Goal: Task Accomplishment & Management: Use online tool/utility

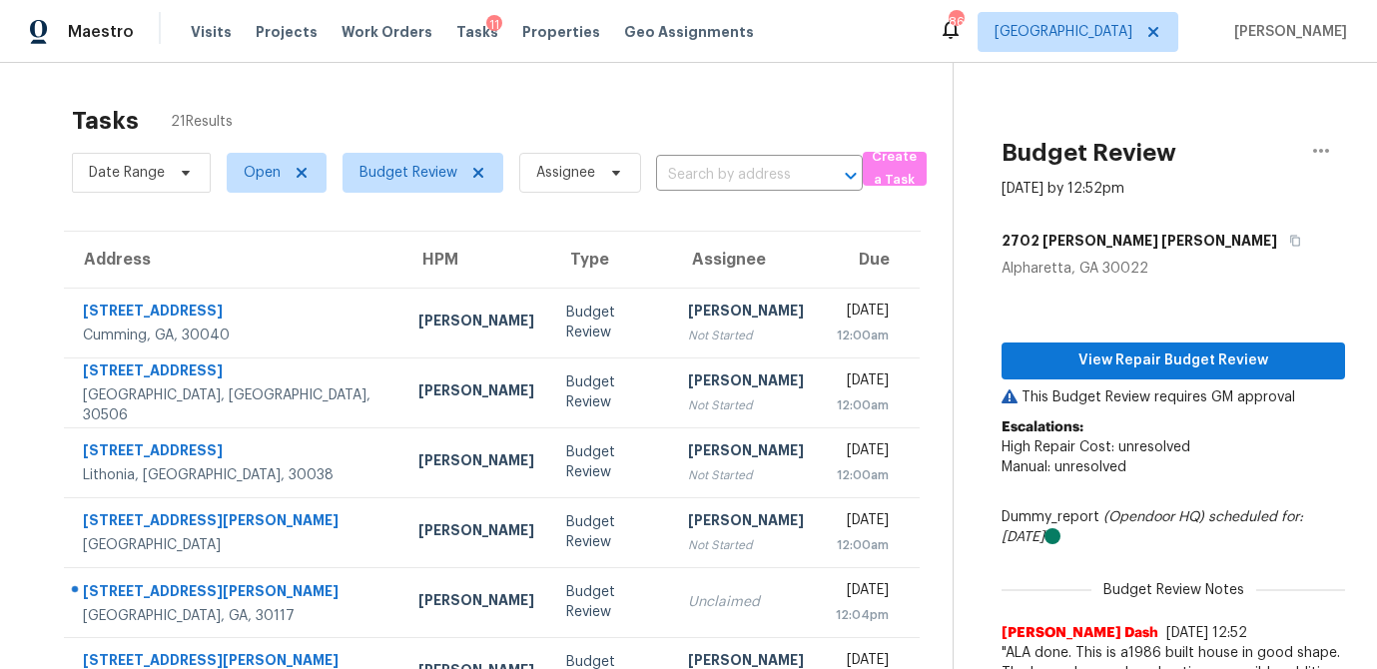
scroll to position [223, 0]
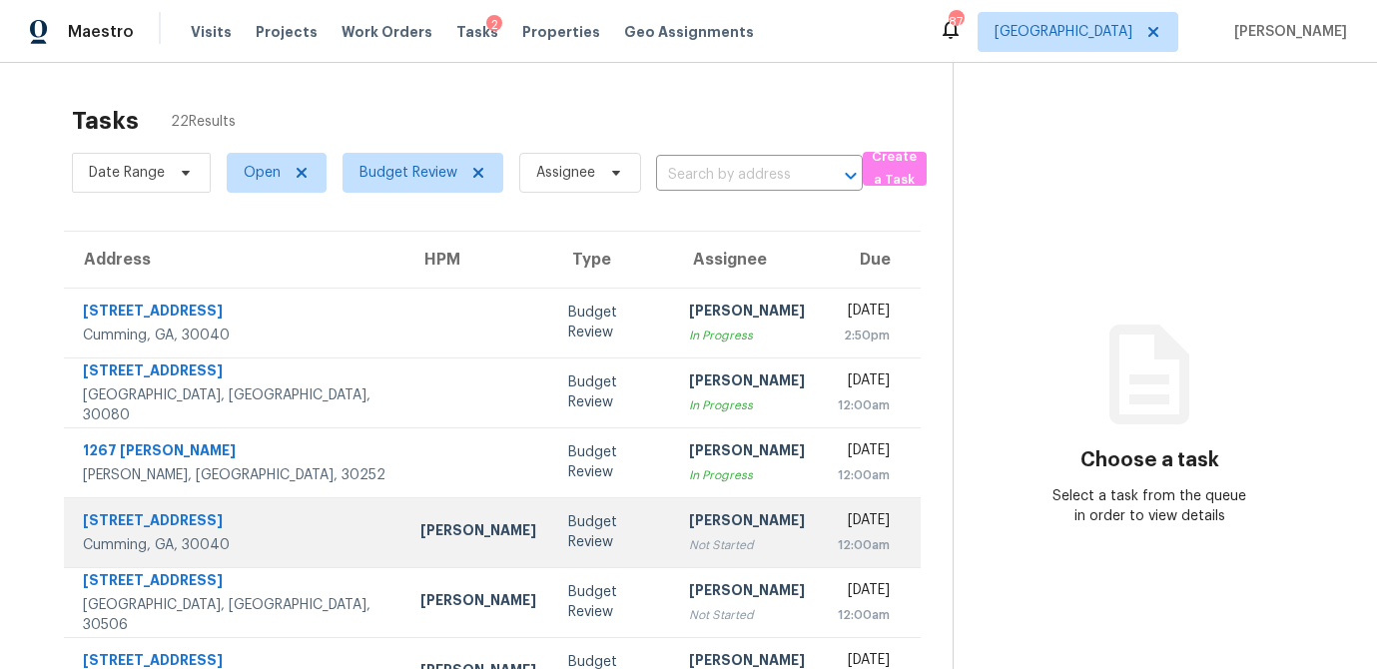
scroll to position [371, 0]
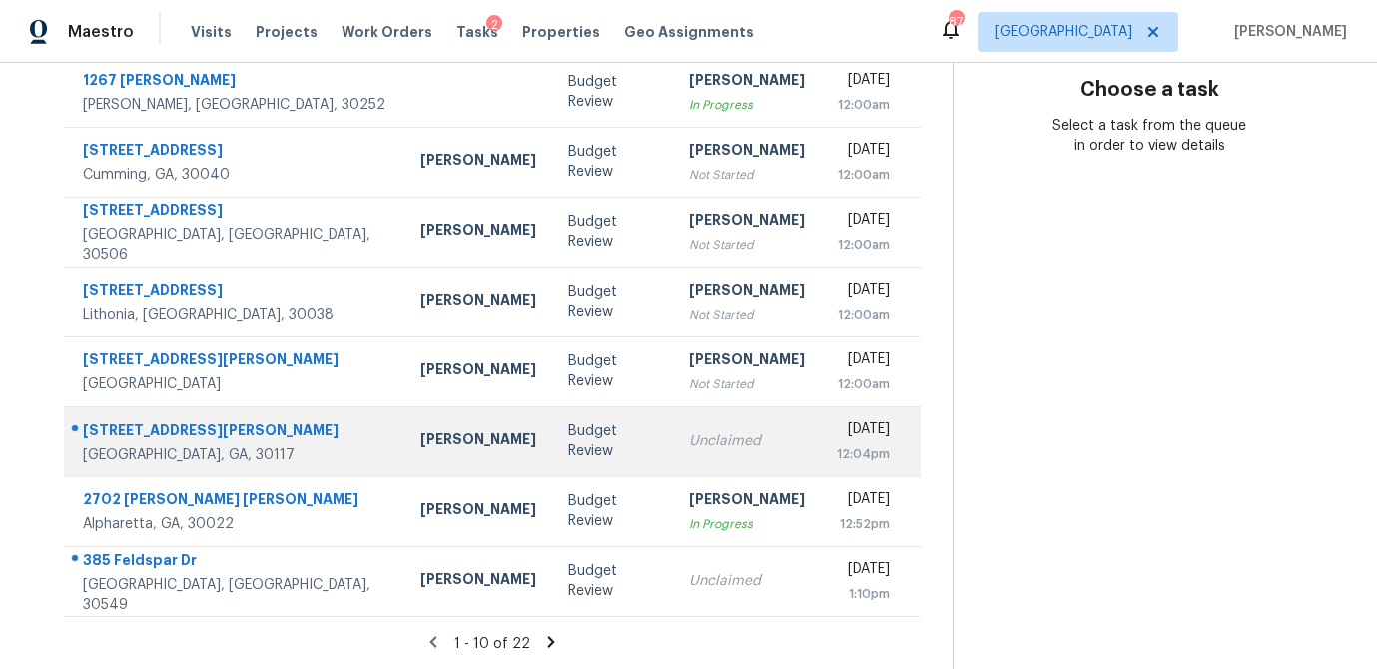
click at [568, 451] on div "Budget Review" at bounding box center [613, 441] width 90 height 40
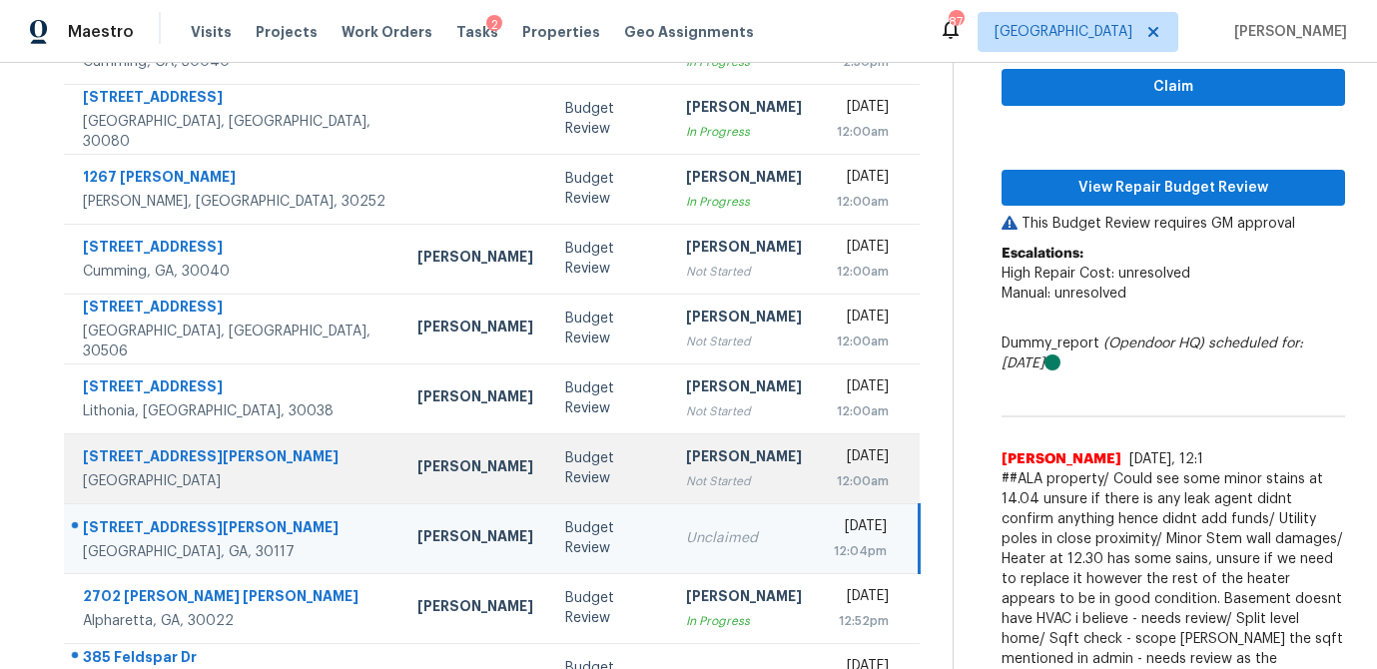
scroll to position [272, 0]
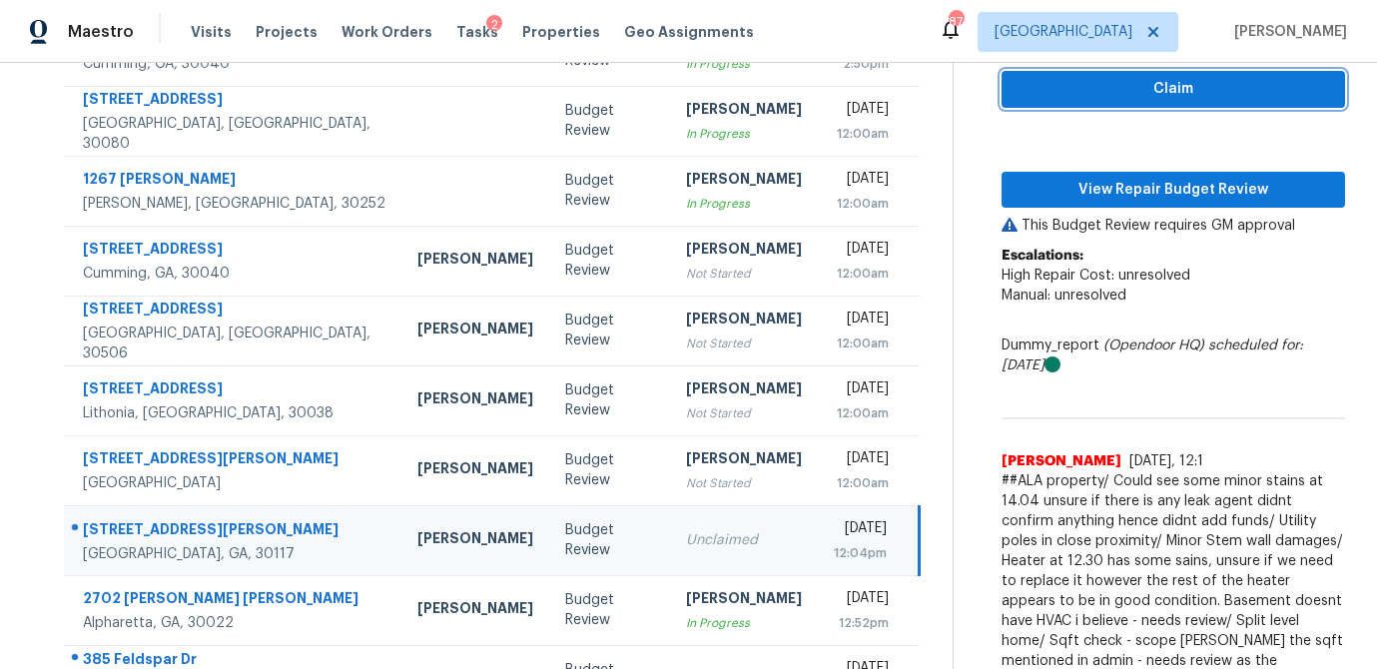
click at [1196, 83] on span "Claim" at bounding box center [1174, 89] width 312 height 25
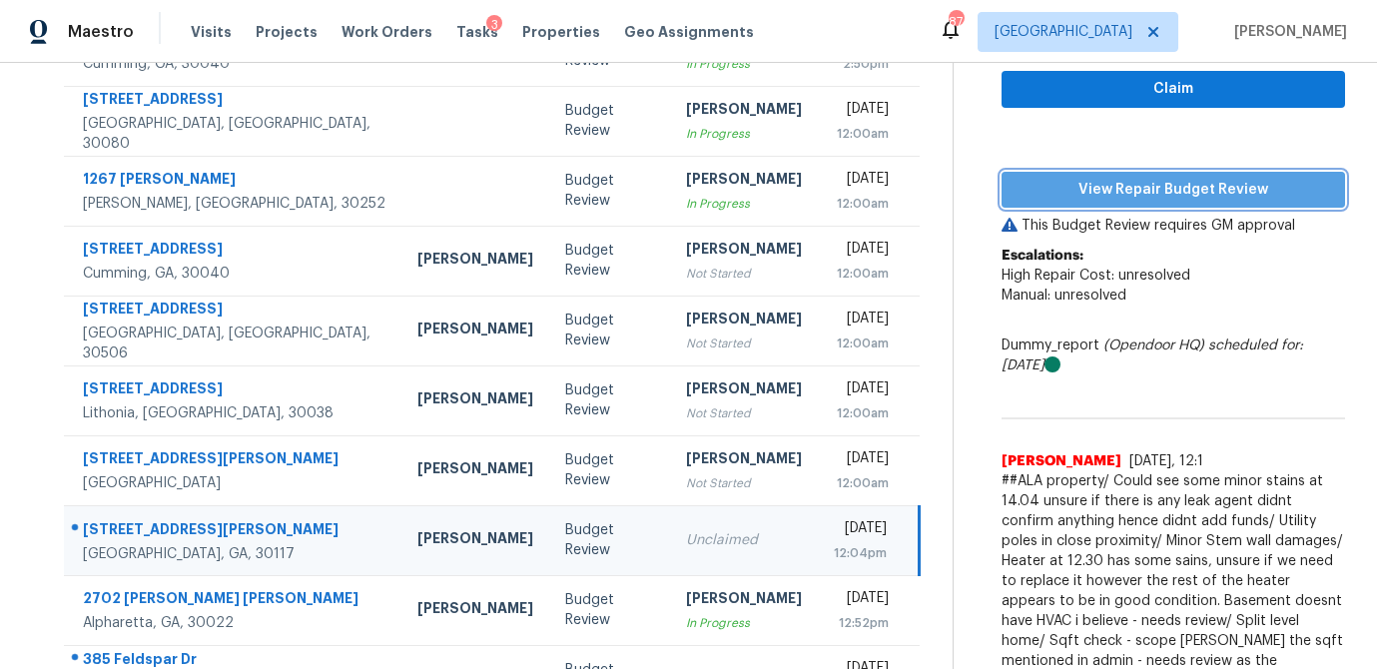
click at [1143, 201] on button "View Repair Budget Review" at bounding box center [1174, 190] width 344 height 37
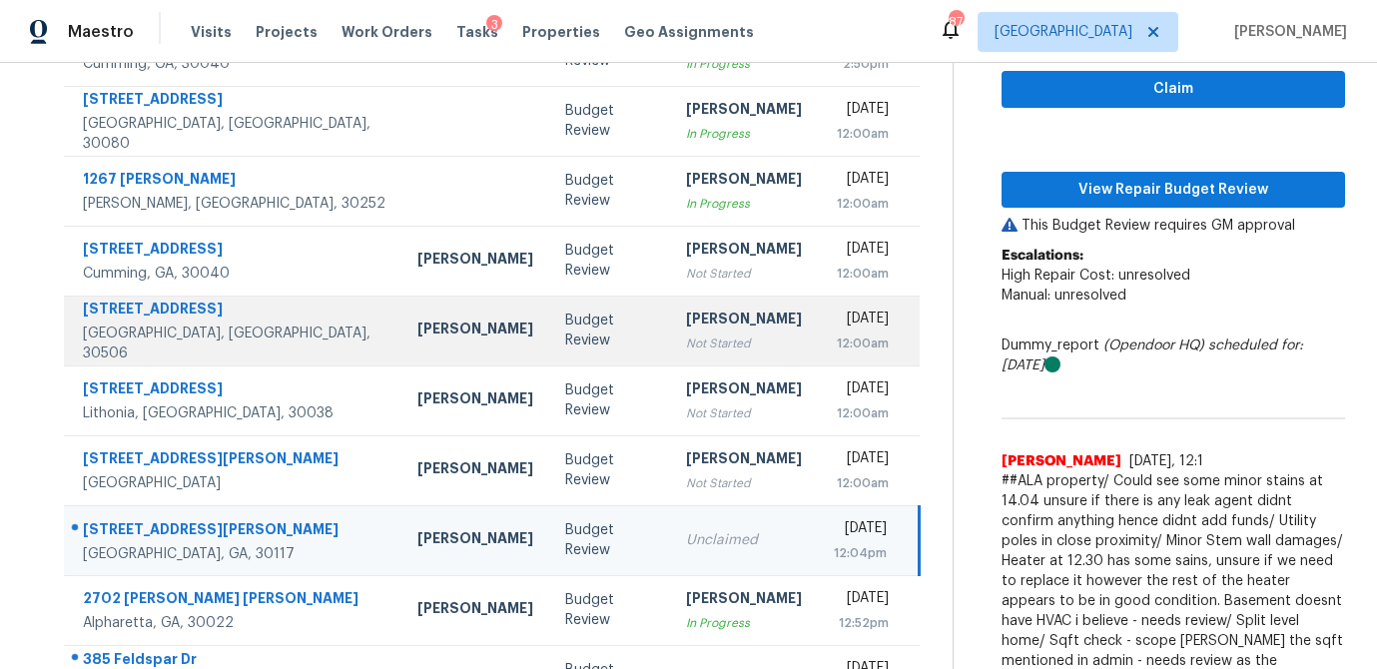
scroll to position [371, 0]
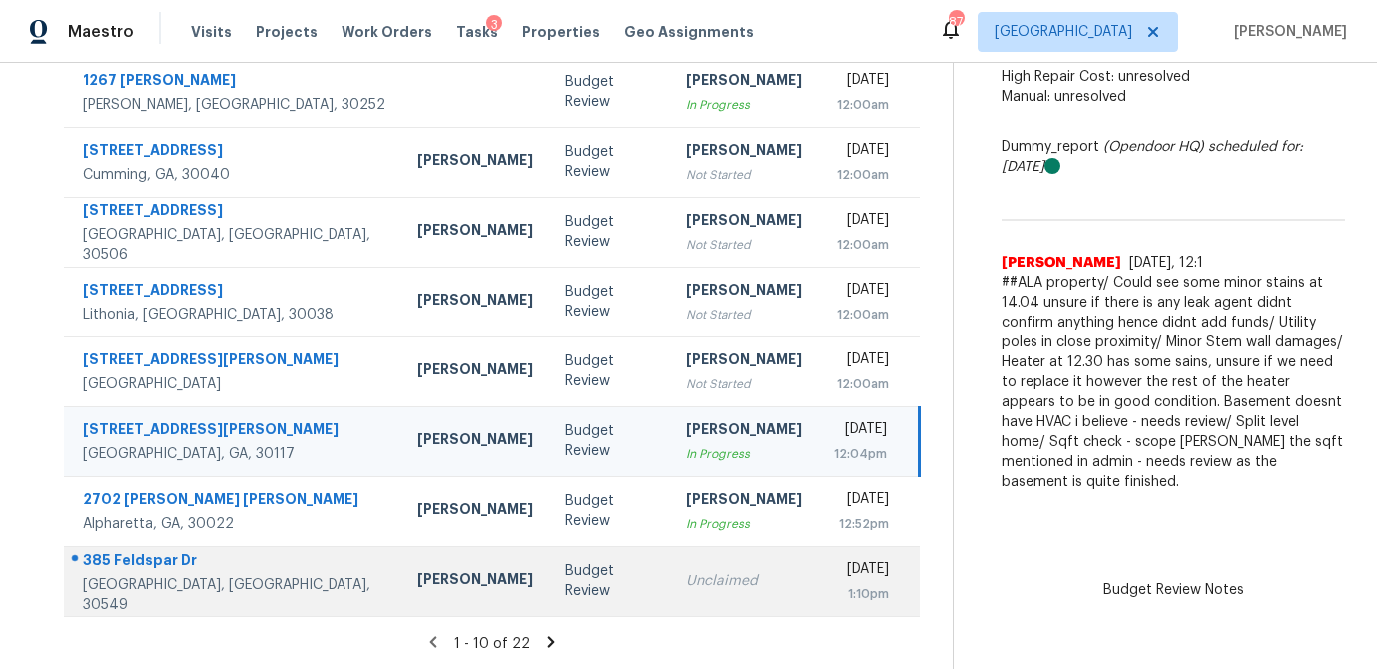
click at [670, 591] on td "Unclaimed" at bounding box center [744, 581] width 148 height 70
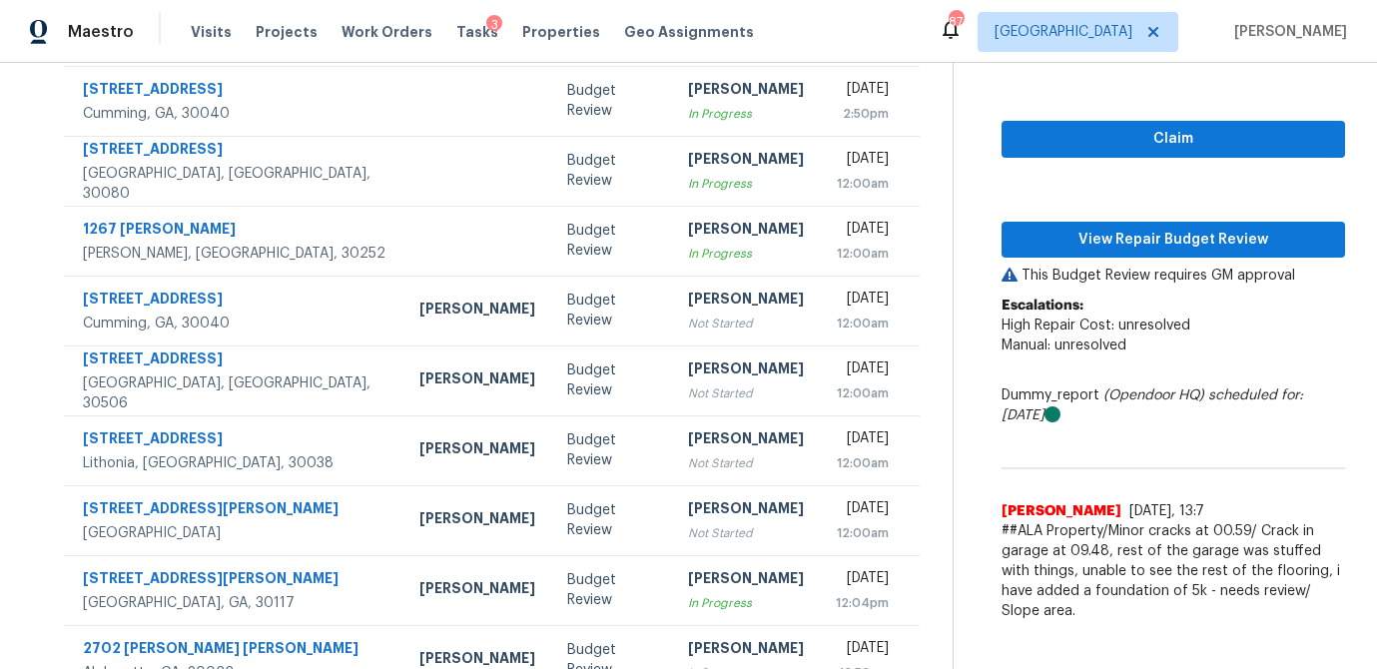
scroll to position [218, 0]
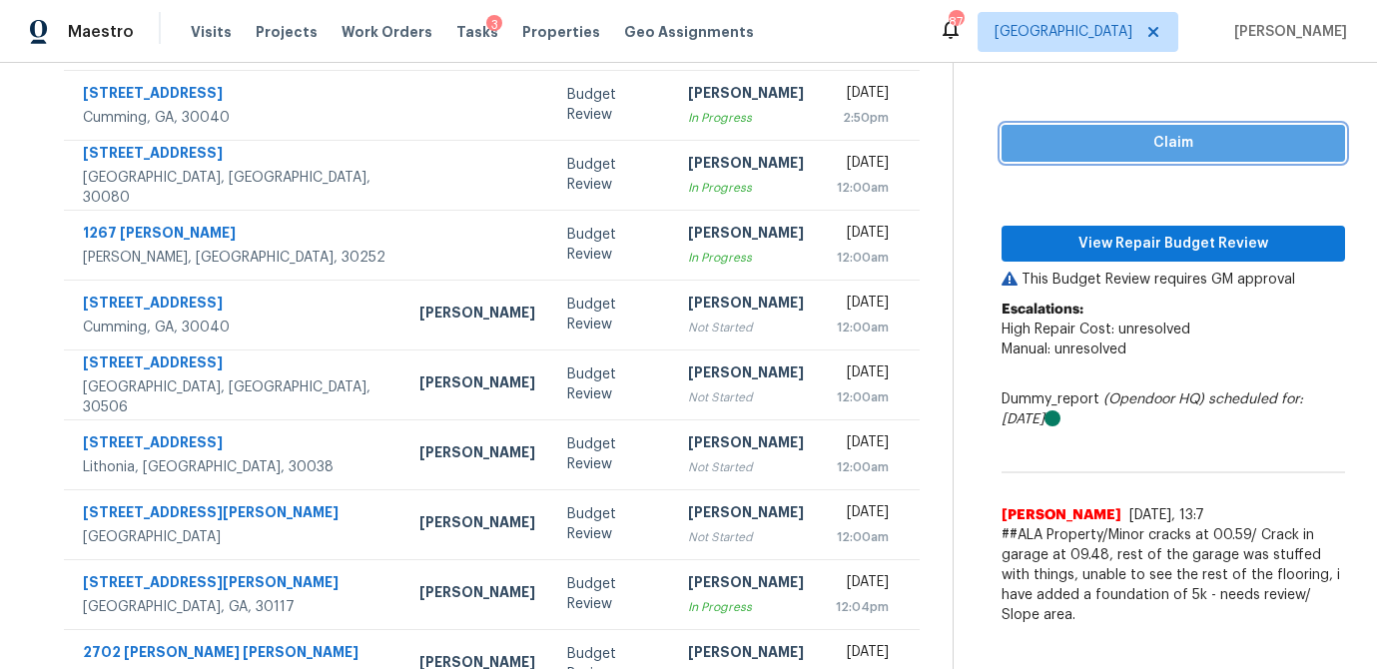
click at [1155, 150] on span "Claim" at bounding box center [1174, 143] width 312 height 25
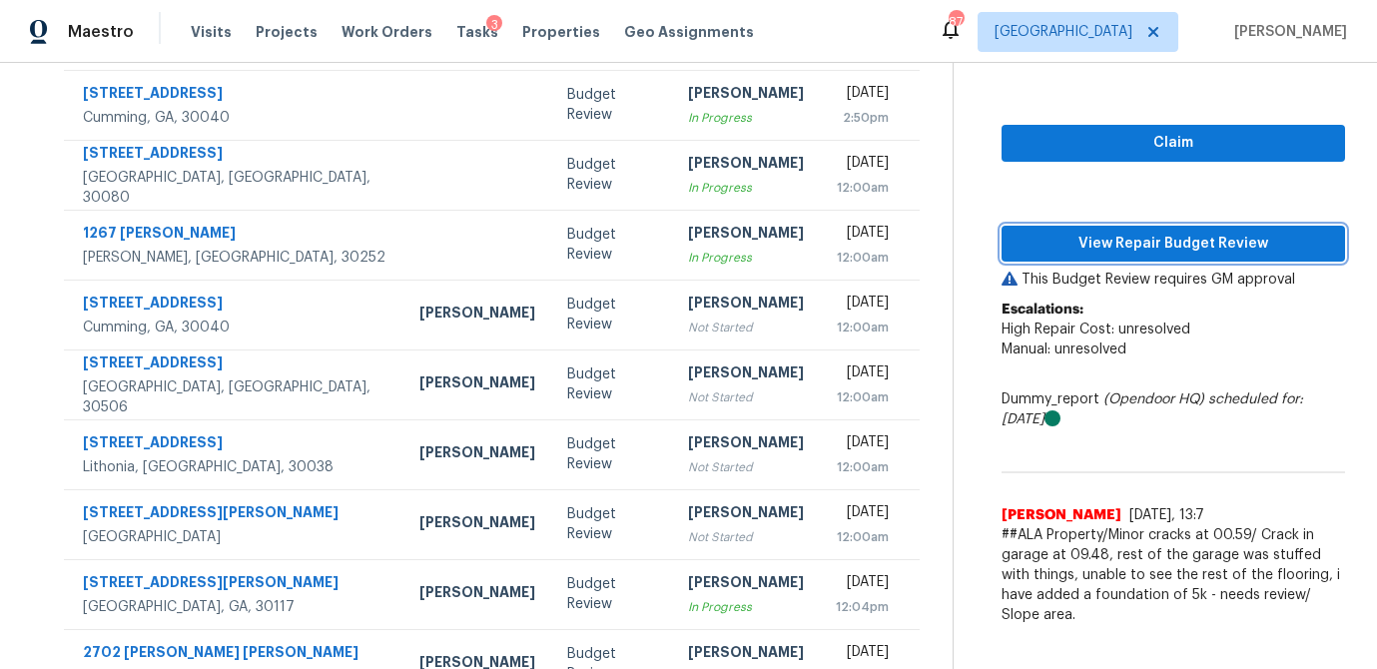
click at [1111, 249] on span "View Repair Budget Review" at bounding box center [1174, 244] width 312 height 25
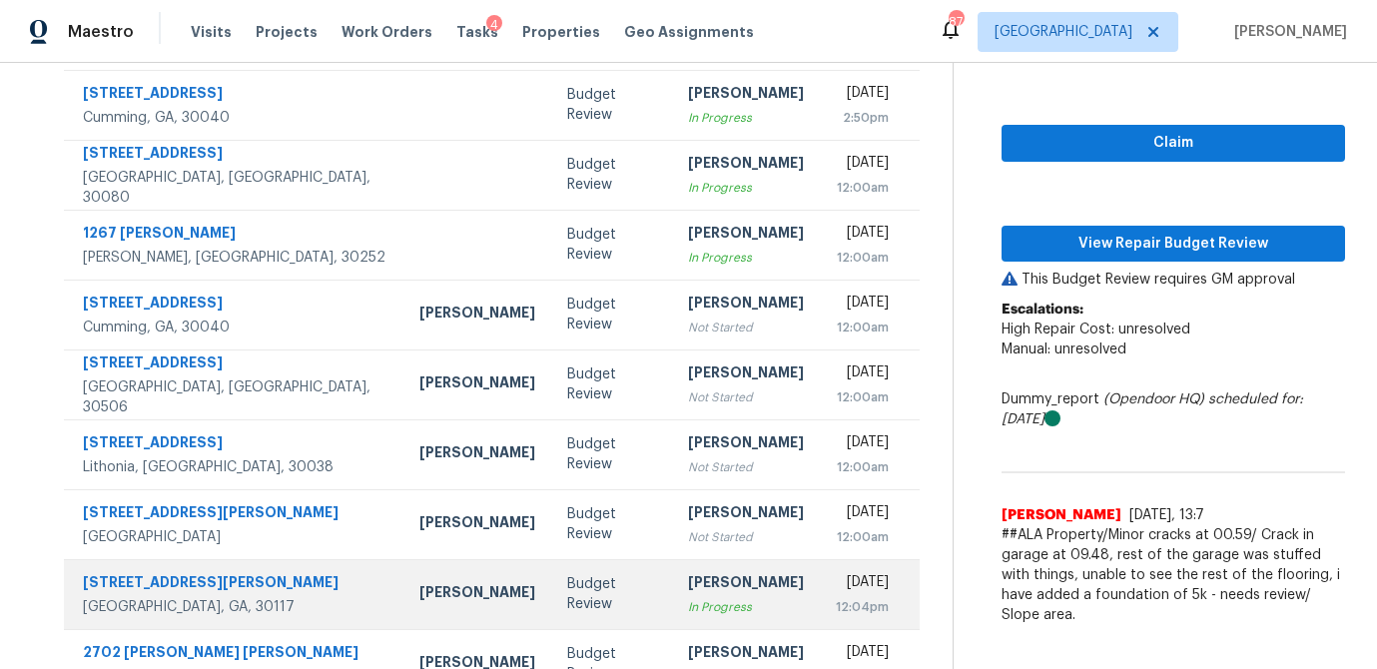
scroll to position [371, 0]
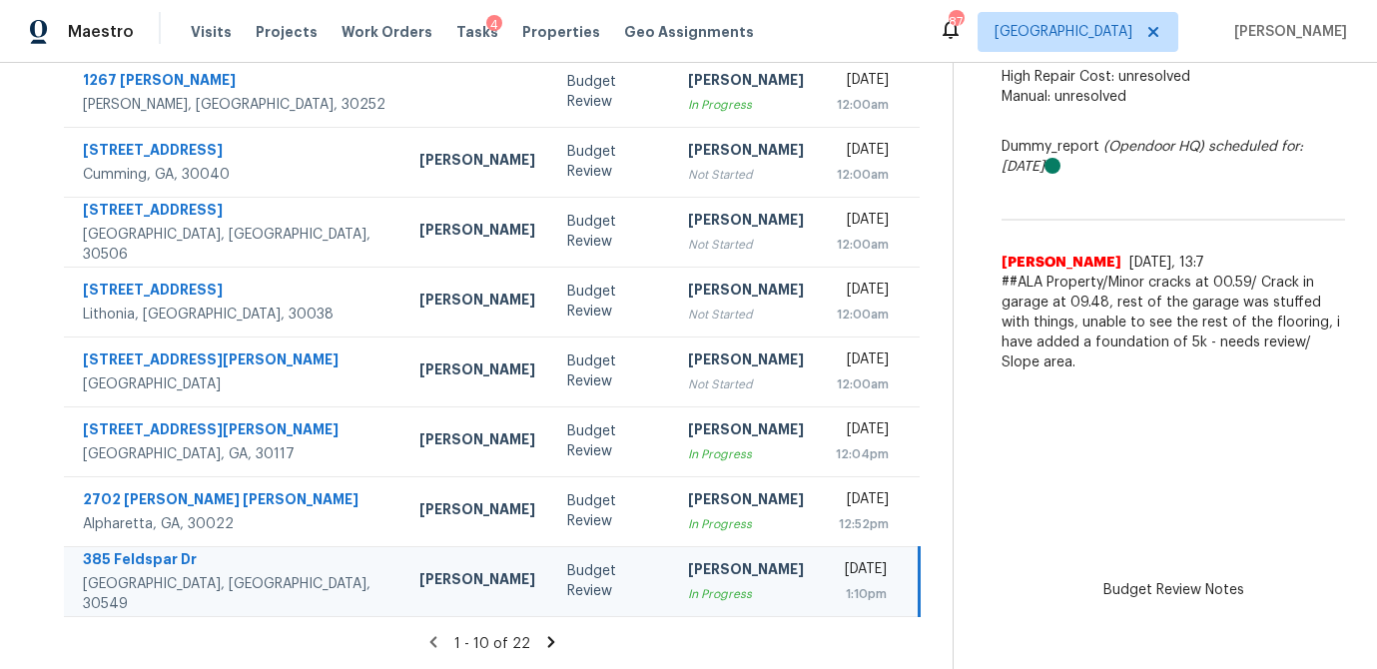
click at [543, 644] on icon at bounding box center [551, 642] width 18 height 18
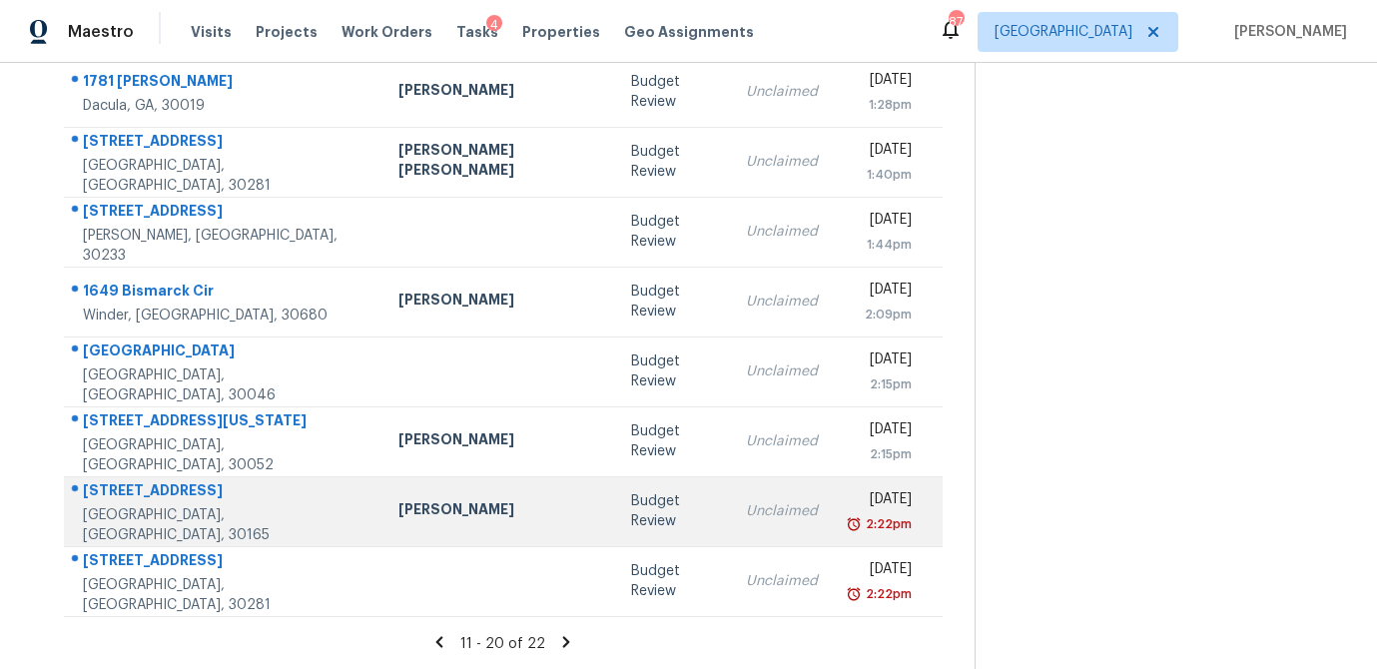
click at [631, 503] on div "Budget Review" at bounding box center [673, 511] width 84 height 40
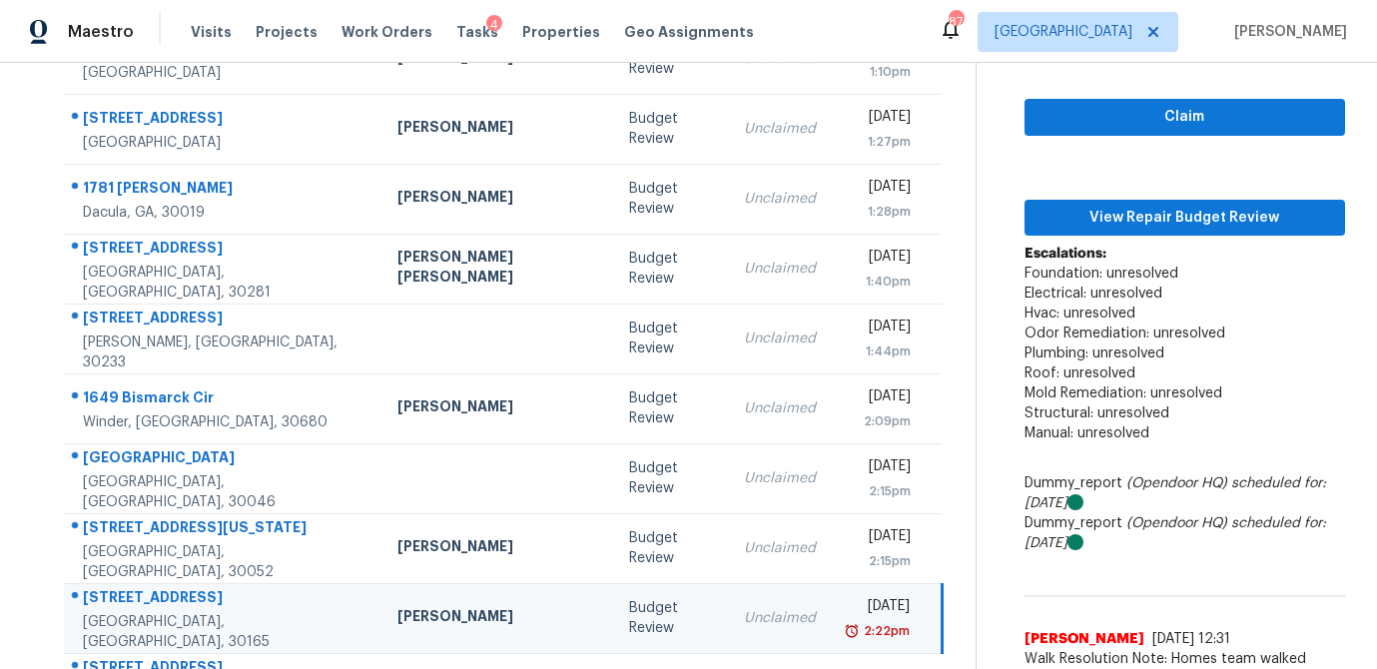
scroll to position [240, 0]
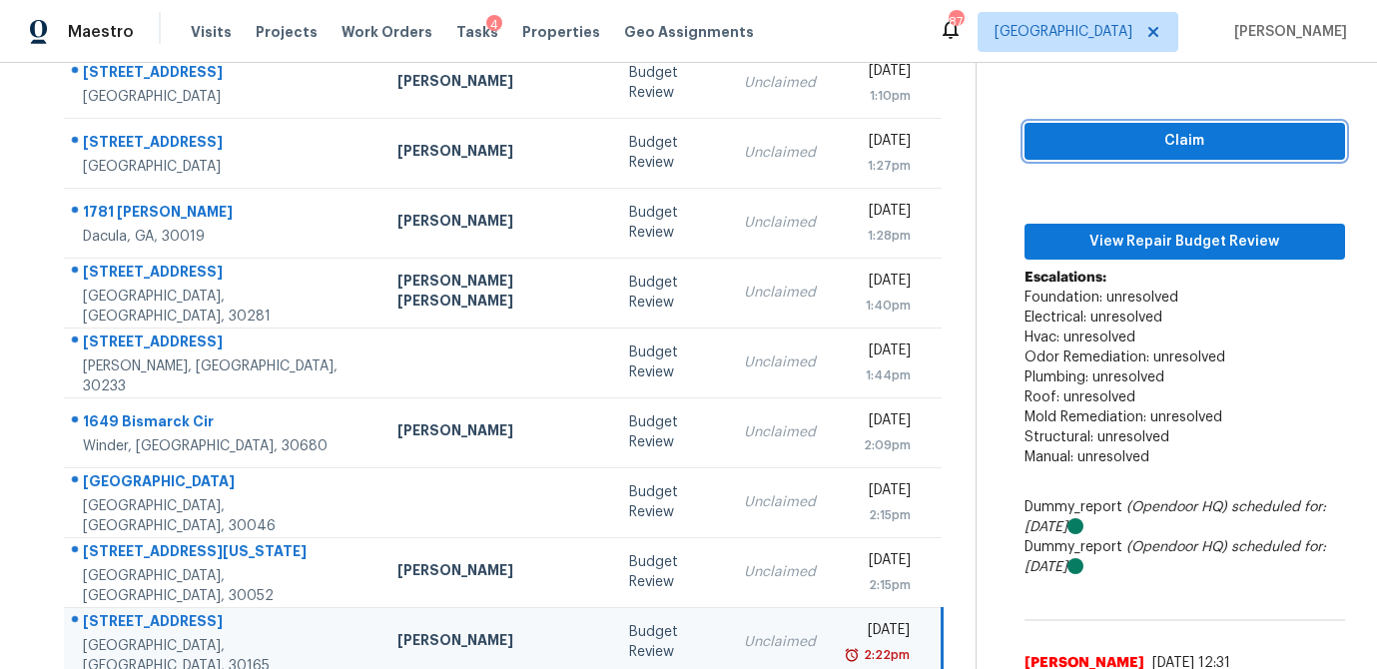
drag, startPoint x: 1124, startPoint y: 116, endPoint x: 1120, endPoint y: 151, distance: 35.2
click at [1124, 129] on span "Claim" at bounding box center [1185, 141] width 289 height 25
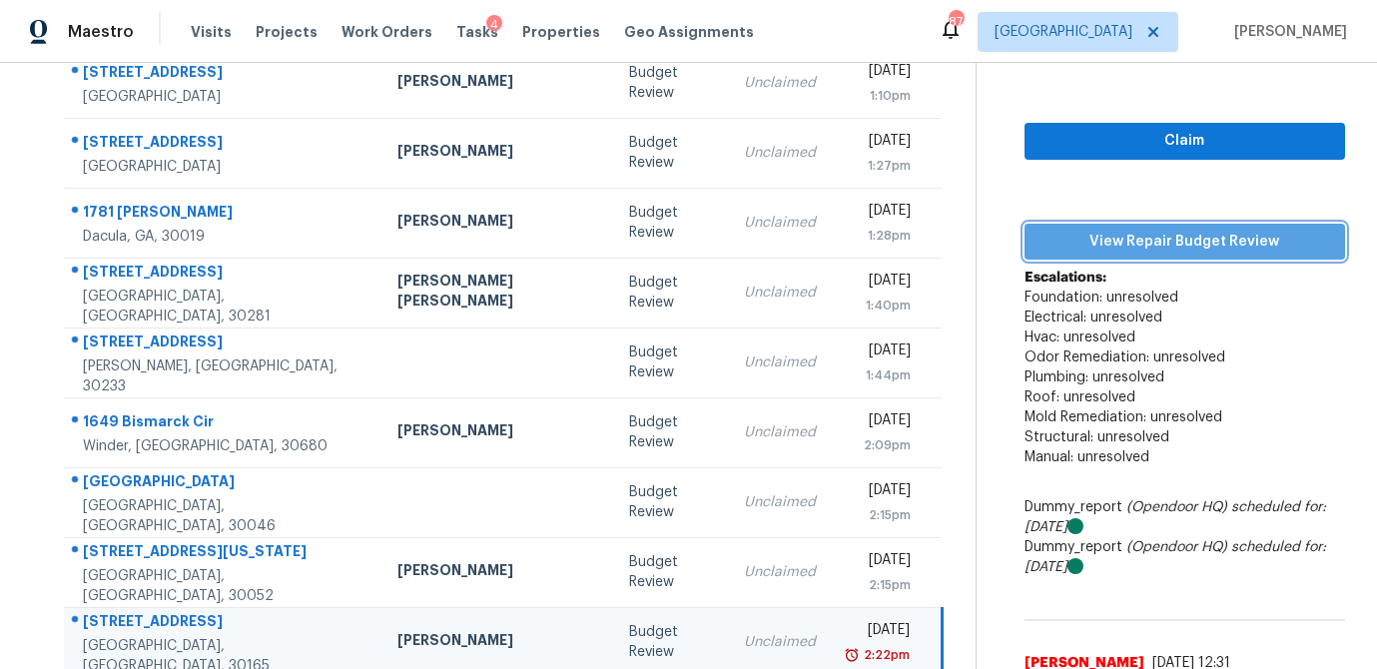
click at [1116, 233] on span "View Repair Budget Review" at bounding box center [1185, 242] width 289 height 25
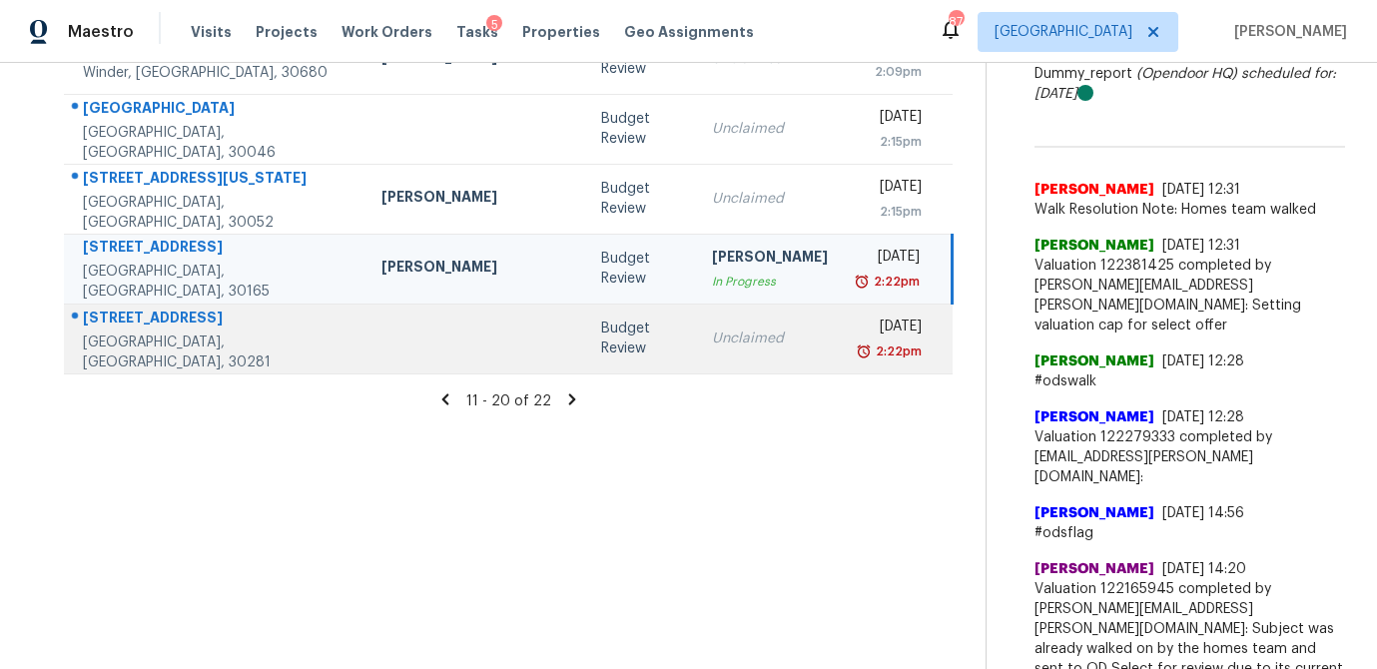
click at [696, 349] on td "Unclaimed" at bounding box center [770, 339] width 148 height 70
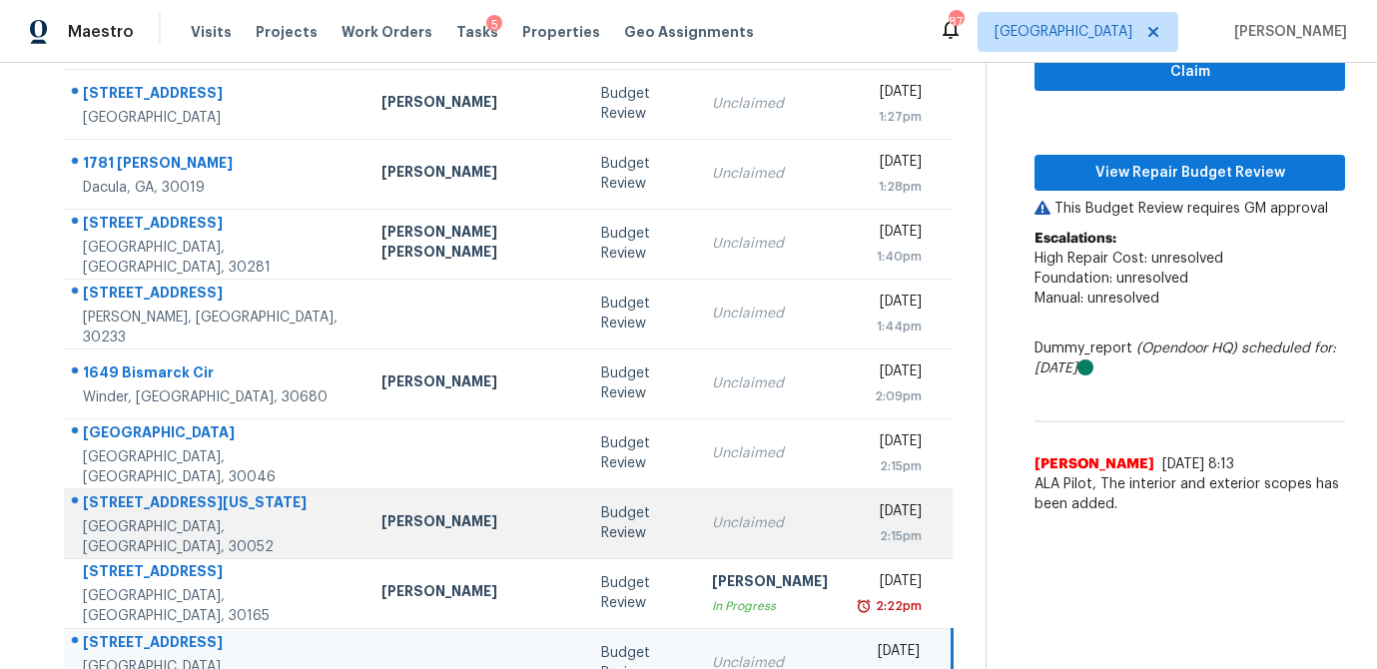
scroll to position [226, 0]
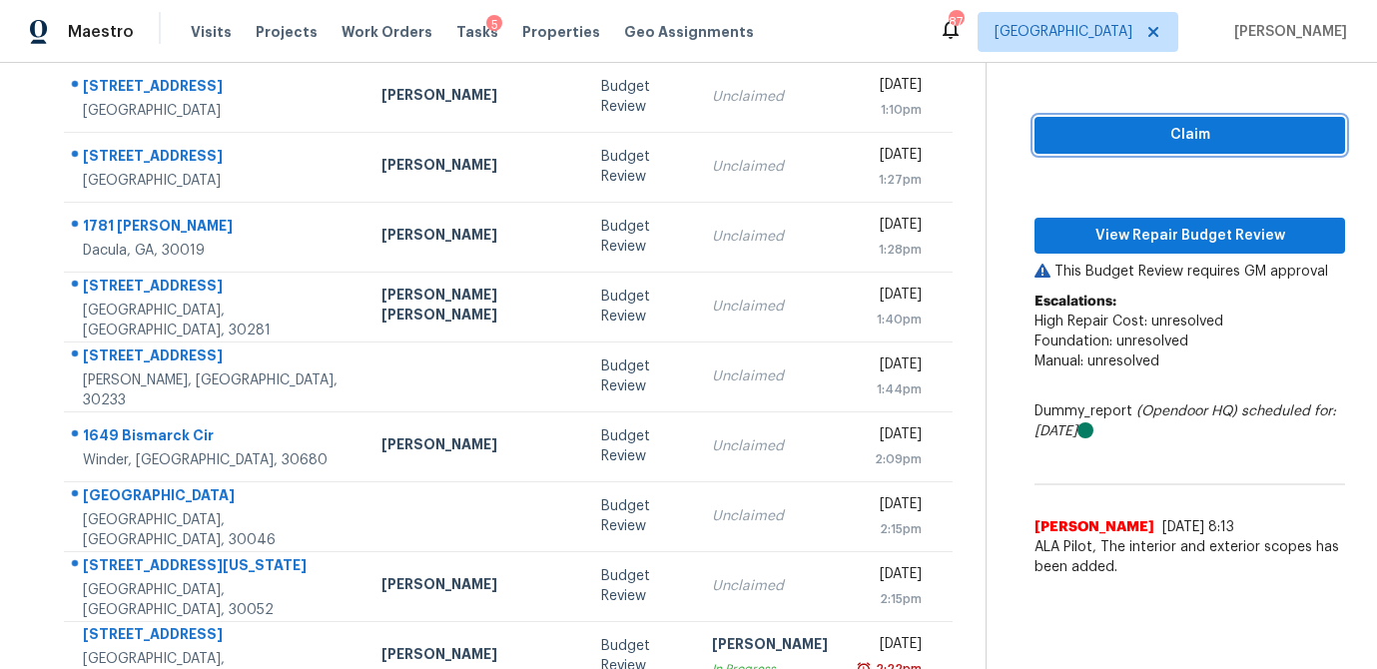
drag, startPoint x: 1171, startPoint y: 139, endPoint x: 1148, endPoint y: 204, distance: 69.2
click at [1171, 140] on span "Claim" at bounding box center [1190, 135] width 279 height 25
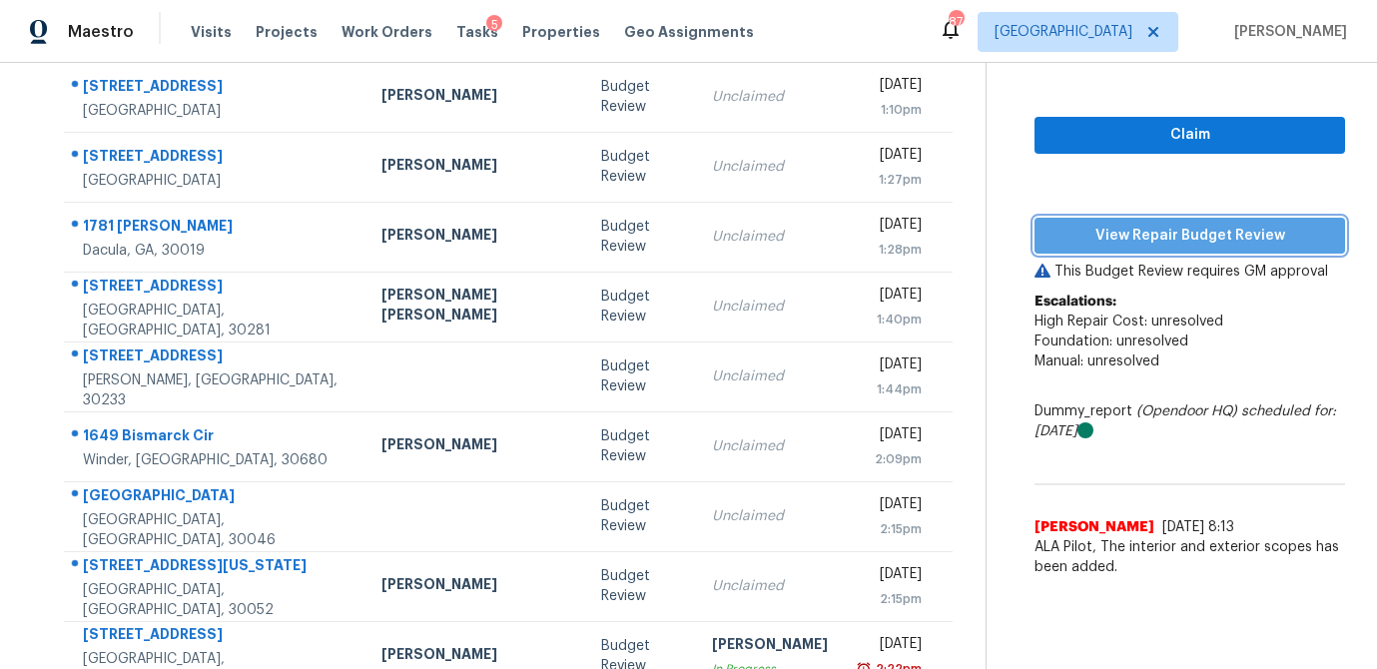
drag, startPoint x: 1141, startPoint y: 230, endPoint x: 1134, endPoint y: 246, distance: 17.4
click at [1141, 230] on span "View Repair Budget Review" at bounding box center [1190, 236] width 279 height 25
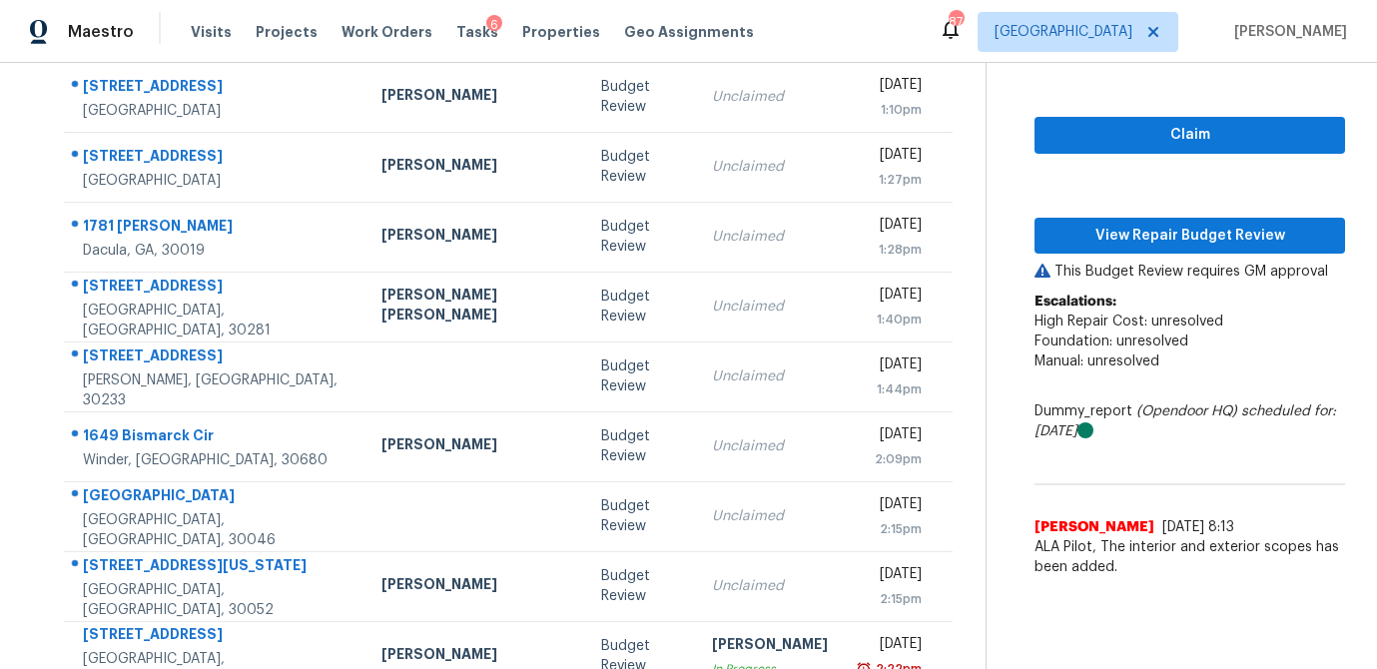
scroll to position [371, 0]
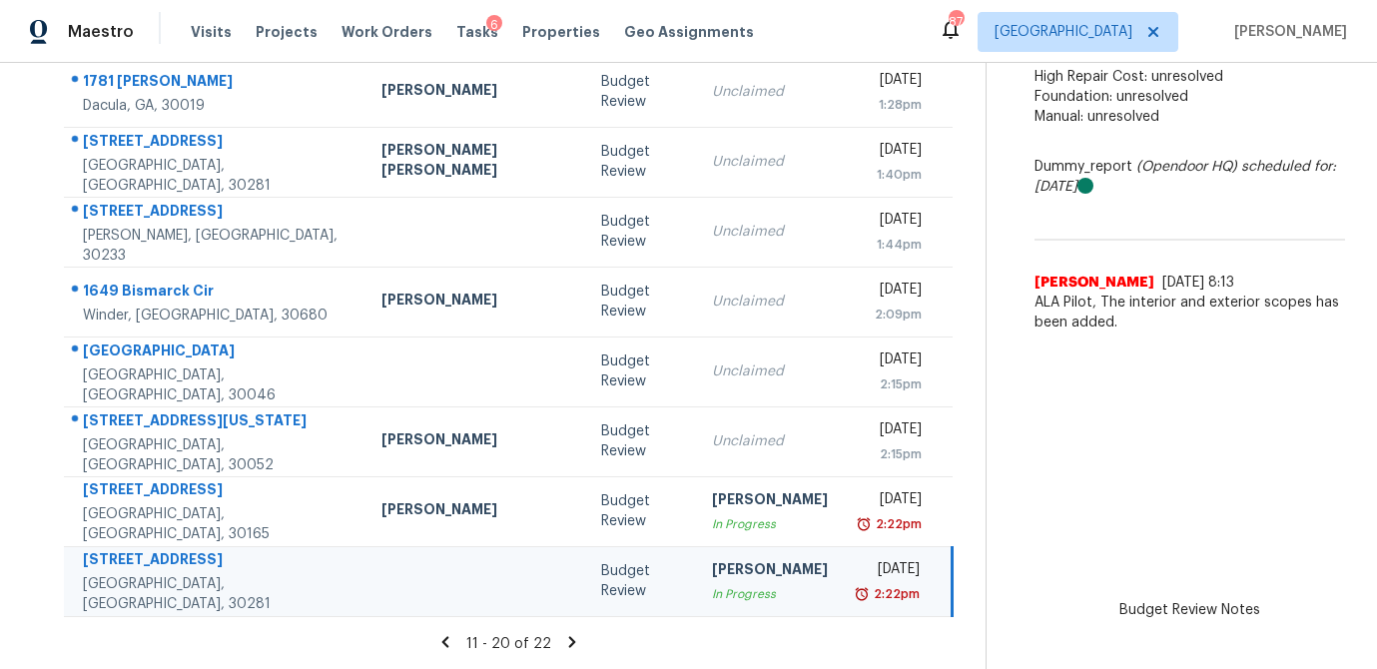
click at [563, 636] on icon at bounding box center [572, 642] width 18 height 18
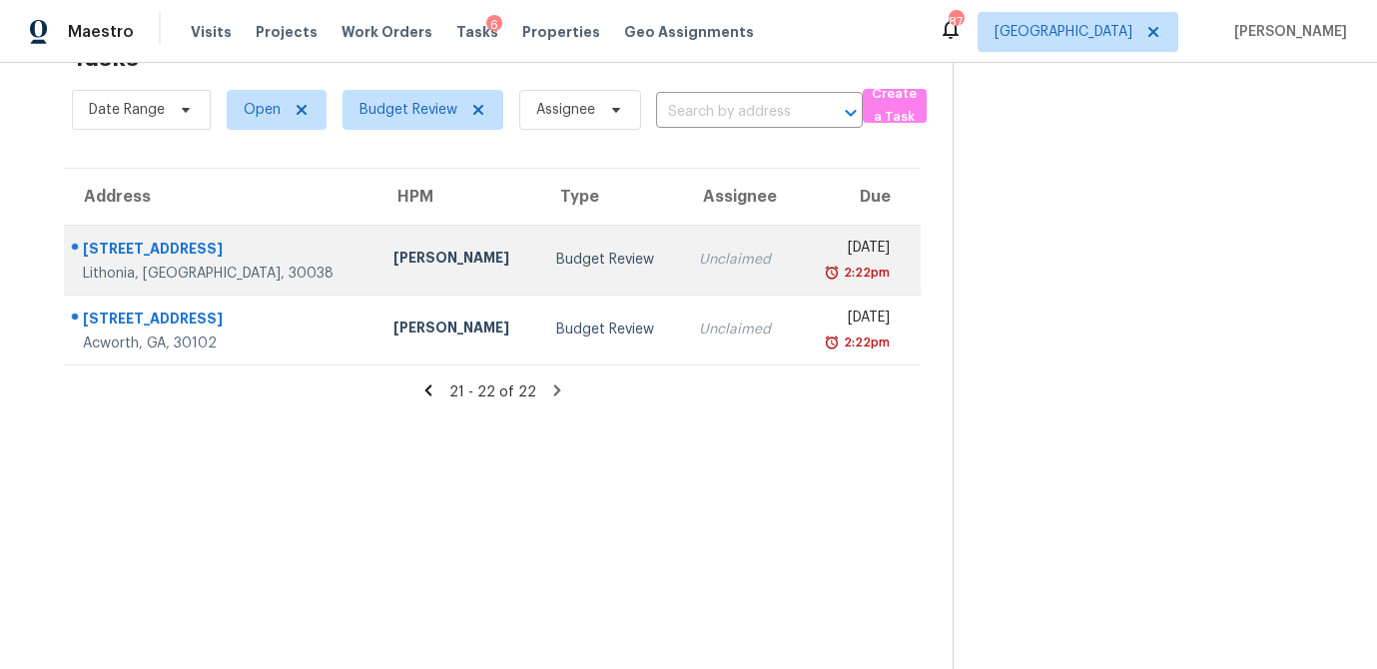
click at [556, 263] on div "Budget Review" at bounding box center [611, 260] width 111 height 20
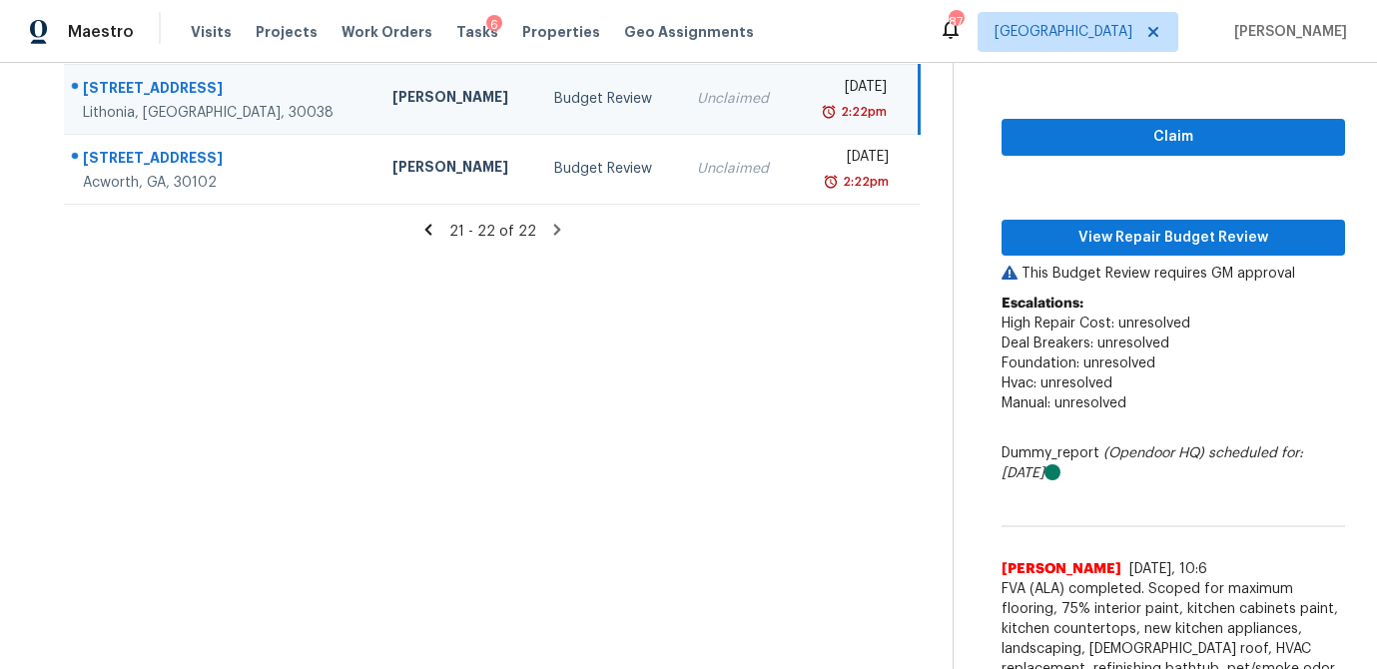
scroll to position [203, 0]
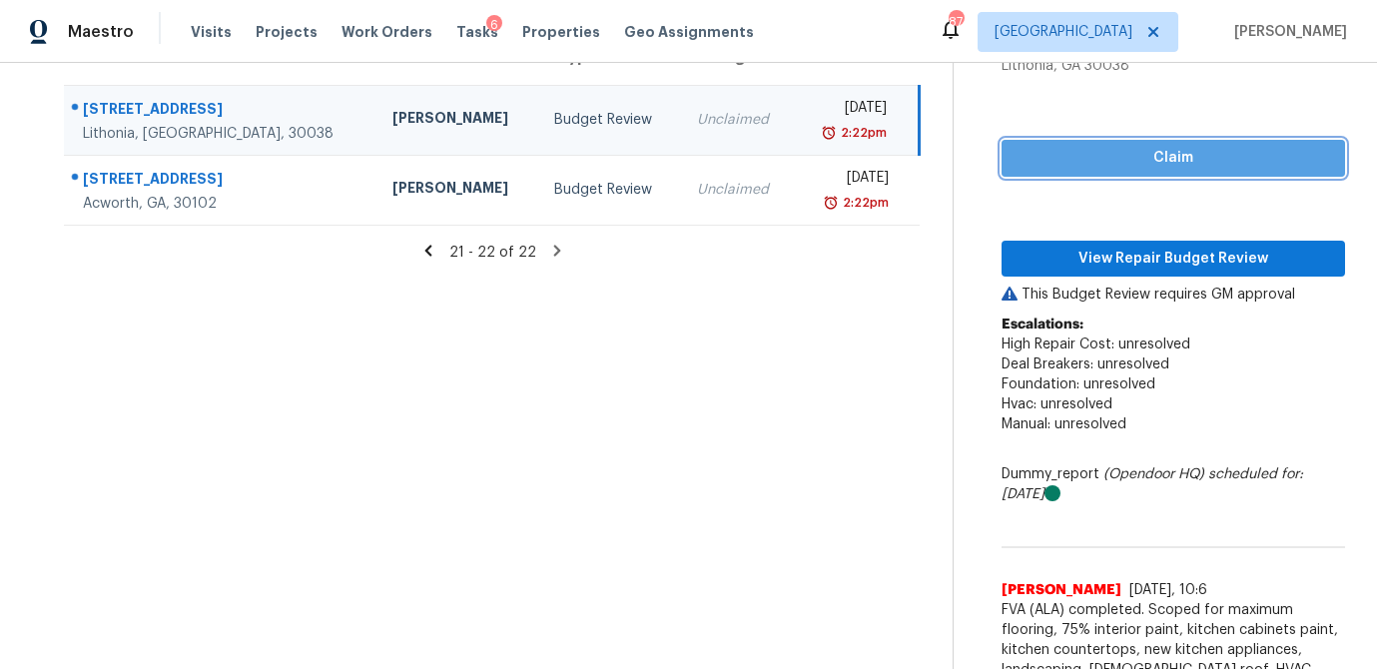
click at [1156, 159] on span "Claim" at bounding box center [1174, 158] width 312 height 25
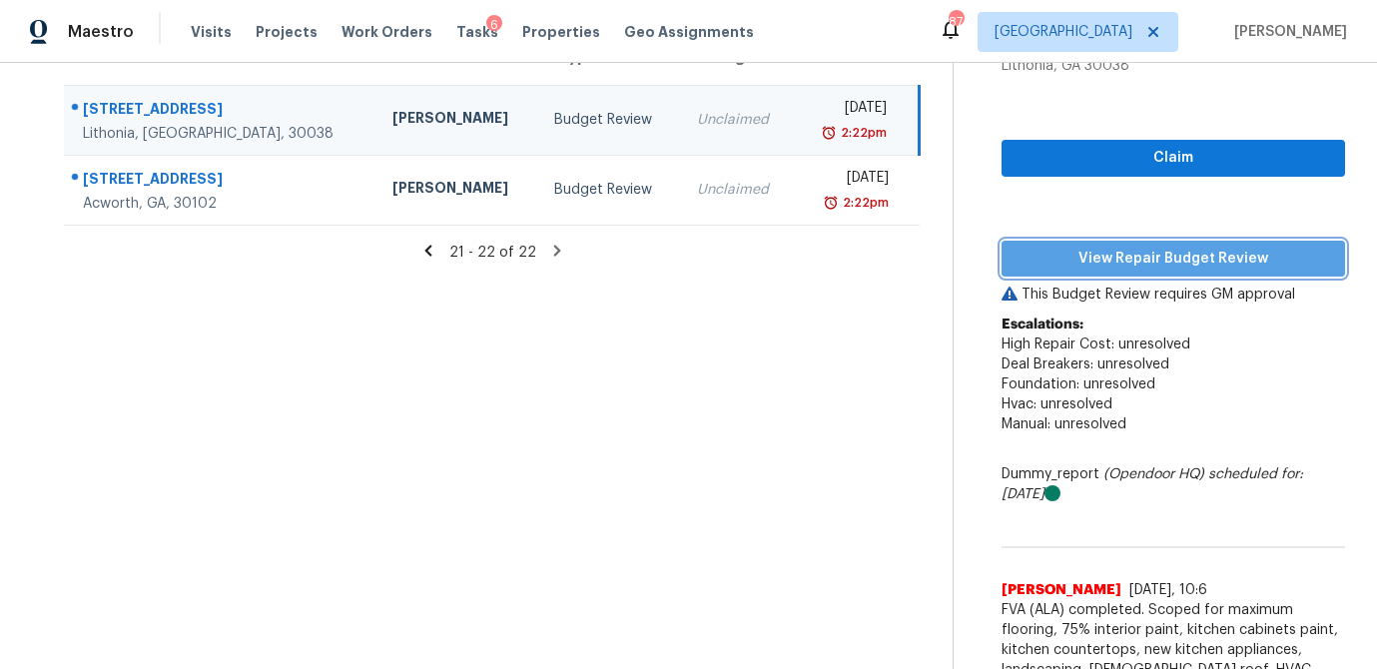
click at [1121, 253] on span "View Repair Budget Review" at bounding box center [1174, 259] width 312 height 25
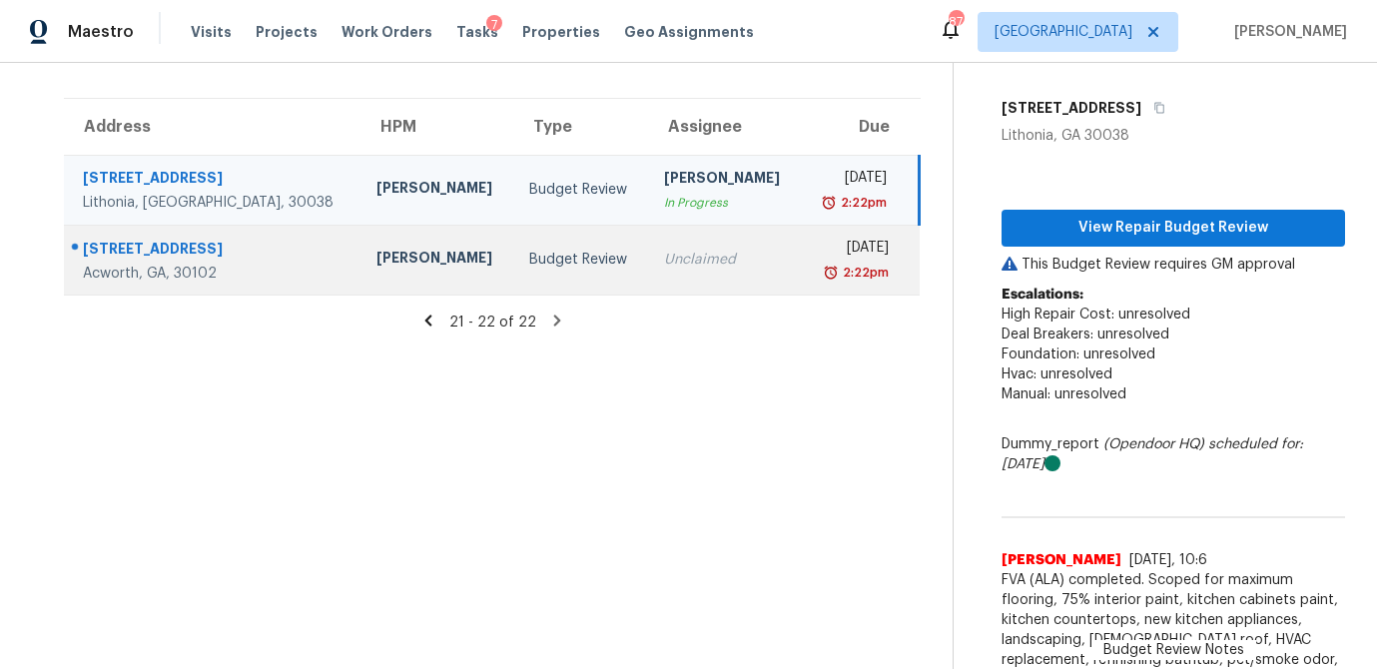
click at [664, 263] on div "Unclaimed" at bounding box center [724, 260] width 121 height 20
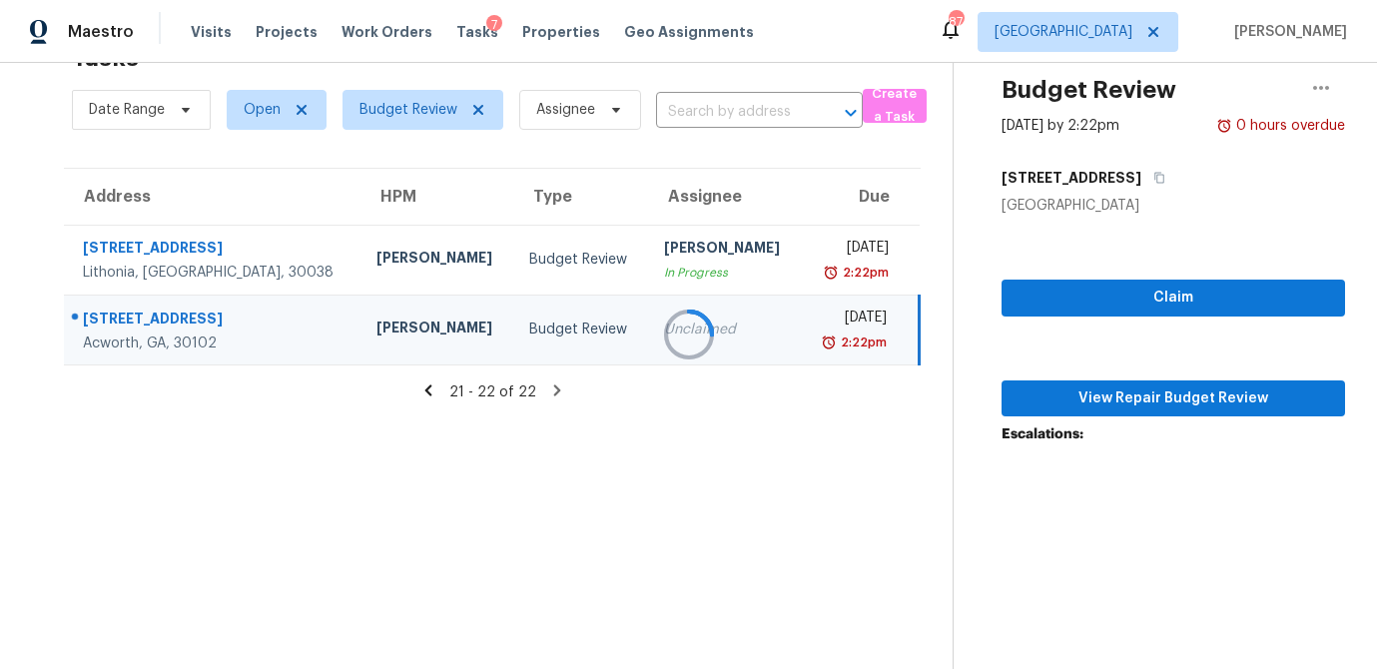
scroll to position [133, 0]
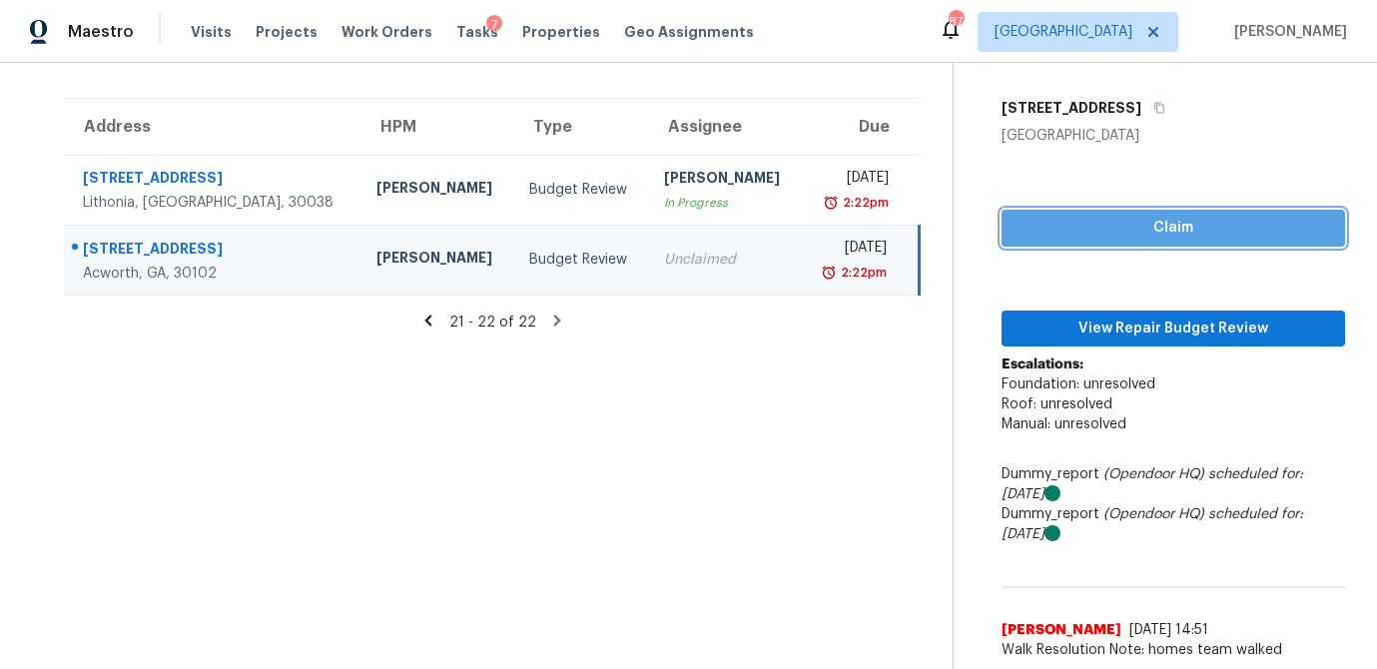
drag, startPoint x: 1148, startPoint y: 222, endPoint x: 1124, endPoint y: 280, distance: 62.7
click at [1148, 222] on span "Claim" at bounding box center [1174, 228] width 312 height 25
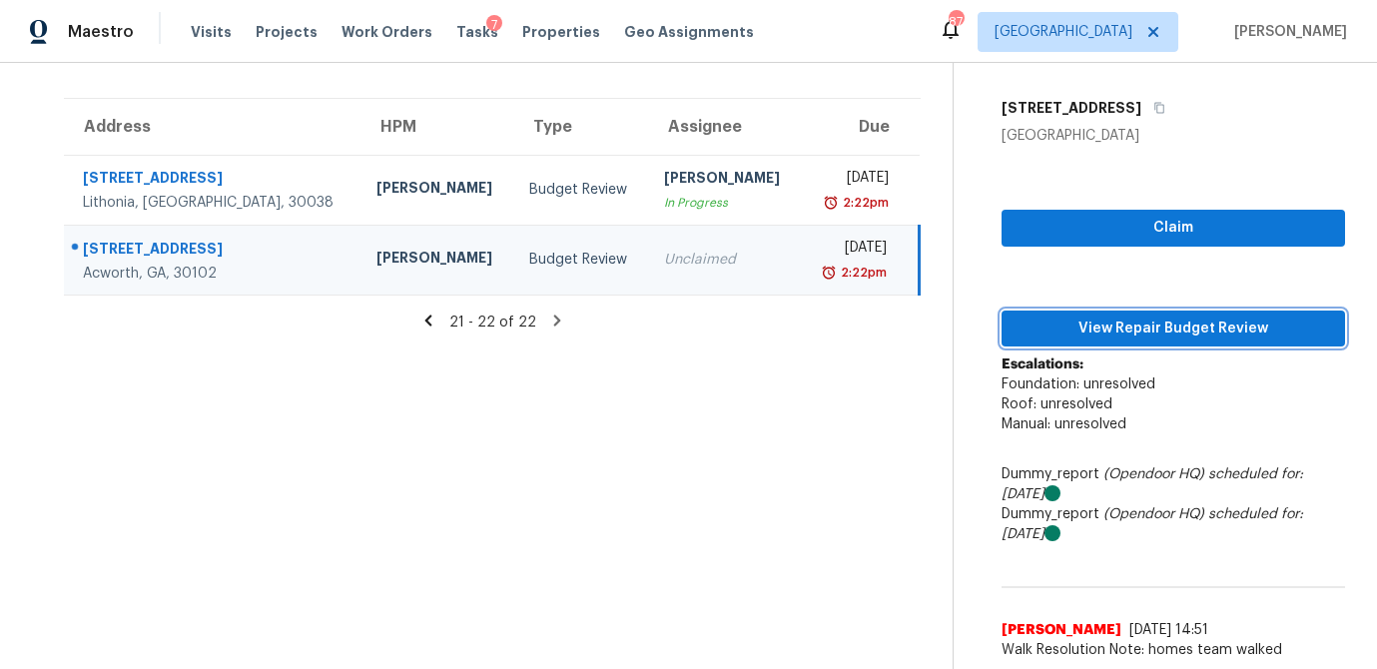
click at [1109, 334] on span "View Repair Budget Review" at bounding box center [1174, 329] width 312 height 25
click at [431, 321] on icon at bounding box center [427, 320] width 7 height 11
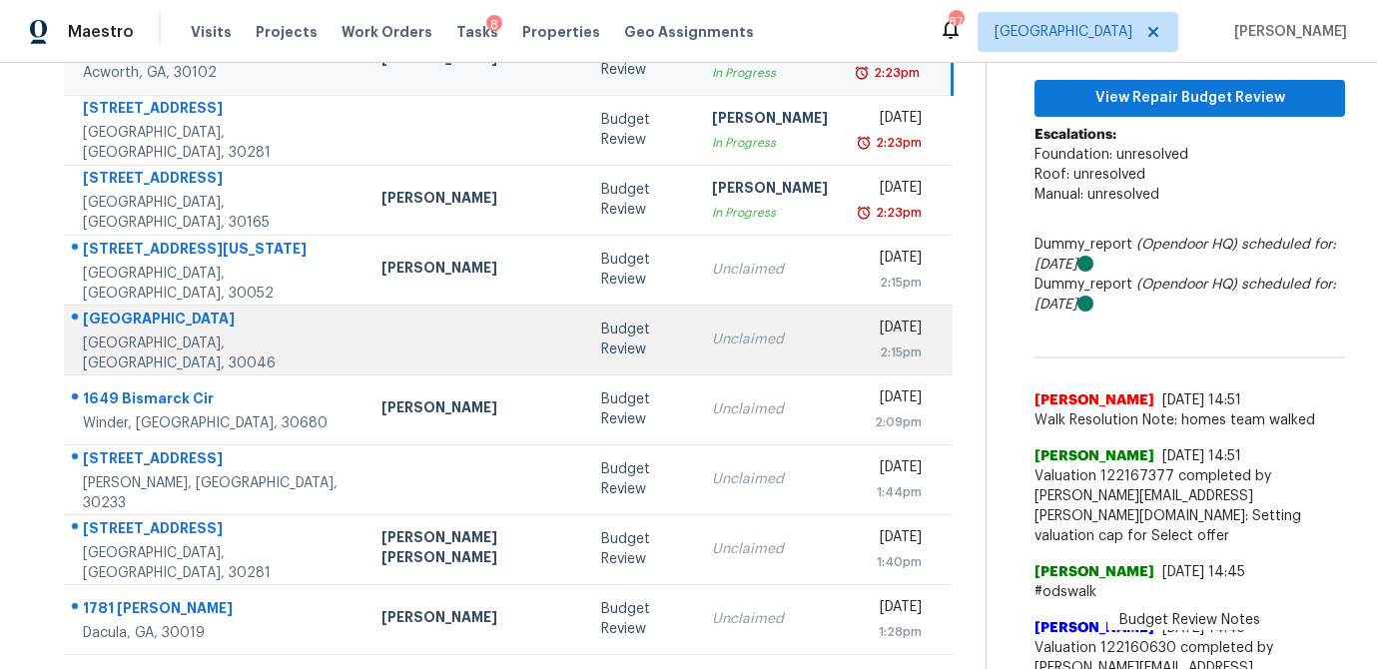
scroll to position [261, 0]
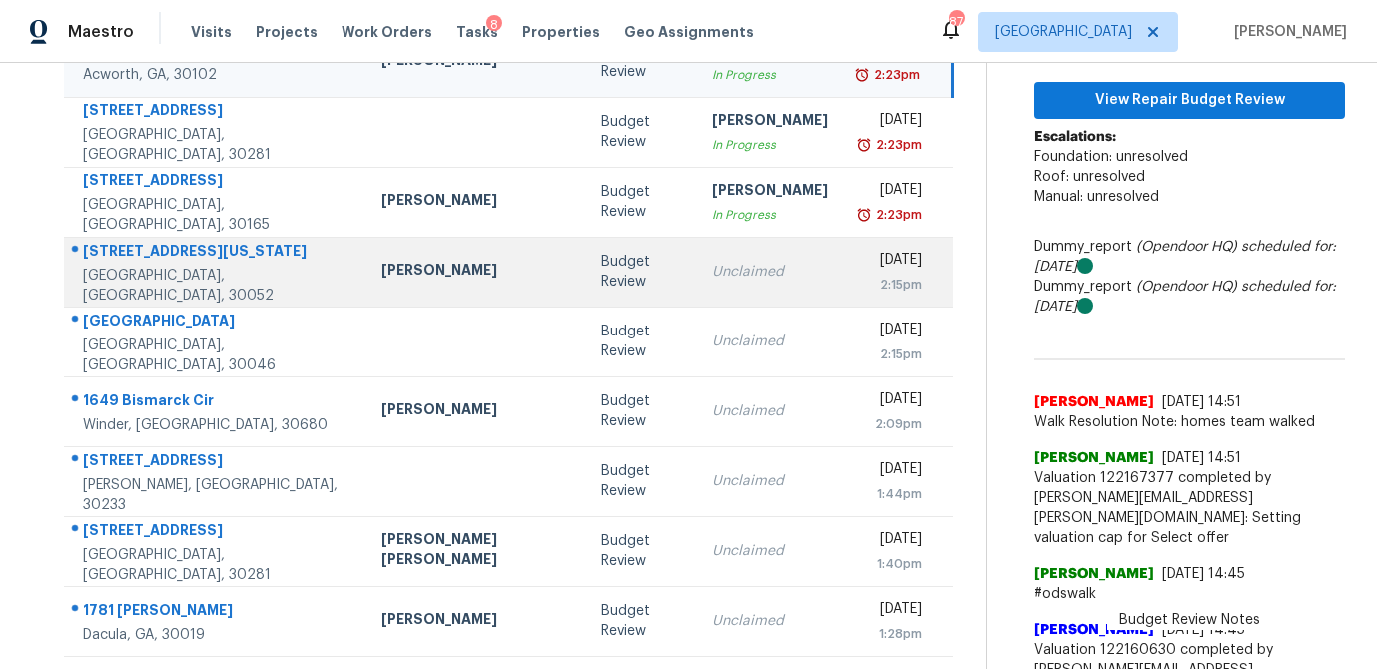
click at [585, 288] on td "Budget Review" at bounding box center [640, 272] width 111 height 70
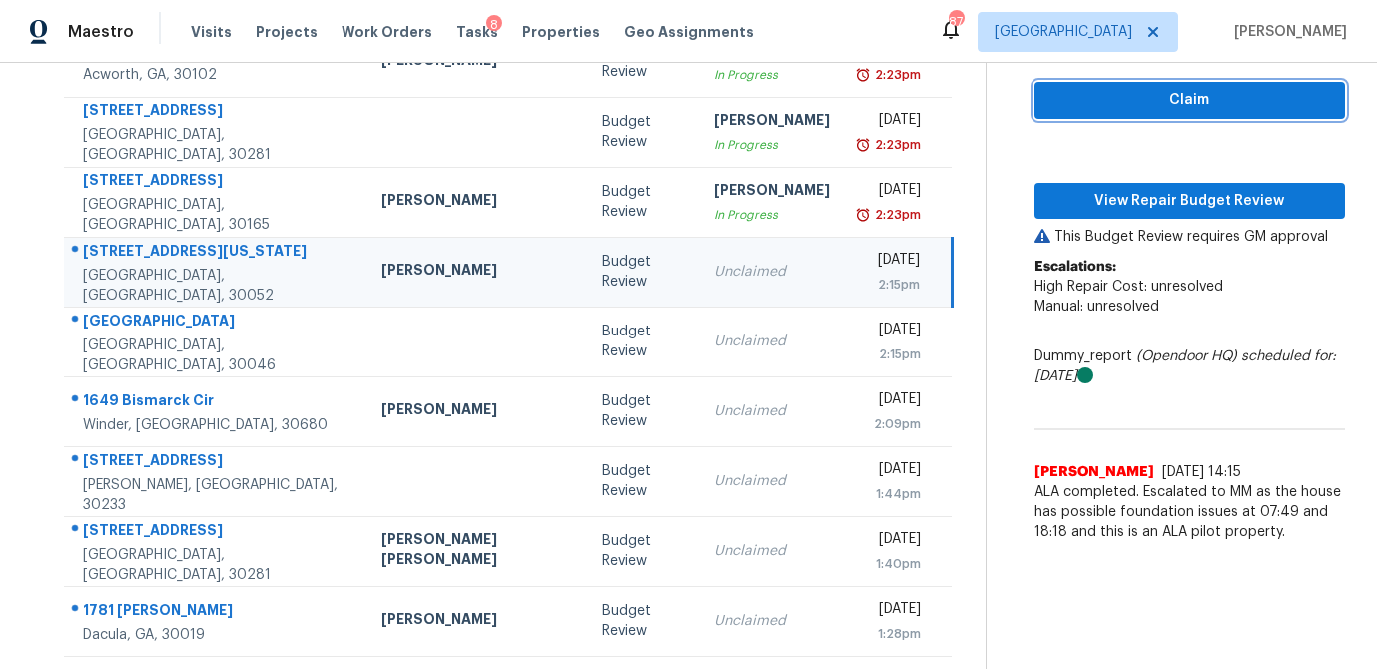
click at [1189, 115] on button "Claim" at bounding box center [1190, 100] width 311 height 37
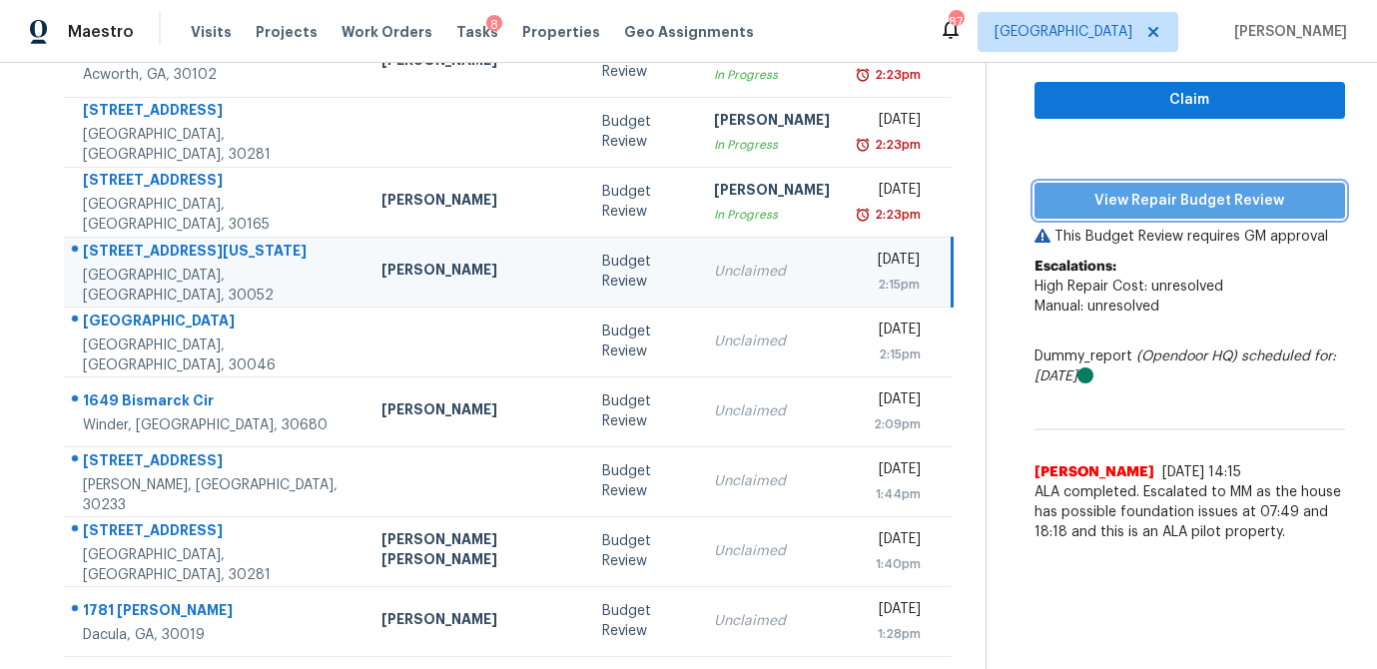
drag, startPoint x: 1164, startPoint y: 190, endPoint x: 1161, endPoint y: 212, distance: 22.2
click at [1164, 190] on span "View Repair Budget Review" at bounding box center [1190, 201] width 279 height 25
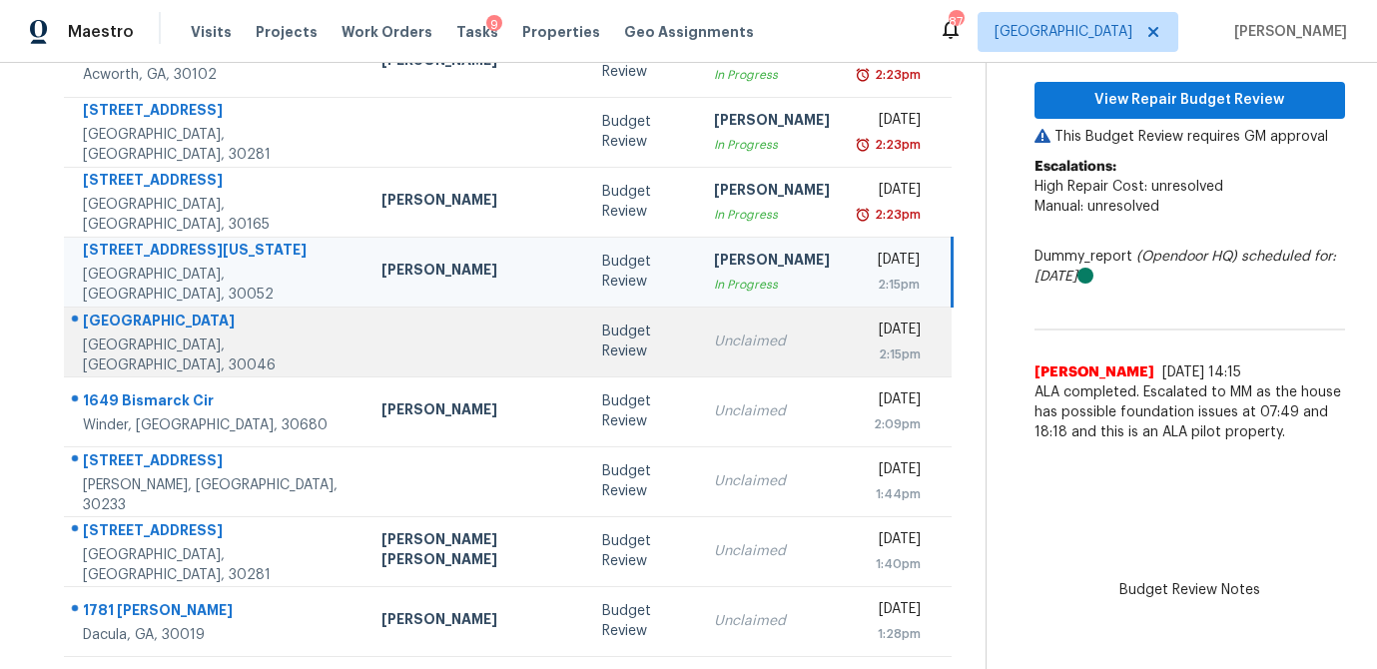
click at [602, 357] on div "Budget Review" at bounding box center [641, 342] width 79 height 40
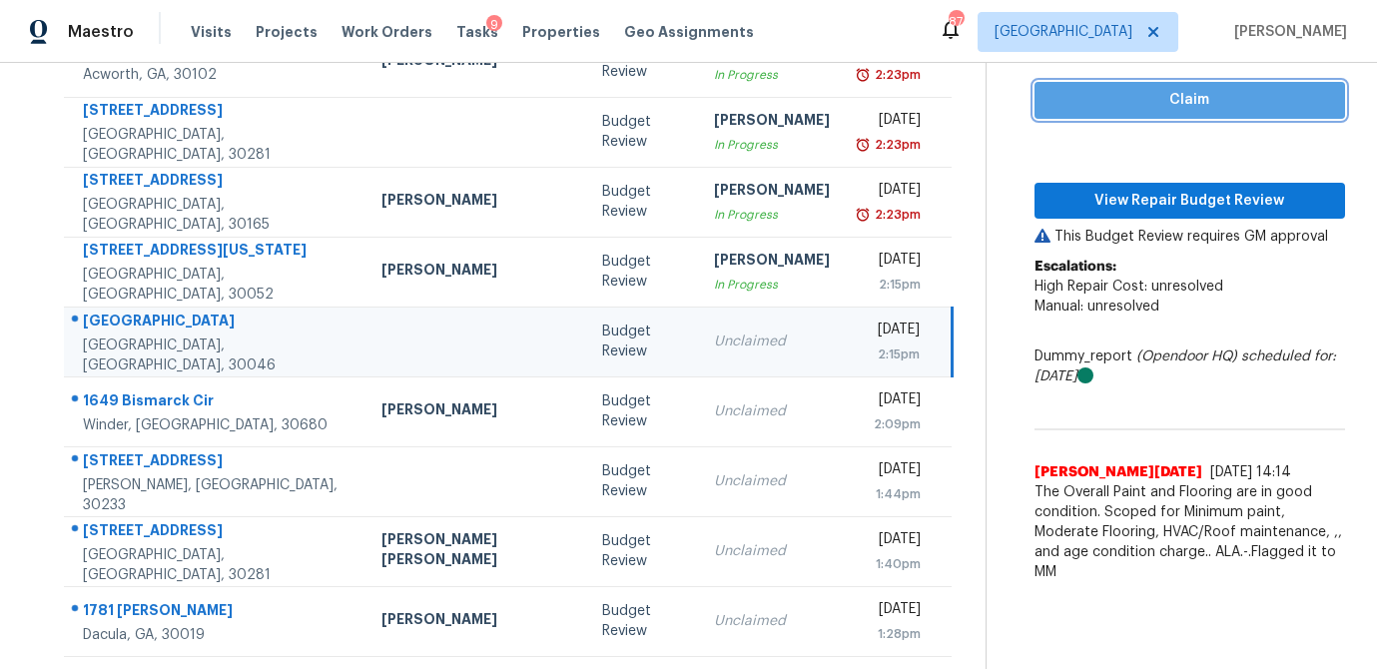
drag, startPoint x: 1150, startPoint y: 109, endPoint x: 1136, endPoint y: 132, distance: 26.9
click at [1149, 109] on span "Claim" at bounding box center [1190, 100] width 279 height 25
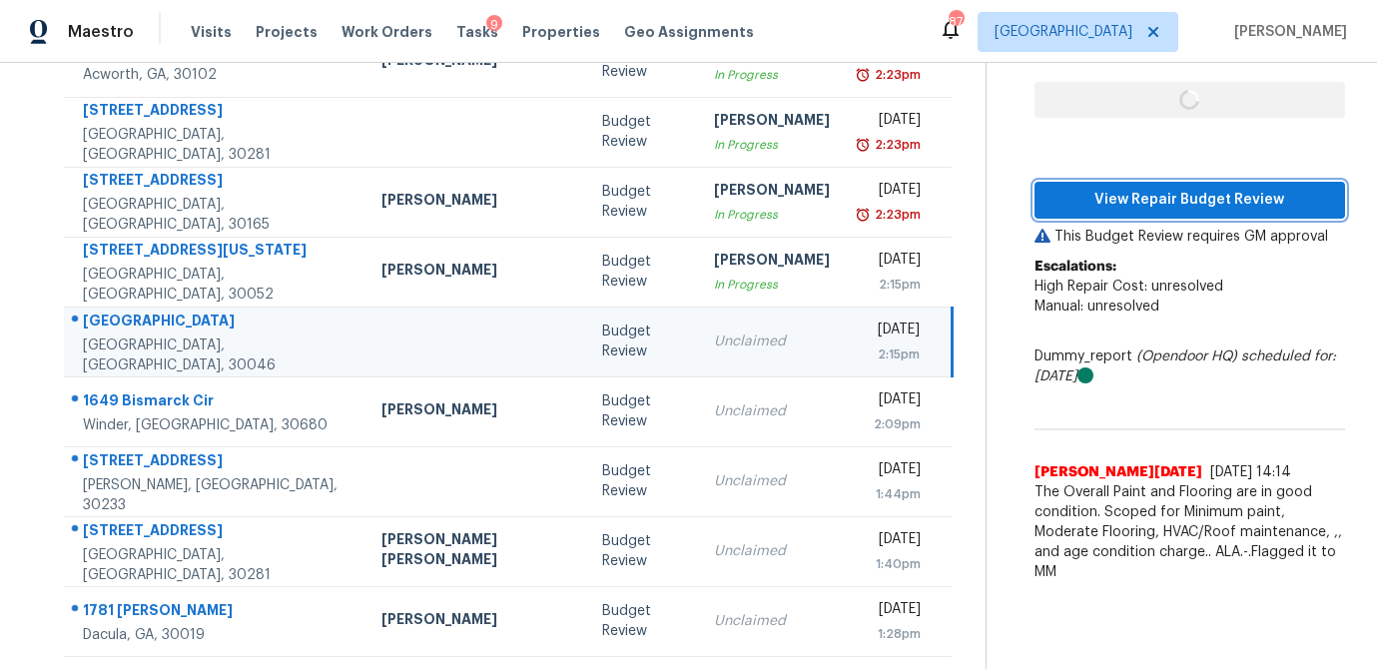
click at [1113, 207] on span "View Repair Budget Review" at bounding box center [1190, 200] width 279 height 25
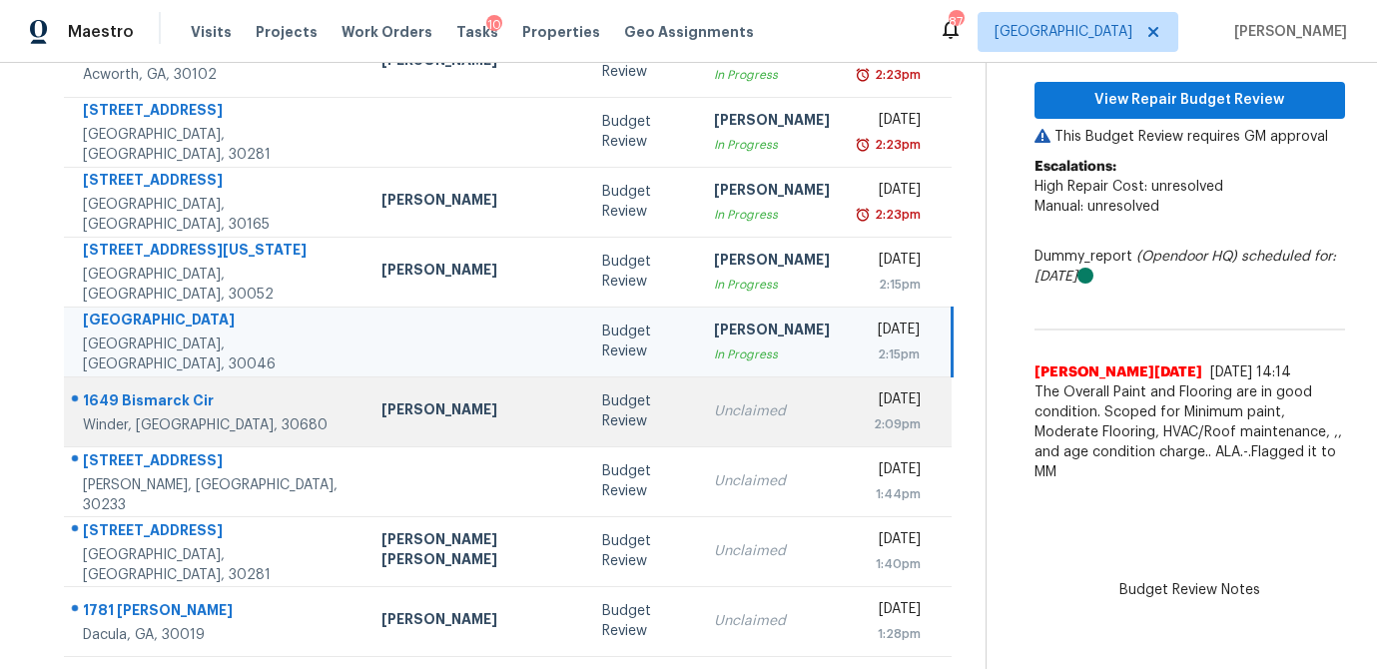
click at [449, 413] on td "Michael Durham" at bounding box center [476, 412] width 221 height 70
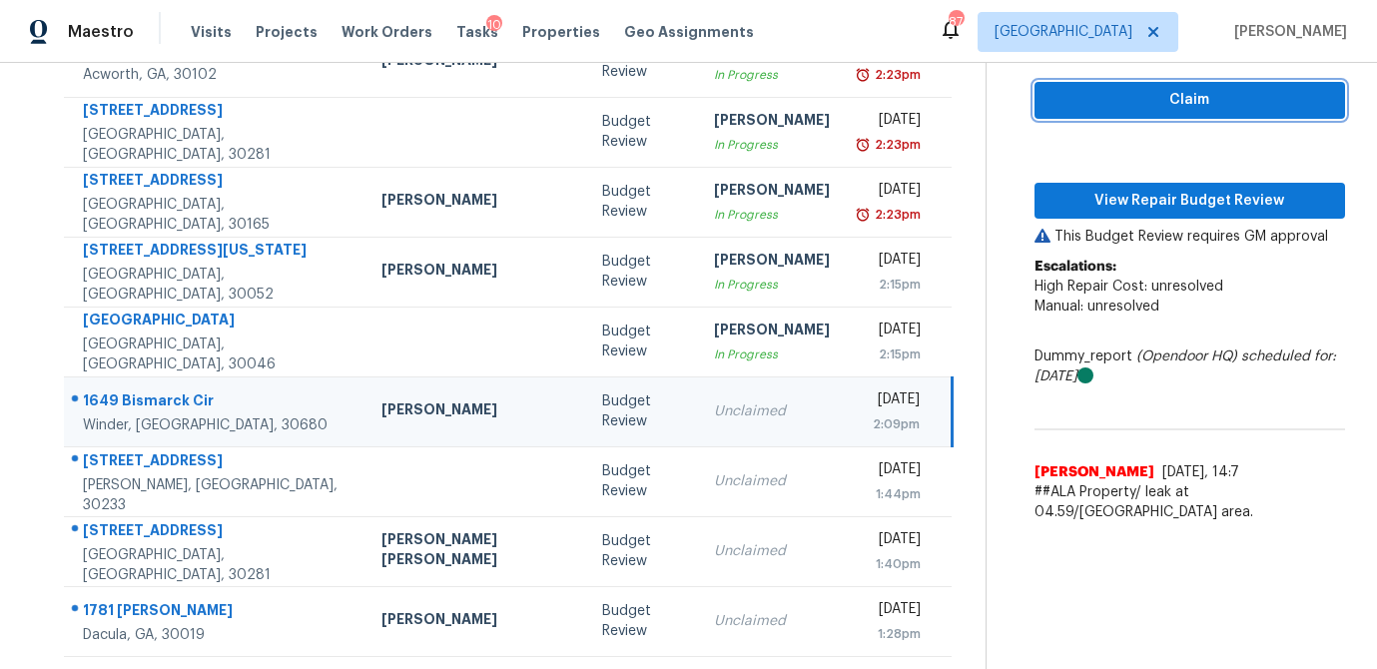
drag, startPoint x: 1080, startPoint y: 110, endPoint x: 1069, endPoint y: 142, distance: 33.8
click at [1079, 111] on span "Claim" at bounding box center [1190, 100] width 279 height 25
click at [1051, 221] on div "Claim View Repair Budget Review This Budget Review requires GM approval Escalat…" at bounding box center [1190, 275] width 311 height 514
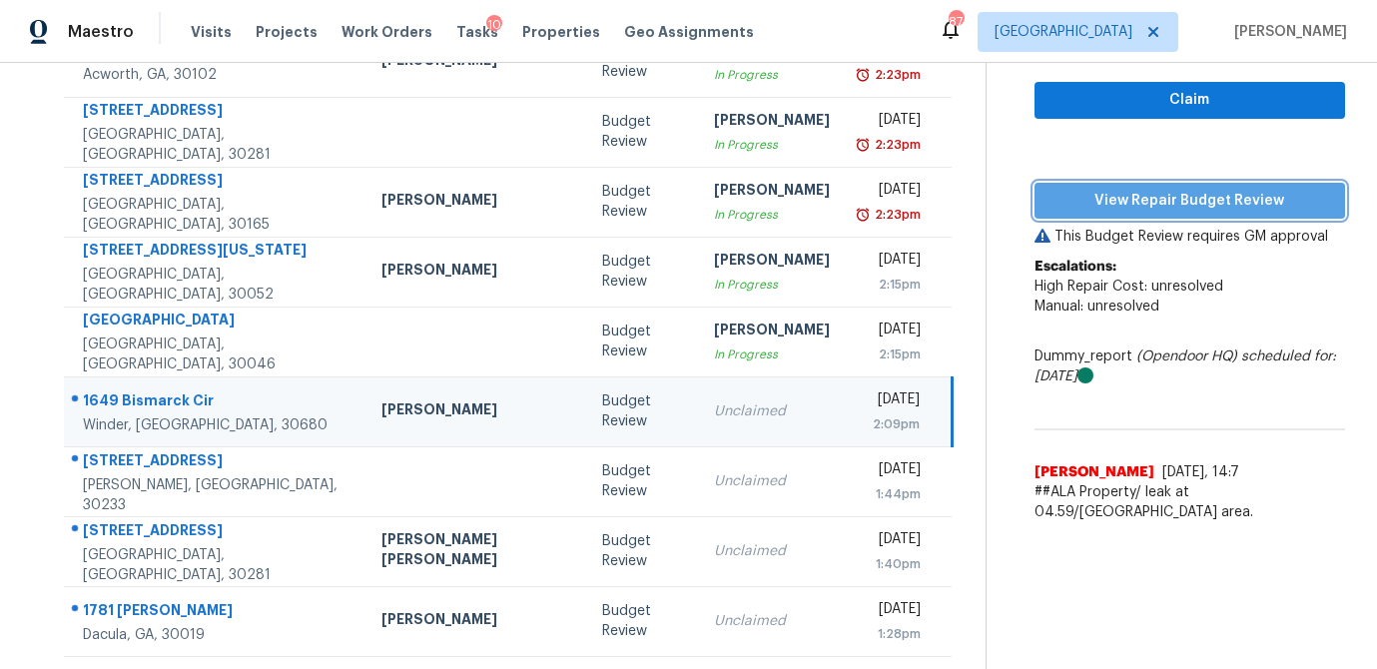
click at [1064, 213] on button "View Repair Budget Review" at bounding box center [1190, 201] width 311 height 37
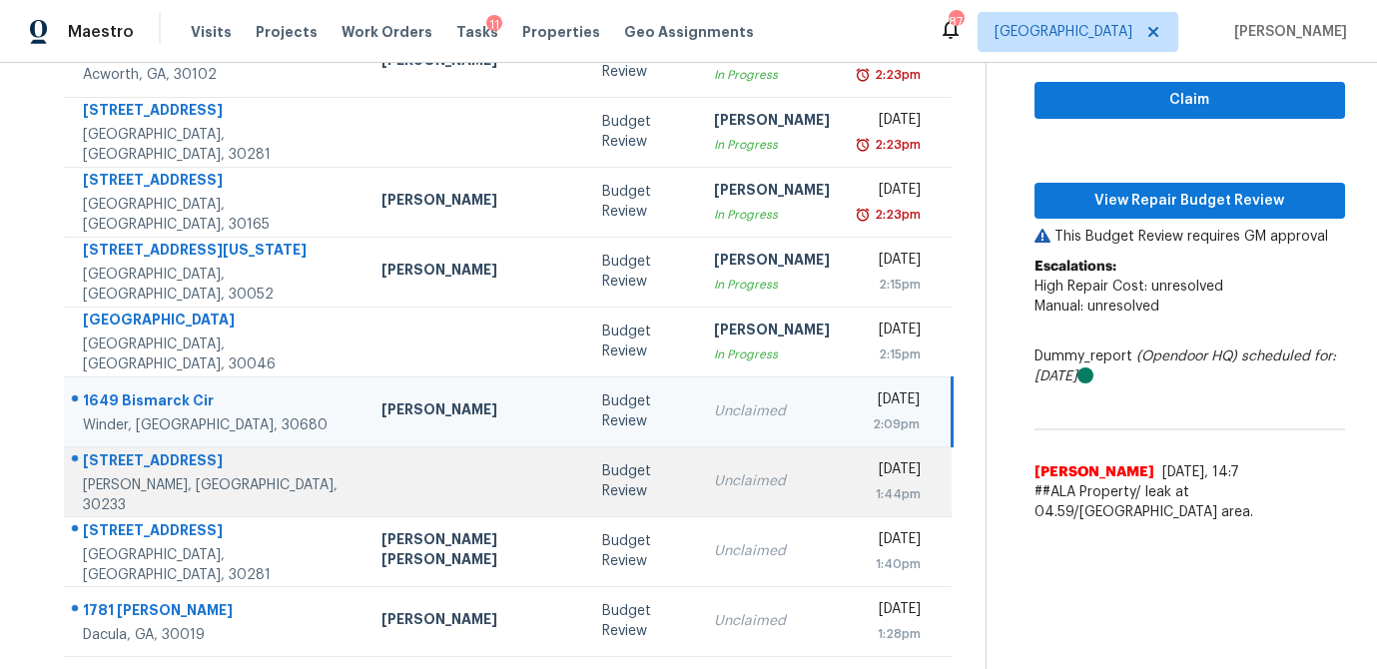
scroll to position [304, 0]
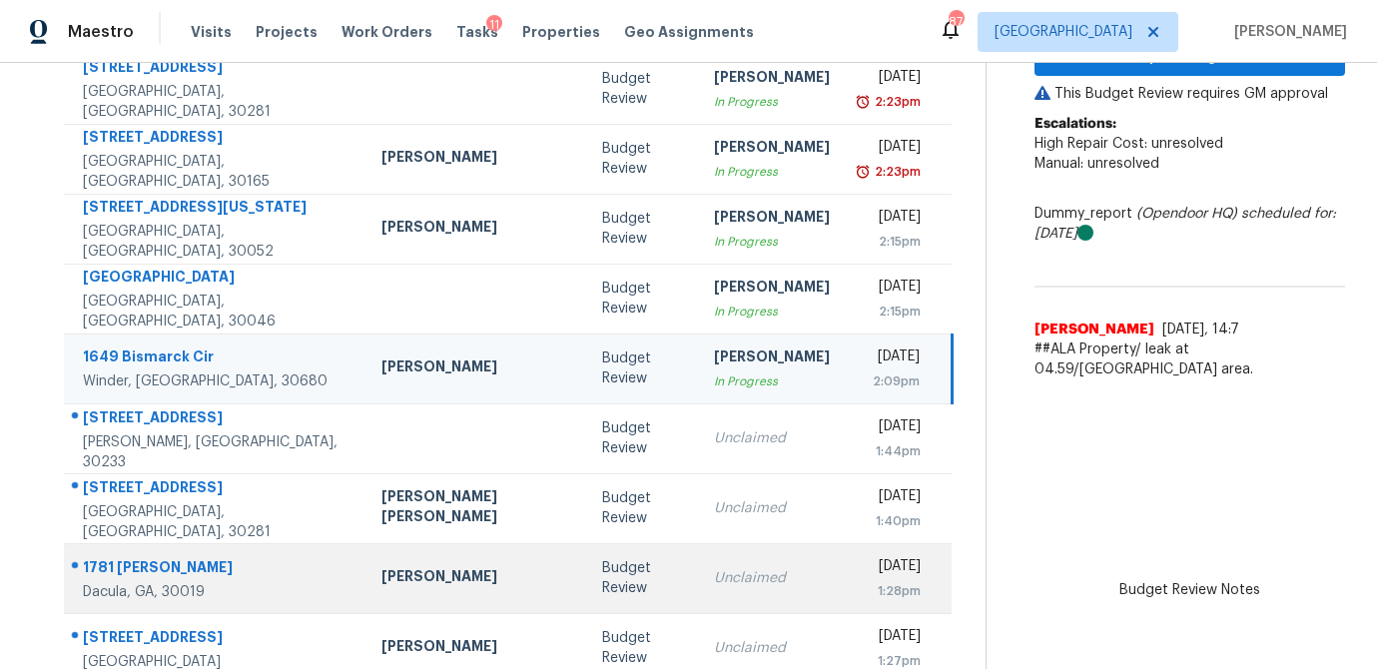
click at [586, 586] on td "Budget Review" at bounding box center [641, 578] width 111 height 70
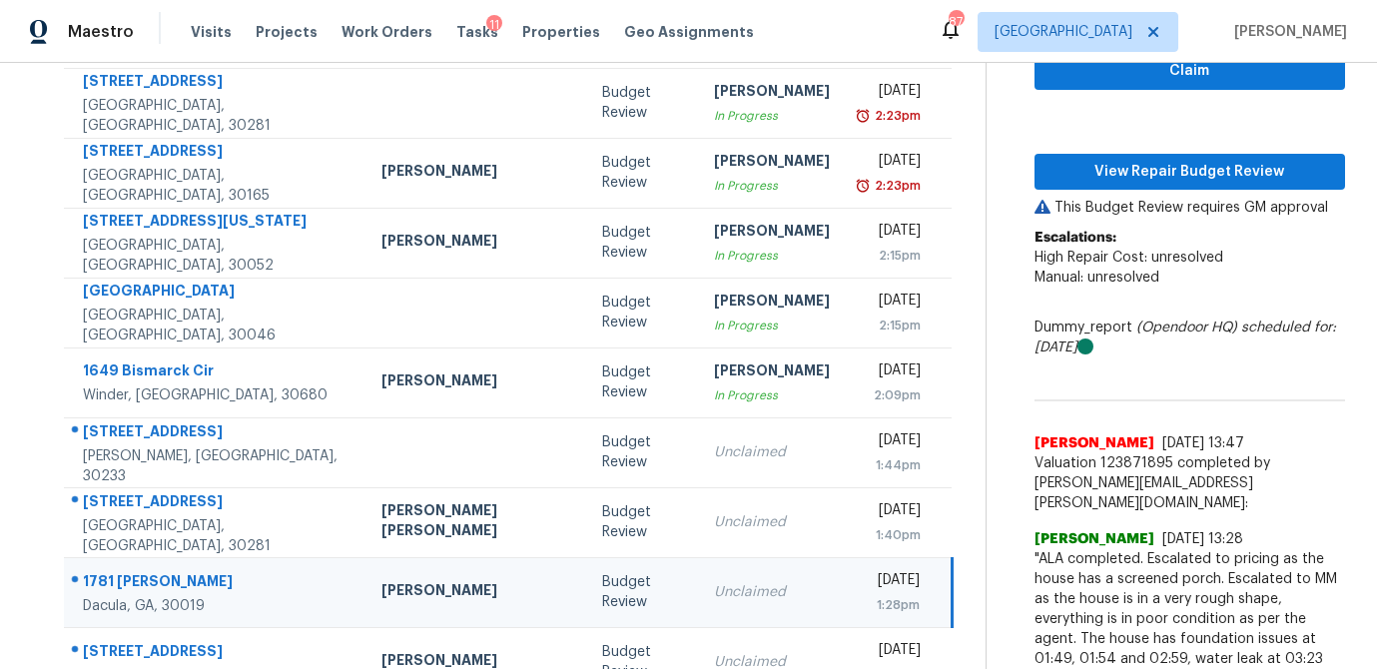
scroll to position [290, 0]
click at [1160, 82] on span "Claim" at bounding box center [1190, 71] width 279 height 25
click at [1133, 174] on span "View Repair Budget Review" at bounding box center [1190, 172] width 279 height 25
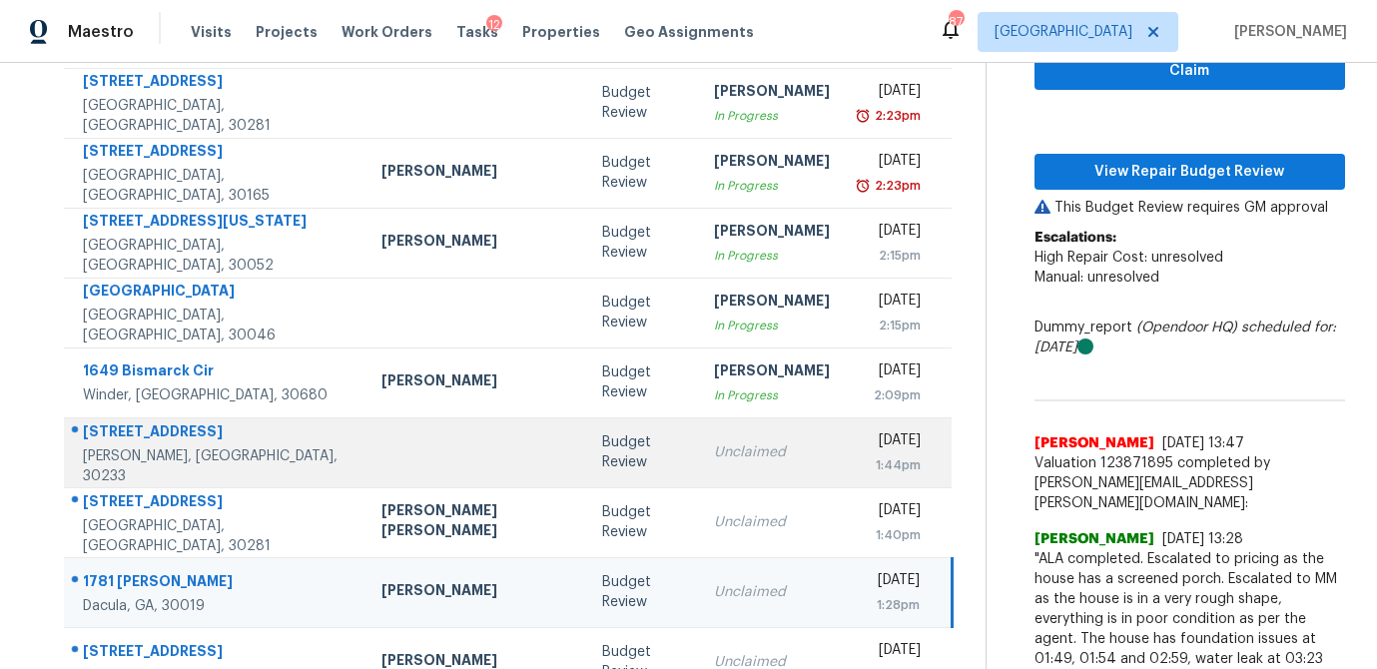
scroll to position [371, 0]
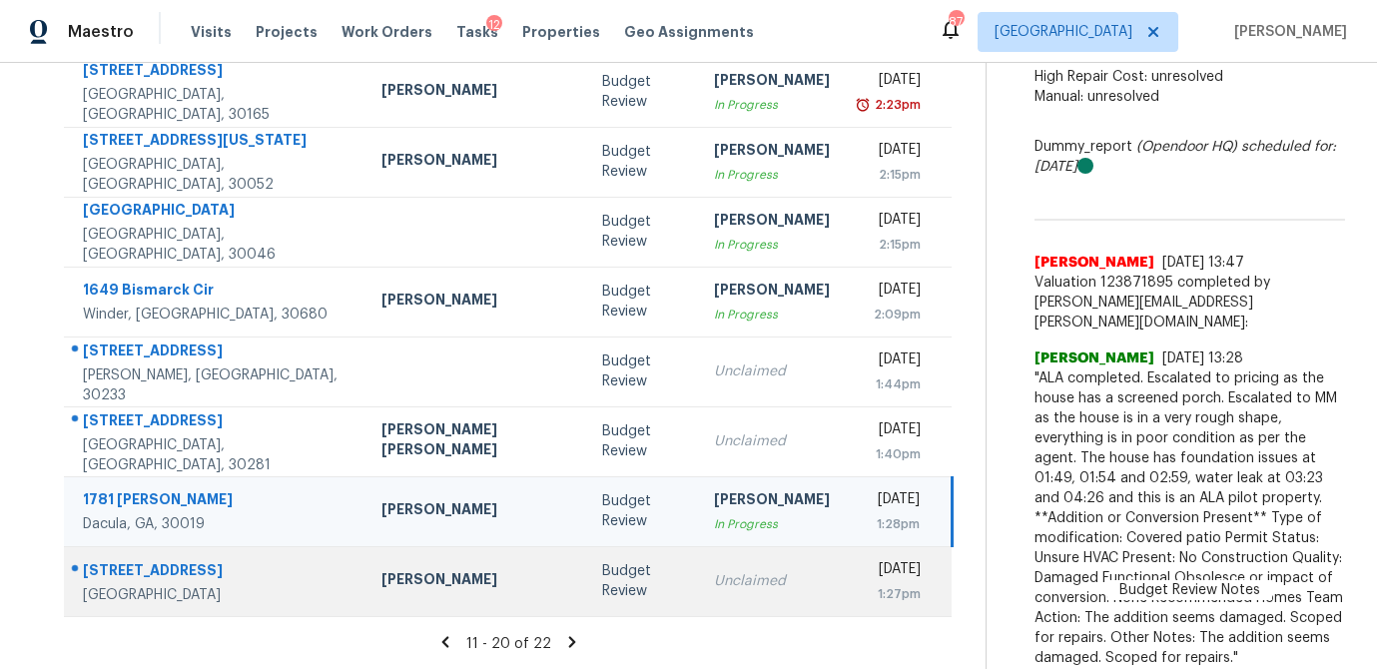
click at [714, 579] on div "Unclaimed" at bounding box center [772, 581] width 116 height 20
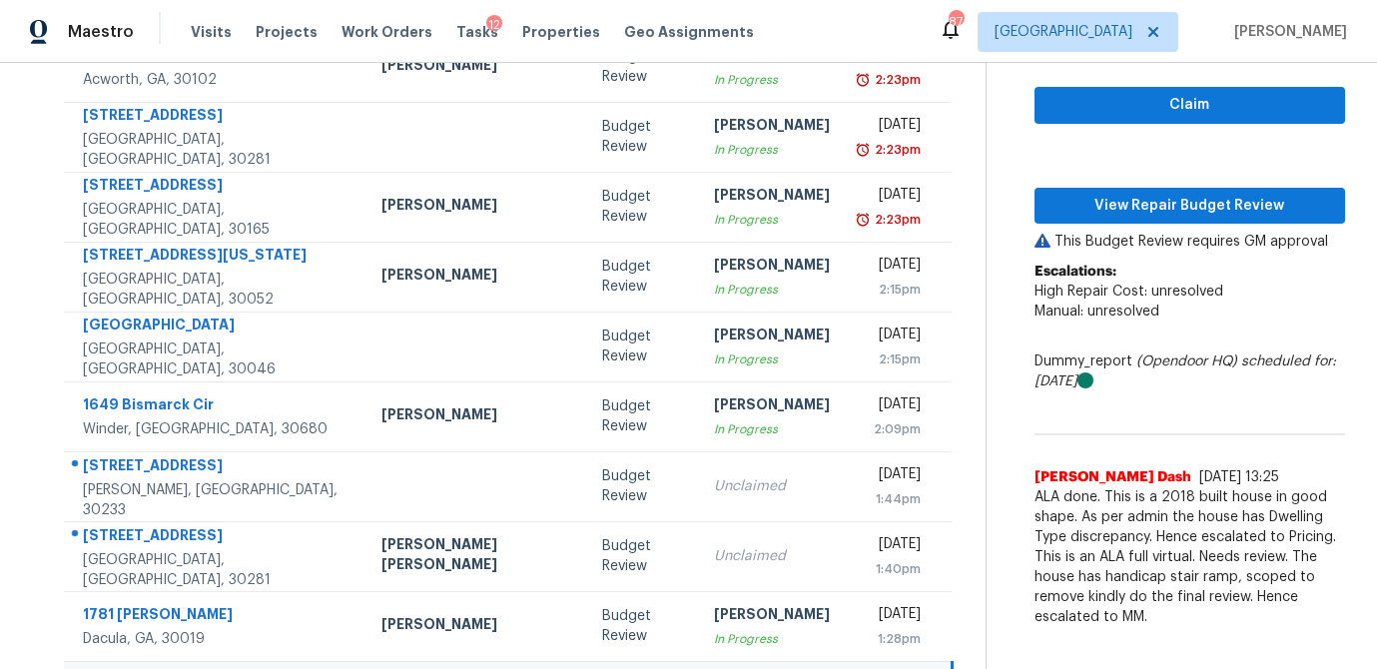
scroll to position [220, 0]
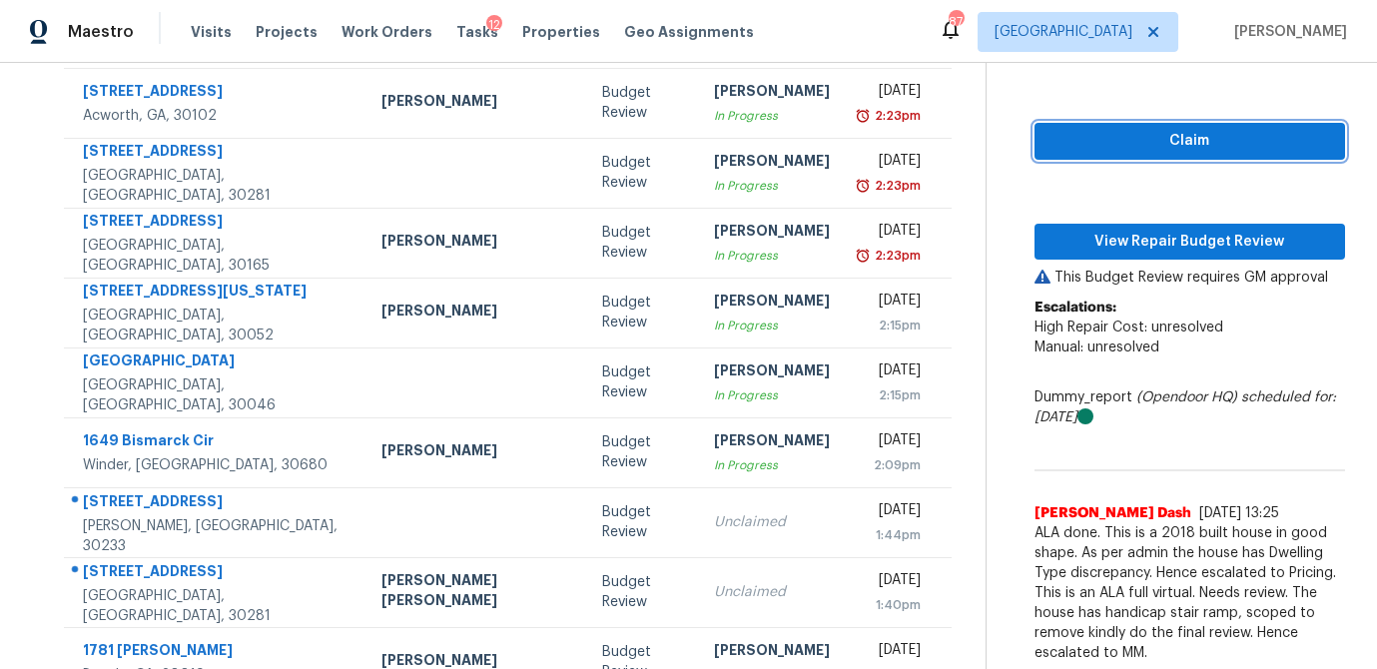
drag, startPoint x: 1123, startPoint y: 136, endPoint x: 1113, endPoint y: 181, distance: 46.0
click at [1123, 136] on span "Claim" at bounding box center [1190, 141] width 279 height 25
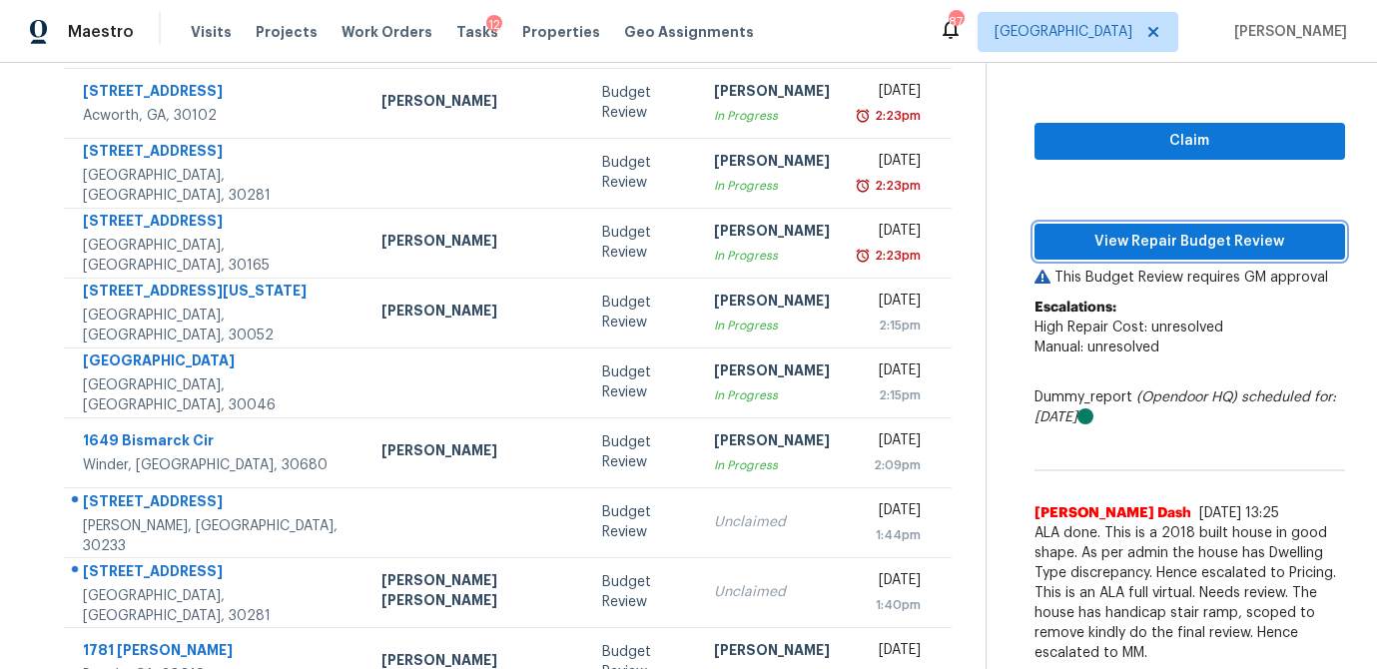
click at [1111, 238] on span "View Repair Budget Review" at bounding box center [1190, 242] width 279 height 25
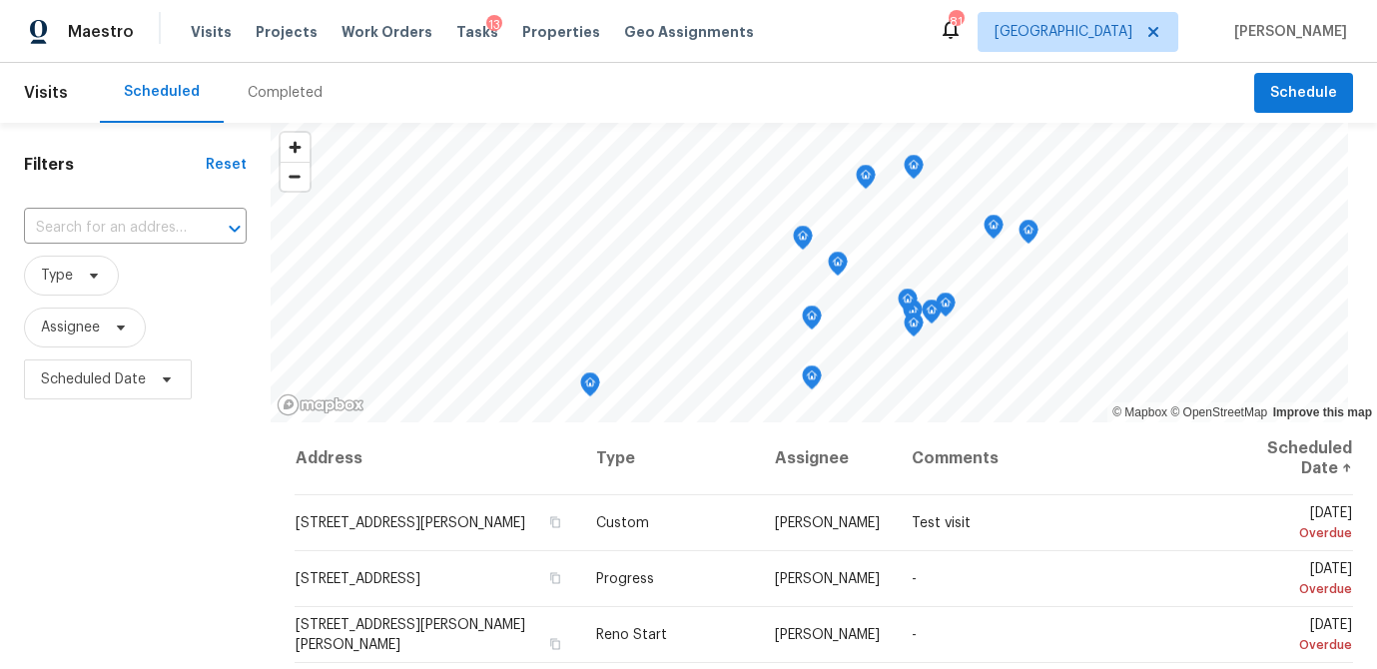
drag, startPoint x: 539, startPoint y: 28, endPoint x: 530, endPoint y: 43, distance: 17.5
click at [539, 28] on span "Properties" at bounding box center [561, 32] width 78 height 20
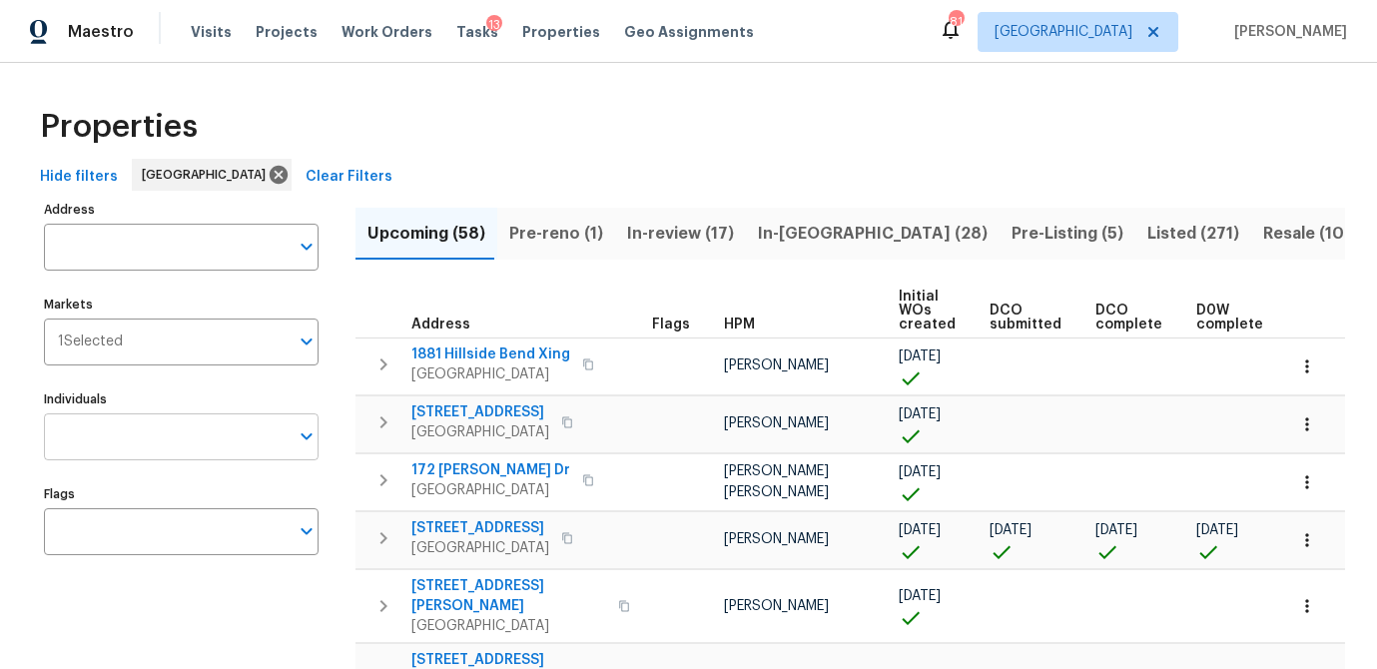
click at [68, 446] on input "Individuals" at bounding box center [166, 436] width 245 height 47
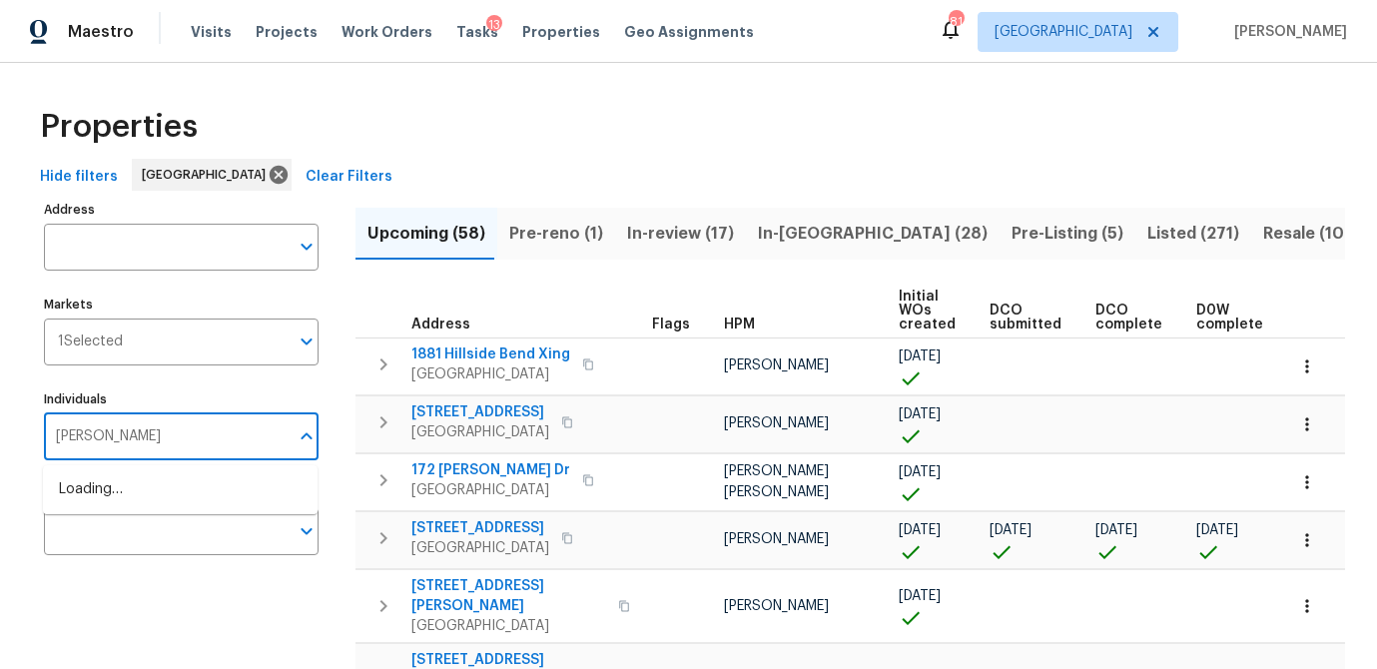
type input "scott smathers"
click at [84, 501] on input "checkbox" at bounding box center [80, 500] width 42 height 42
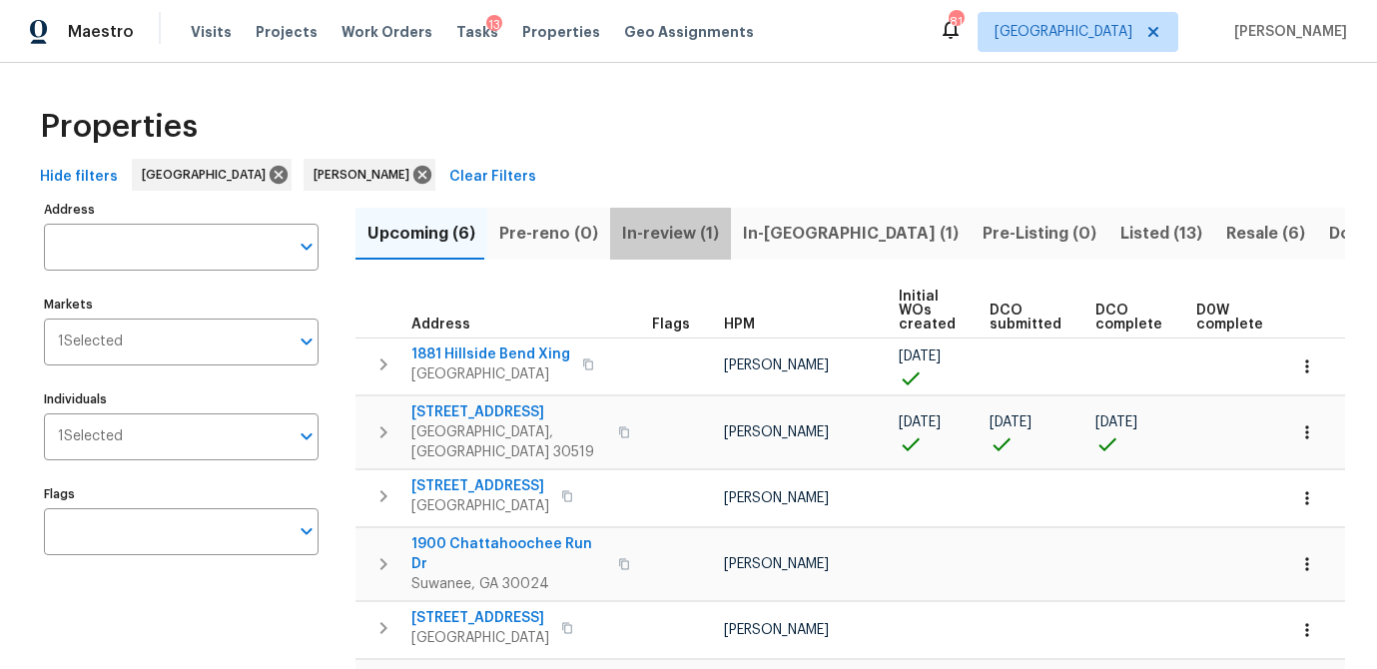
click at [669, 240] on span "In-review (1)" at bounding box center [670, 234] width 97 height 28
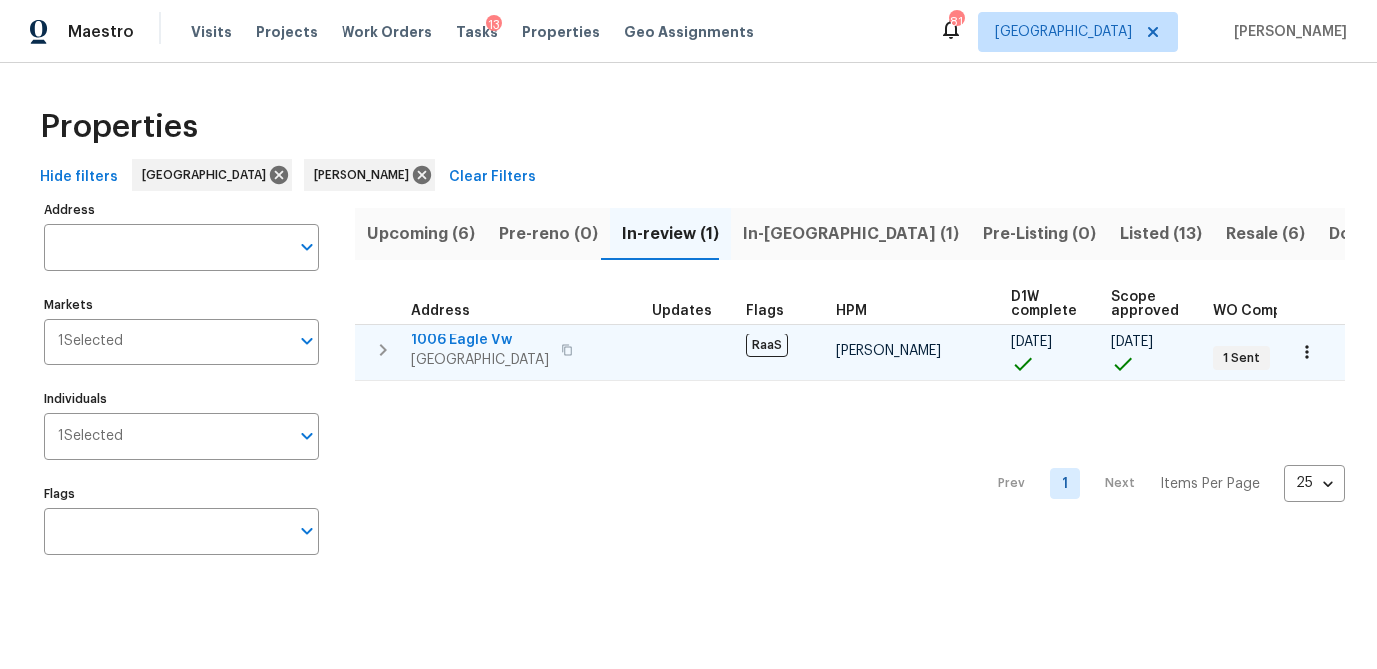
click at [486, 339] on span "1006 Eagle Vw" at bounding box center [480, 341] width 138 height 20
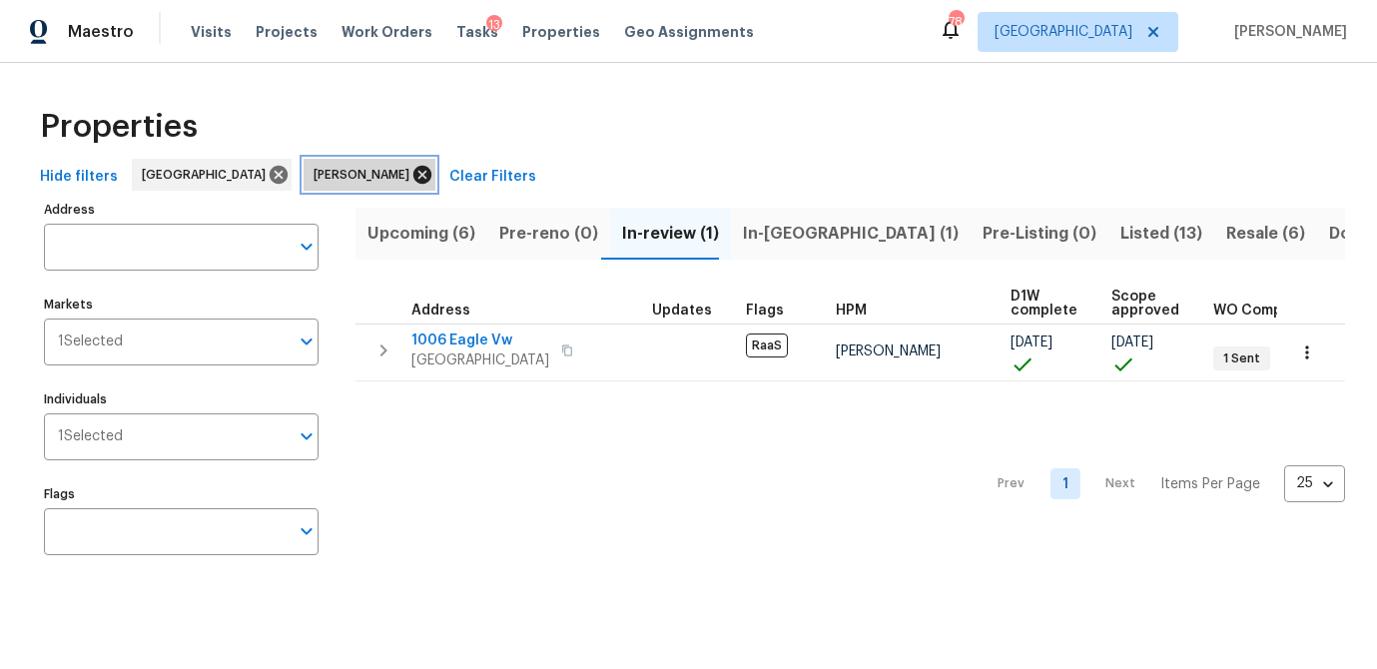
click at [413, 180] on icon at bounding box center [422, 175] width 18 height 18
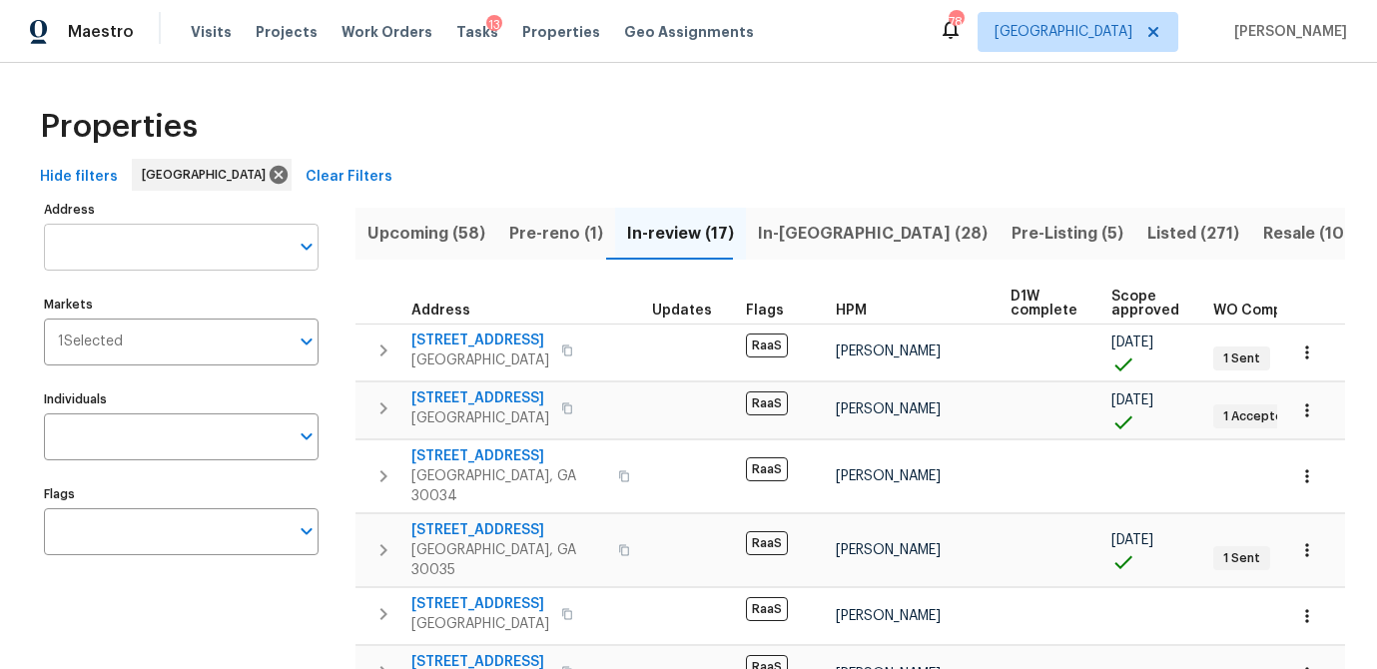
click at [148, 251] on input "Address" at bounding box center [166, 247] width 245 height 47
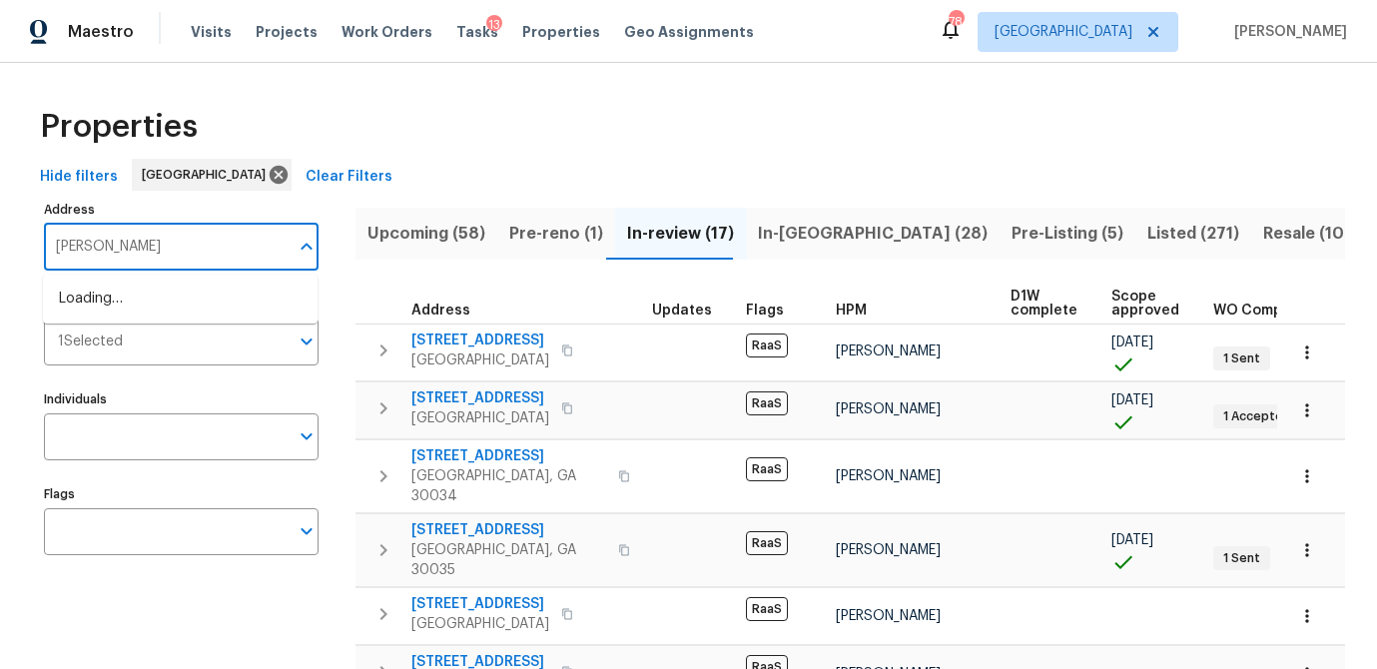
type input "pratt"
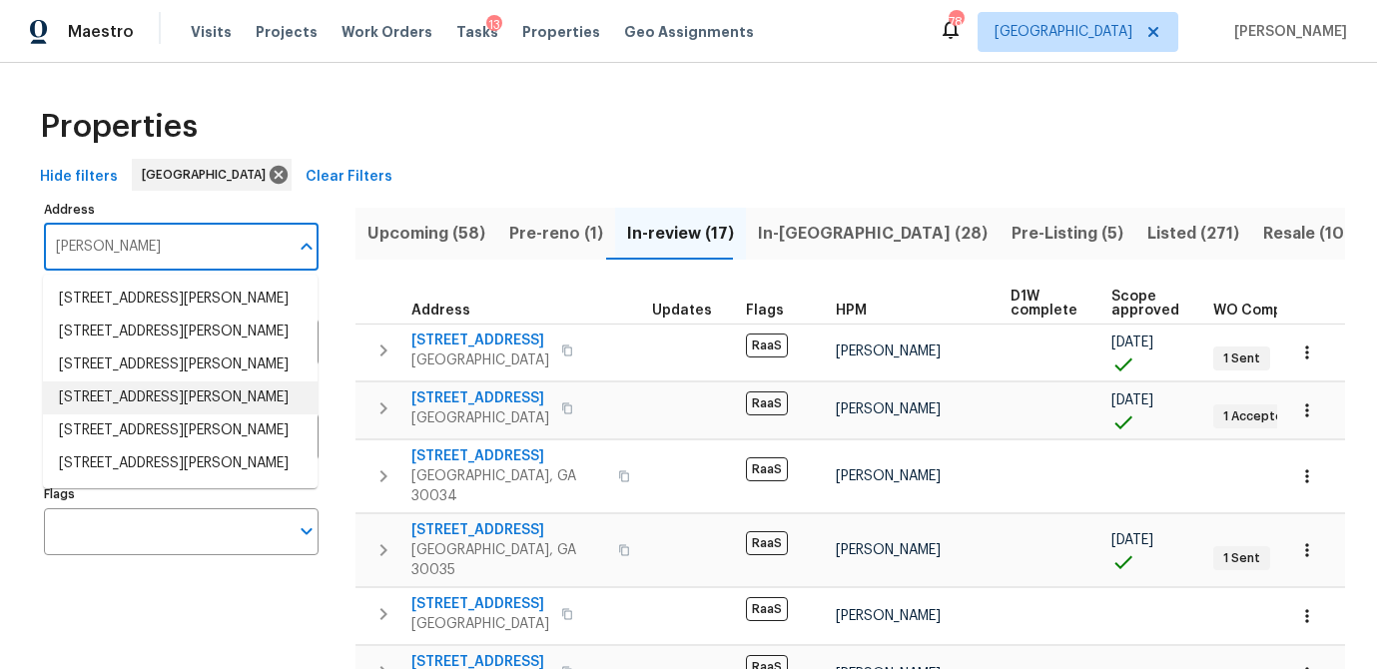
scroll to position [27, 0]
click at [168, 349] on li "371 Pratt Dr SE Unit 203 Atlanta GA 30315" at bounding box center [180, 365] width 275 height 33
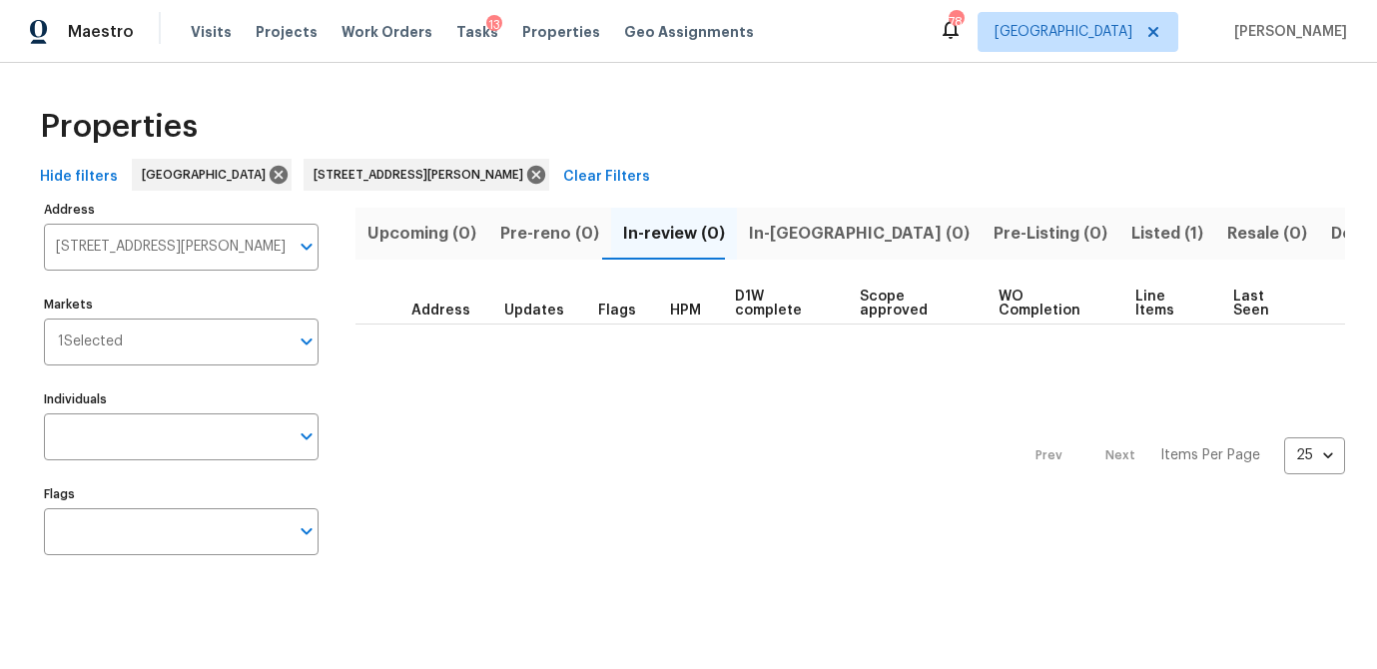
click at [1132, 227] on span "Listed (1)" at bounding box center [1168, 234] width 72 height 28
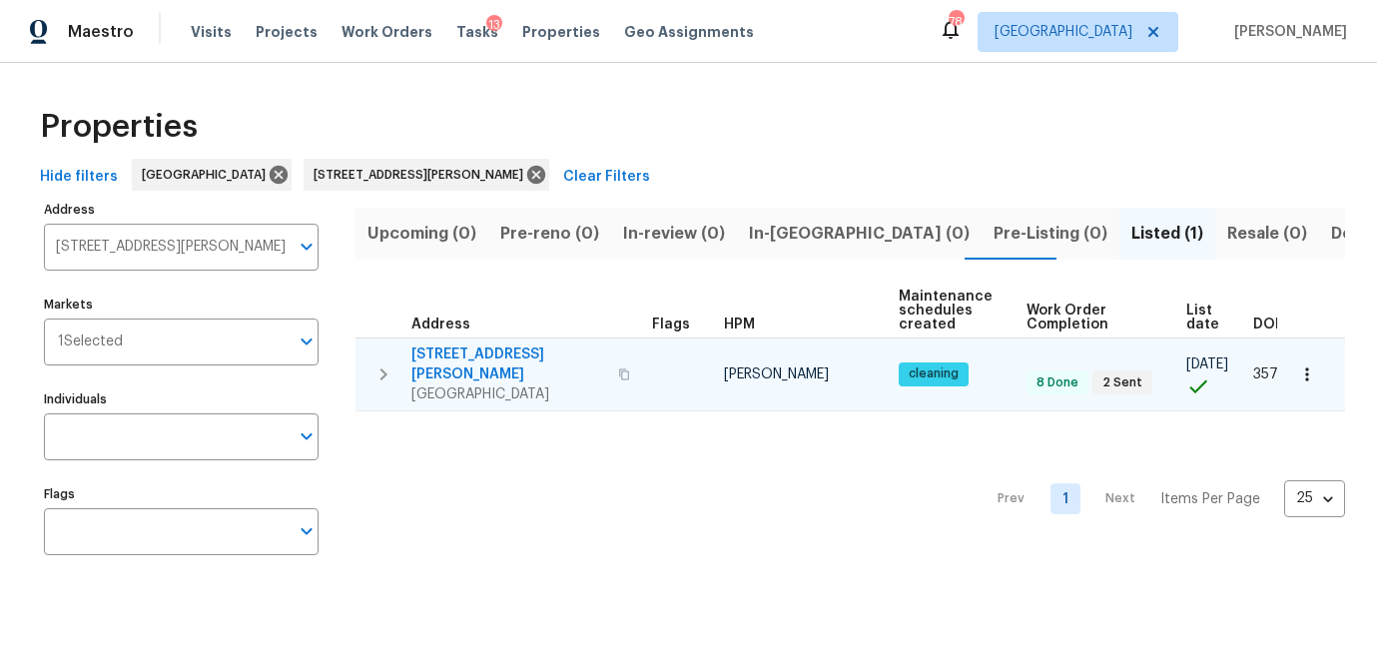
click at [470, 355] on span "371 Pratt Dr SE Unit 203" at bounding box center [508, 365] width 195 height 40
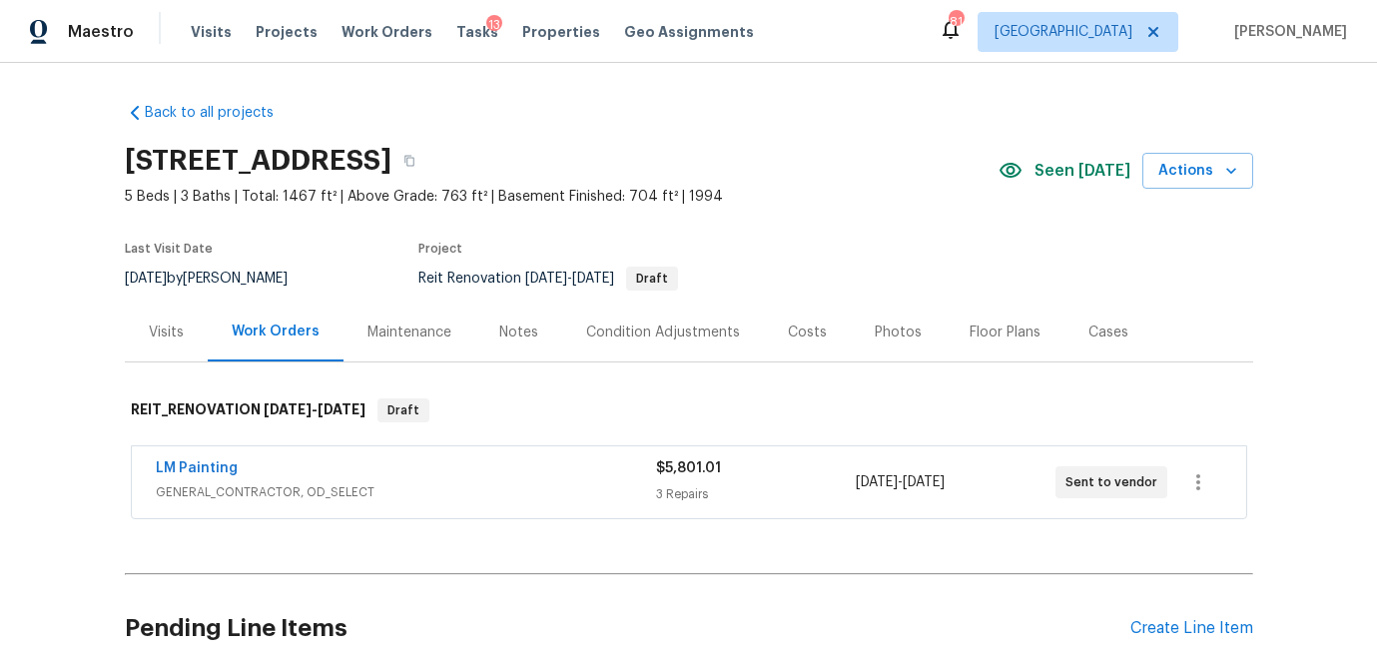
click at [367, 486] on span "GENERAL_CONTRACTOR, OD_SELECT" at bounding box center [406, 492] width 500 height 20
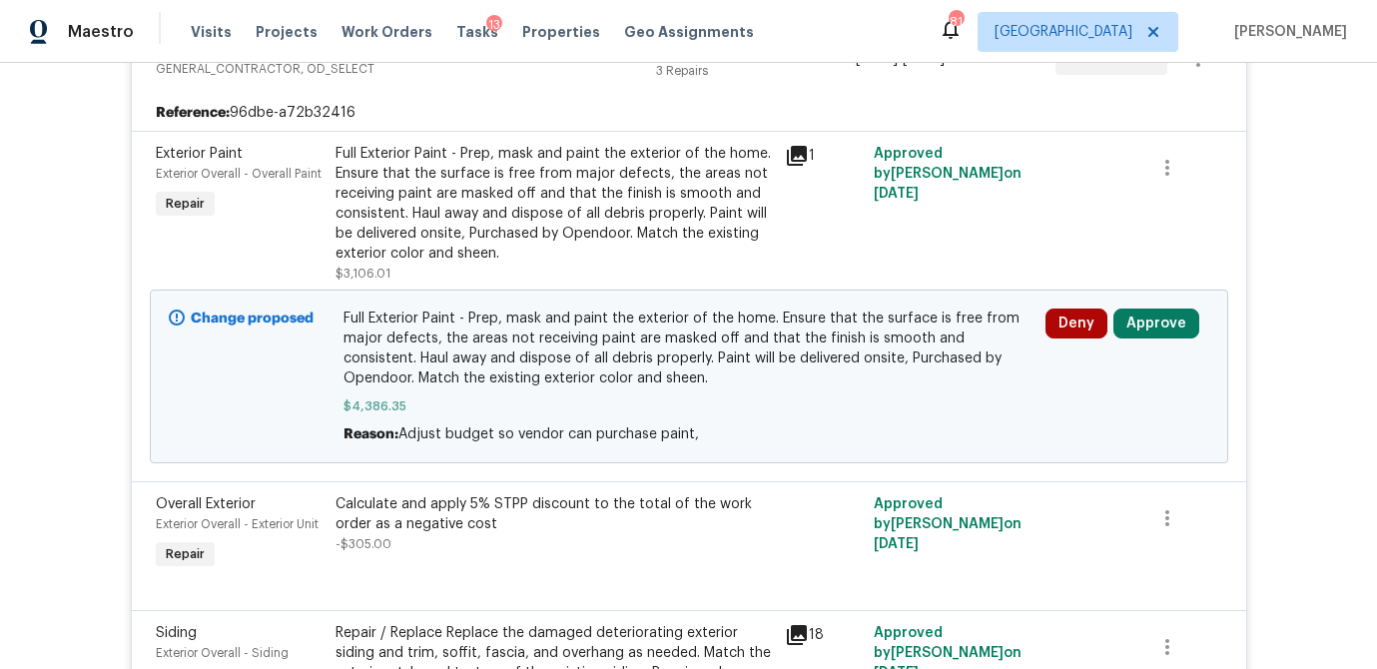
scroll to position [443, 0]
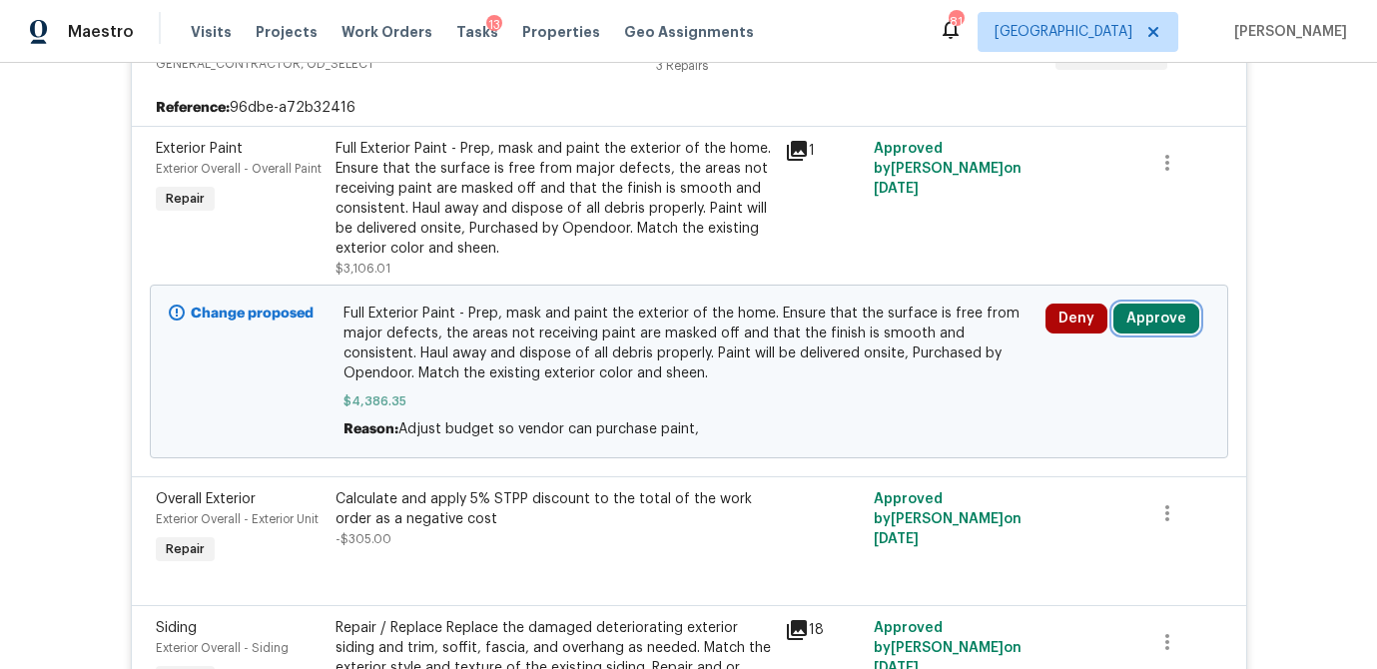
click at [1156, 319] on button "Approve" at bounding box center [1157, 319] width 86 height 30
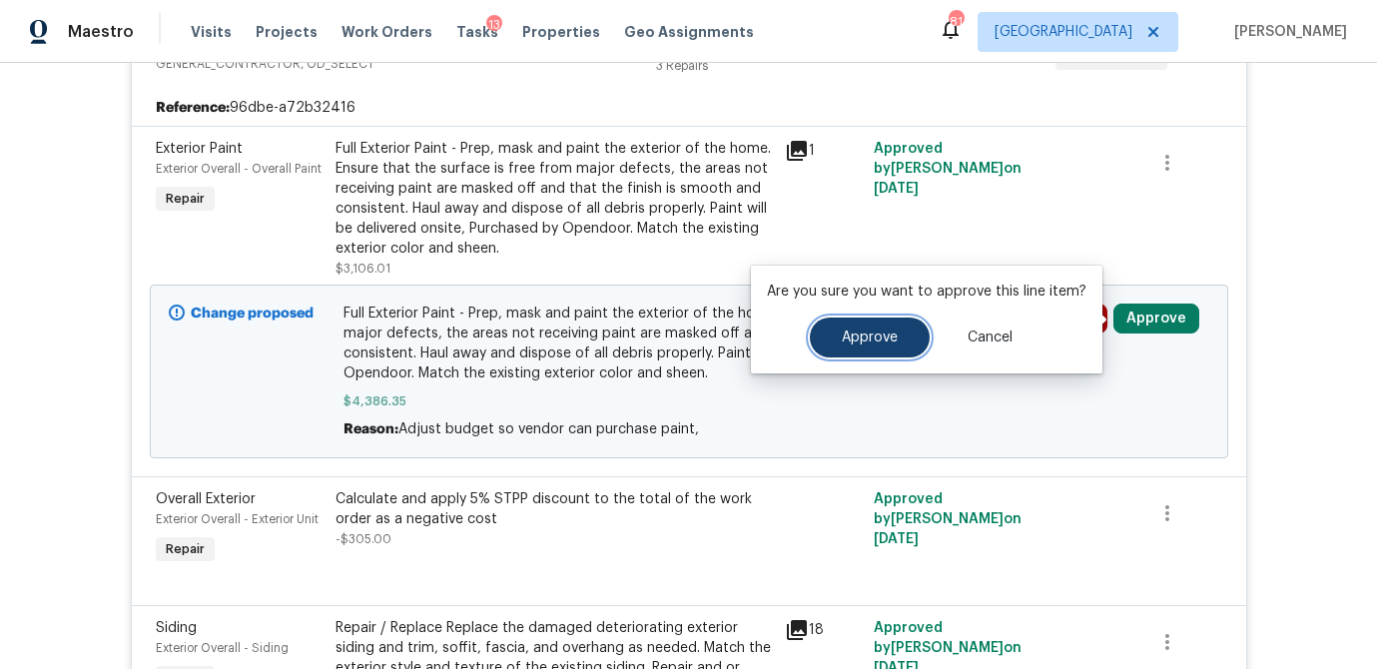
click at [870, 335] on span "Approve" at bounding box center [870, 338] width 56 height 15
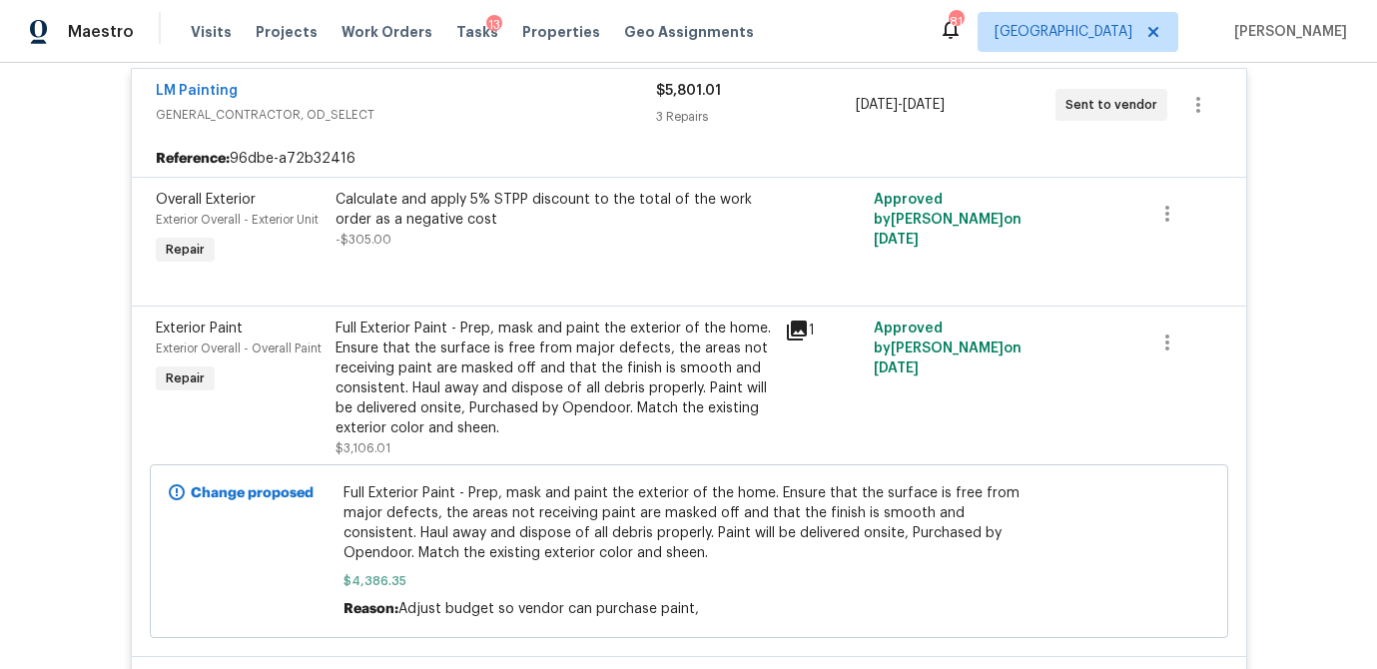
scroll to position [0, 0]
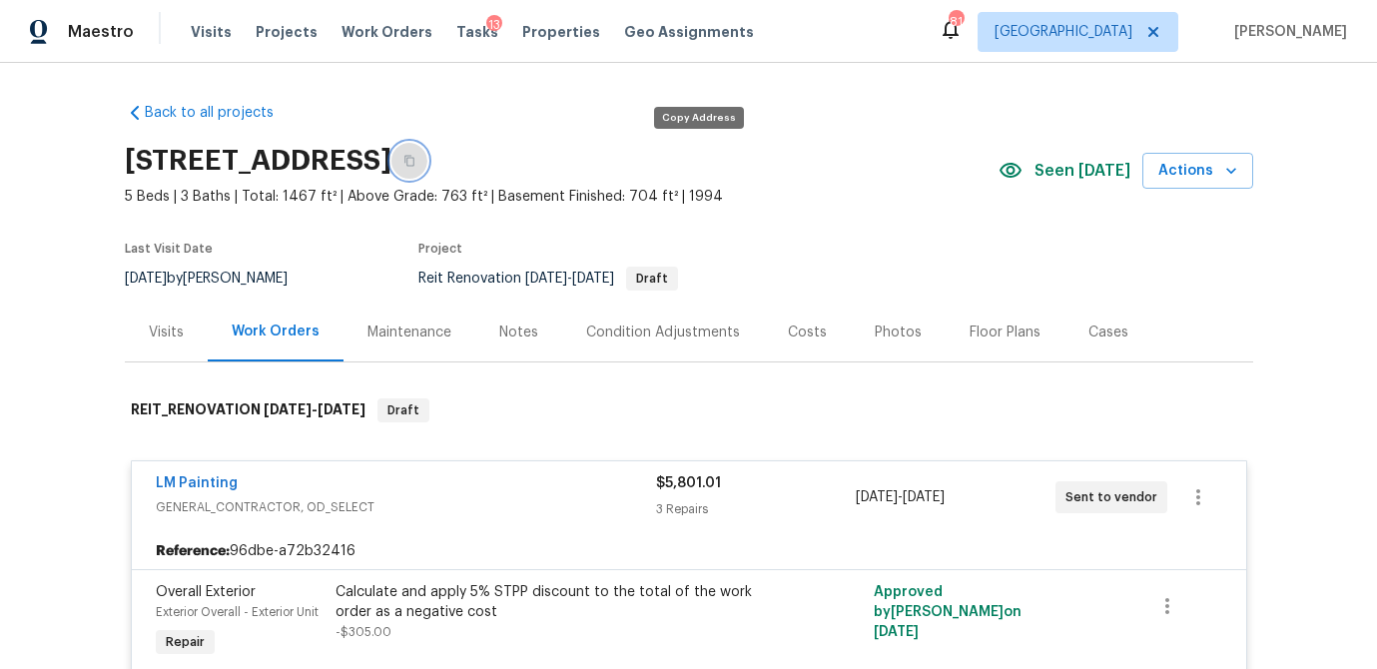
click at [414, 160] on icon "button" at bounding box center [409, 161] width 10 height 11
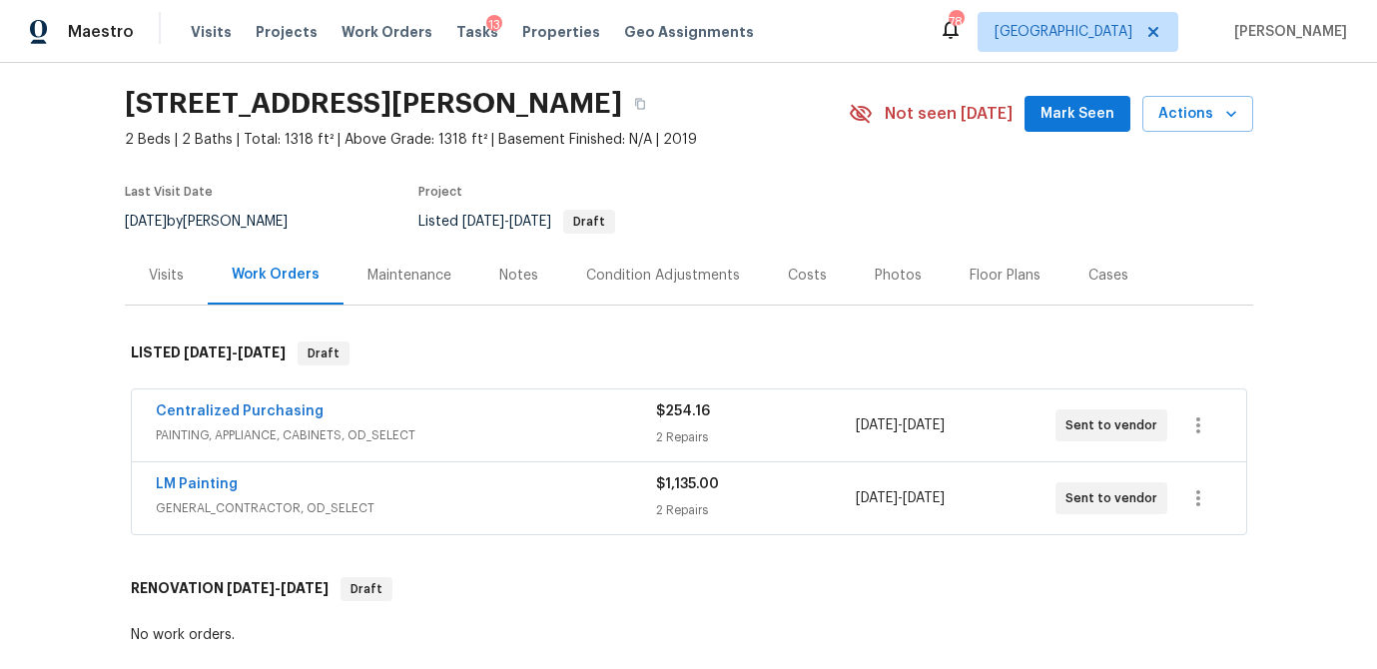
scroll to position [58, 0]
click at [658, 108] on button "button" at bounding box center [640, 103] width 36 height 36
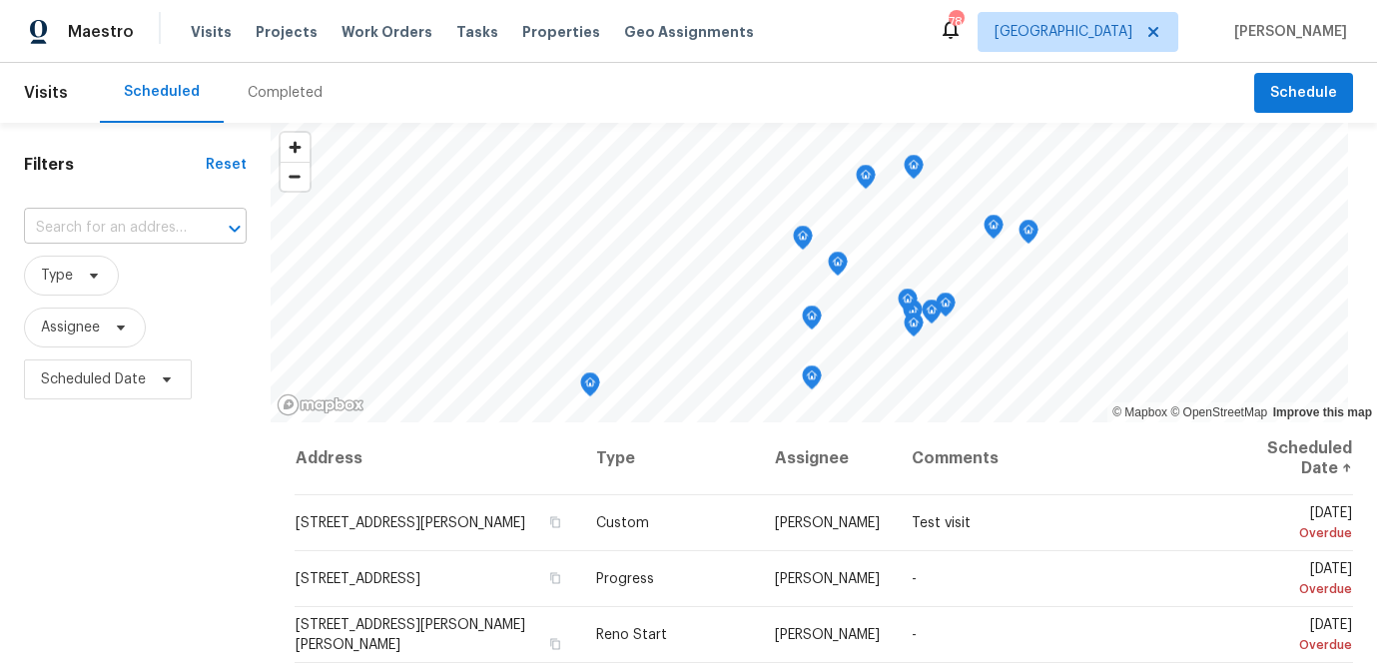
click at [130, 229] on input "text" at bounding box center [107, 228] width 167 height 31
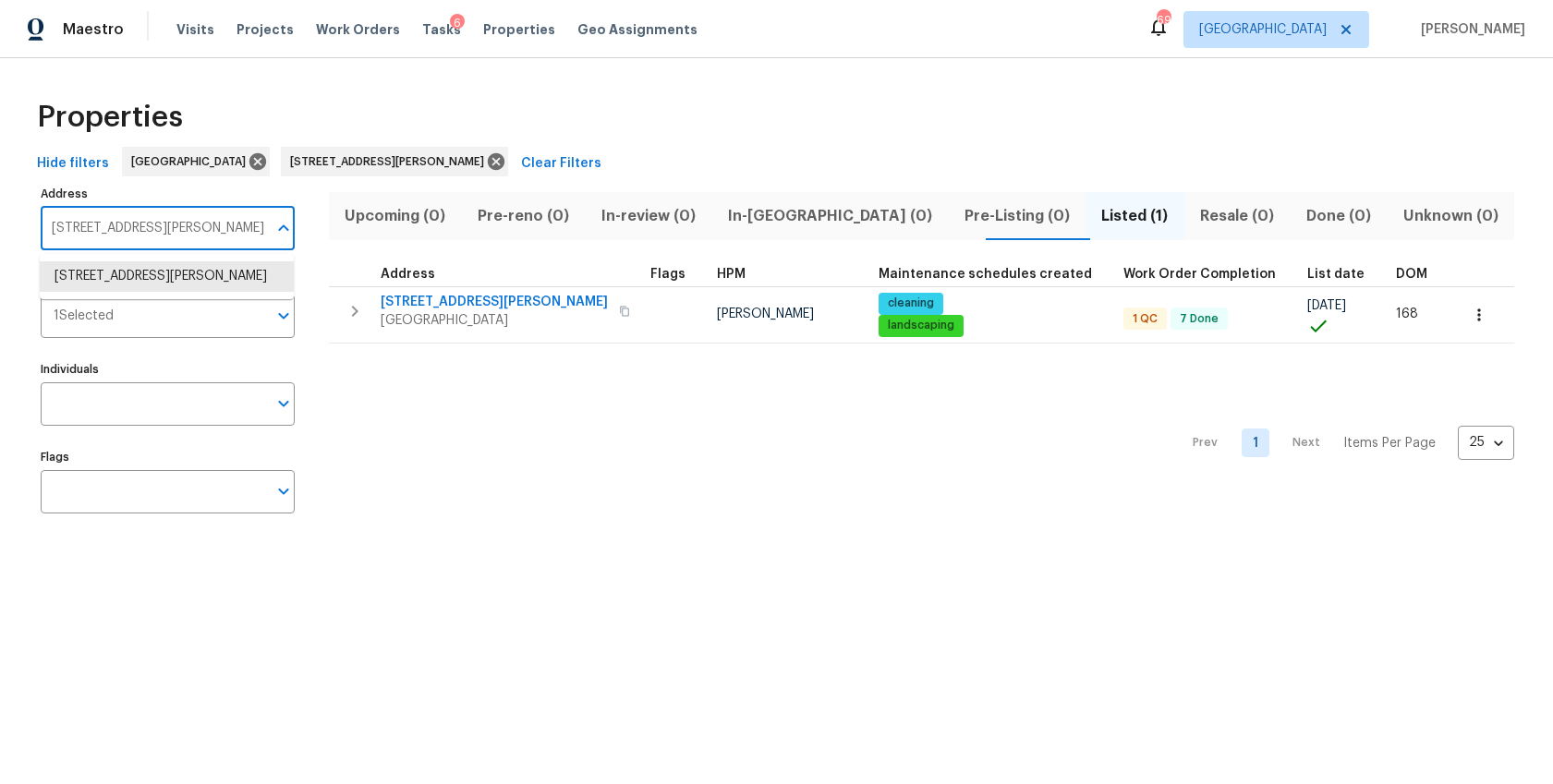
click at [119, 235] on input "318 Kelly St SE Atlanta GA 30312" at bounding box center [154, 228] width 227 height 43
paste input "71 Pratt Dr SE Unit 203, Atlanta, GA 30315"
type input "371 Pratt Dr SE Unit 203, Atlanta, GA 30315"
click at [139, 288] on li "371 Pratt Dr SE Unit 203 Atlanta GA 30315" at bounding box center [166, 276] width 254 height 31
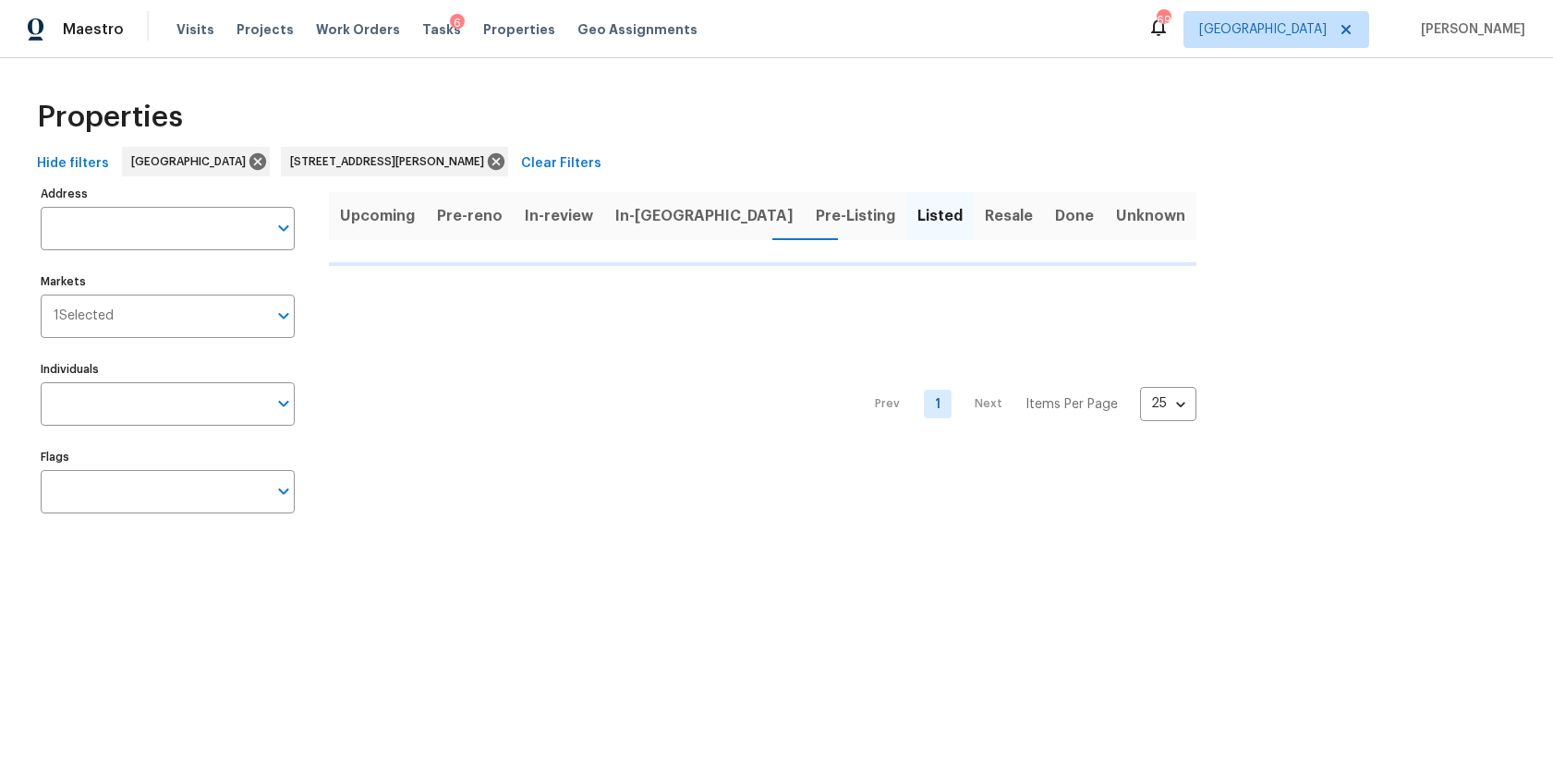
type input "371 Pratt Dr SE Unit 203 Atlanta GA 30315"
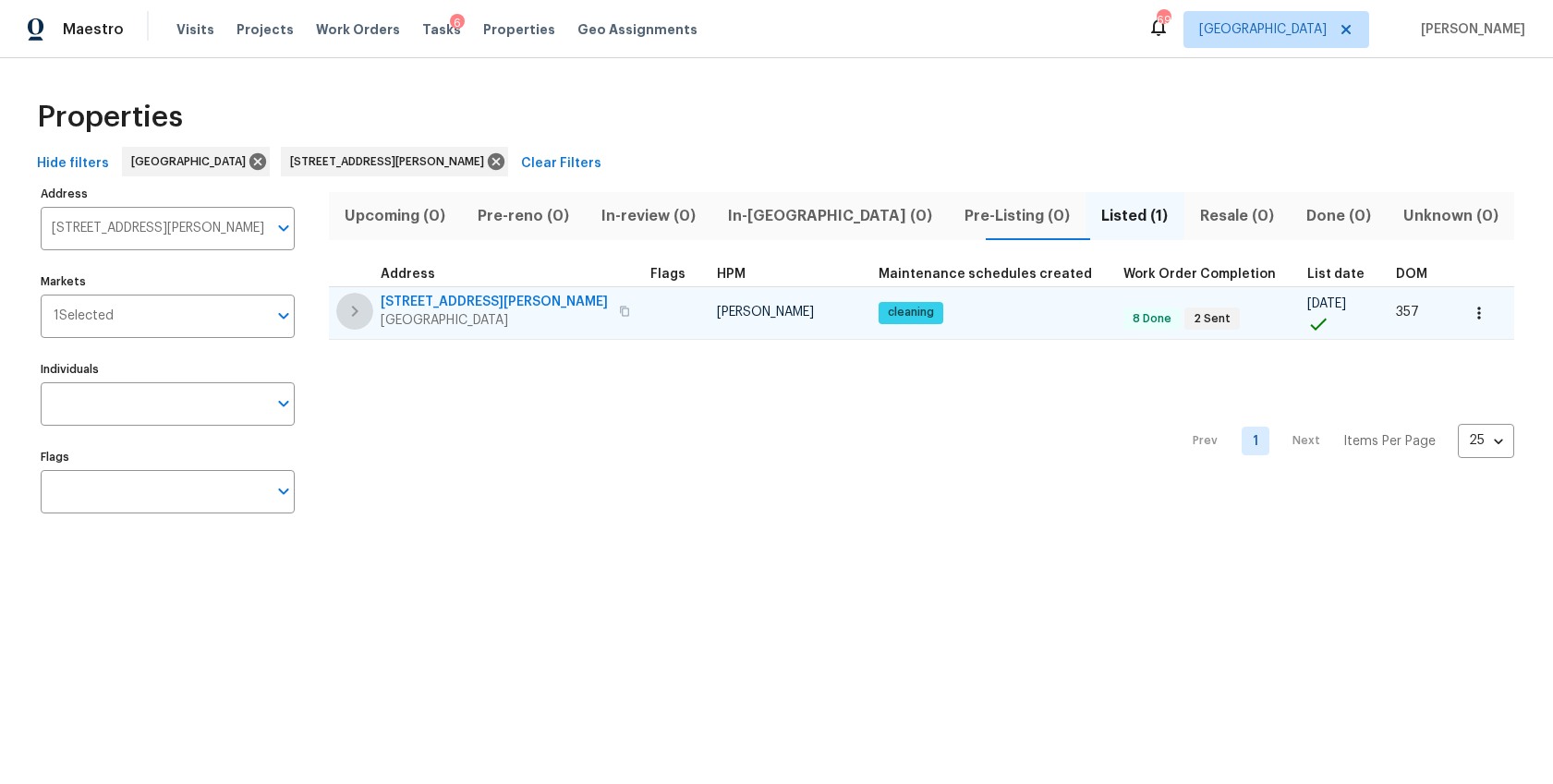
click at [351, 313] on icon "button" at bounding box center [355, 312] width 22 height 22
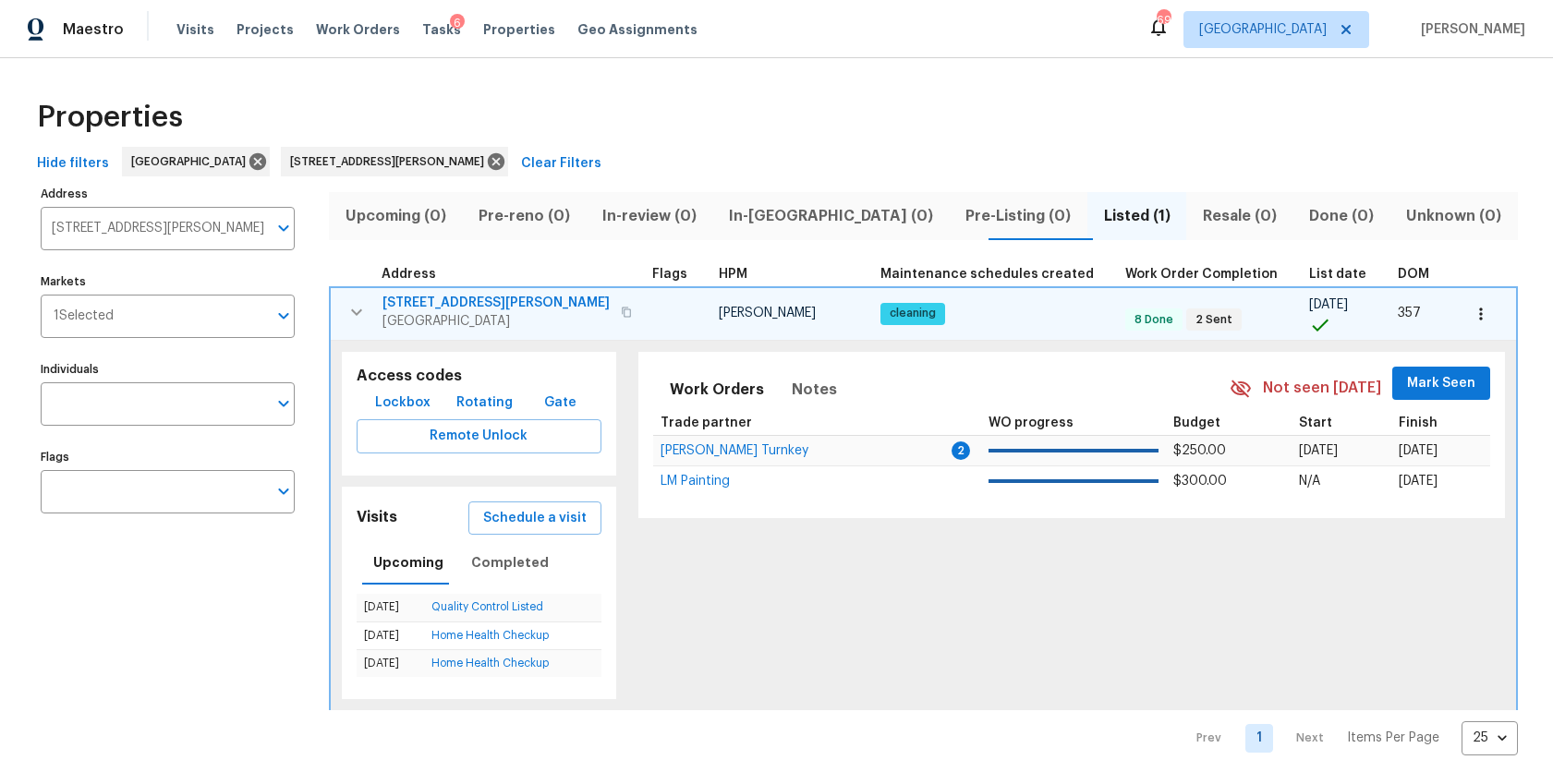
click at [407, 398] on span "Lockbox" at bounding box center [402, 402] width 55 height 23
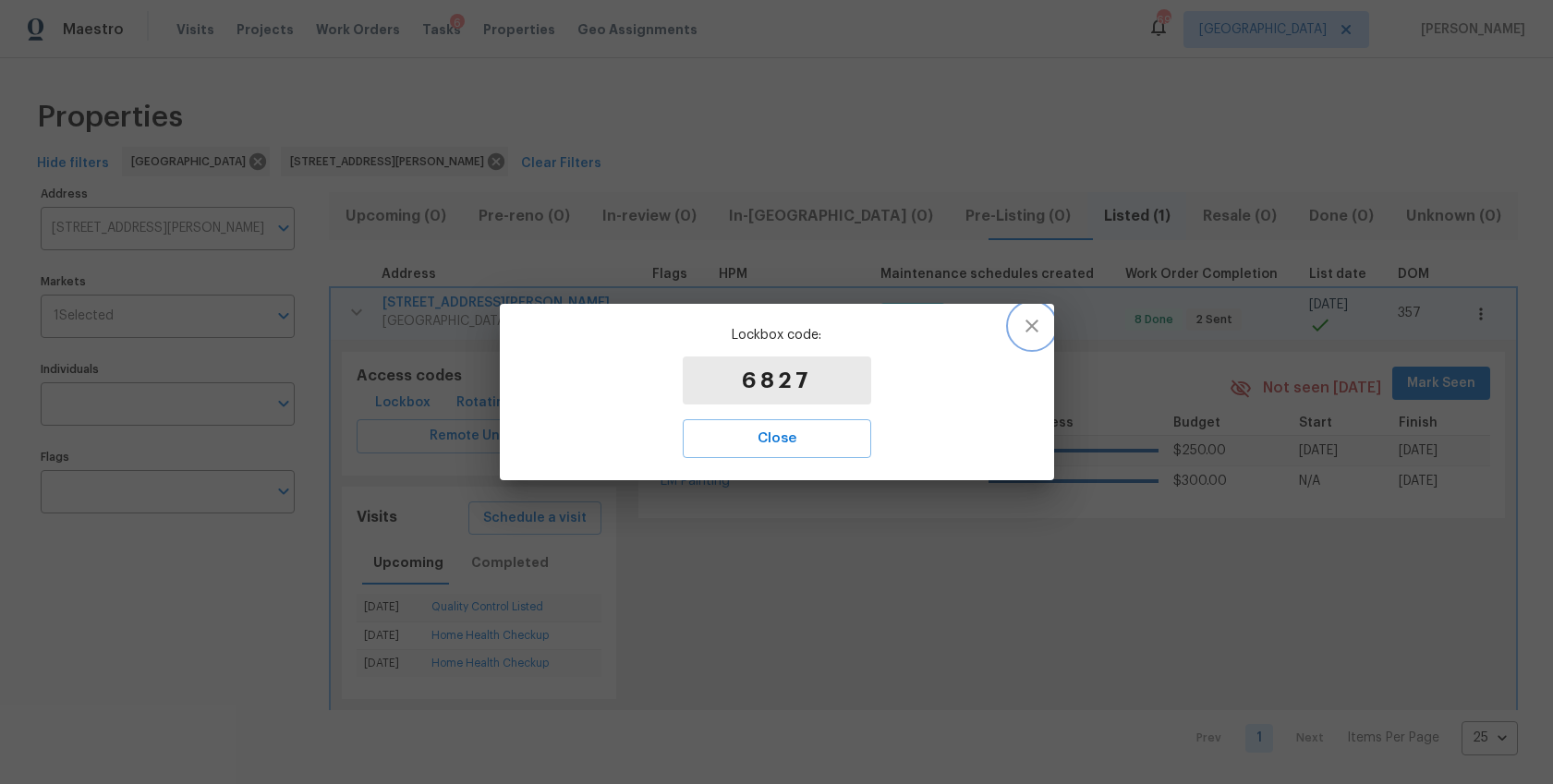
click at [1031, 323] on icon "button" at bounding box center [1032, 326] width 22 height 22
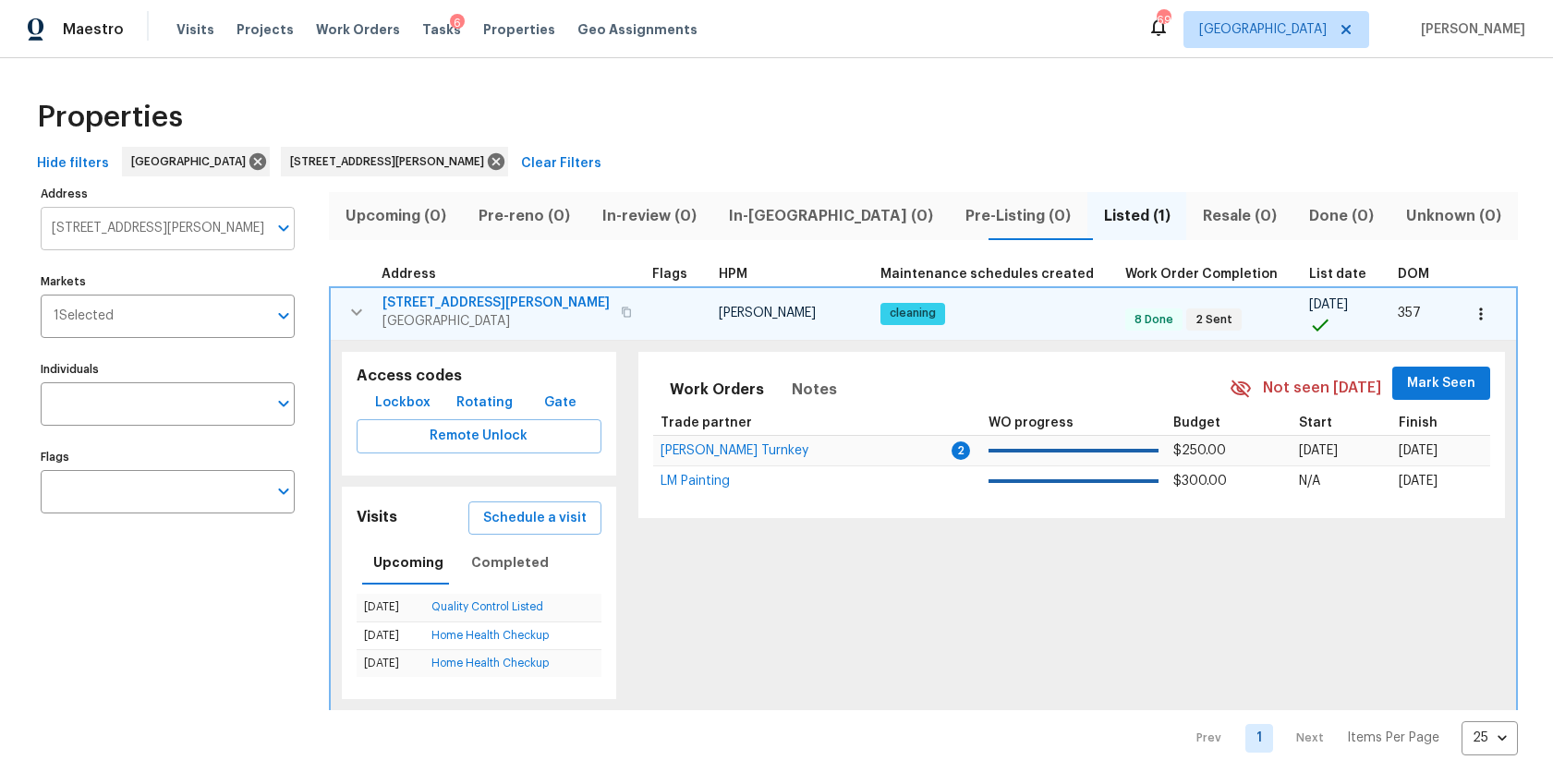
click at [191, 228] on input "371 Pratt Dr SE Unit 203 Atlanta GA 30315" at bounding box center [154, 228] width 227 height 43
type input "1002 cumberland"
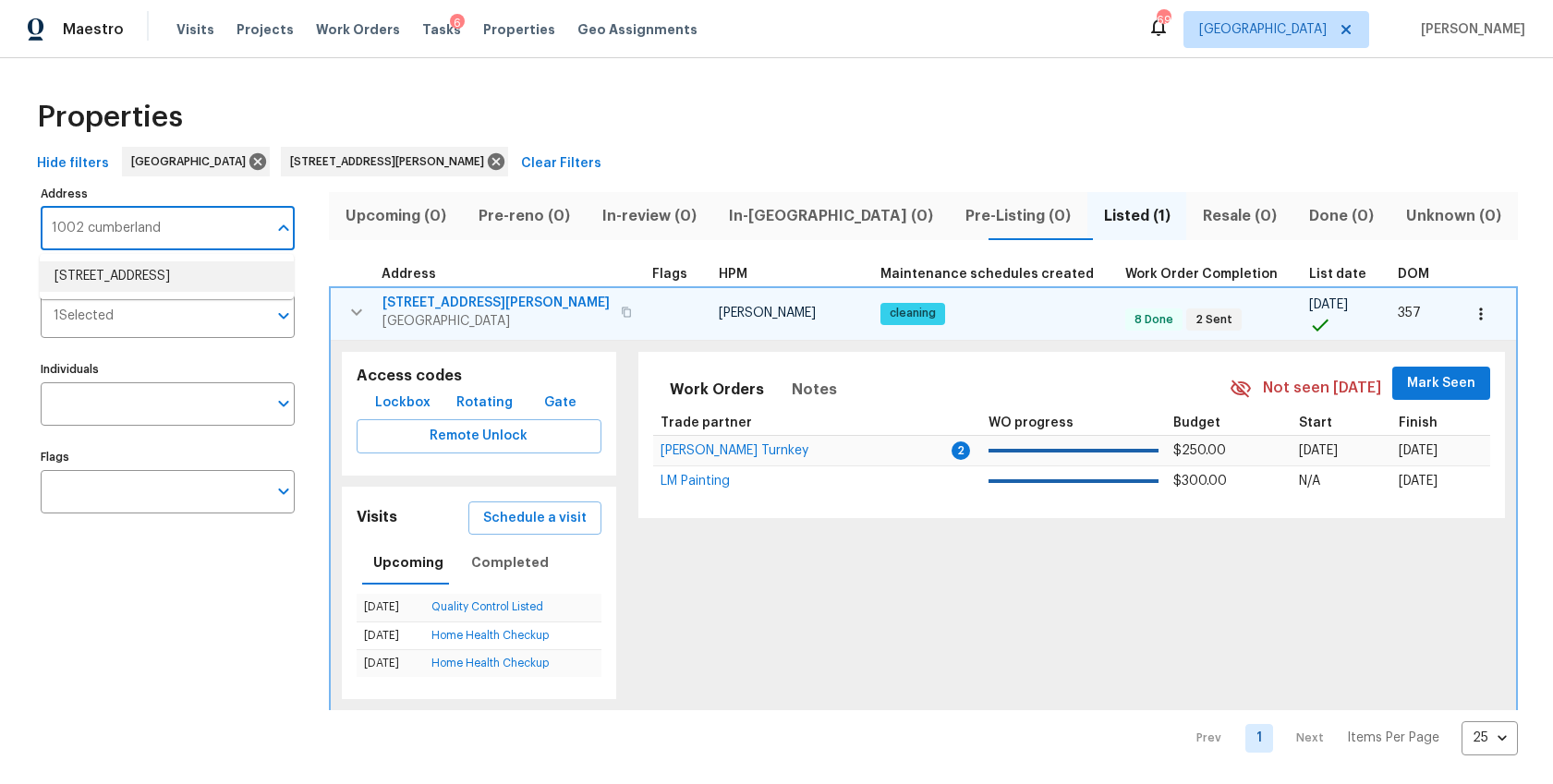
click at [227, 281] on li "1002 Cumberland Ct SE Smyrna GA 30080" at bounding box center [166, 276] width 254 height 31
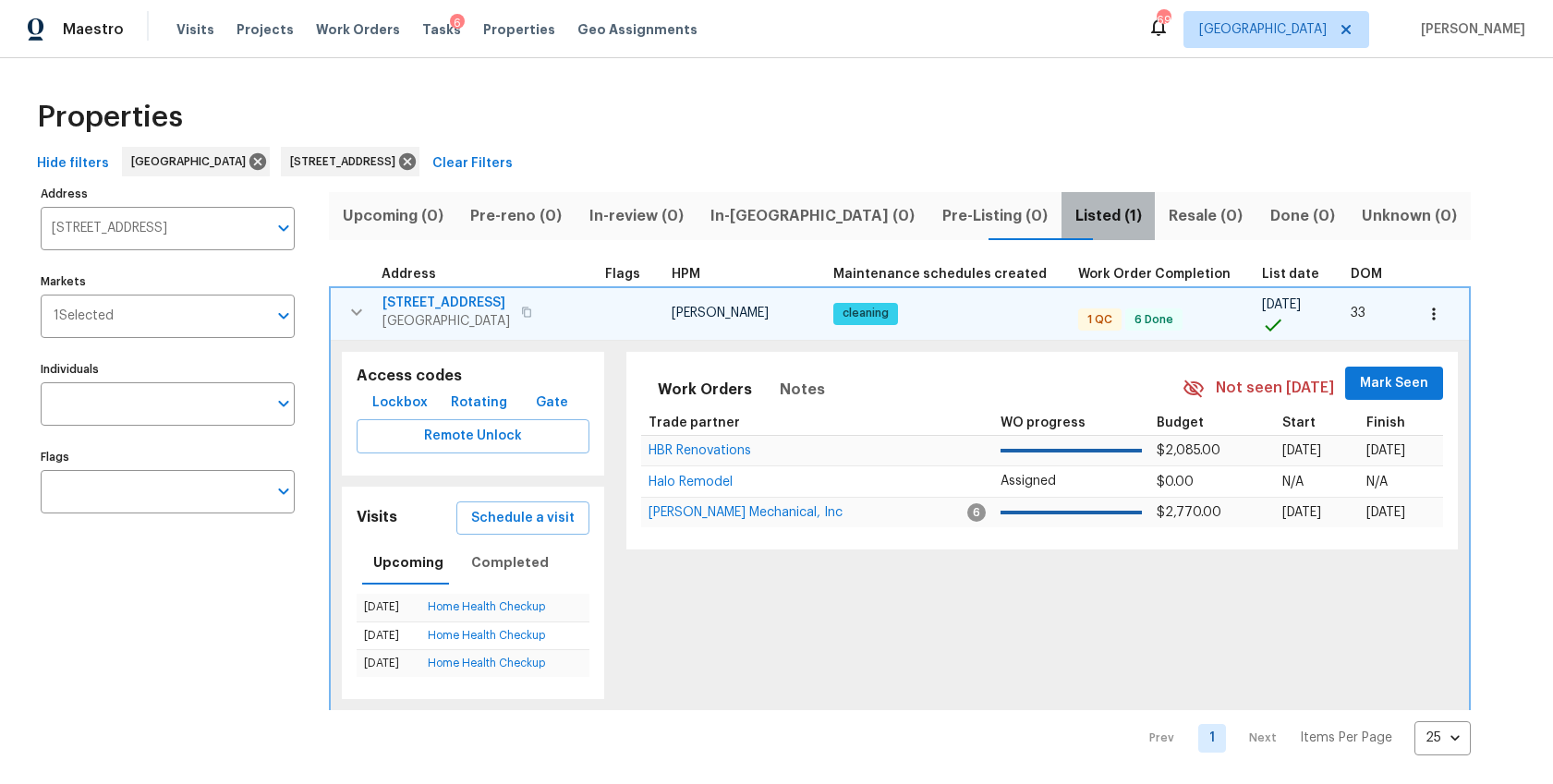
click at [1072, 211] on span "Listed (1)" at bounding box center [1108, 216] width 72 height 26
click at [531, 309] on icon "button" at bounding box center [526, 312] width 9 height 10
click at [420, 297] on span "1002 Cumberland Ct SE" at bounding box center [446, 303] width 128 height 18
click at [0, 0] on div "Maestro Visits Projects Work Orders Tasks 6 Properties Geo Assignments 66 Atlan…" at bounding box center [776, 392] width 1553 height 784
click at [537, 317] on button "button" at bounding box center [526, 312] width 22 height 26
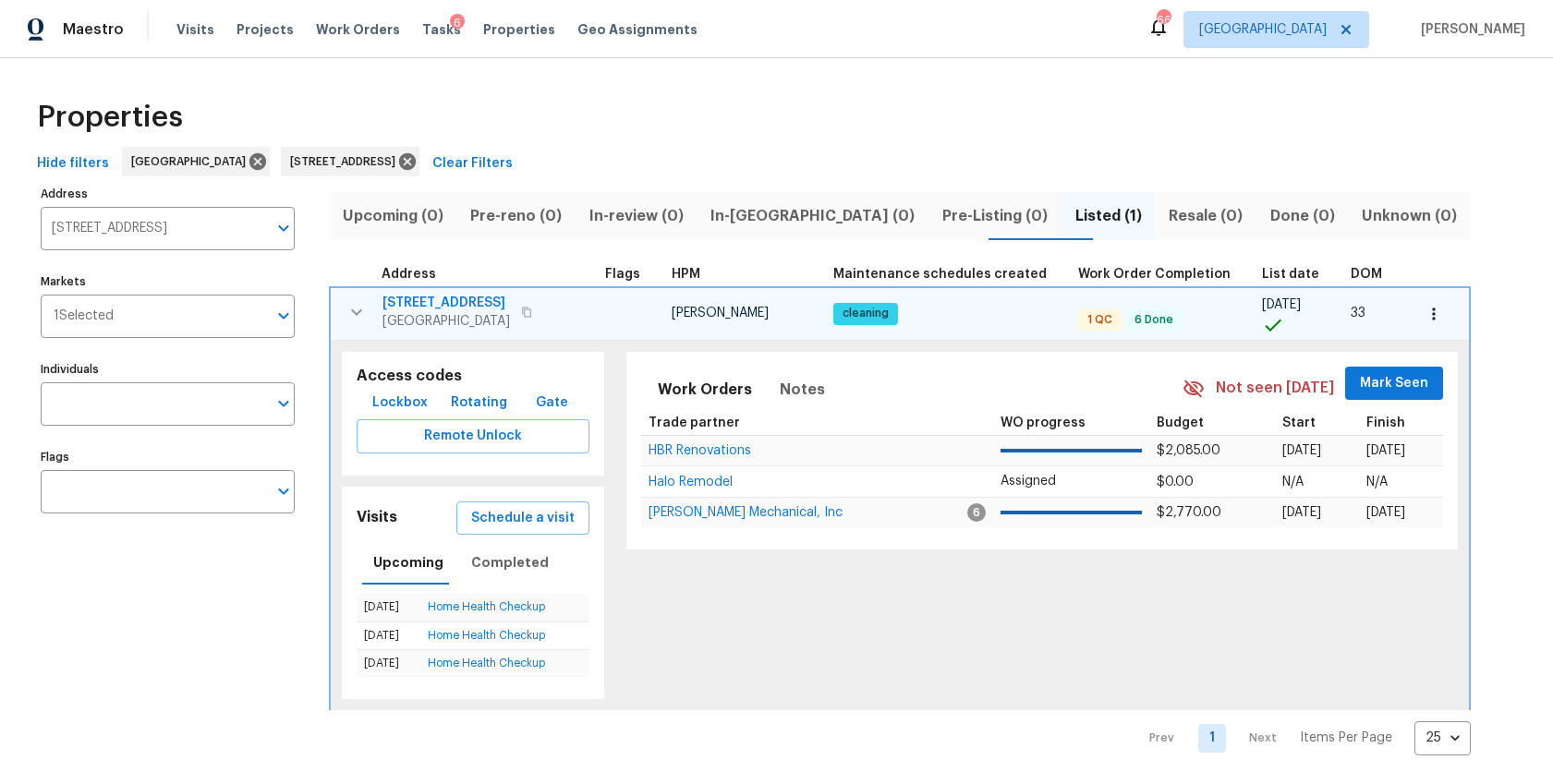
click at [1424, 313] on icon "button" at bounding box center [1434, 314] width 18 height 18
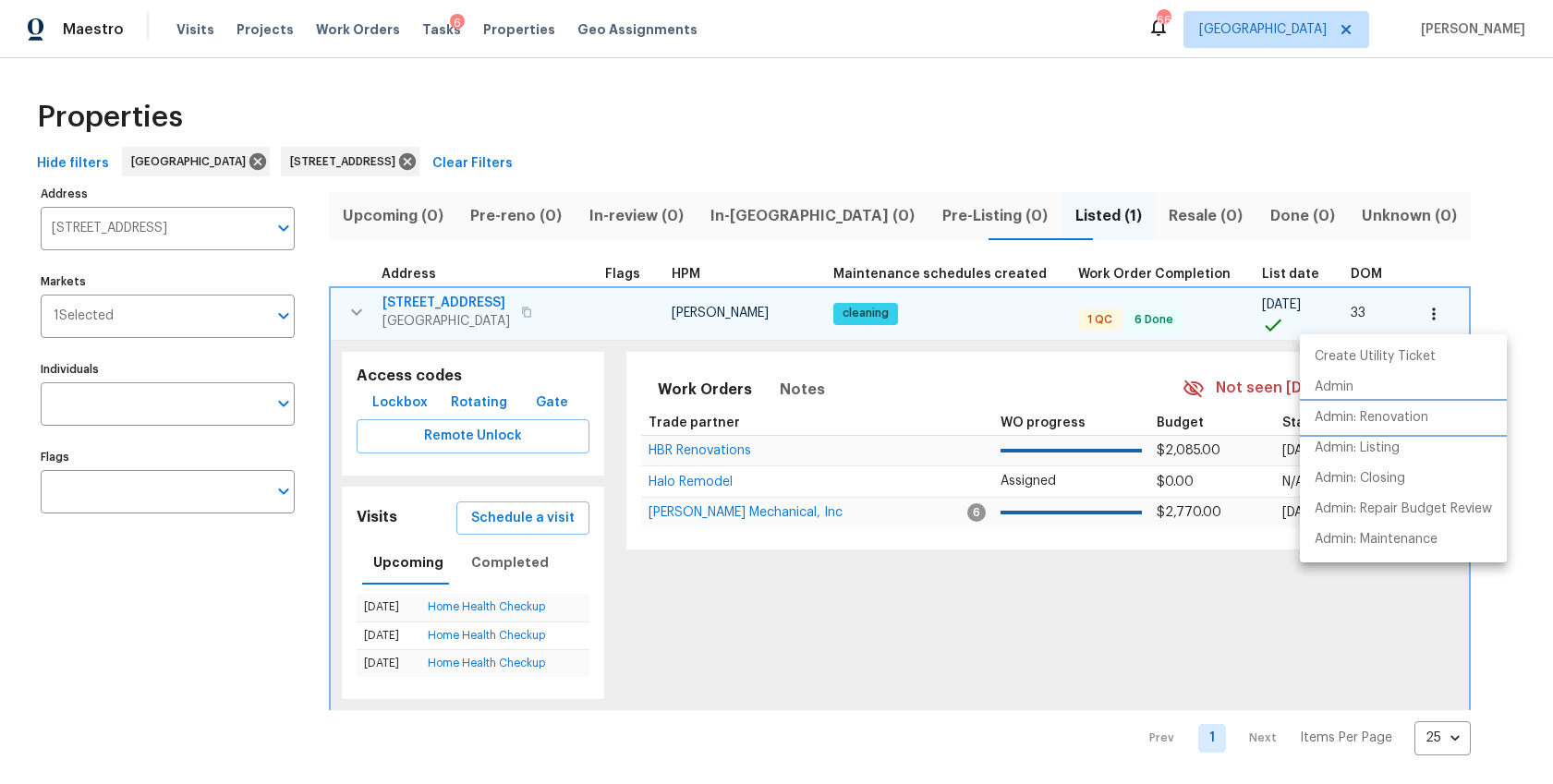
click at [1361, 420] on p "Admin: Renovation" at bounding box center [1371, 417] width 114 height 19
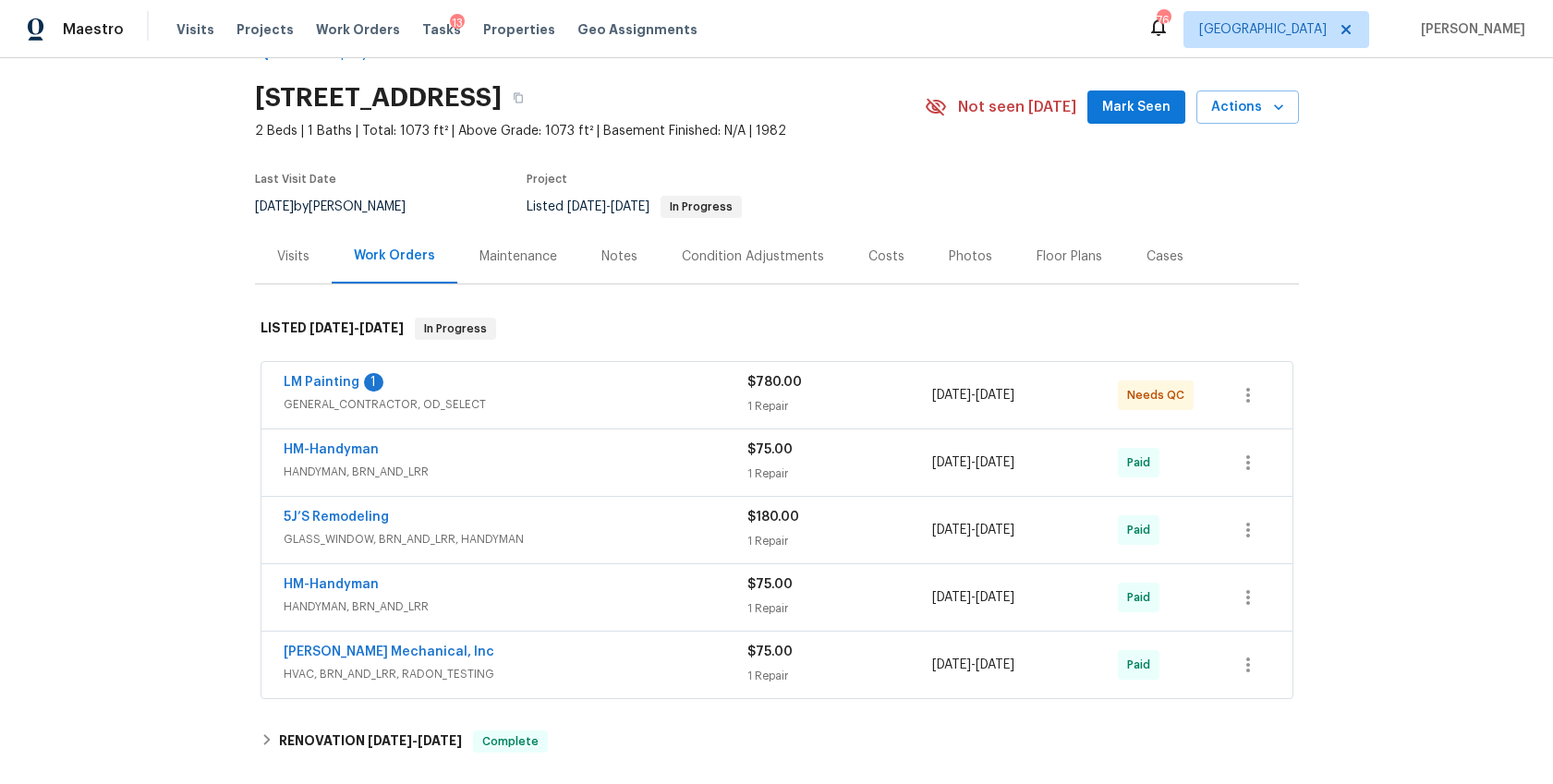
scroll to position [96, 0]
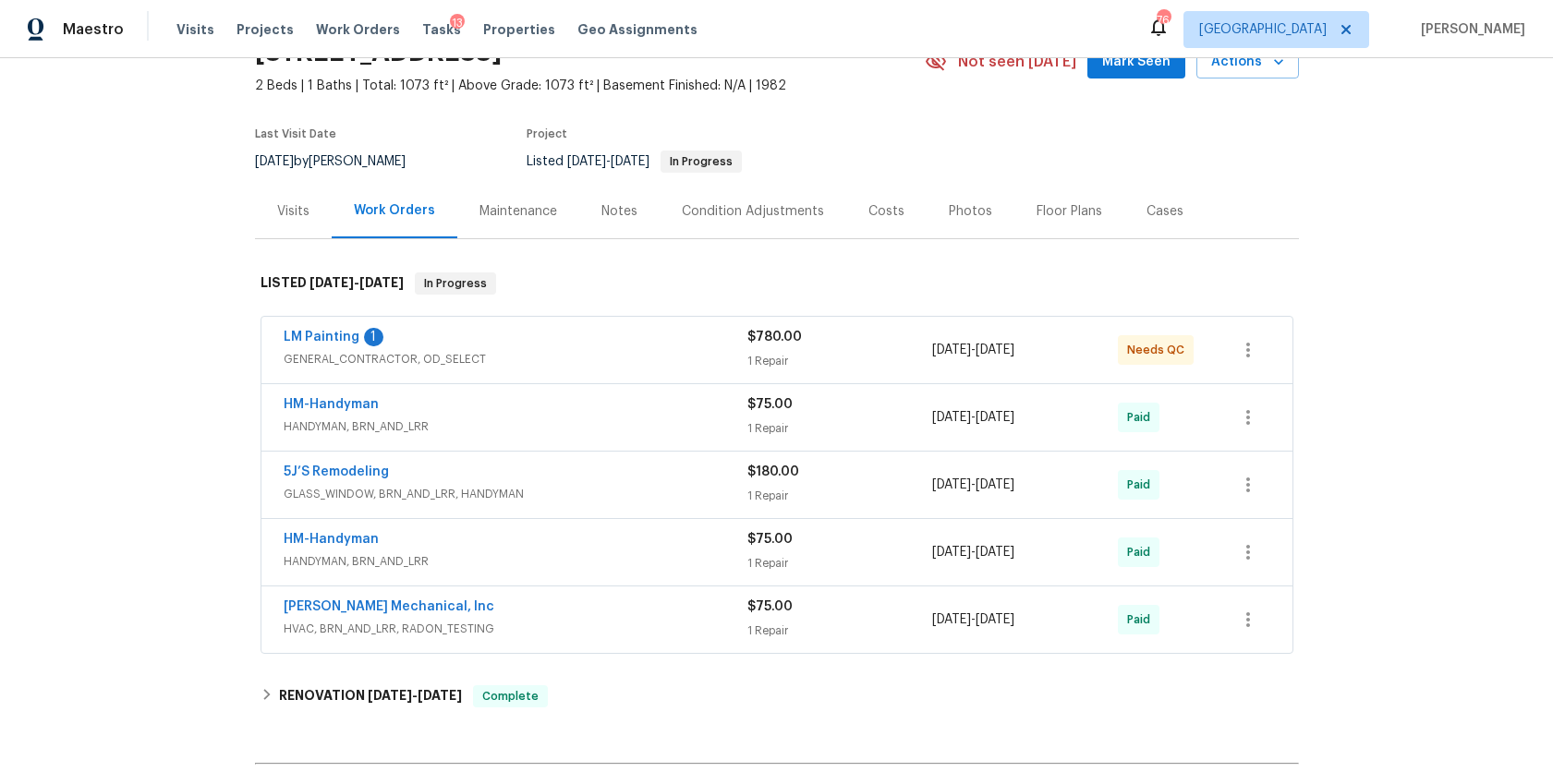
click at [512, 337] on div "LM Painting 1" at bounding box center [515, 339] width 463 height 22
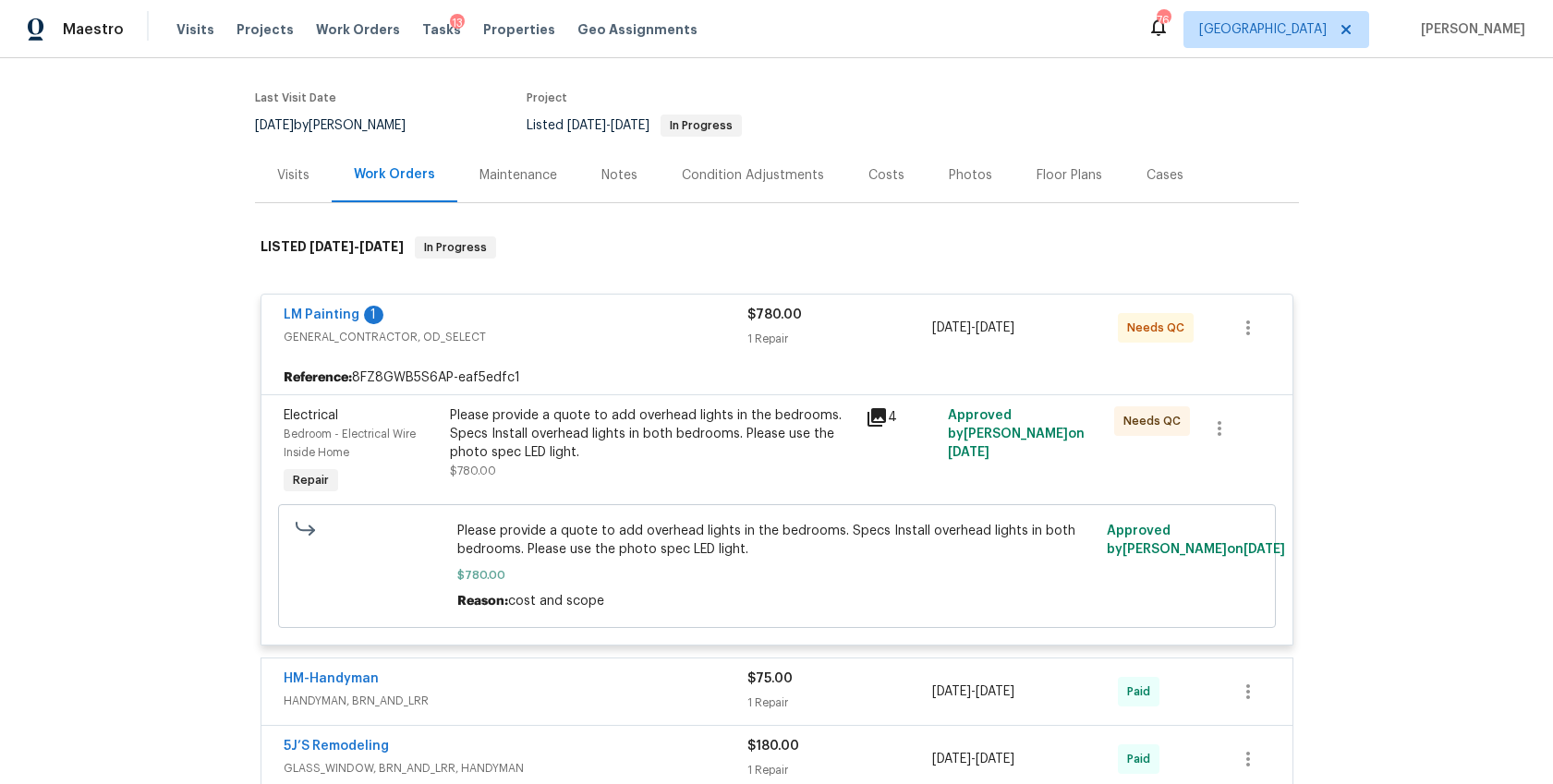
scroll to position [141, 0]
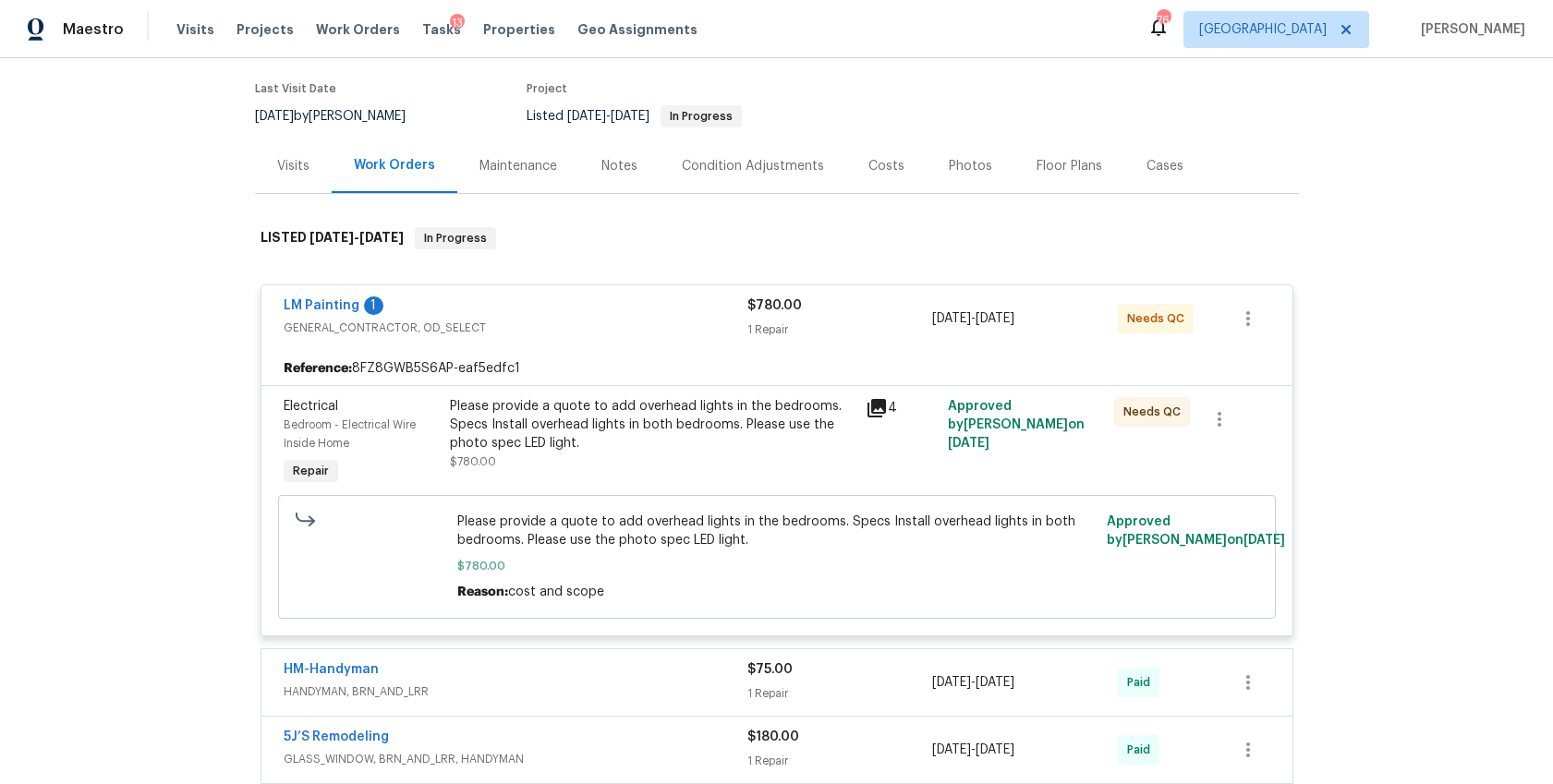
click at [876, 407] on icon at bounding box center [877, 408] width 18 height 18
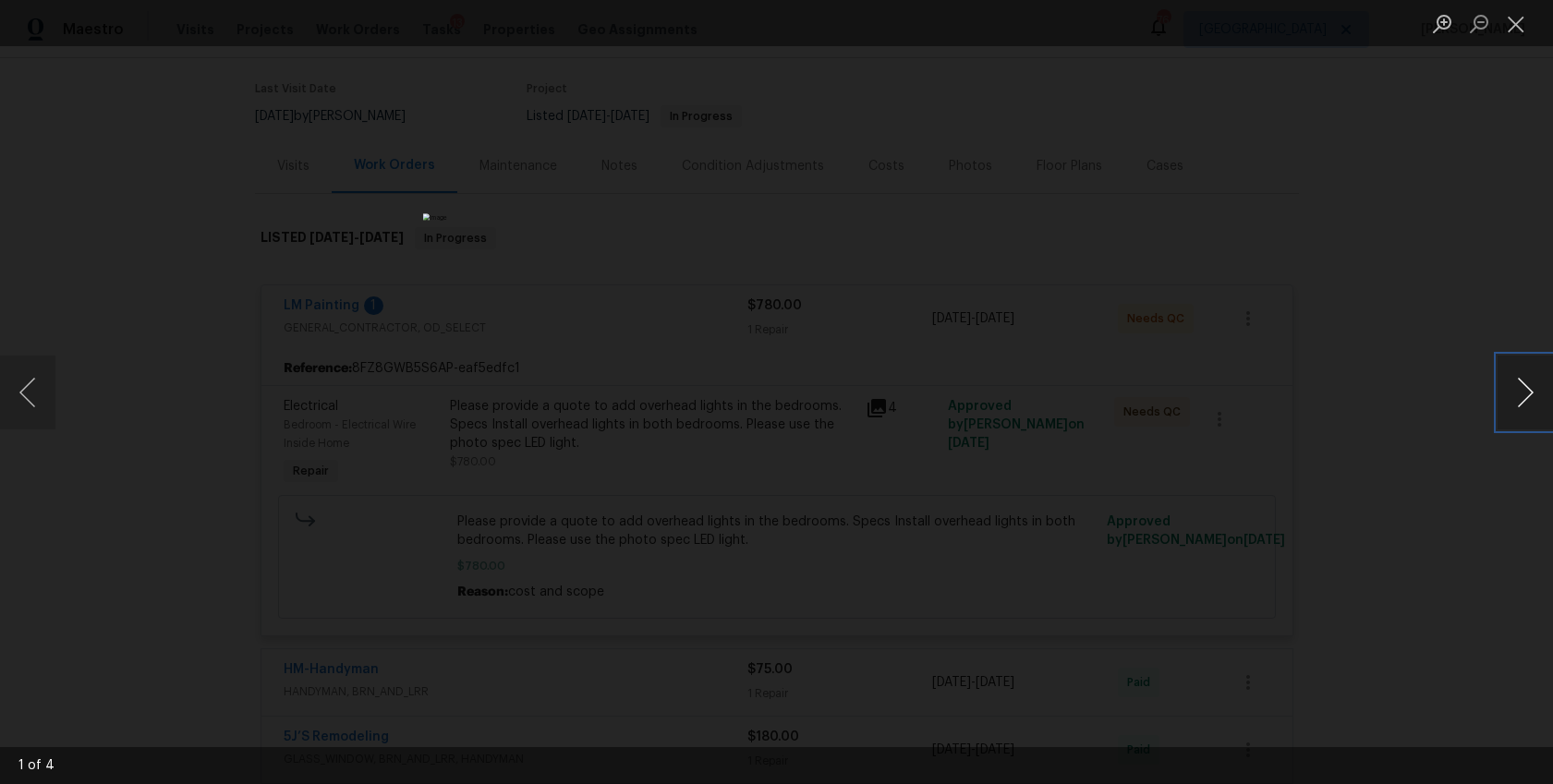
click at [1526, 415] on button "Next image" at bounding box center [1525, 393] width 55 height 74
click at [1520, 26] on button "Close lightbox" at bounding box center [1516, 23] width 37 height 32
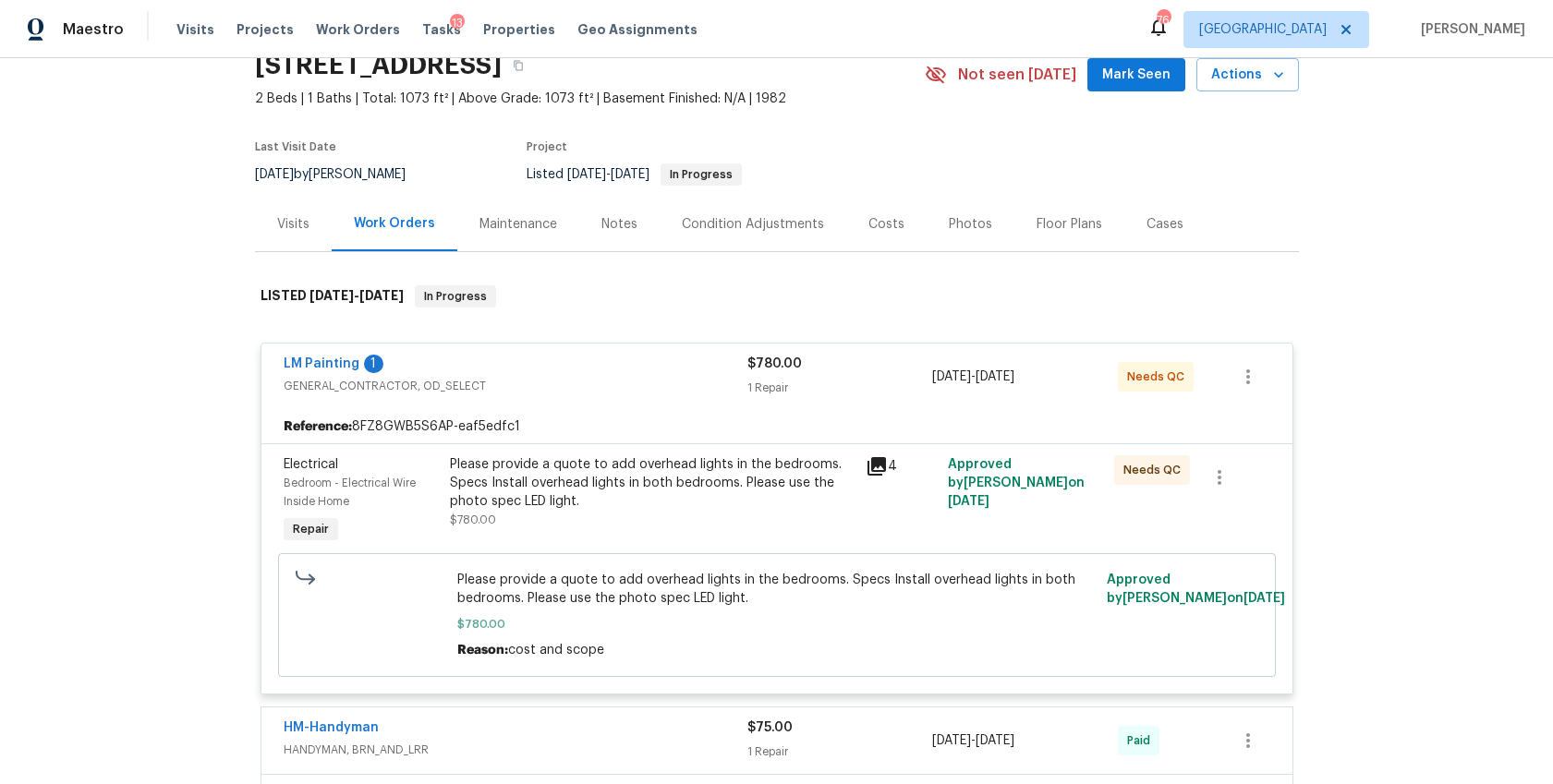
scroll to position [81, 0]
click at [622, 229] on div "Notes" at bounding box center [619, 227] width 36 height 18
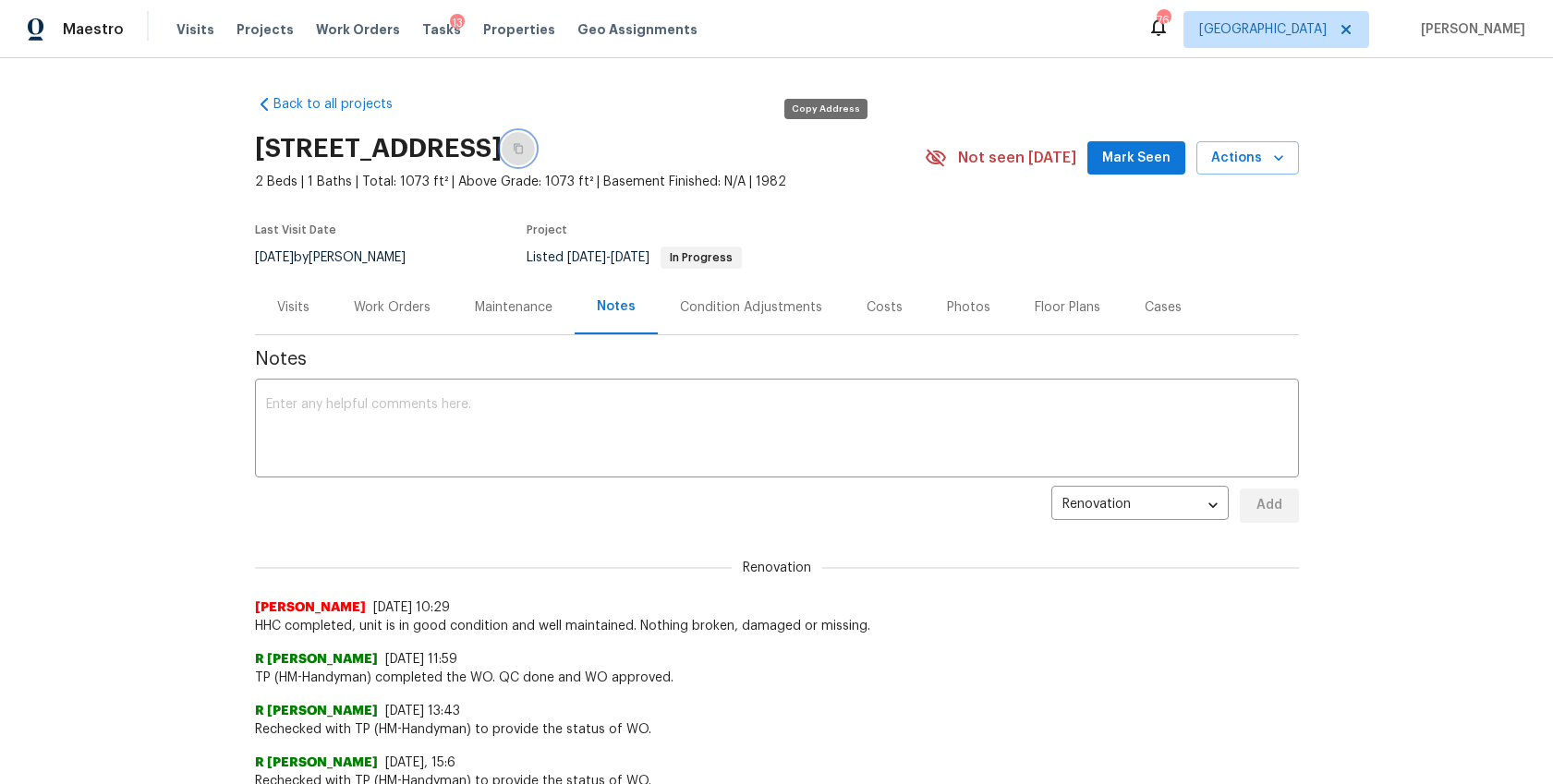
click at [523, 151] on icon "button" at bounding box center [518, 149] width 9 height 10
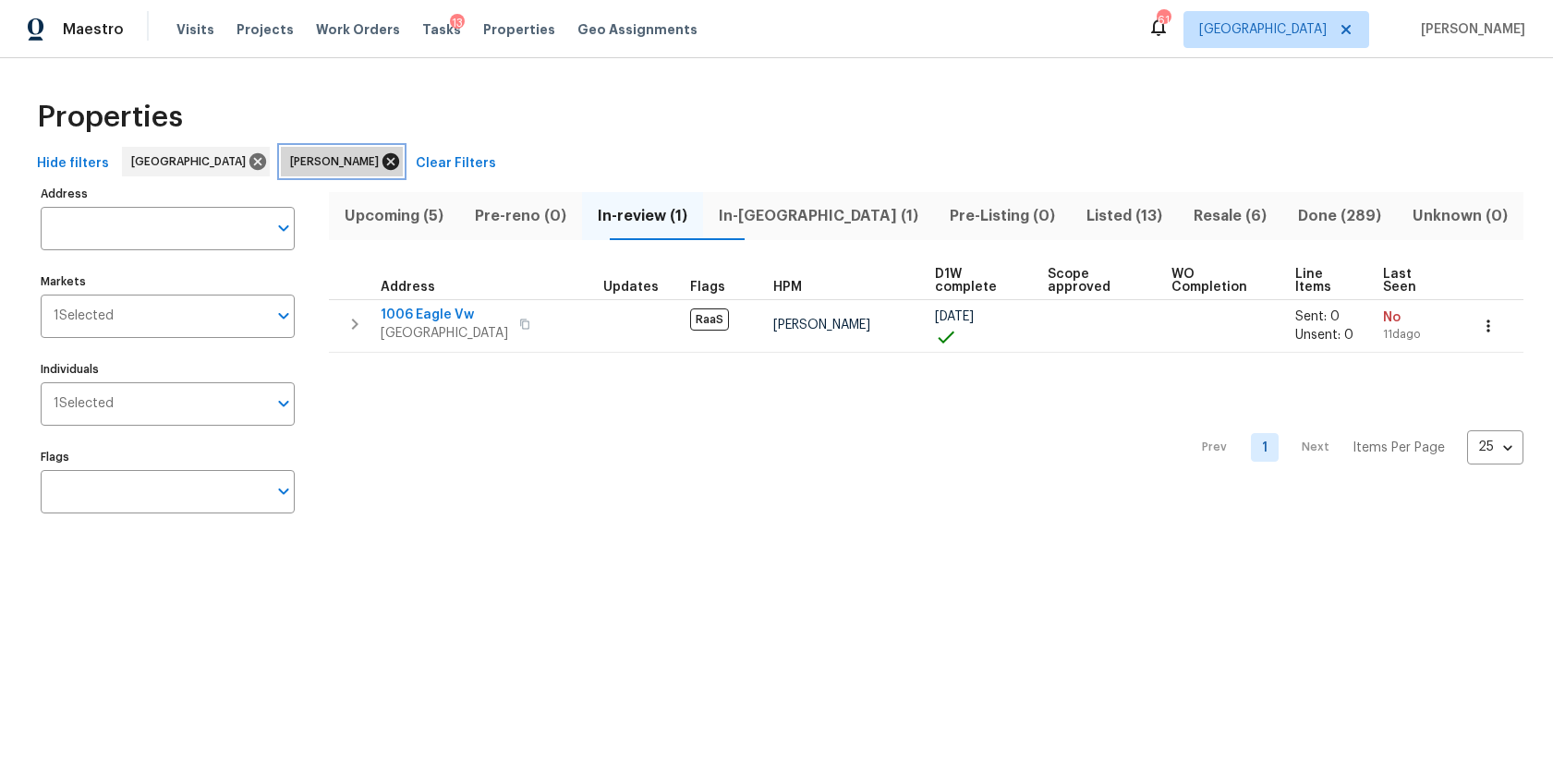
click at [380, 161] on icon at bounding box center [390, 162] width 20 height 20
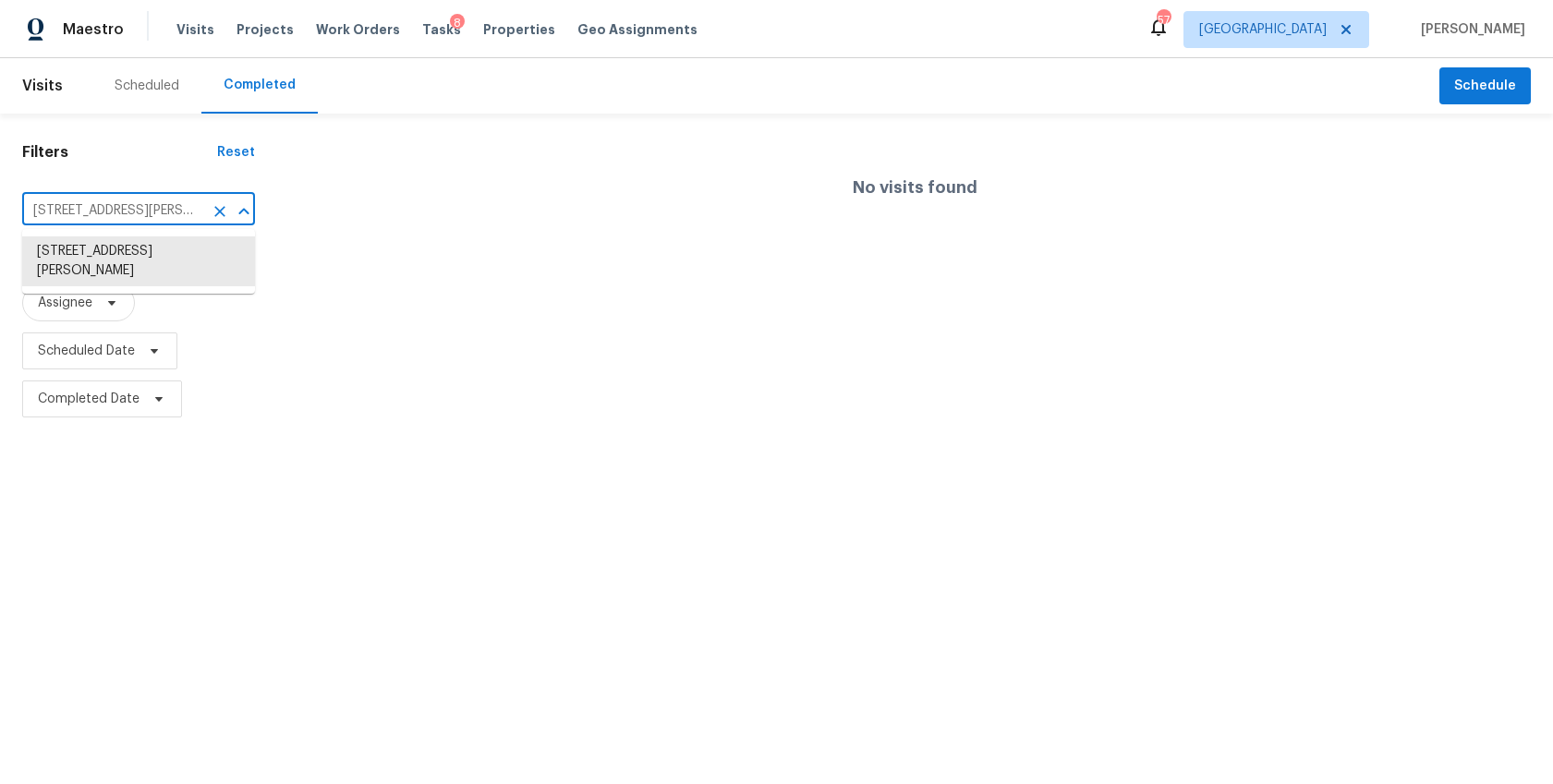
click at [122, 214] on input "1777 Twin Brooks Dr SE, Marietta, GA 30067" at bounding box center [113, 211] width 181 height 29
paste input "7 E Creekview Dr SW, Rome, GA 30165"
type input "7 E Creekview Dr SW, Rome, GA 30165"
click at [133, 267] on li "7 E Creekview Dr SW, Rome, GA 30165" at bounding box center [139, 251] width 233 height 31
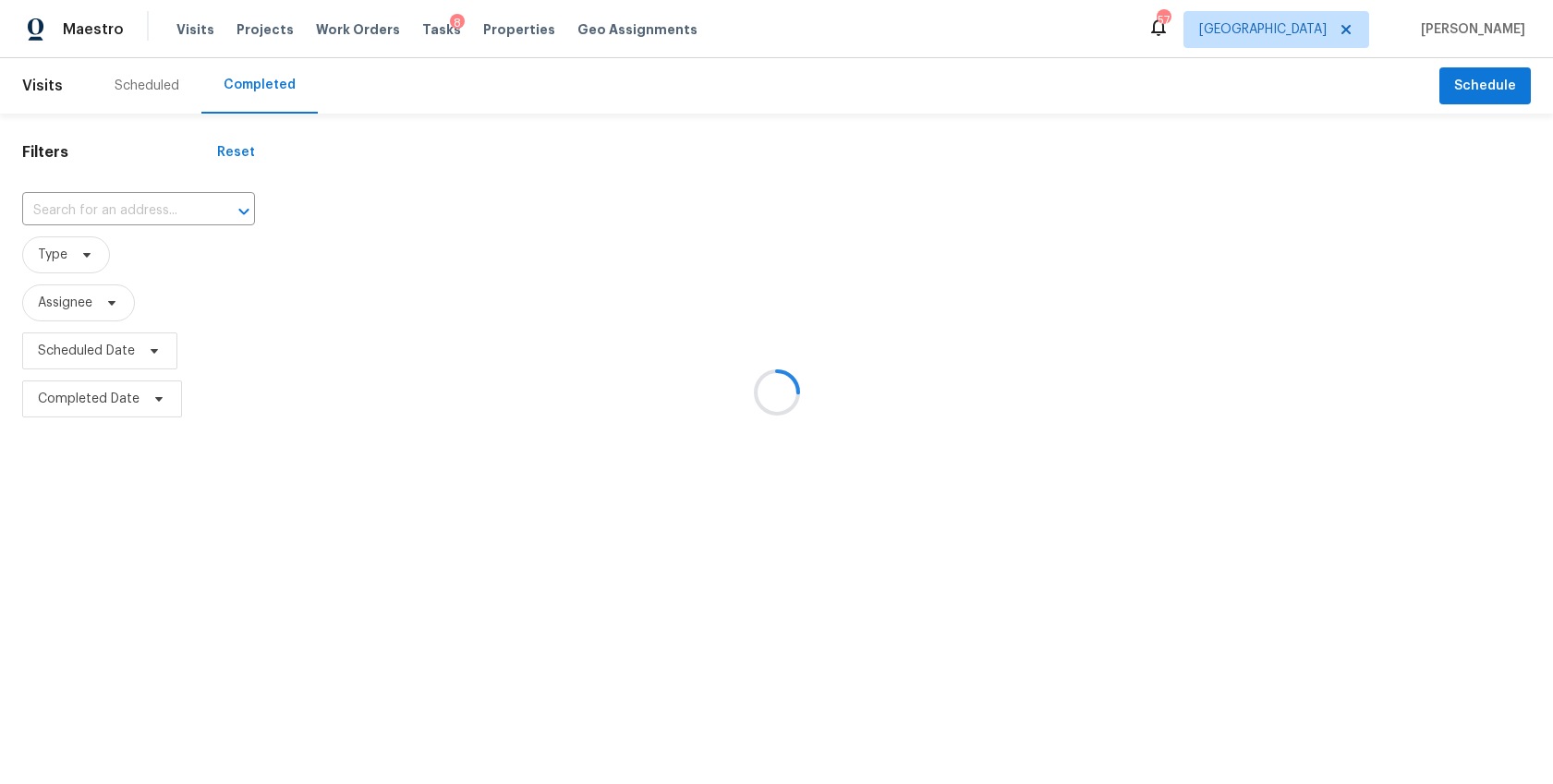
type input "7 E Creekview Dr SW, Rome, GA 30165"
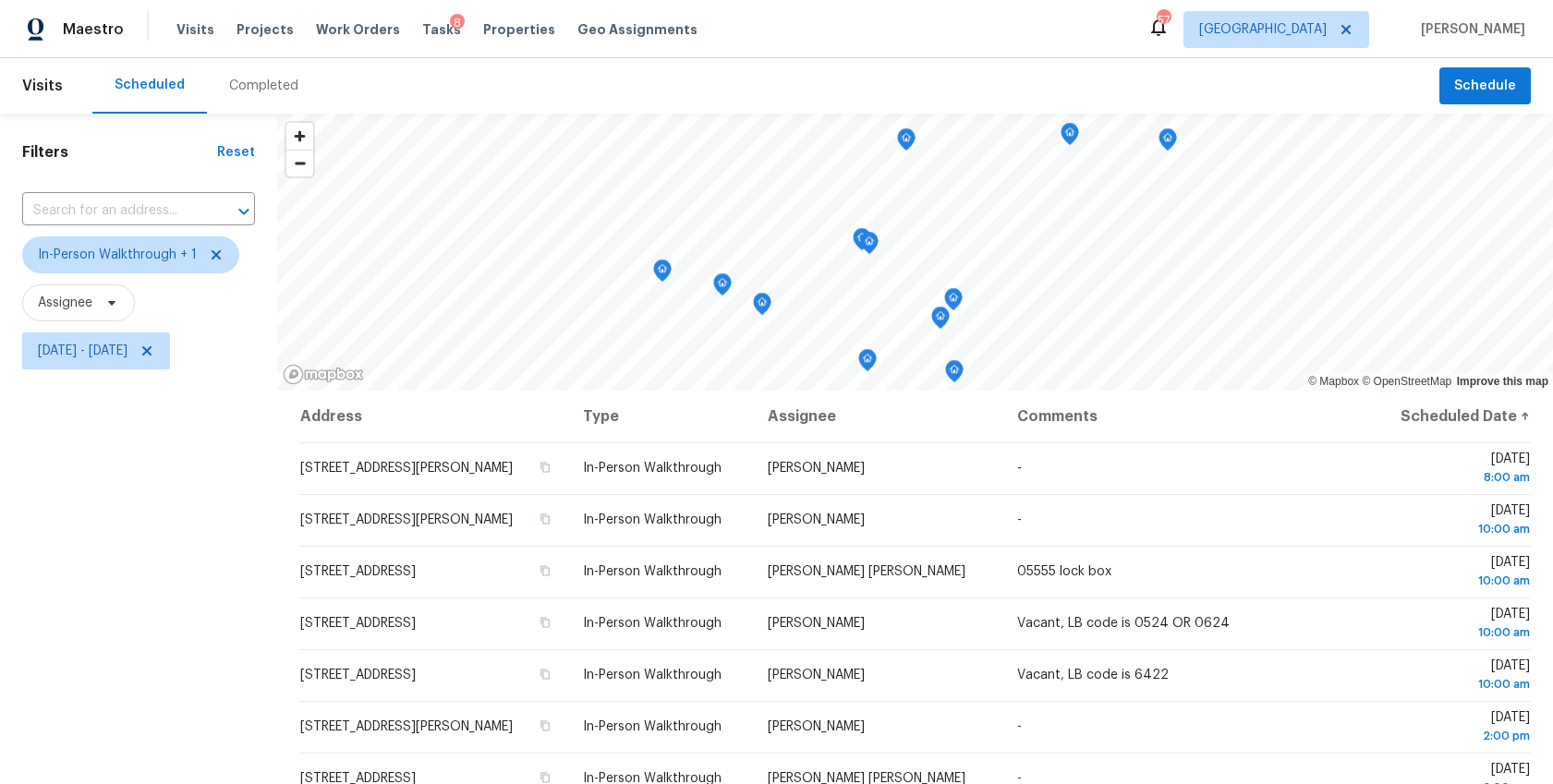
scroll to position [80, 0]
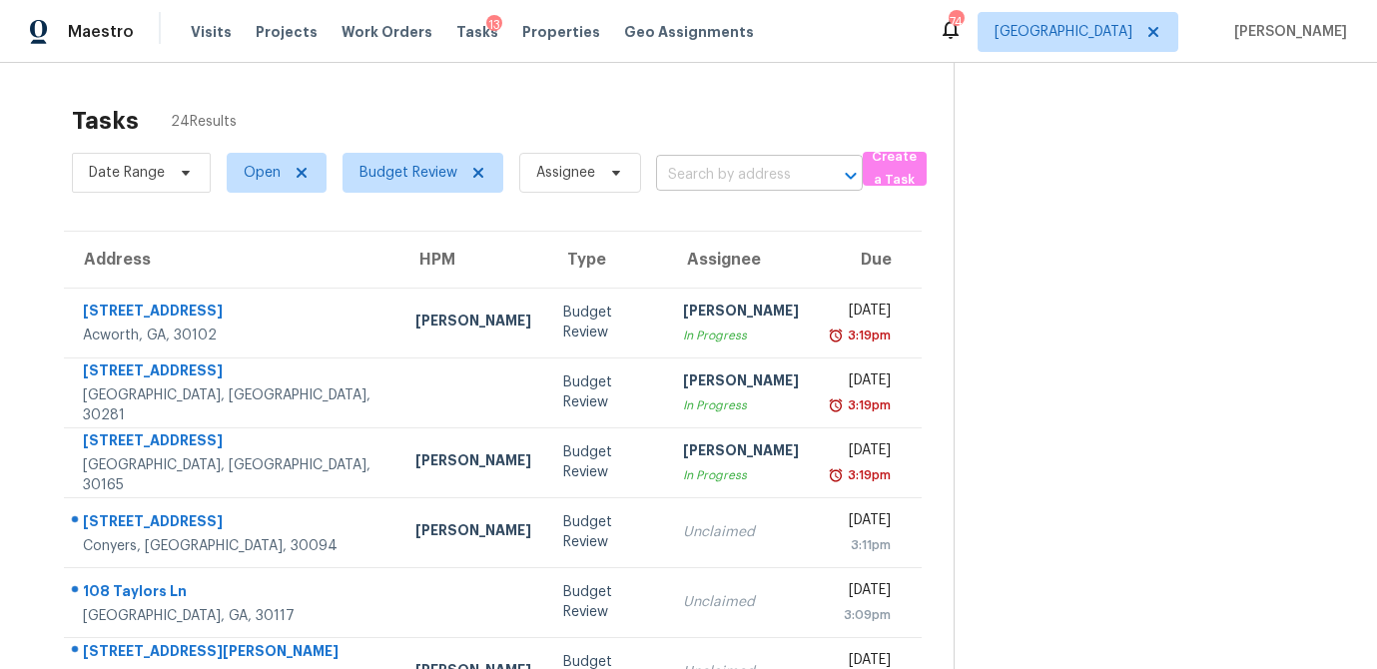
click at [697, 184] on input "text" at bounding box center [731, 175] width 151 height 31
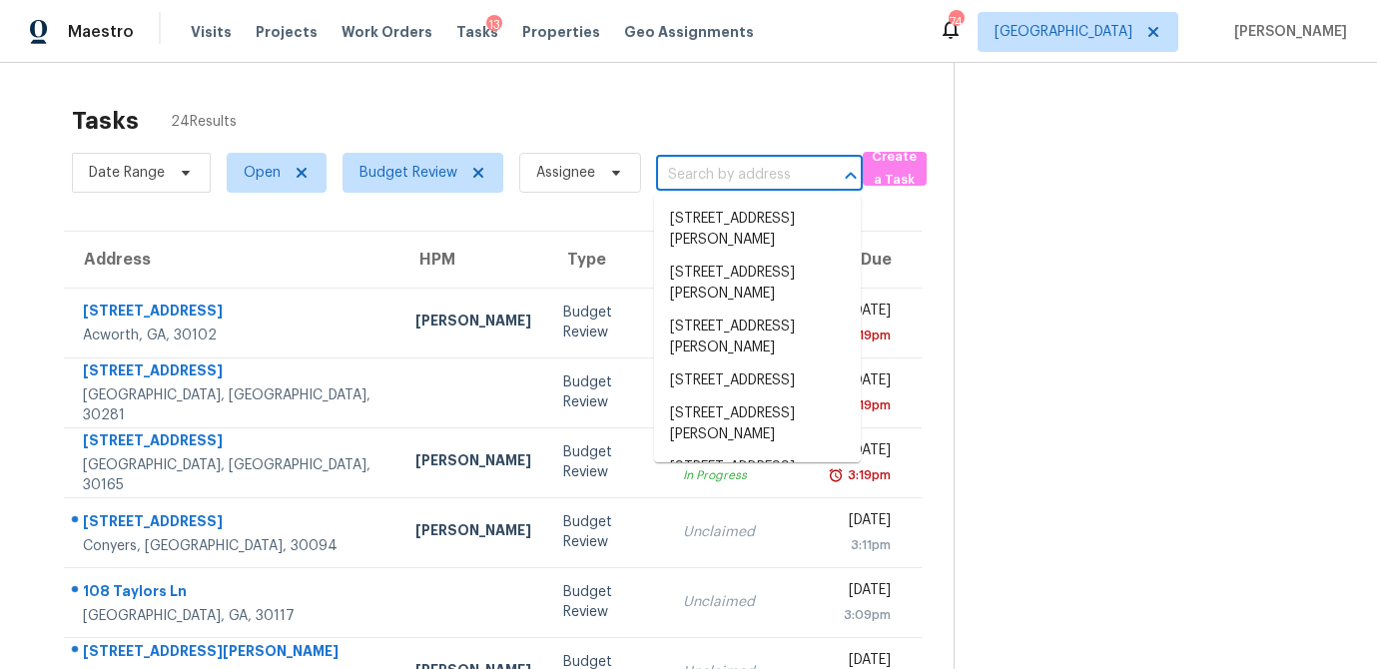
paste input "7 E Creekview Dr SW, Rome, GA 30165"
type input "7 E Creekview Dr SW, Rome, GA 30165"
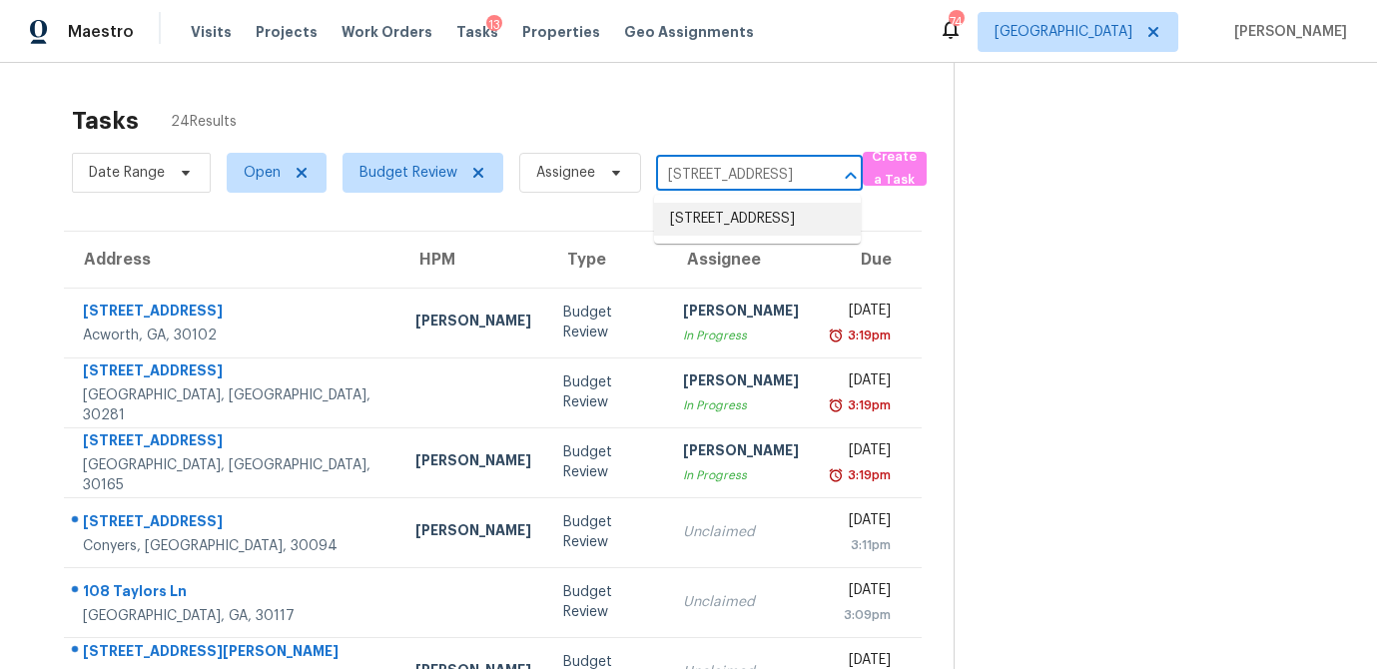
click at [704, 232] on li "7 E Creekview Dr SW, Rome, GA 30165" at bounding box center [757, 219] width 207 height 33
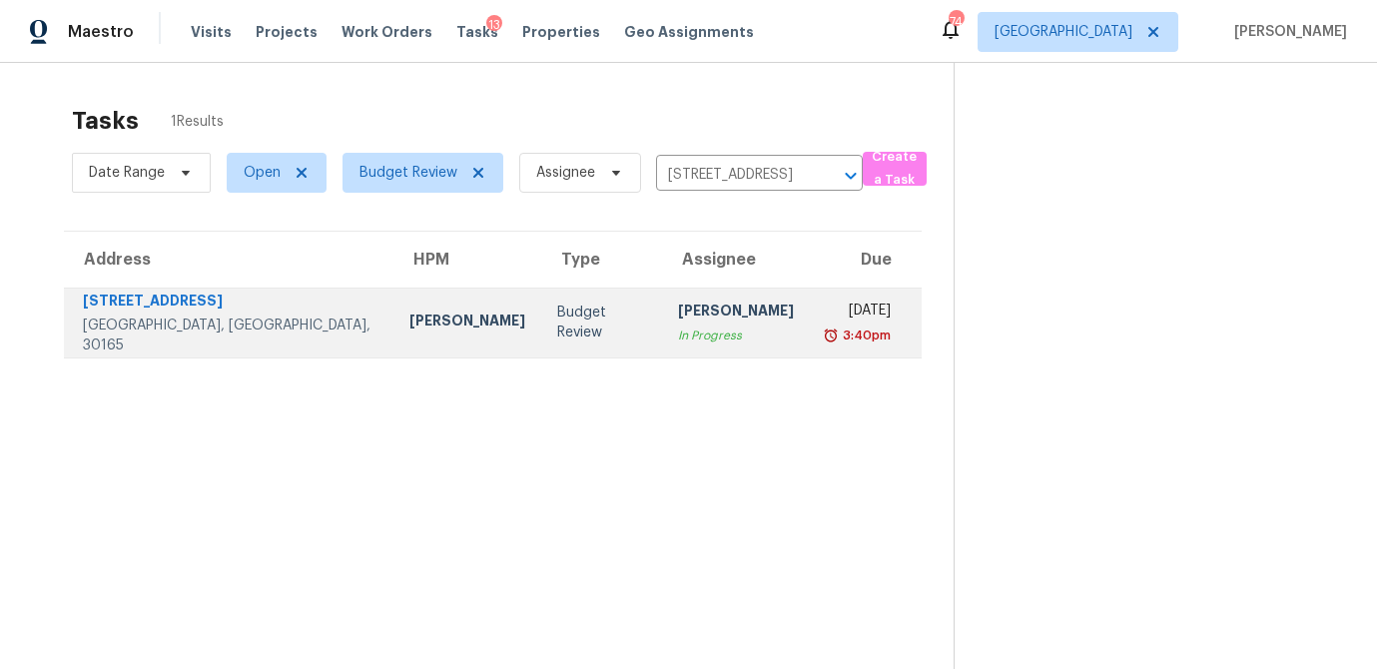
click at [810, 324] on td "Tue, Aug 12th 2025 3:40pm" at bounding box center [866, 323] width 112 height 70
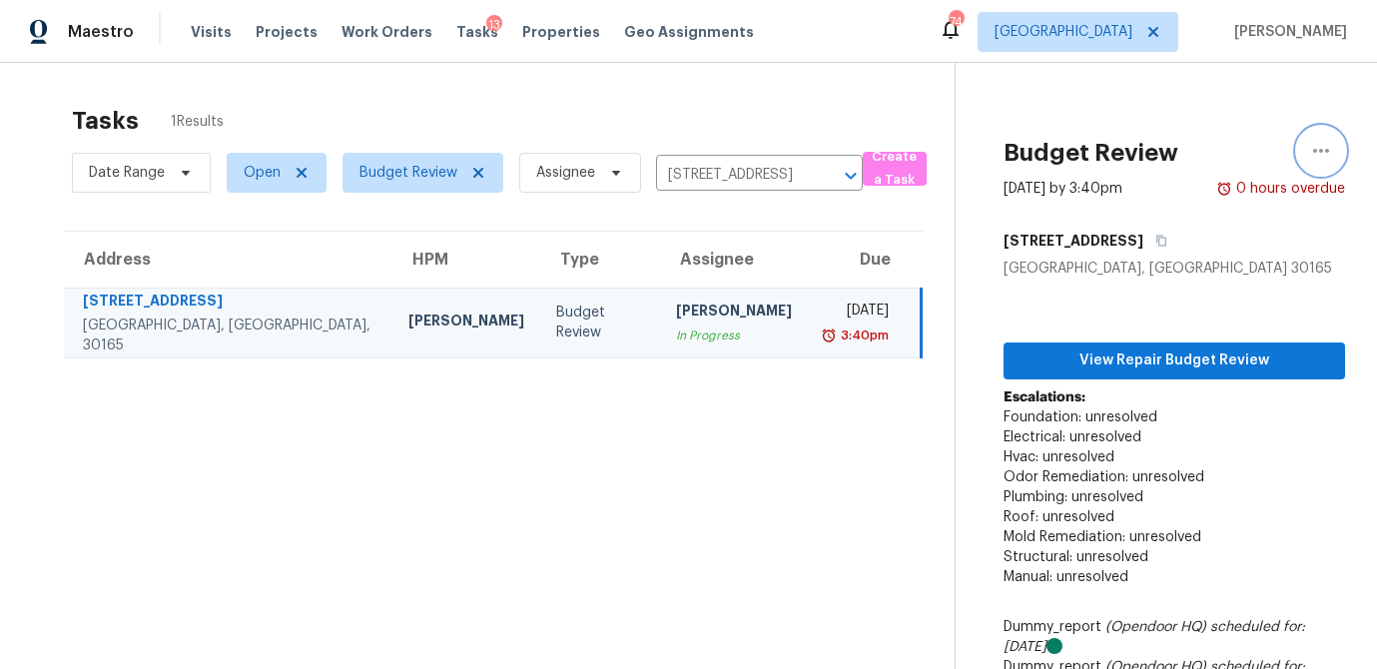
click at [1328, 148] on icon "button" at bounding box center [1321, 151] width 24 height 24
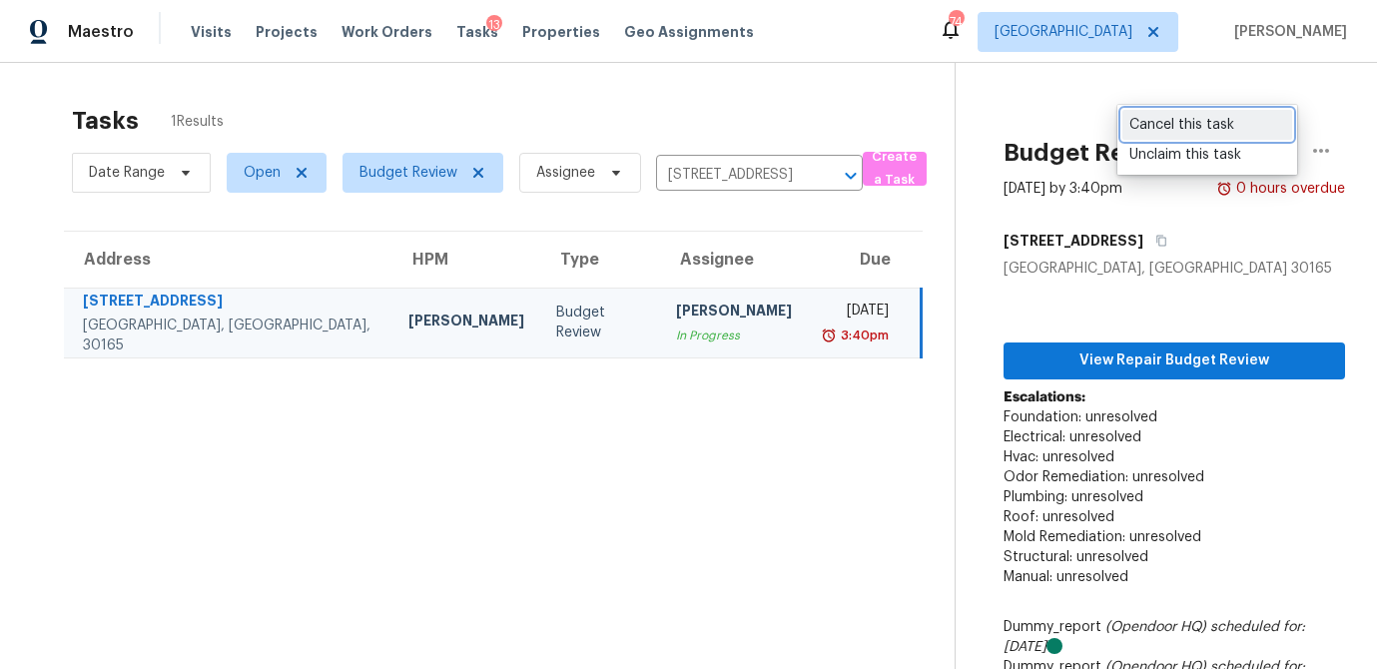
click at [1180, 131] on div "Cancel this task" at bounding box center [1208, 125] width 156 height 20
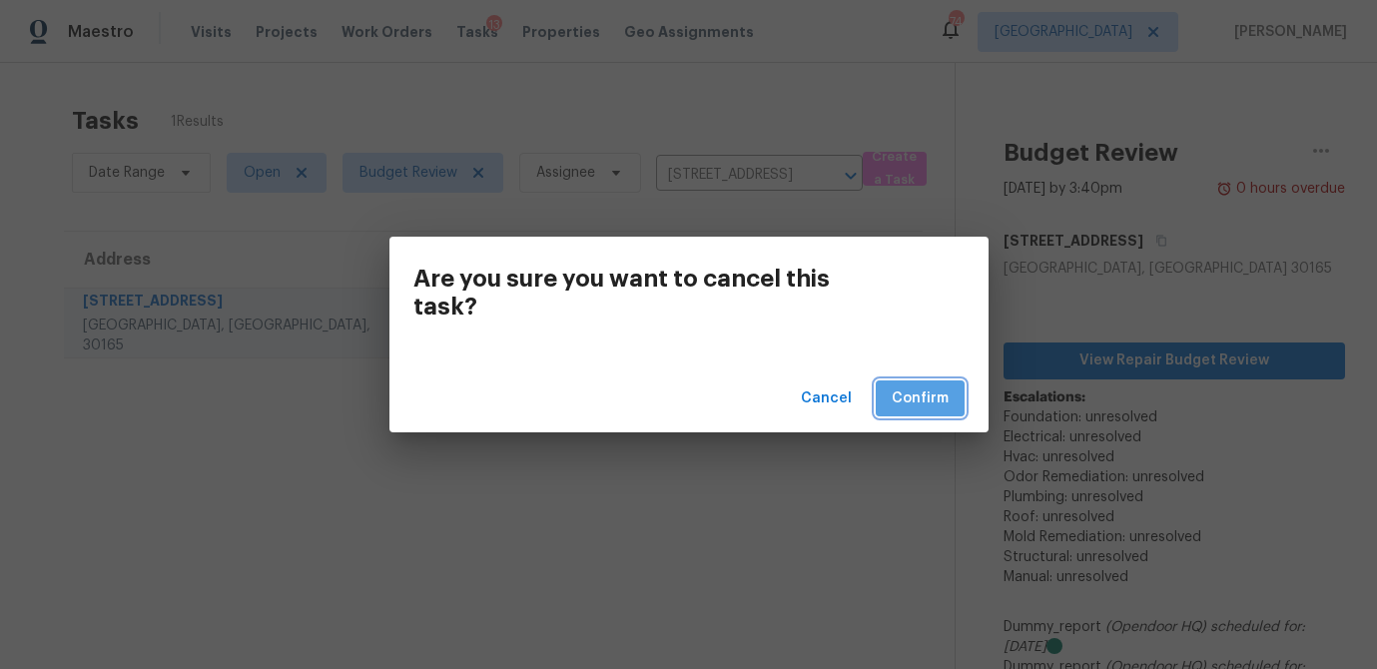
click at [934, 390] on span "Confirm" at bounding box center [920, 398] width 57 height 25
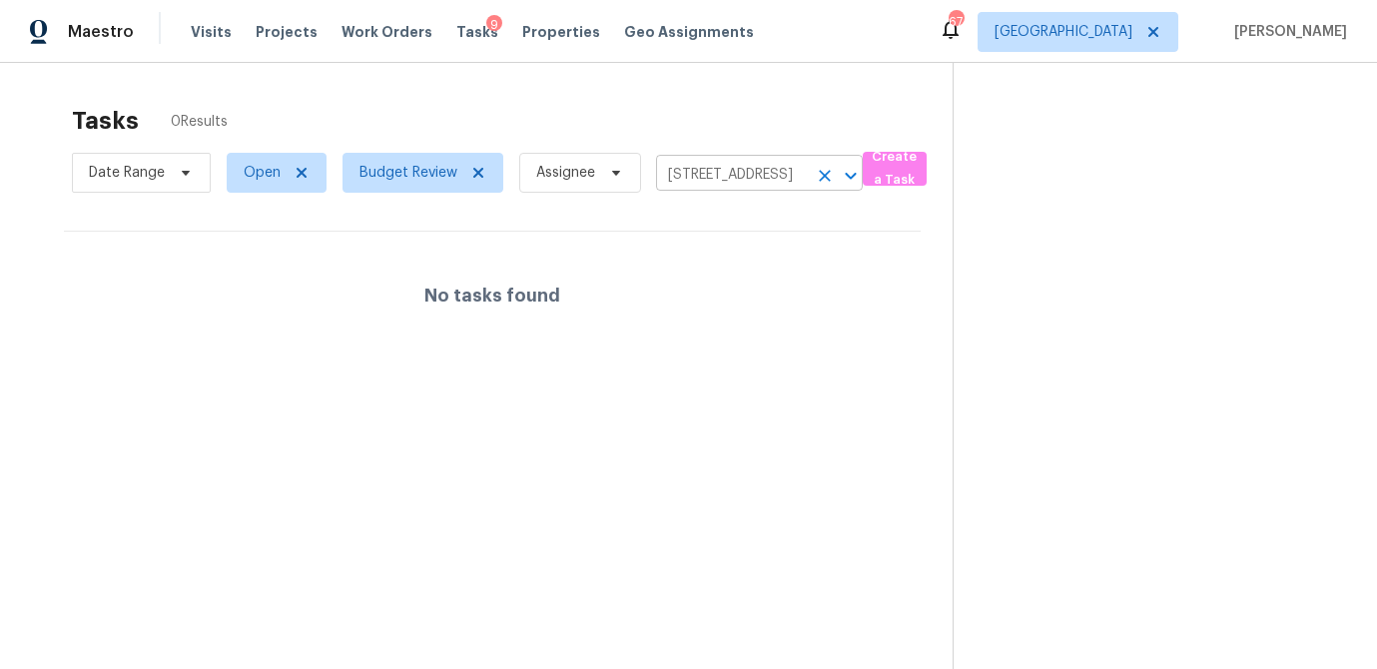
click at [708, 171] on input "7 E Creekview Dr SW, Rome, GA 30165" at bounding box center [731, 175] width 151 height 31
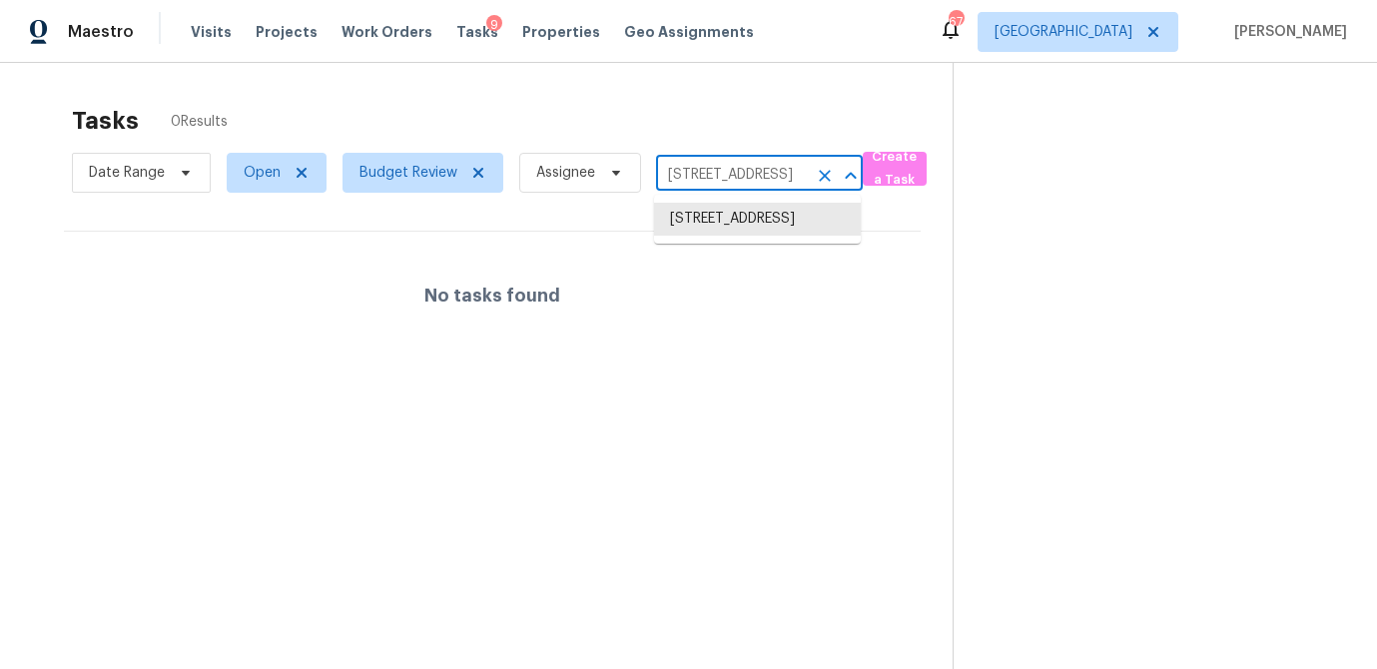
paste input "5397 Blackhawk Dr, Acworth, GA 30102"
type input "5397 Blackhawk Dr, Acworth, GA 30102"
click at [715, 225] on li "5397 Blackhawk Dr, Acworth, GA 30102" at bounding box center [757, 230] width 207 height 54
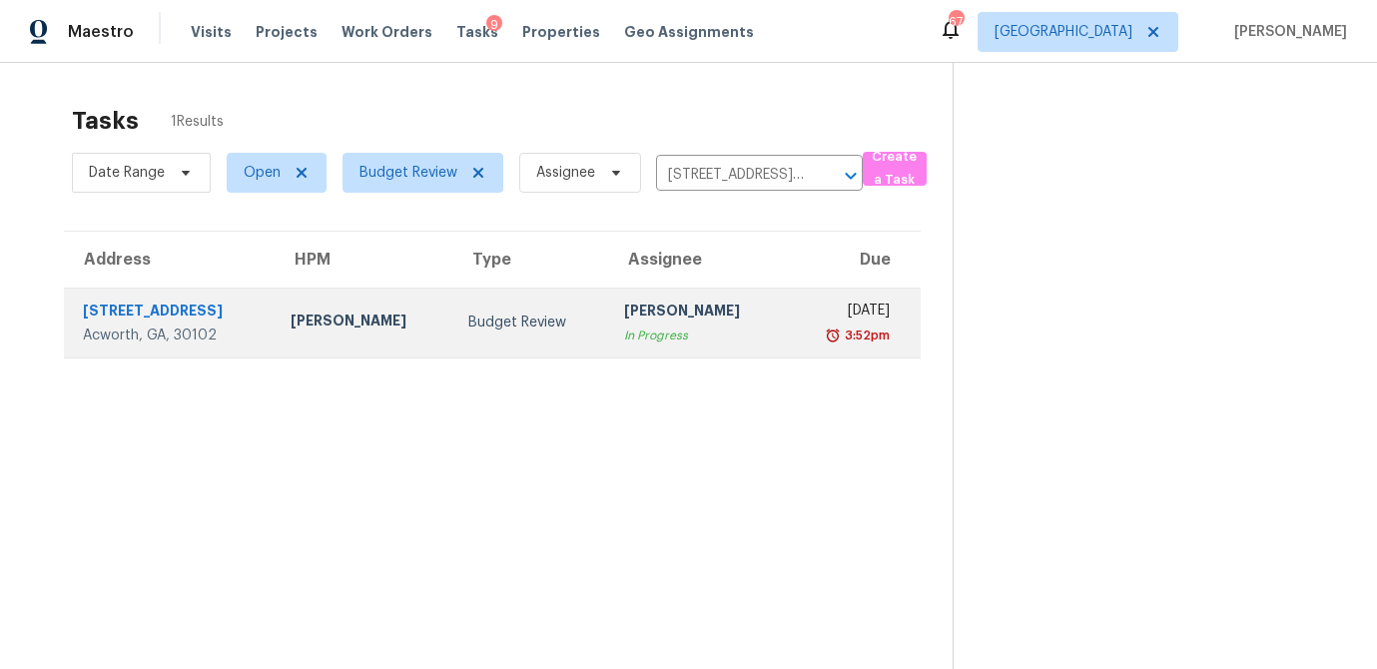
click at [668, 330] on div "In Progress" at bounding box center [697, 336] width 146 height 20
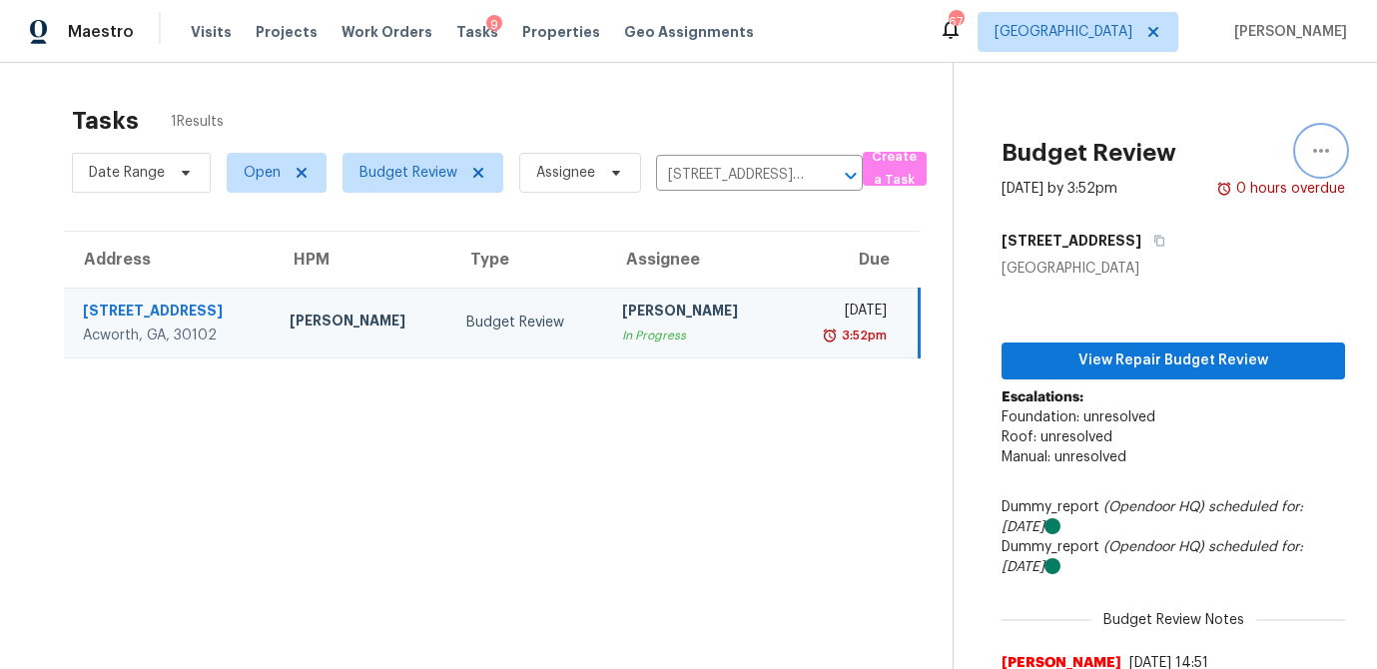
click at [1320, 152] on icon "button" at bounding box center [1321, 151] width 16 height 4
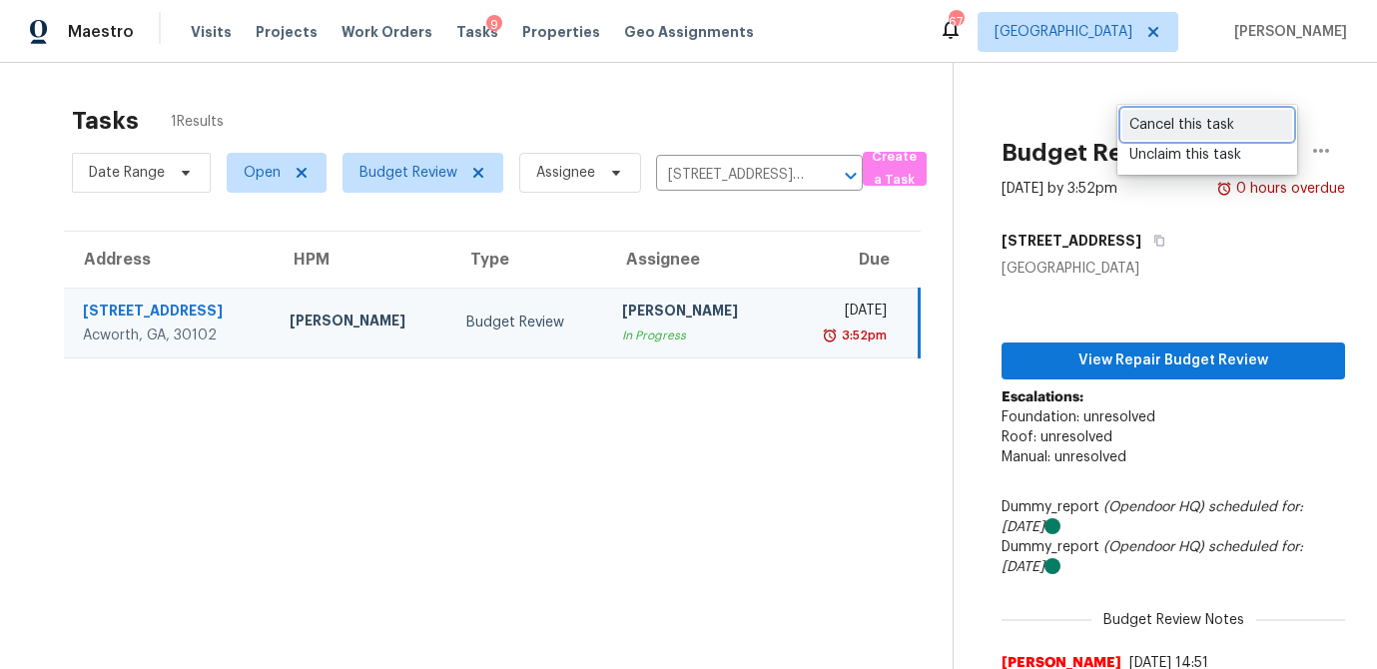
click at [1172, 128] on div "Cancel this task" at bounding box center [1208, 125] width 156 height 20
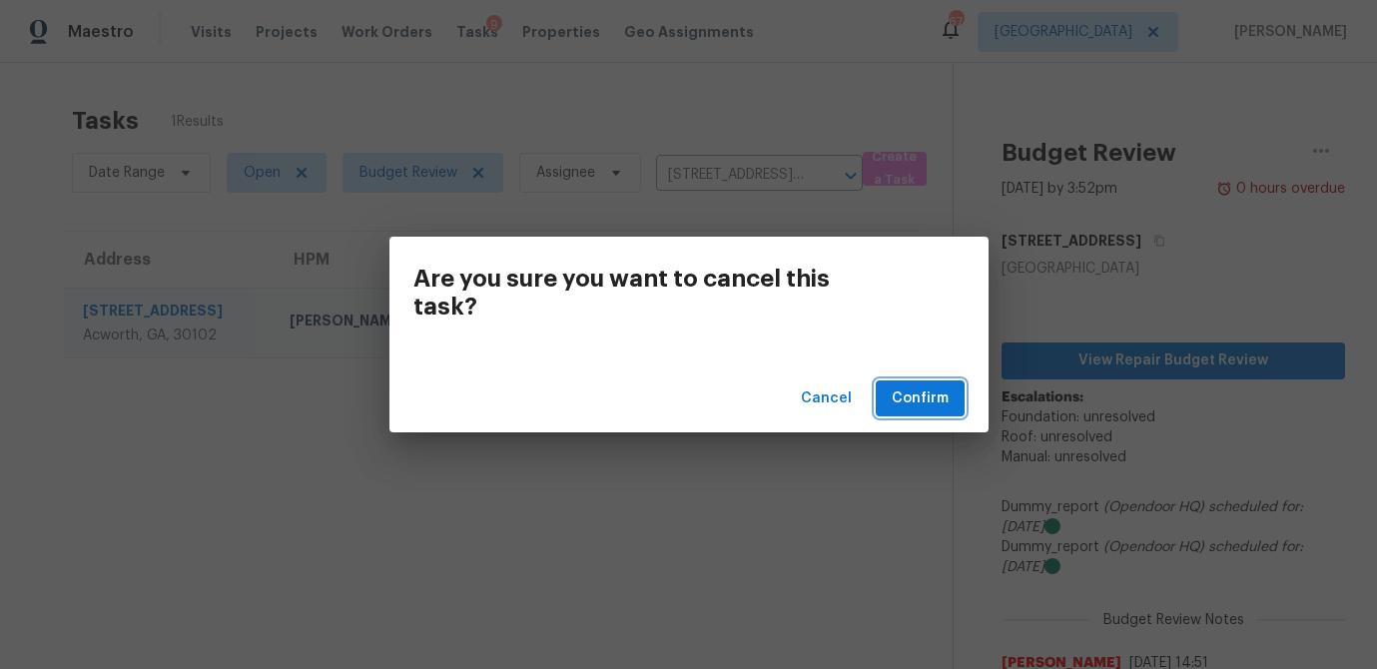
click at [942, 389] on span "Confirm" at bounding box center [920, 398] width 57 height 25
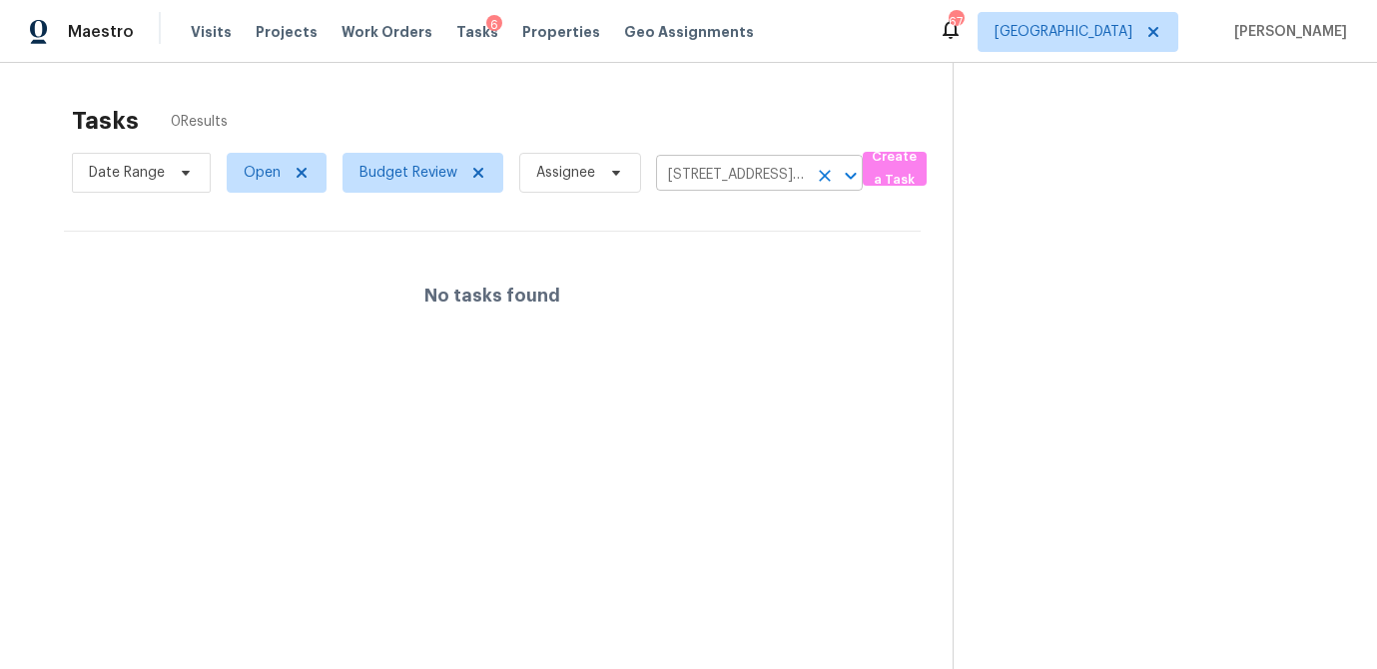
click at [821, 177] on icon "Clear" at bounding box center [825, 176] width 12 height 12
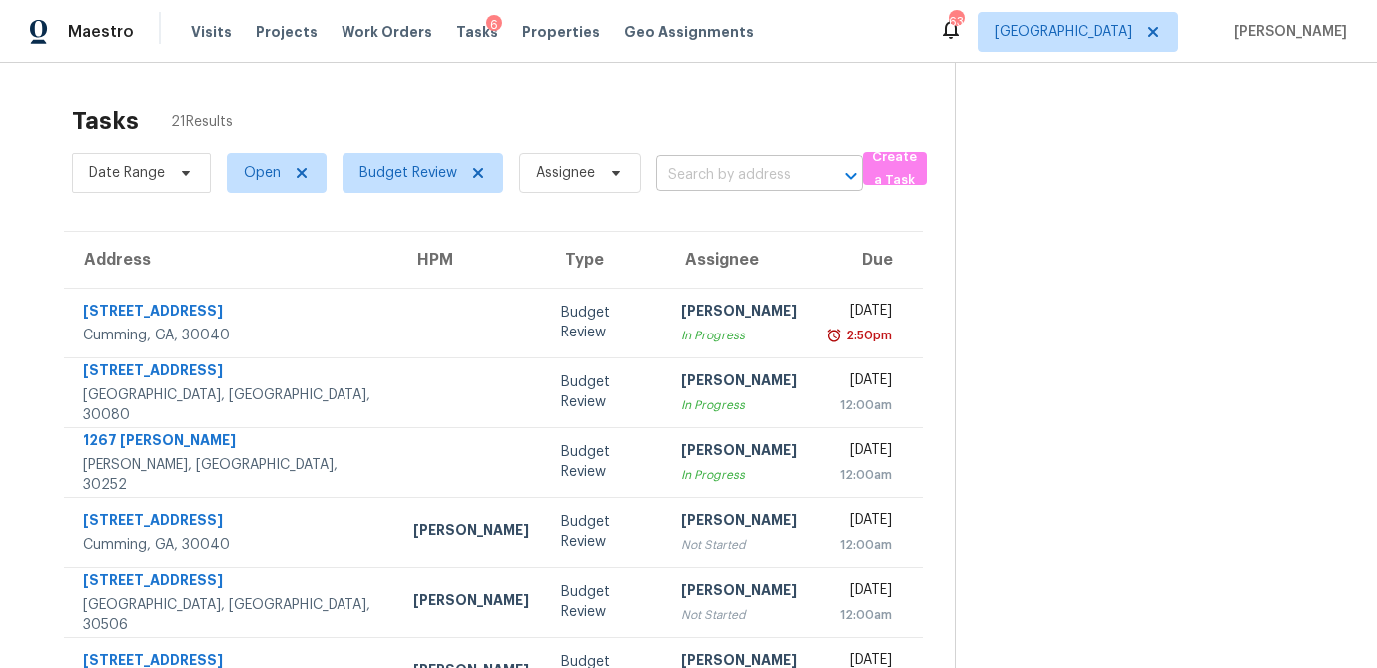
click at [670, 175] on input "text" at bounding box center [731, 175] width 151 height 31
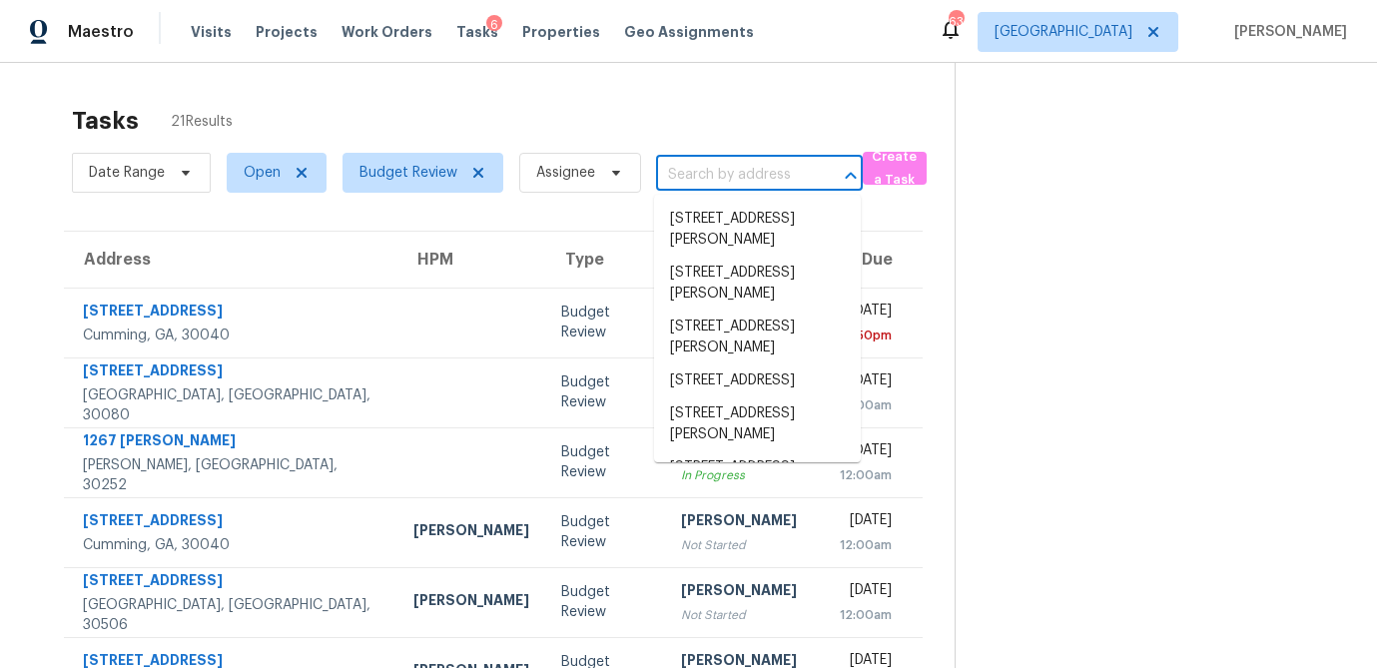
paste input "5397 Blackhawk Dr, Acworth, GA 30102"
type input "5397 Blackhawk Dr, Acworth, GA 30102"
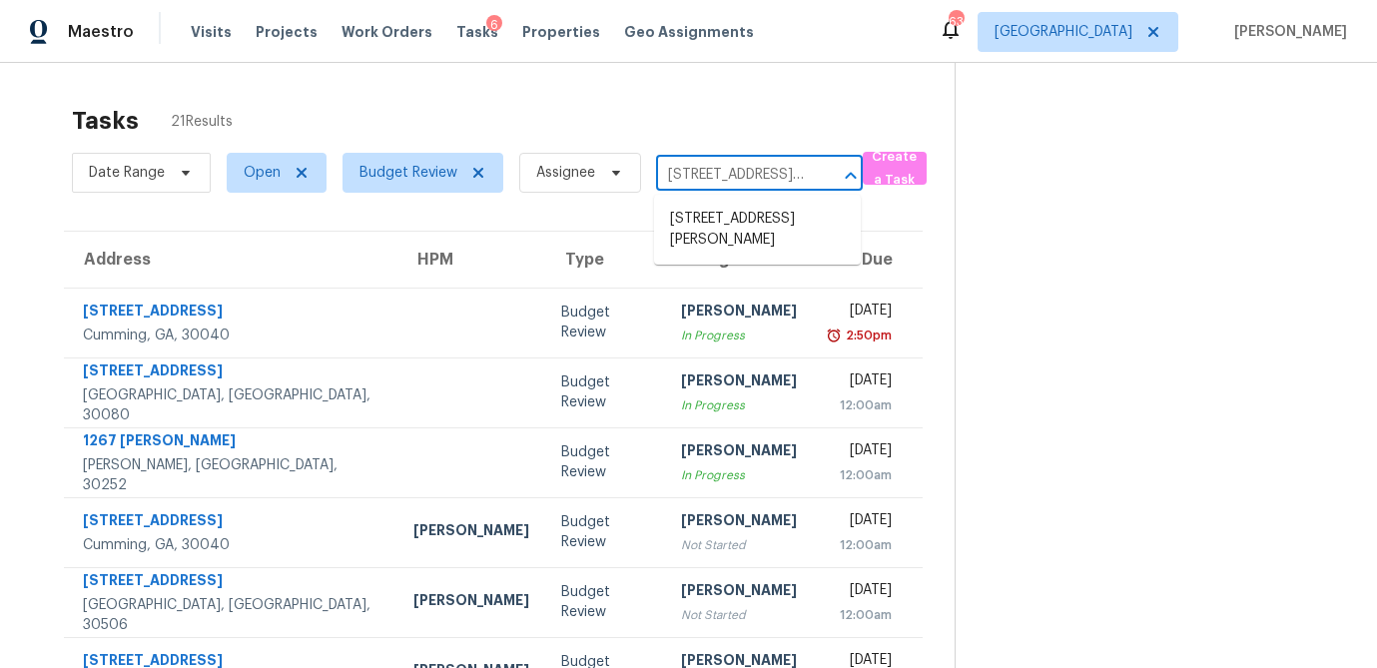
scroll to position [0, 118]
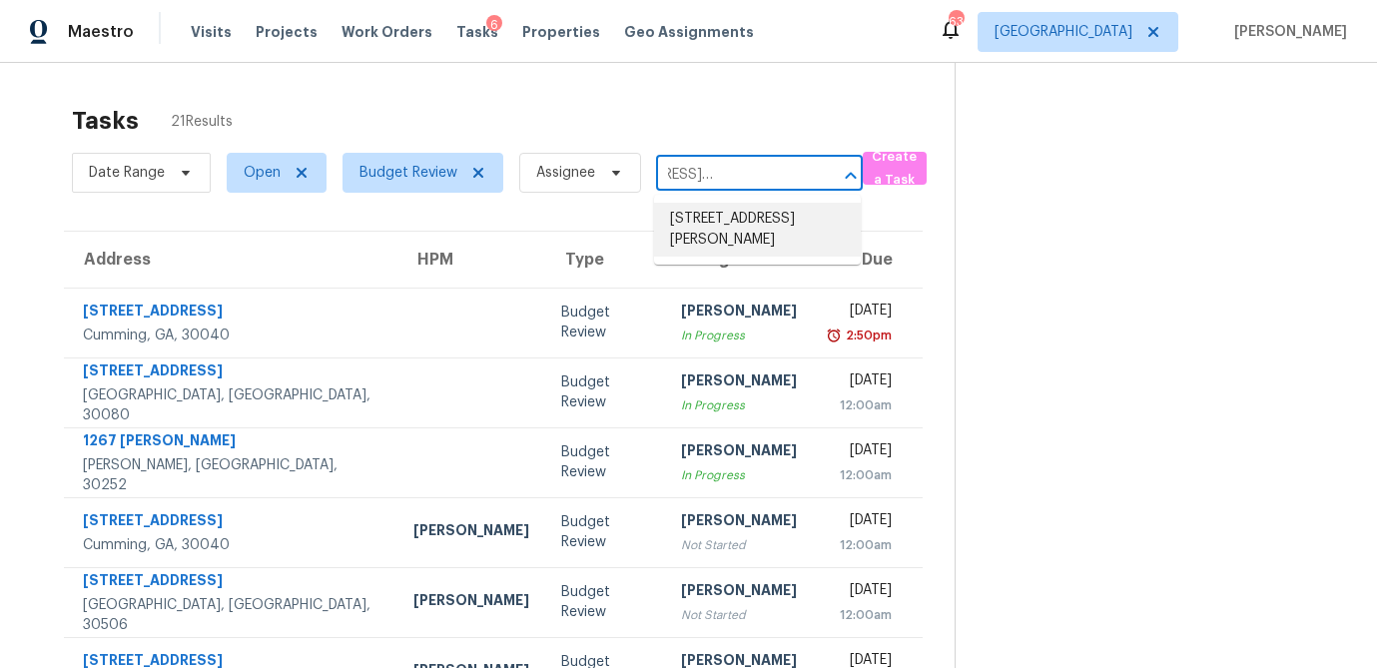
click at [706, 221] on li "5397 Blackhawk Dr, Acworth, GA 30102" at bounding box center [757, 230] width 207 height 54
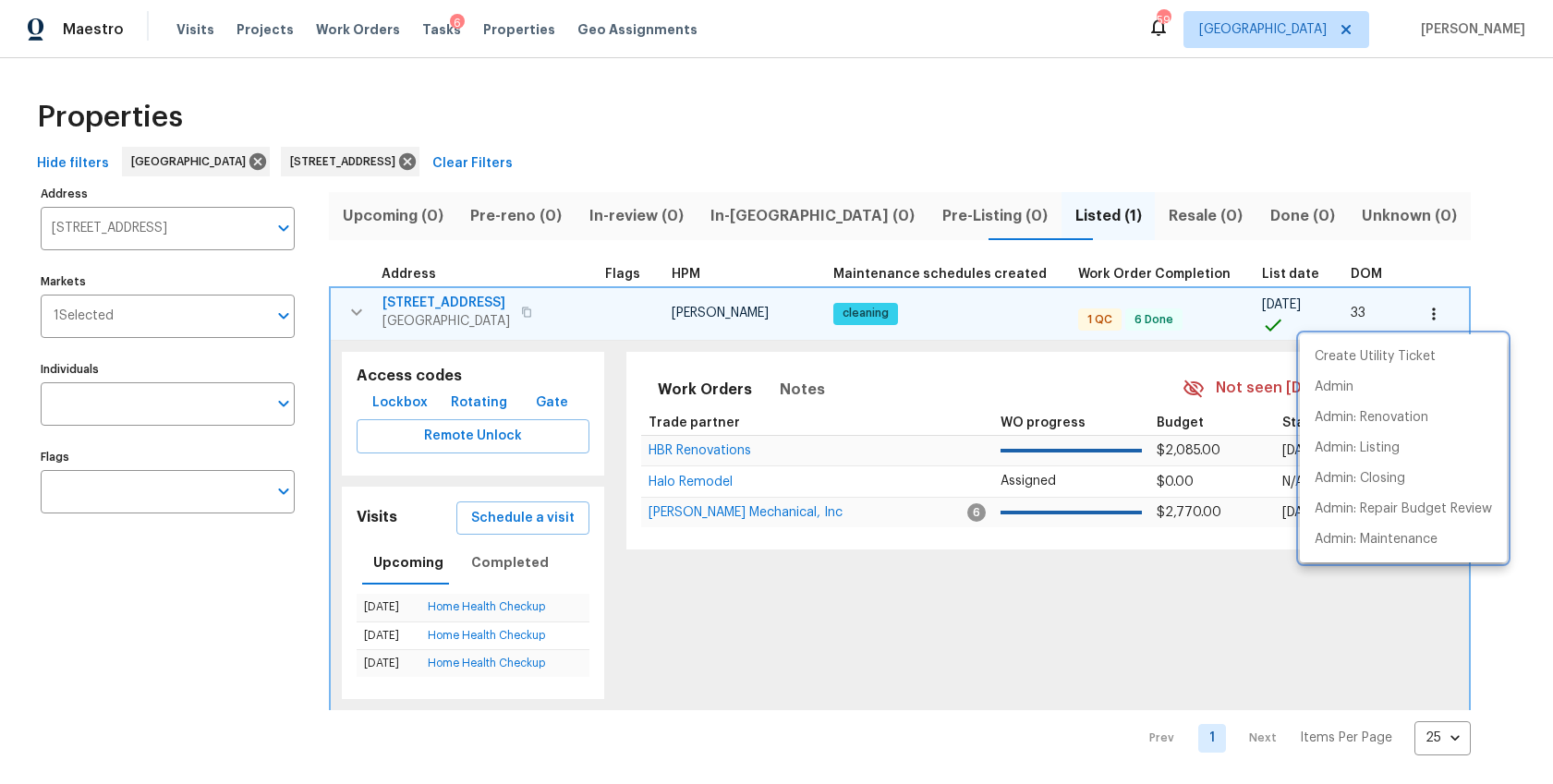
click at [105, 218] on div at bounding box center [776, 392] width 1553 height 784
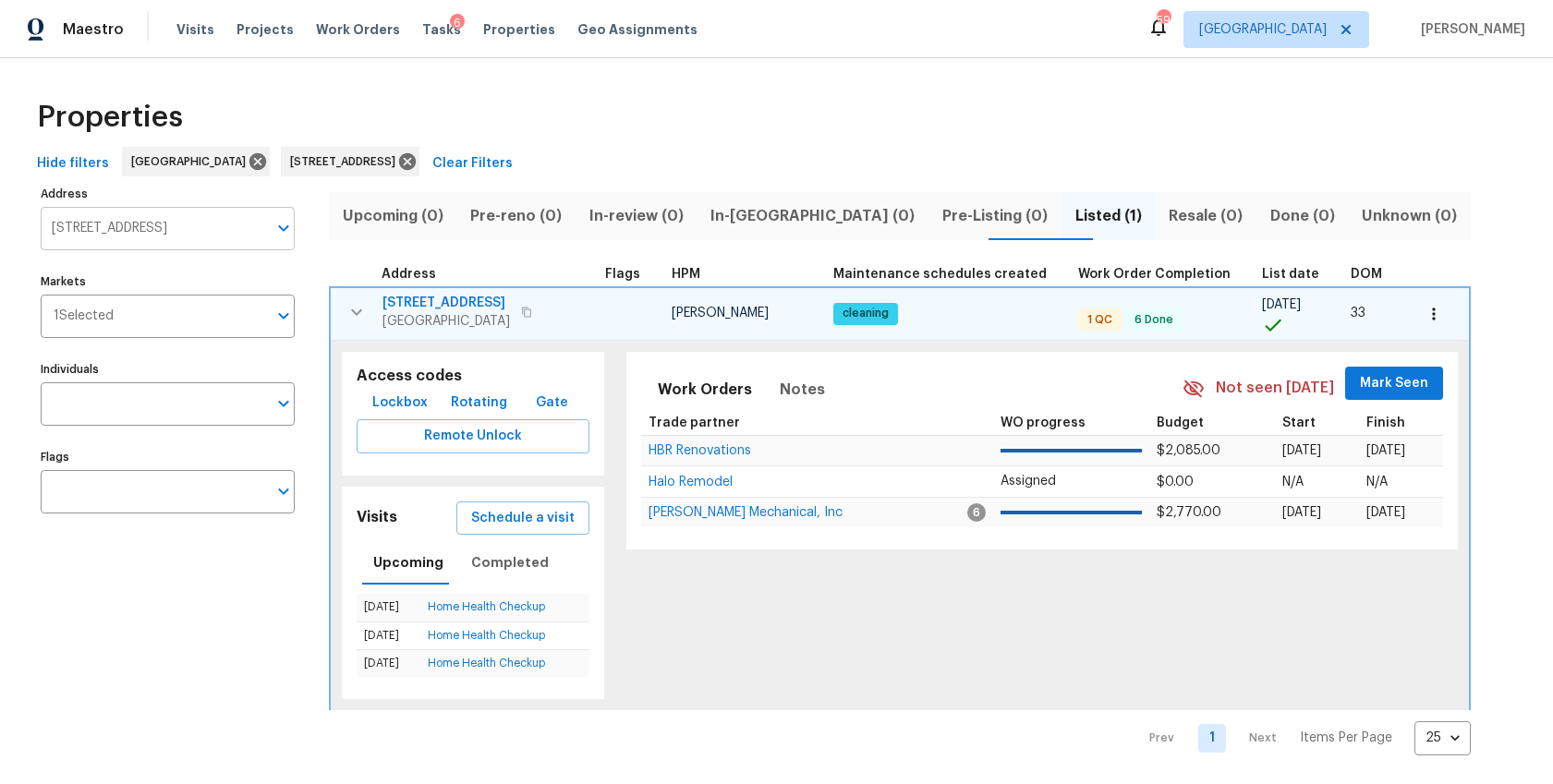
click at [108, 227] on input "[STREET_ADDRESS]" at bounding box center [154, 228] width 227 height 43
drag, startPoint x: 143, startPoint y: 238, endPoint x: -84, endPoint y: 214, distance: 228.3
click at [0, 214] on html "Maestro Visits Projects Work Orders Tasks 6 Properties Geo Assignments 58 [GEOG…" at bounding box center [776, 392] width 1553 height 784
type input "2653"
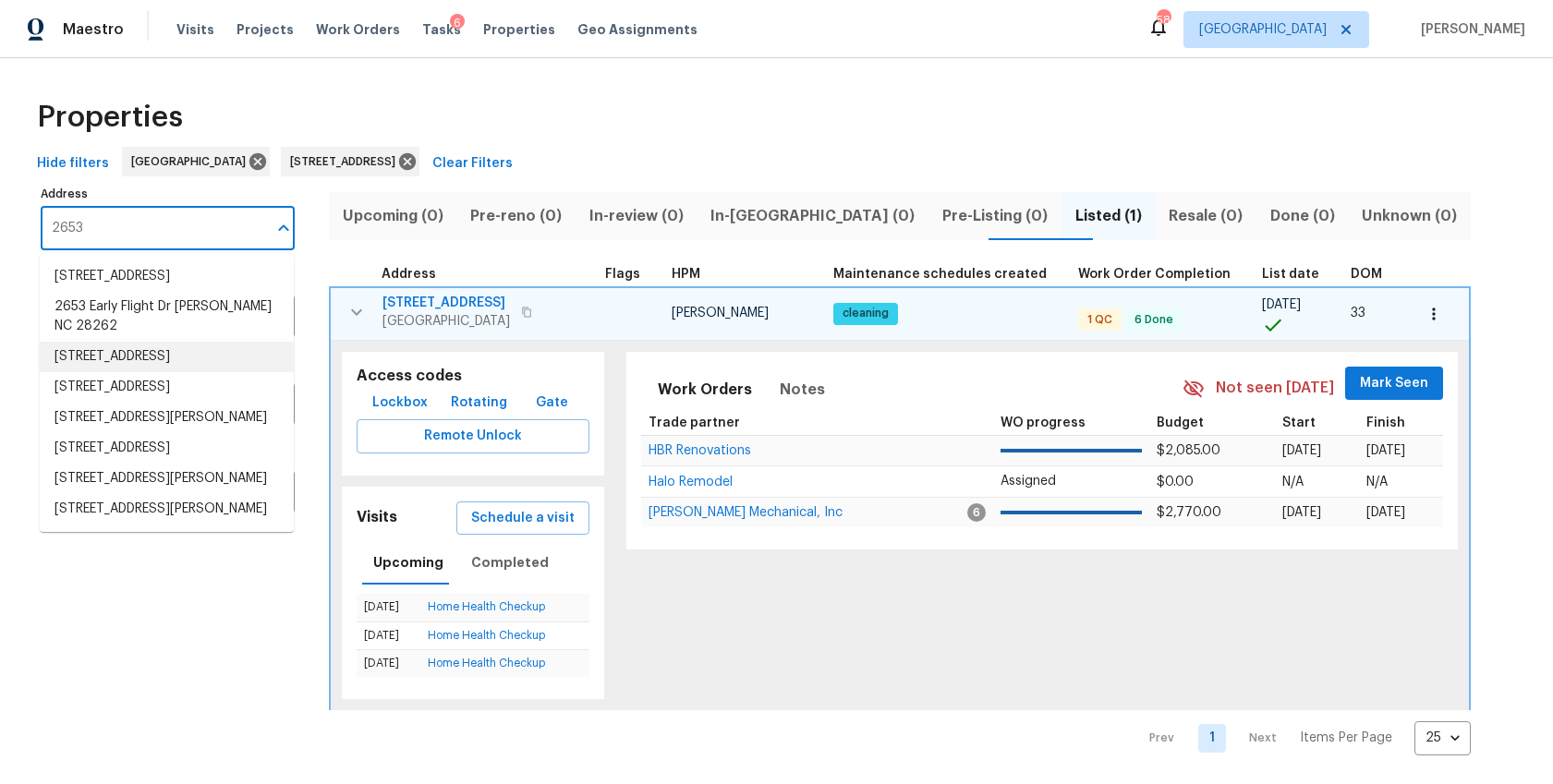
scroll to position [53, 0]
click at [142, 494] on li "[STREET_ADDRESS][PERSON_NAME]" at bounding box center [166, 478] width 254 height 31
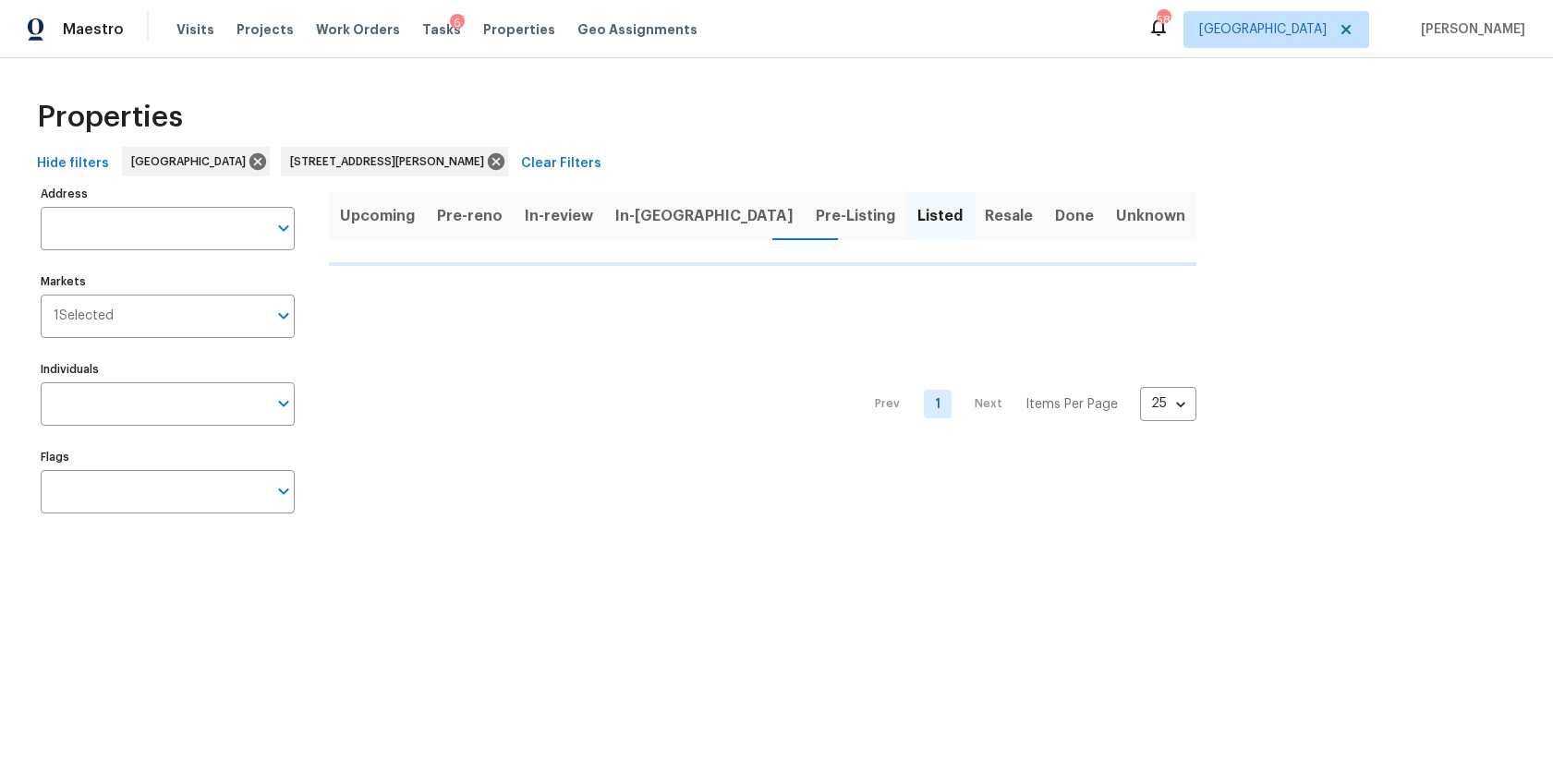
type input "[STREET_ADDRESS][PERSON_NAME]"
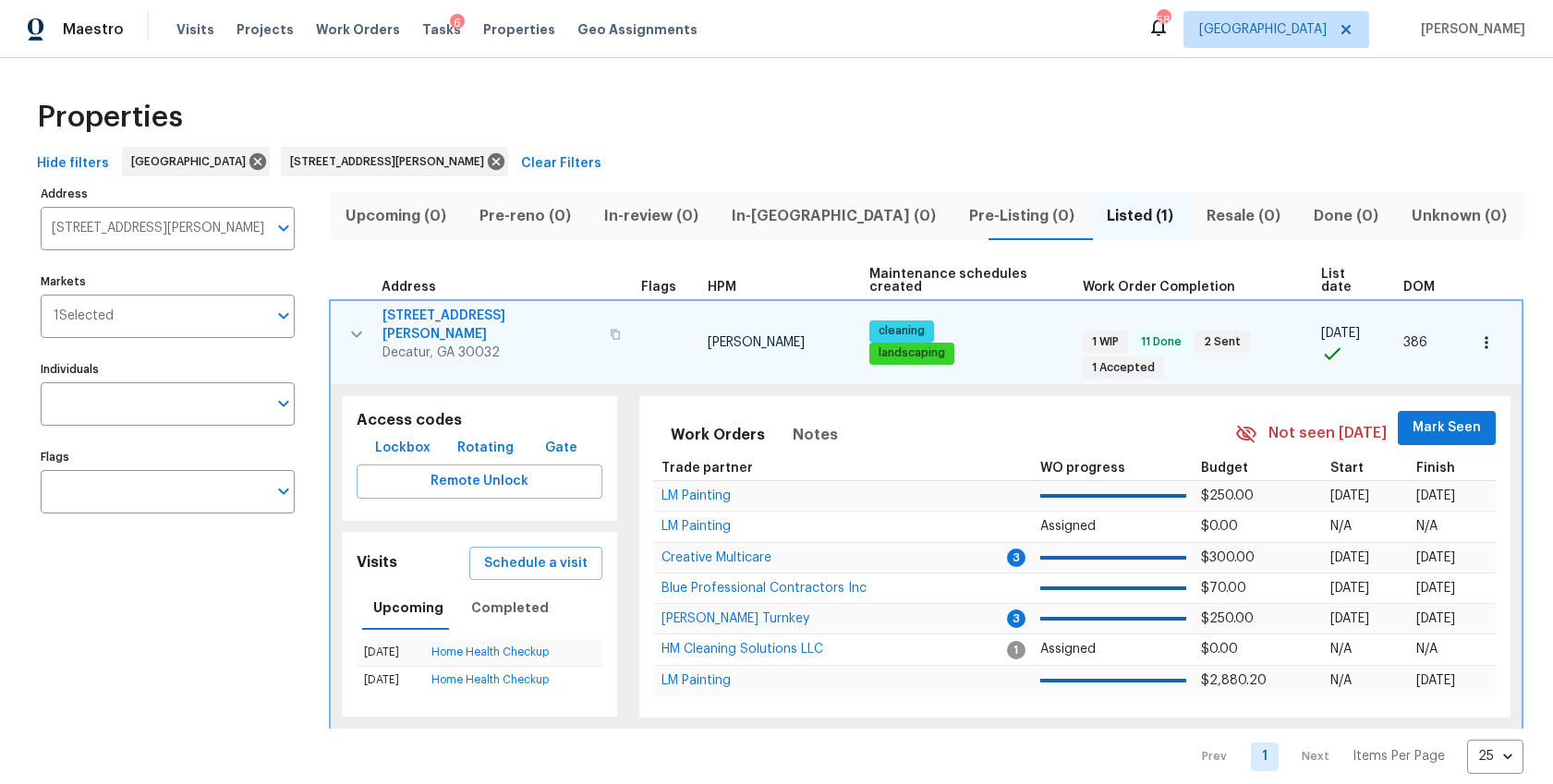
click at [436, 307] on span "[STREET_ADDRESS][PERSON_NAME]" at bounding box center [490, 325] width 216 height 37
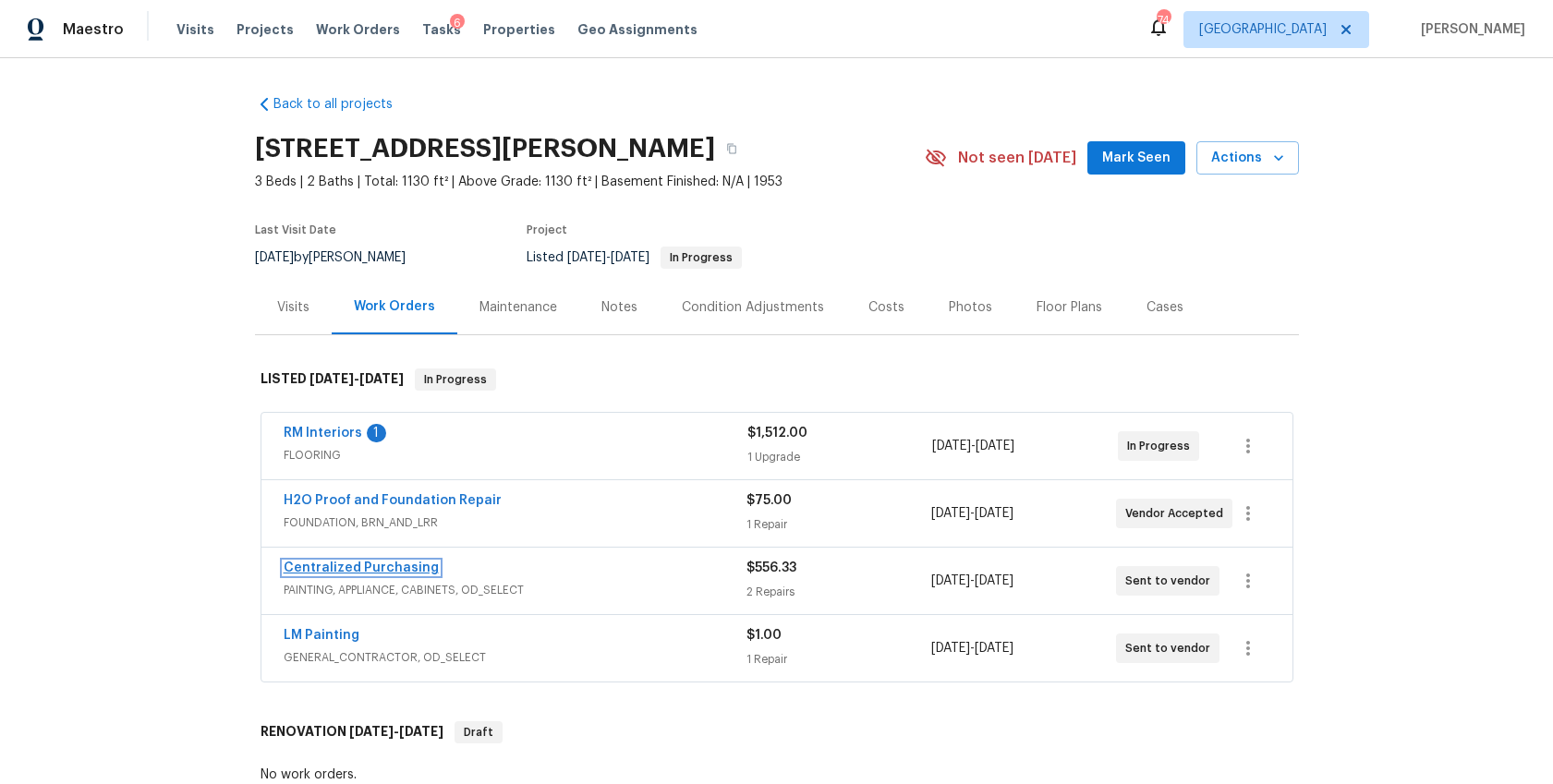
click at [372, 562] on link "Centralized Purchasing" at bounding box center [362, 568] width 155 height 13
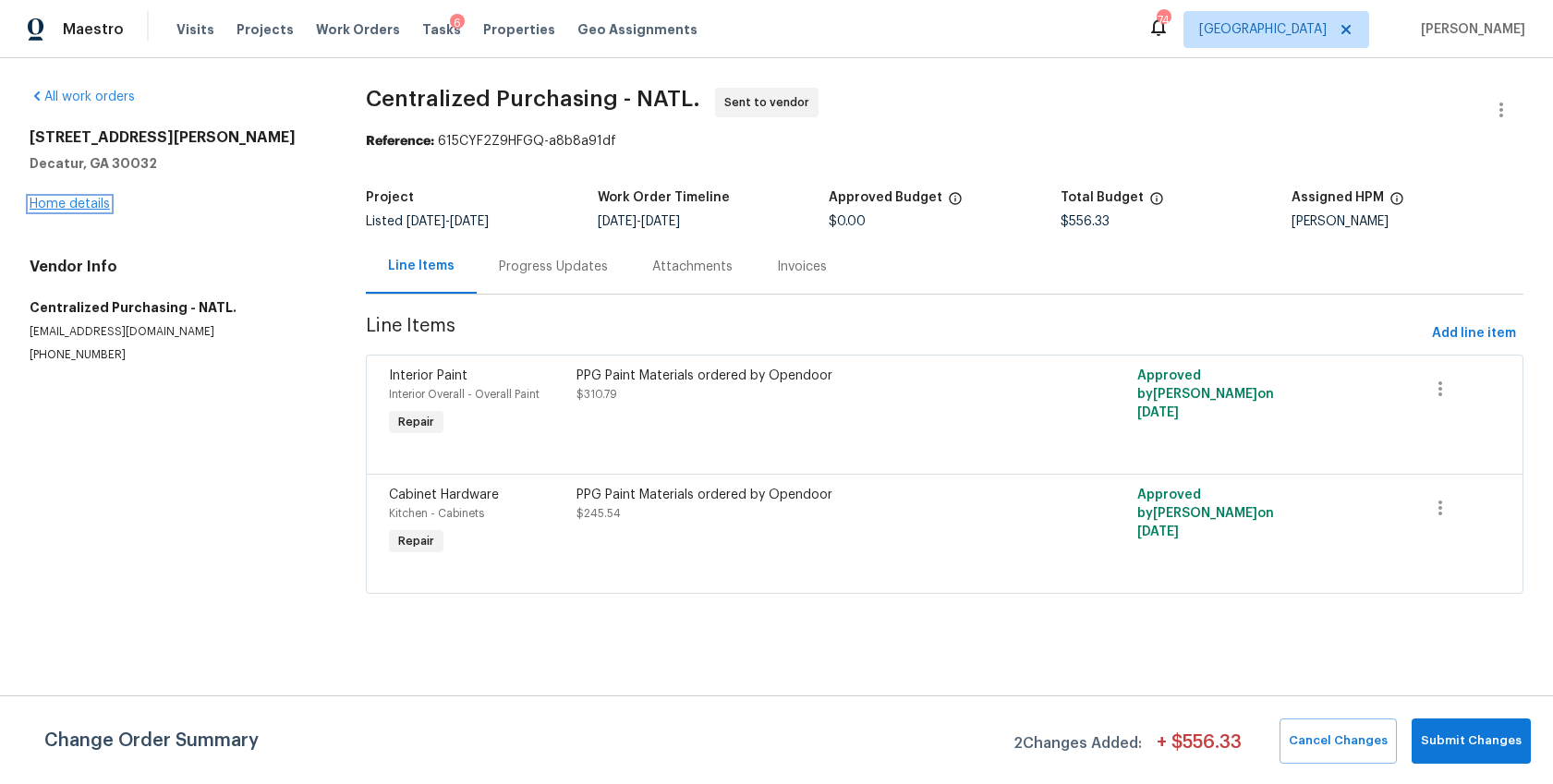
click at [86, 208] on link "Home details" at bounding box center [69, 204] width 80 height 13
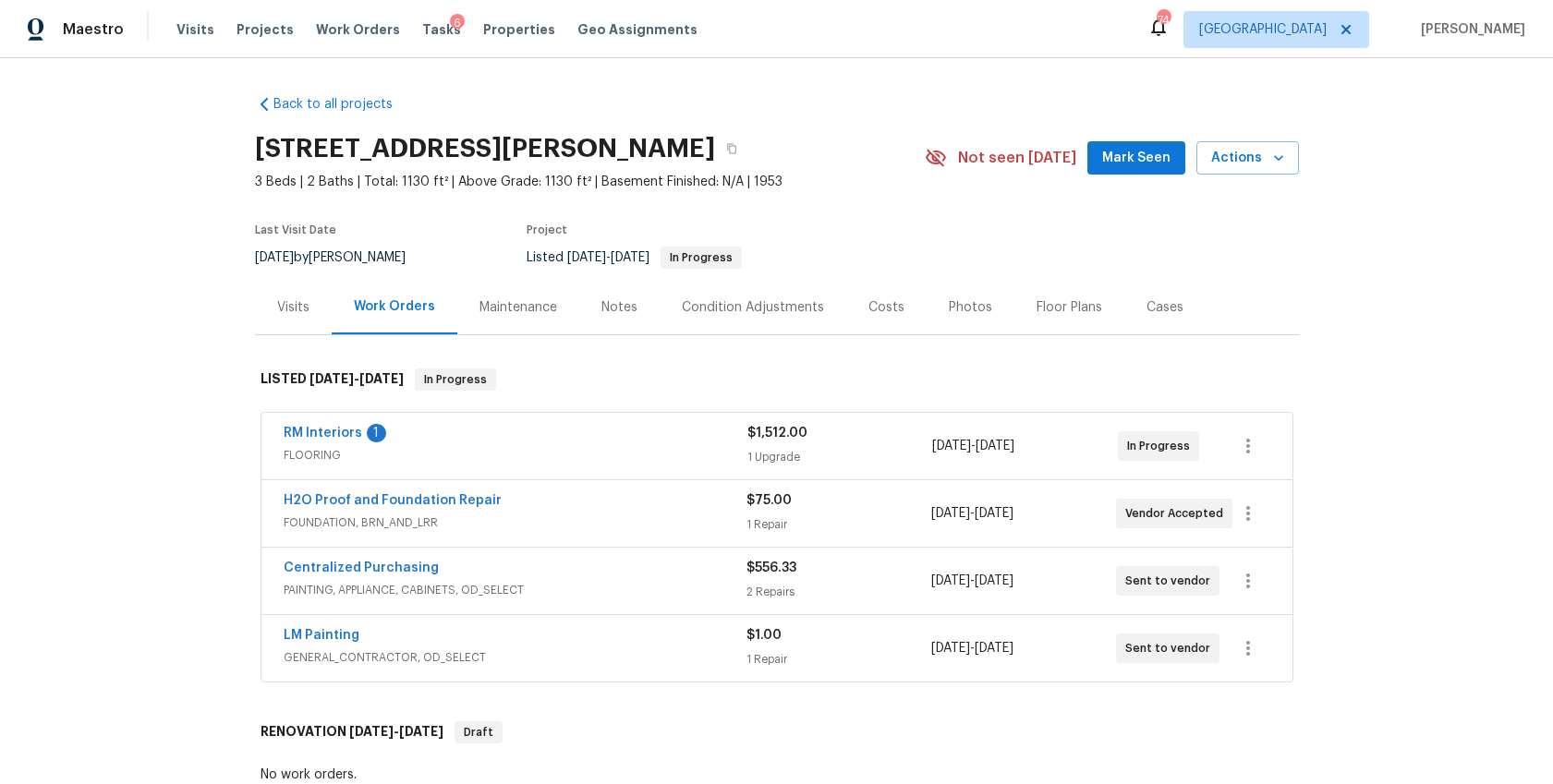
click at [962, 307] on div "Photos" at bounding box center [970, 308] width 43 height 18
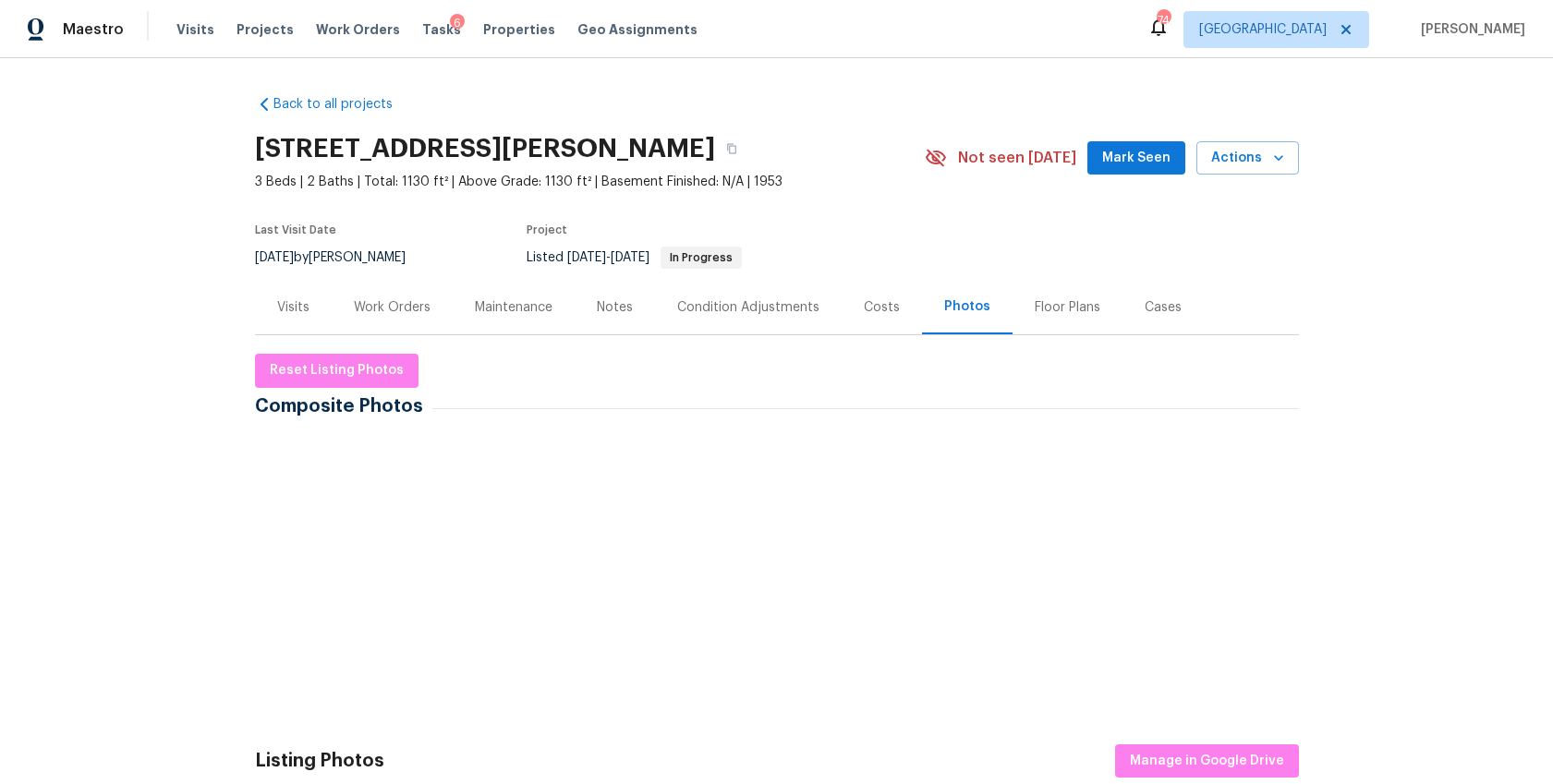
scroll to position [63, 0]
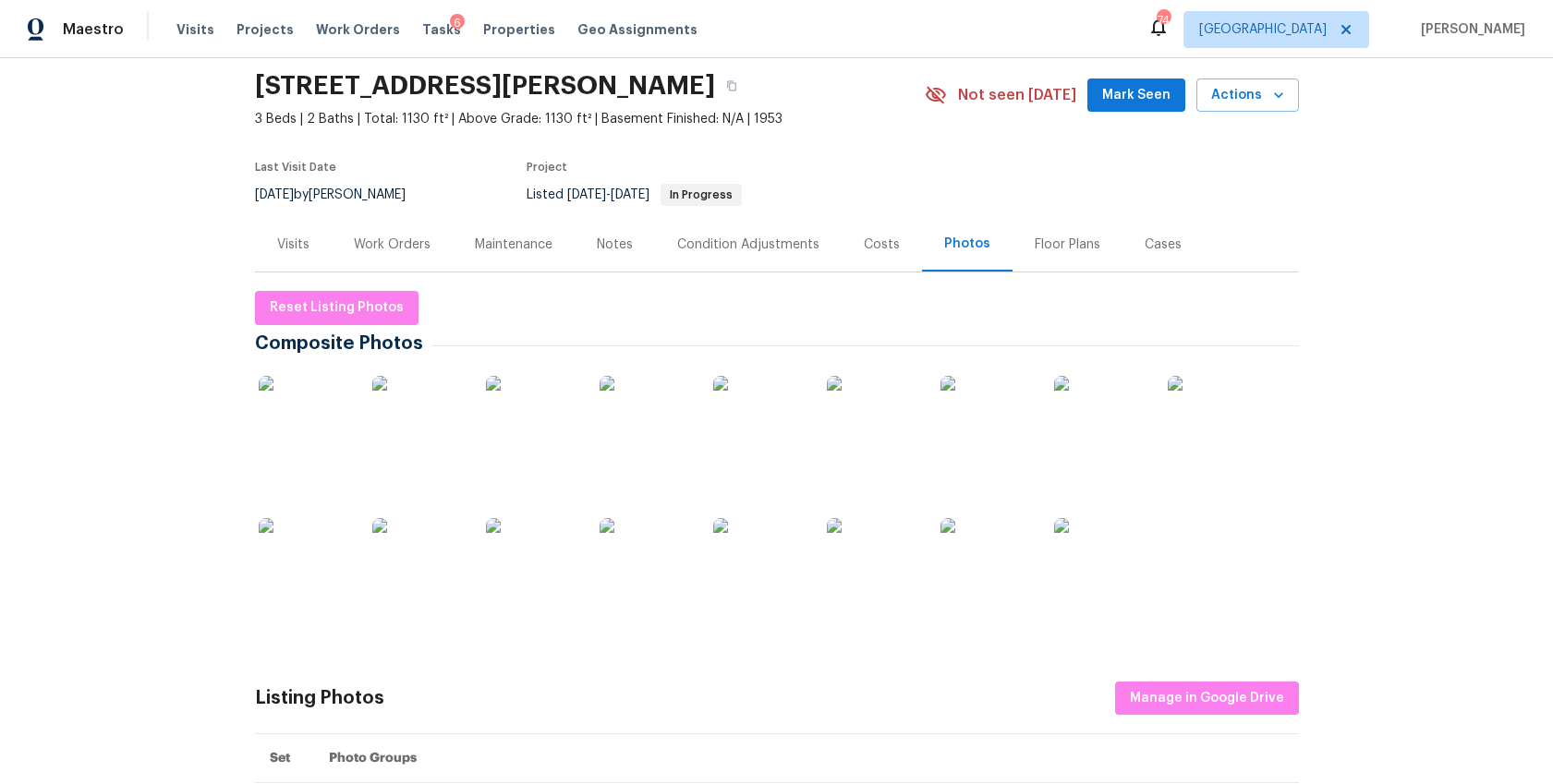
click at [293, 439] on img at bounding box center [305, 422] width 92 height 92
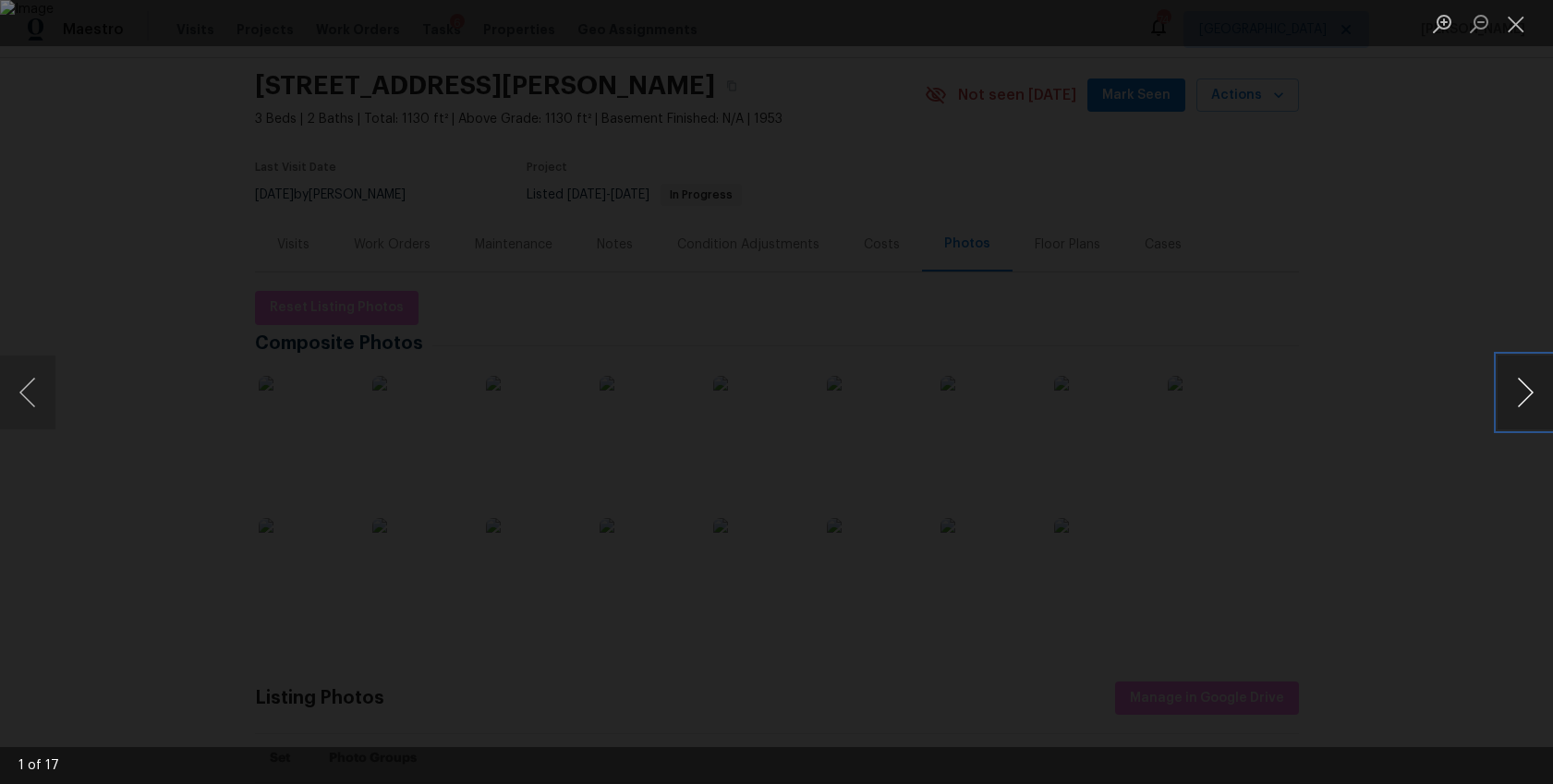
click at [1526, 394] on button "Next image" at bounding box center [1525, 393] width 55 height 74
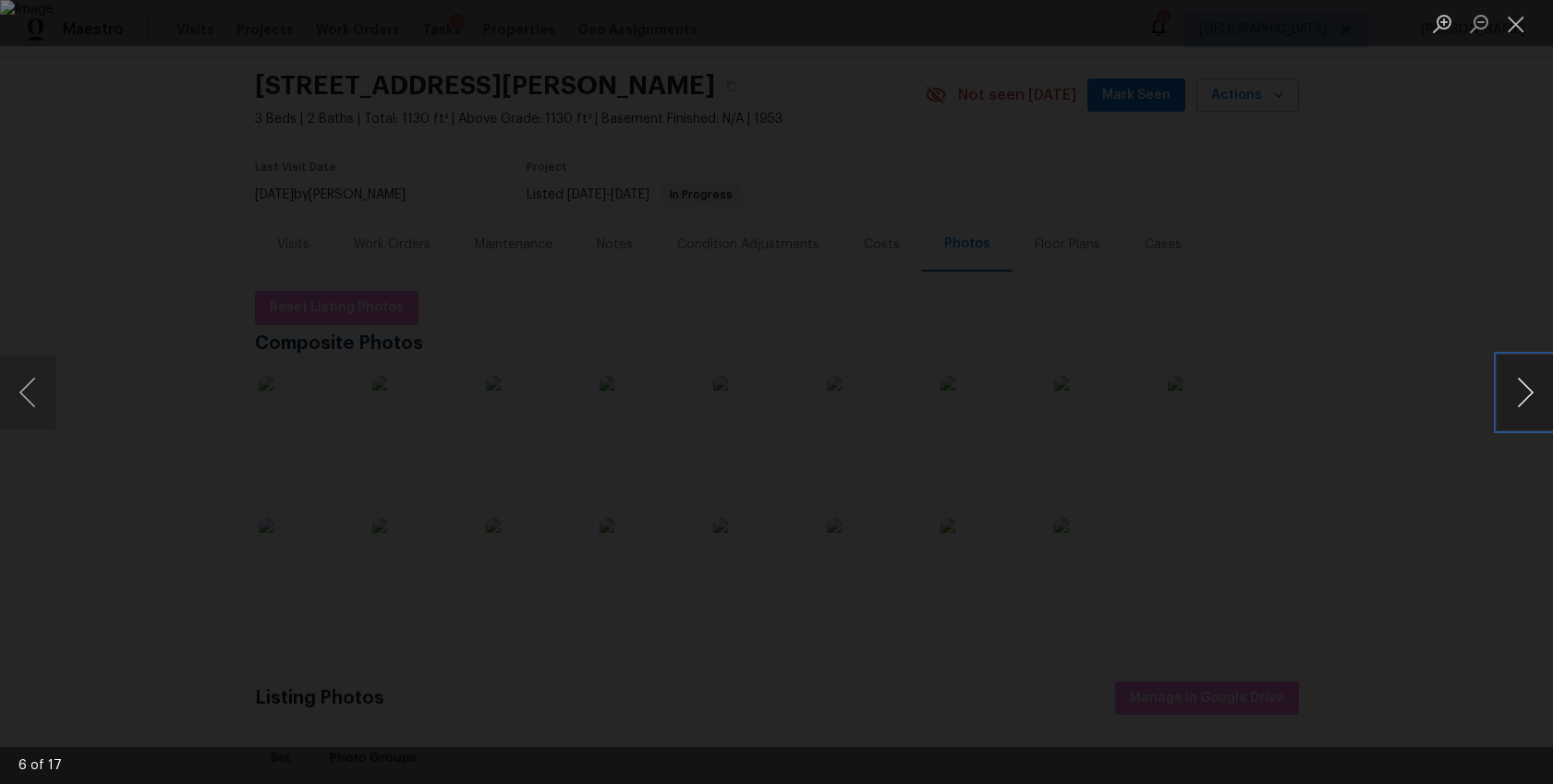
click at [1526, 394] on button "Next image" at bounding box center [1525, 393] width 55 height 74
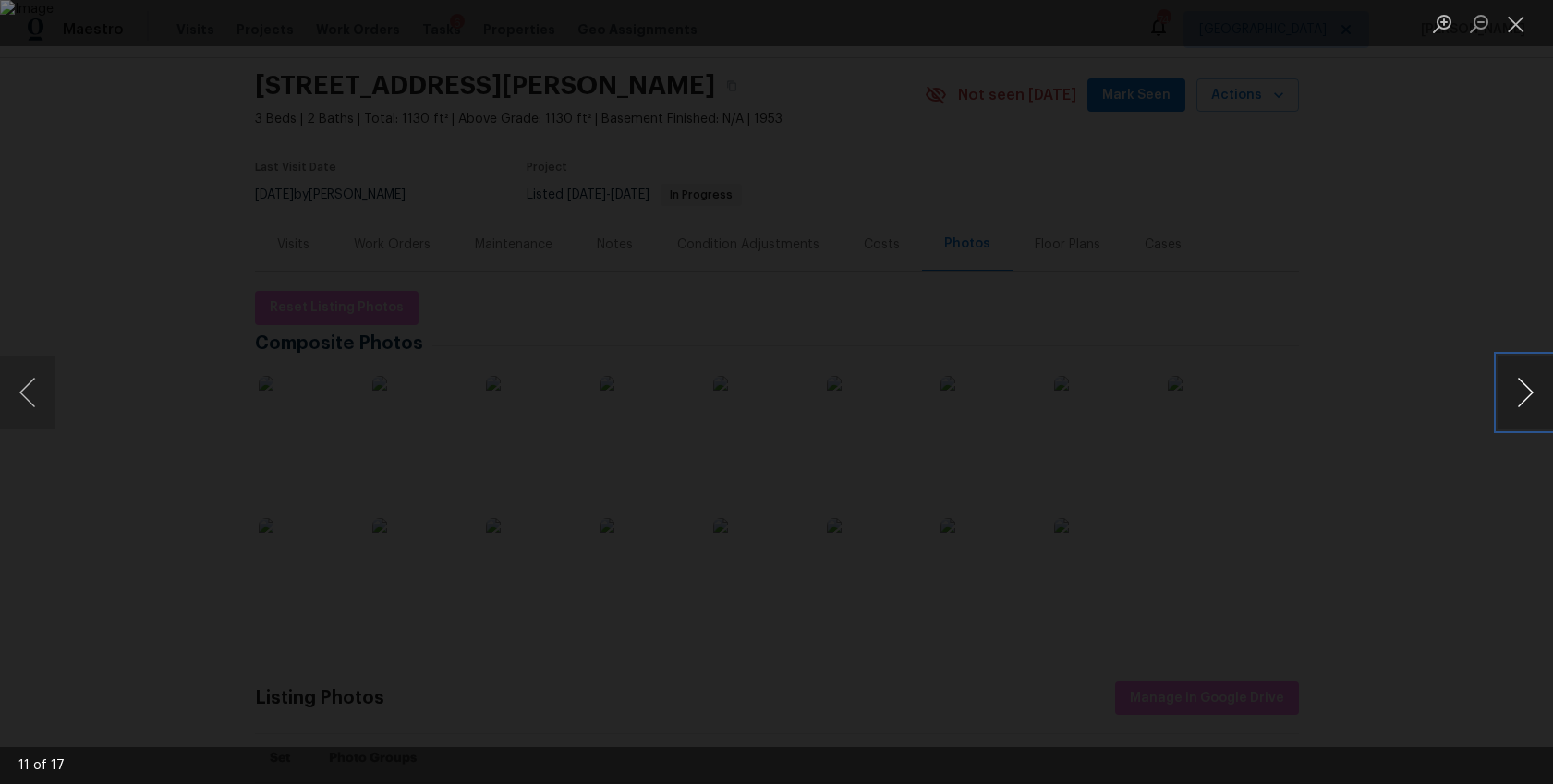
click at [1526, 394] on button "Next image" at bounding box center [1525, 393] width 55 height 74
click at [1518, 389] on button "Next image" at bounding box center [1525, 393] width 55 height 74
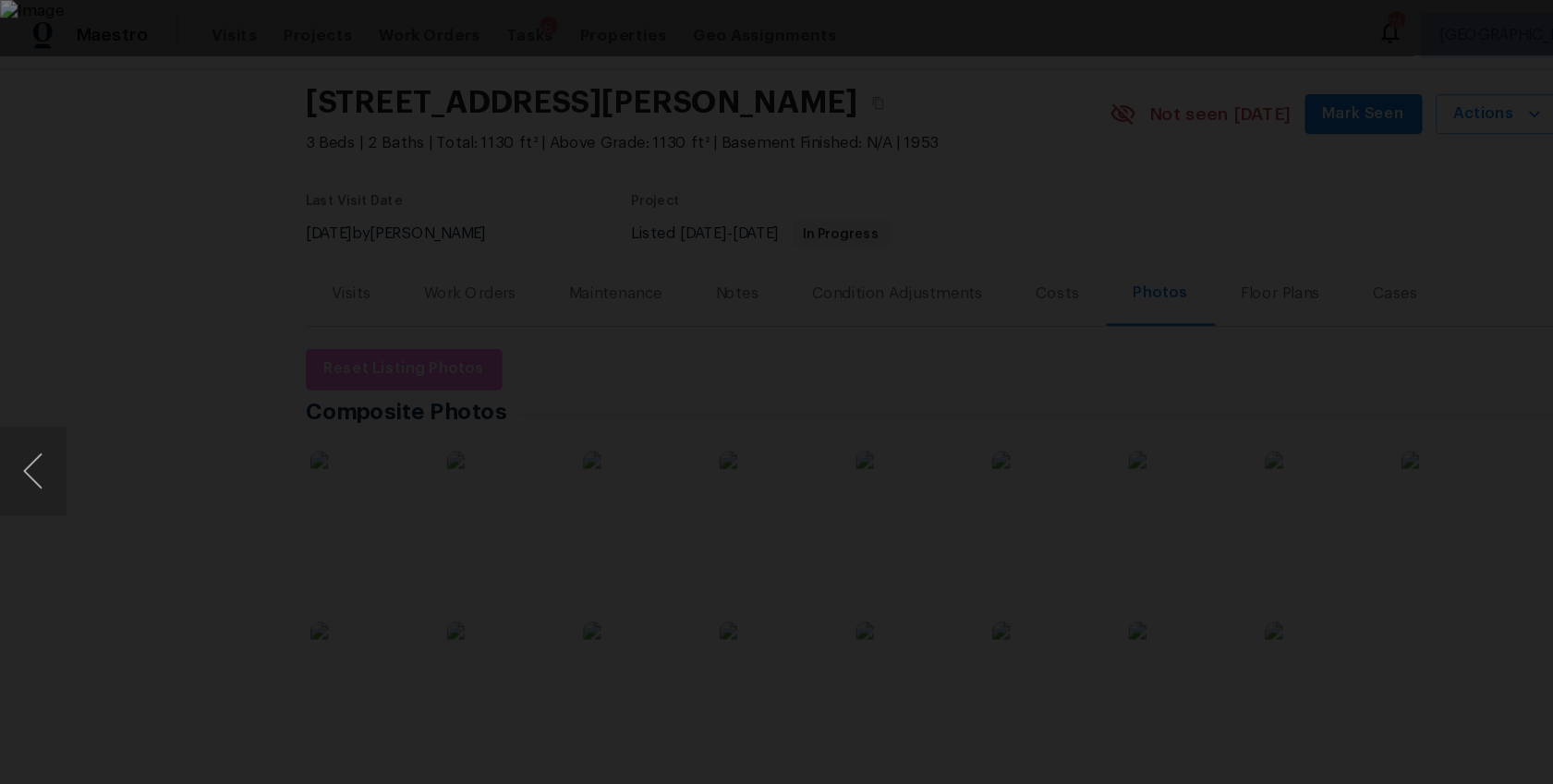
click at [31, 322] on div "Lightbox" at bounding box center [776, 392] width 1553 height 784
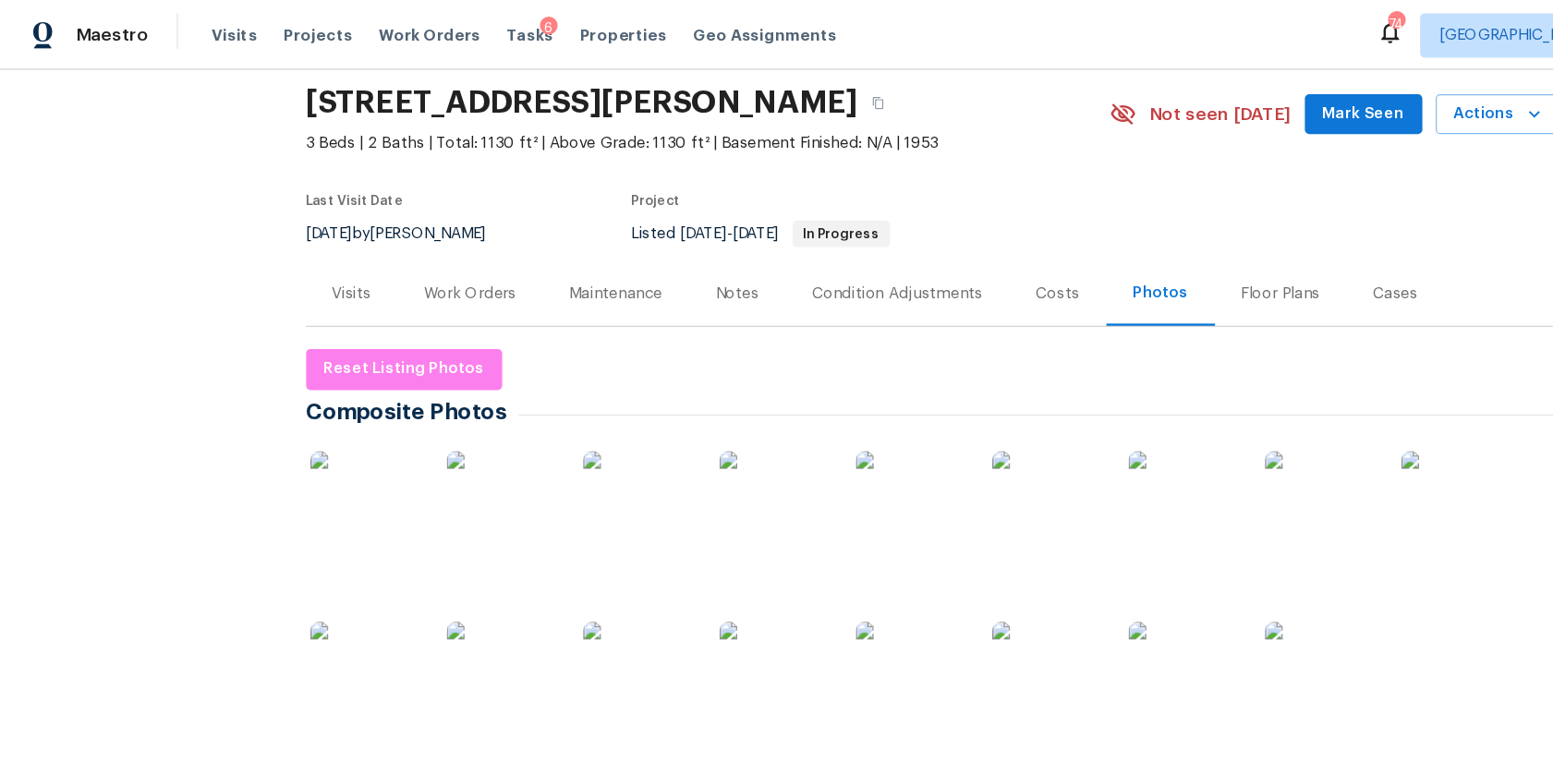
click at [386, 244] on div "Work Orders" at bounding box center [392, 245] width 77 height 18
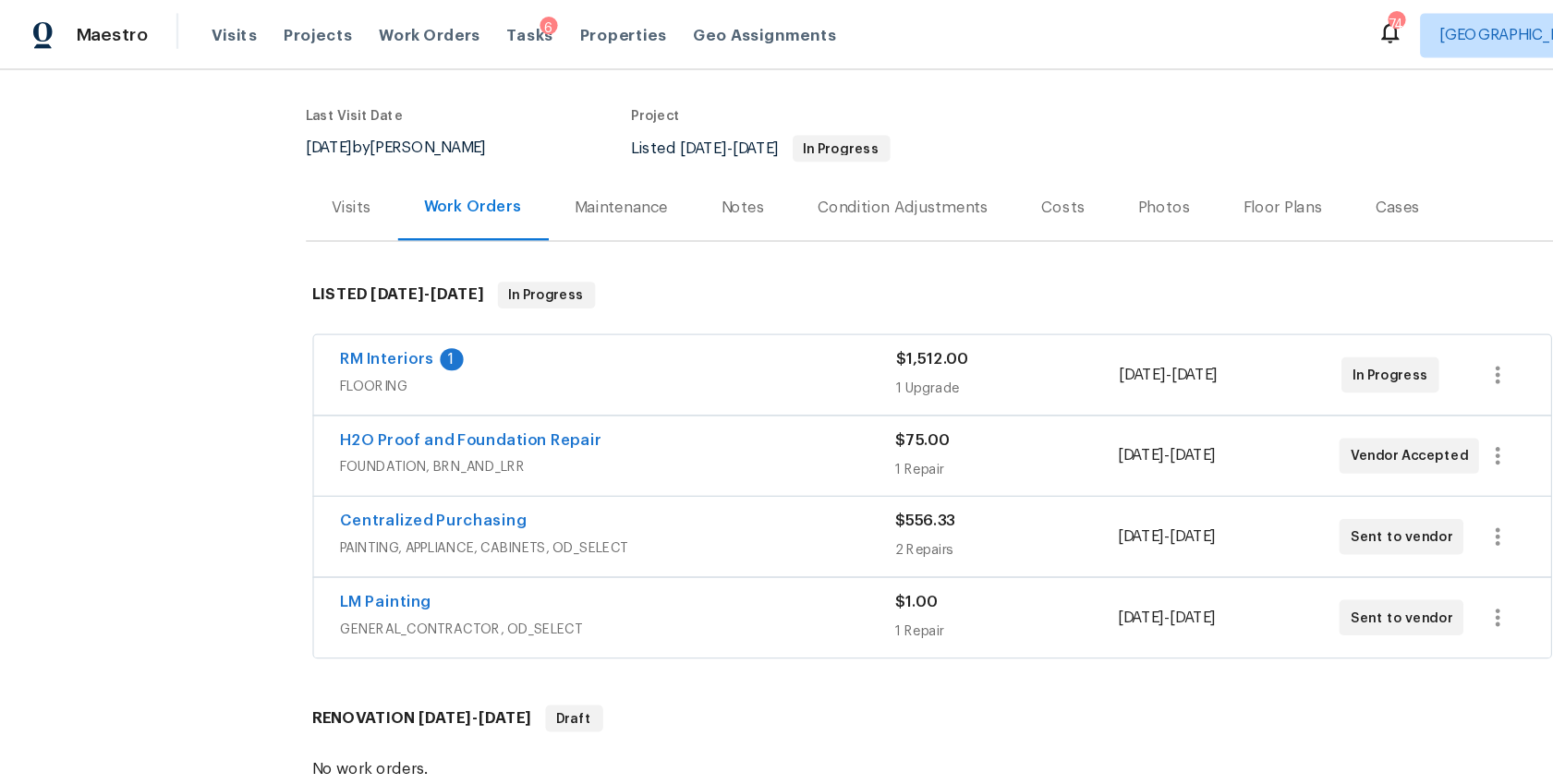
scroll to position [139, 0]
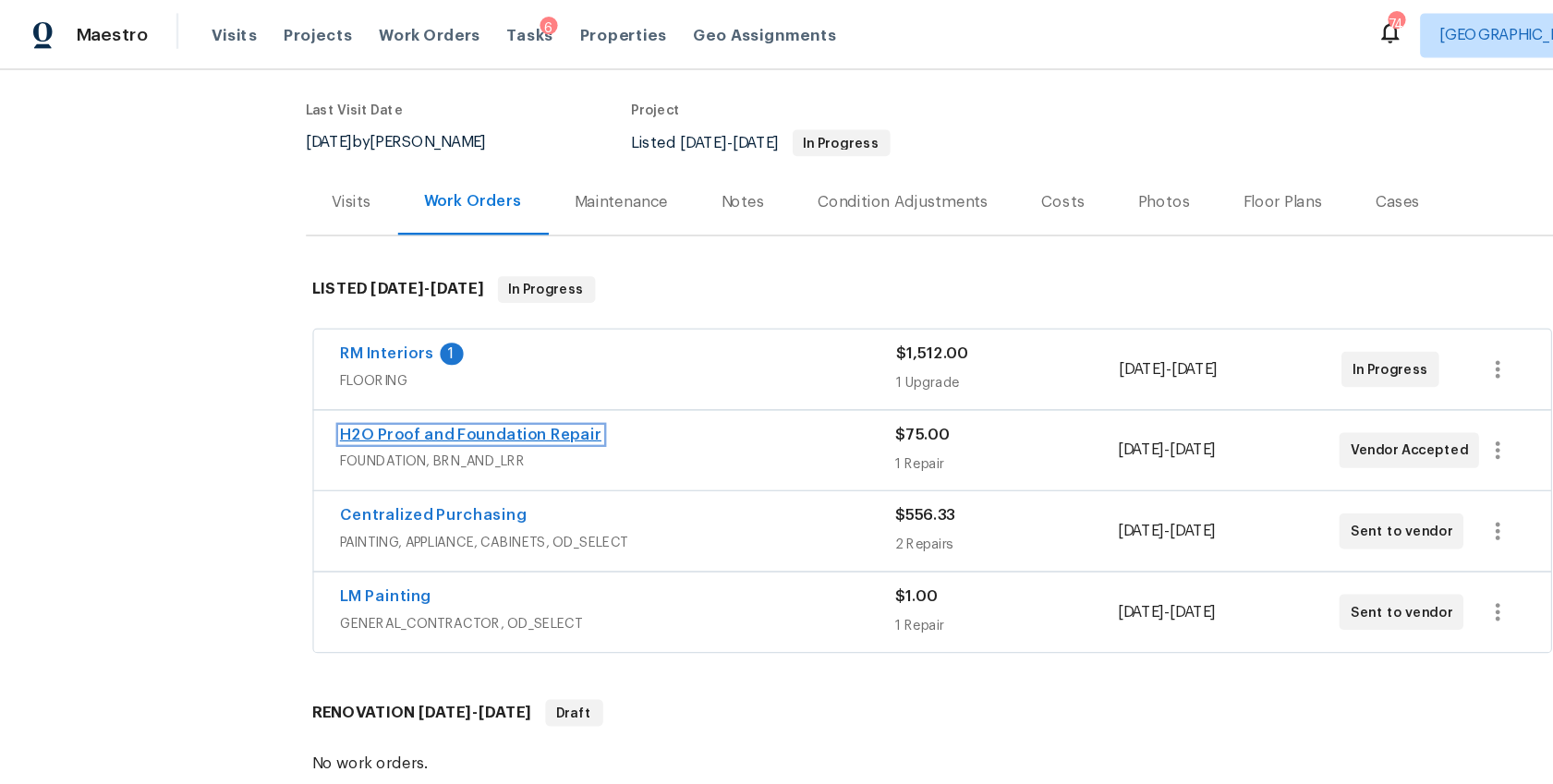
click at [390, 361] on link "H2O Proof and Foundation Repair" at bounding box center [393, 362] width 218 height 13
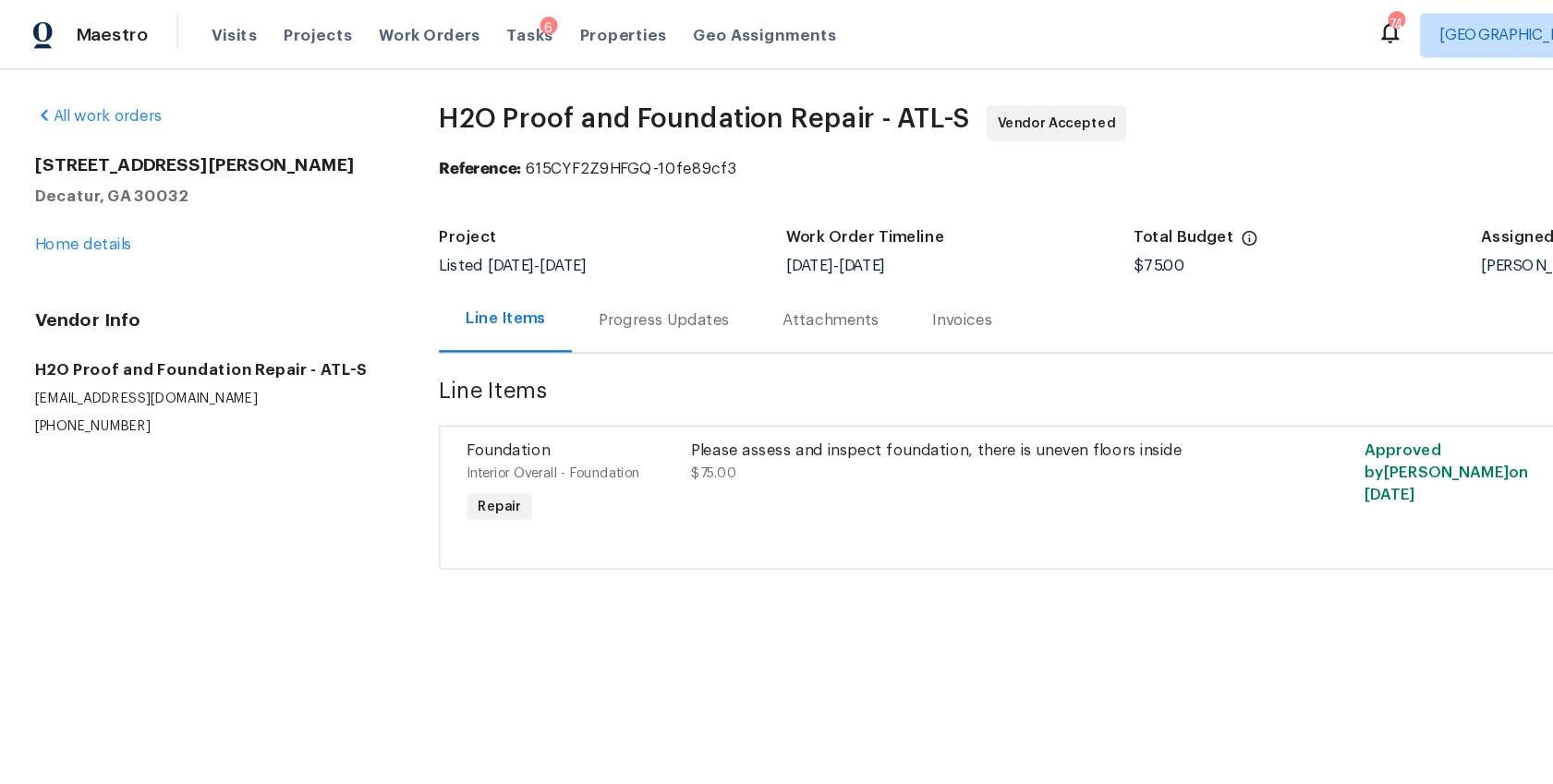
click at [424, 376] on span "Foundation" at bounding box center [423, 375] width 69 height 13
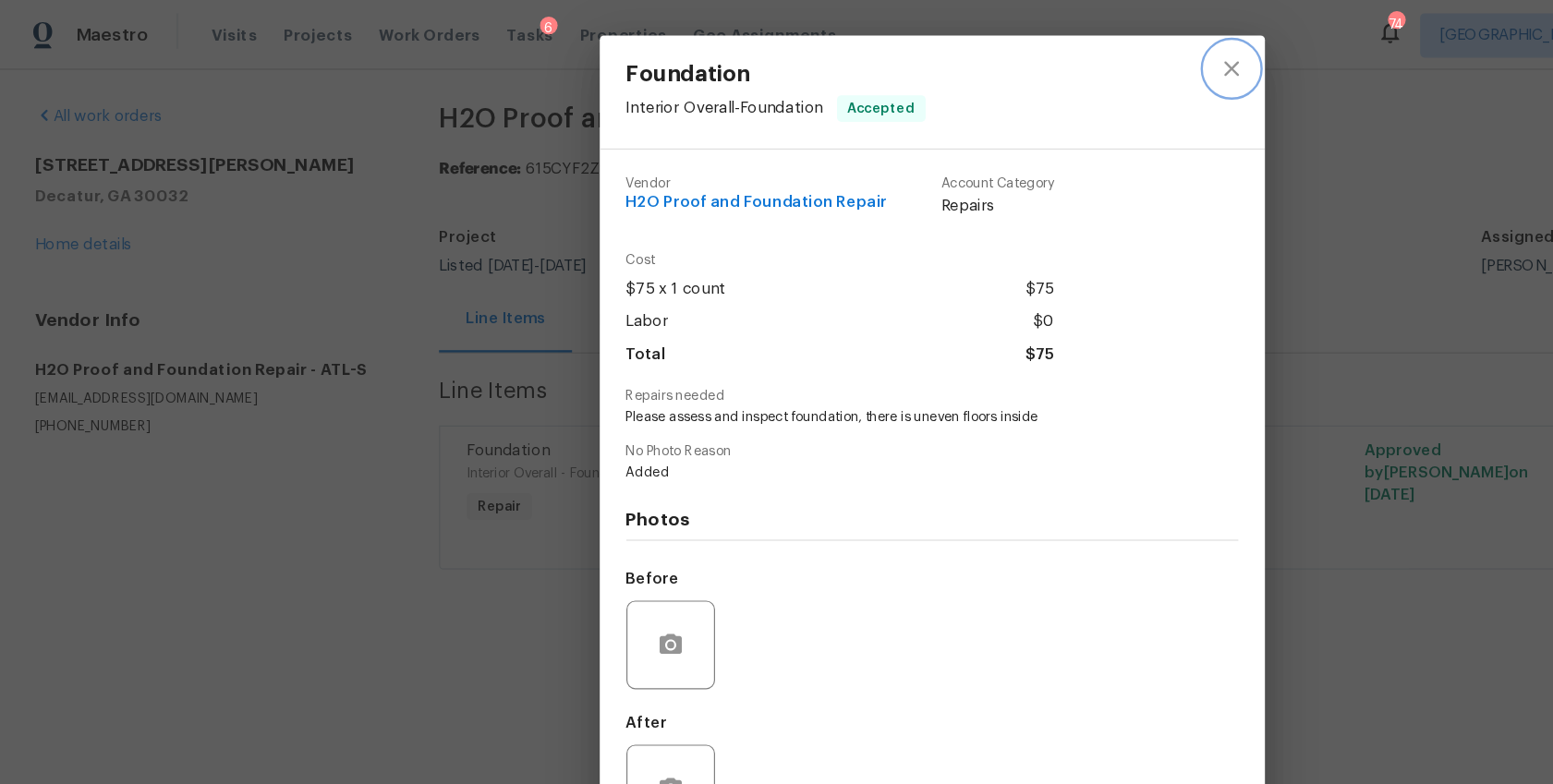
drag, startPoint x: 1022, startPoint y: 54, endPoint x: 951, endPoint y: 126, distance: 101.1
click at [1022, 54] on icon "close" at bounding box center [1026, 56] width 12 height 12
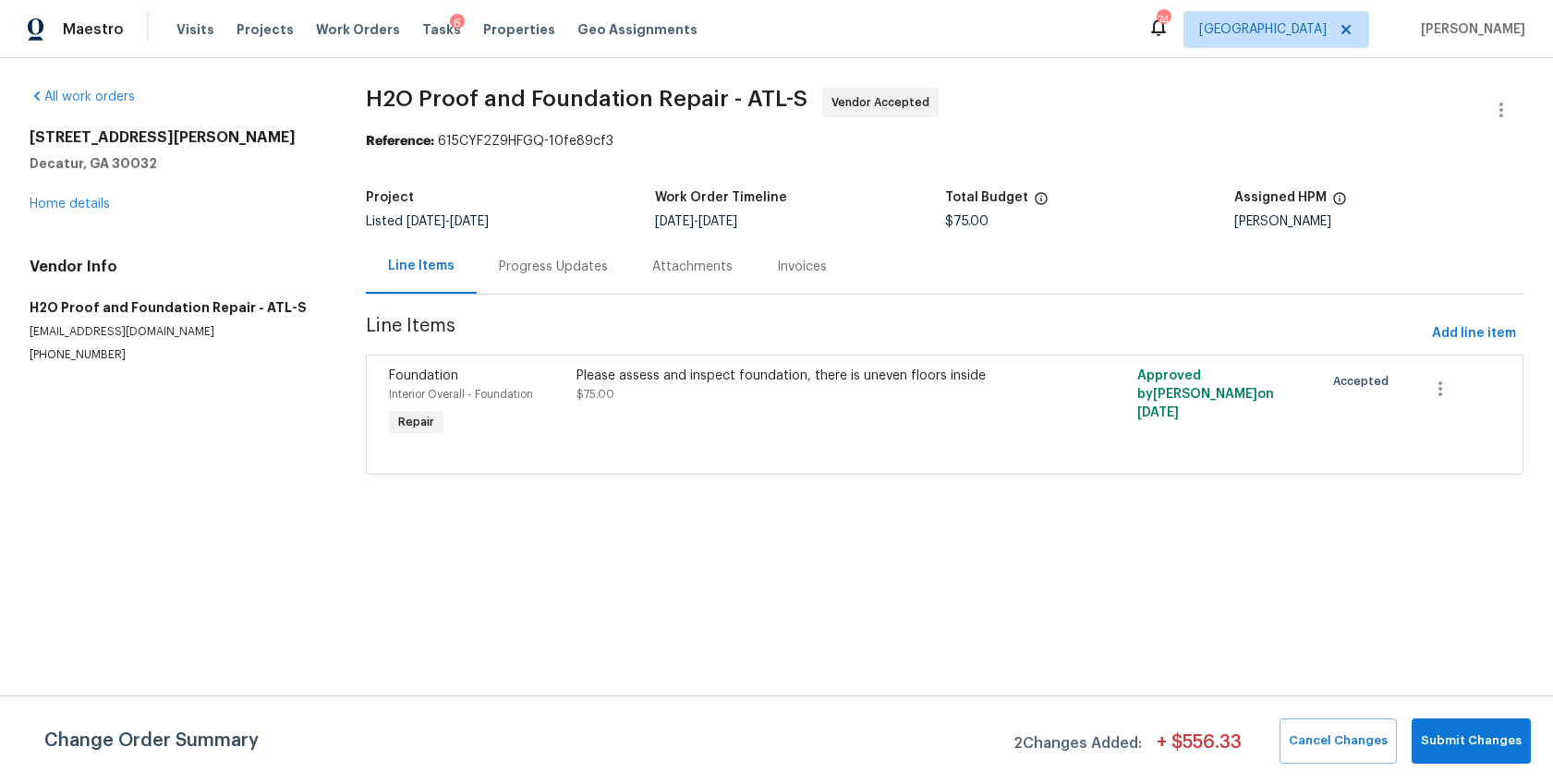
click at [75, 212] on div "2653 Tilson Rd Decatur, GA 30032 Home details" at bounding box center [176, 171] width 292 height 85
click at [77, 204] on link "Home details" at bounding box center [69, 204] width 80 height 13
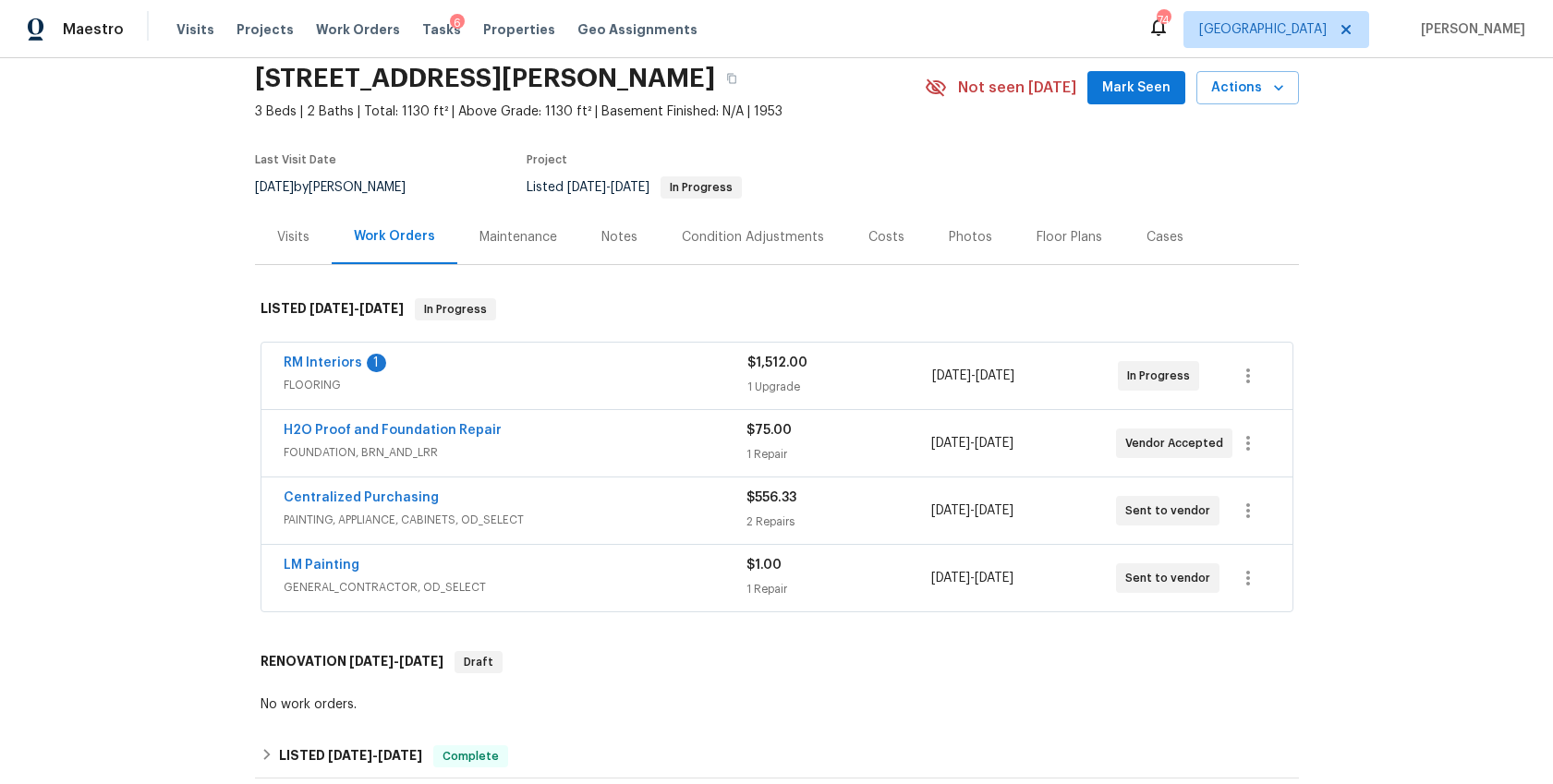
scroll to position [71, 0]
click at [336, 567] on link "LM Painting" at bounding box center [322, 564] width 76 height 13
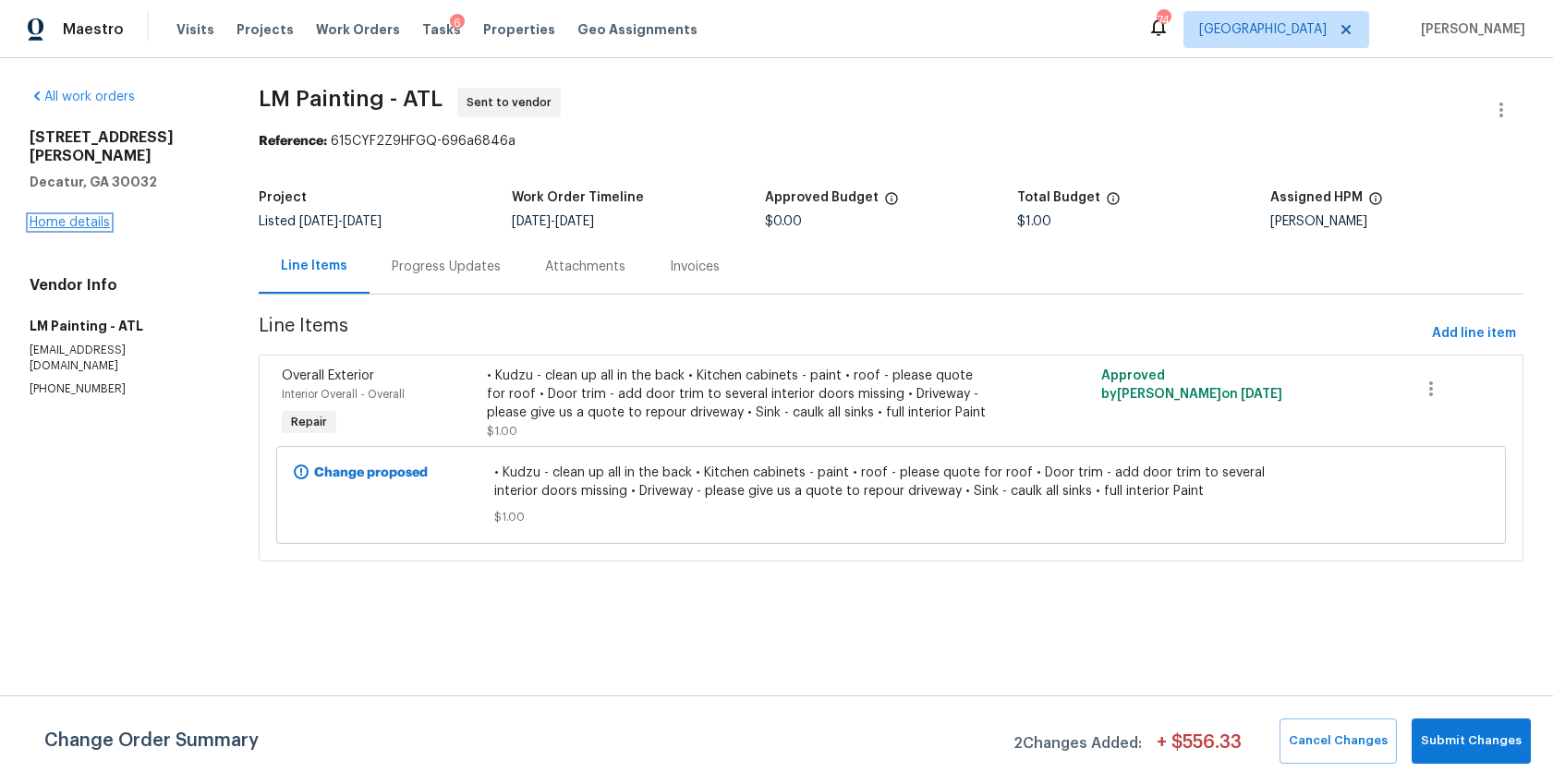
click at [89, 216] on link "Home details" at bounding box center [69, 223] width 80 height 13
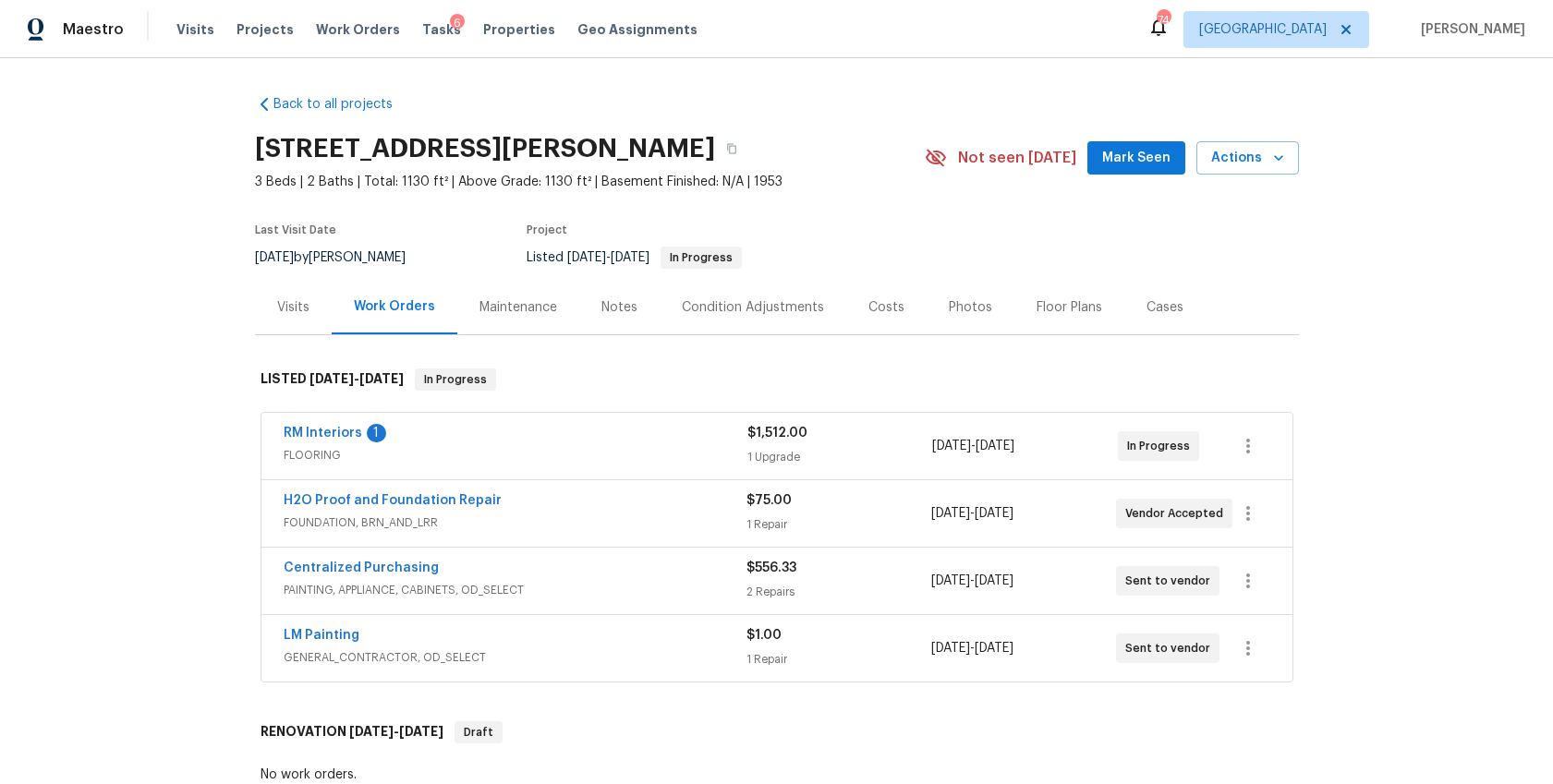
click at [276, 308] on div "Visits" at bounding box center [293, 307] width 77 height 55
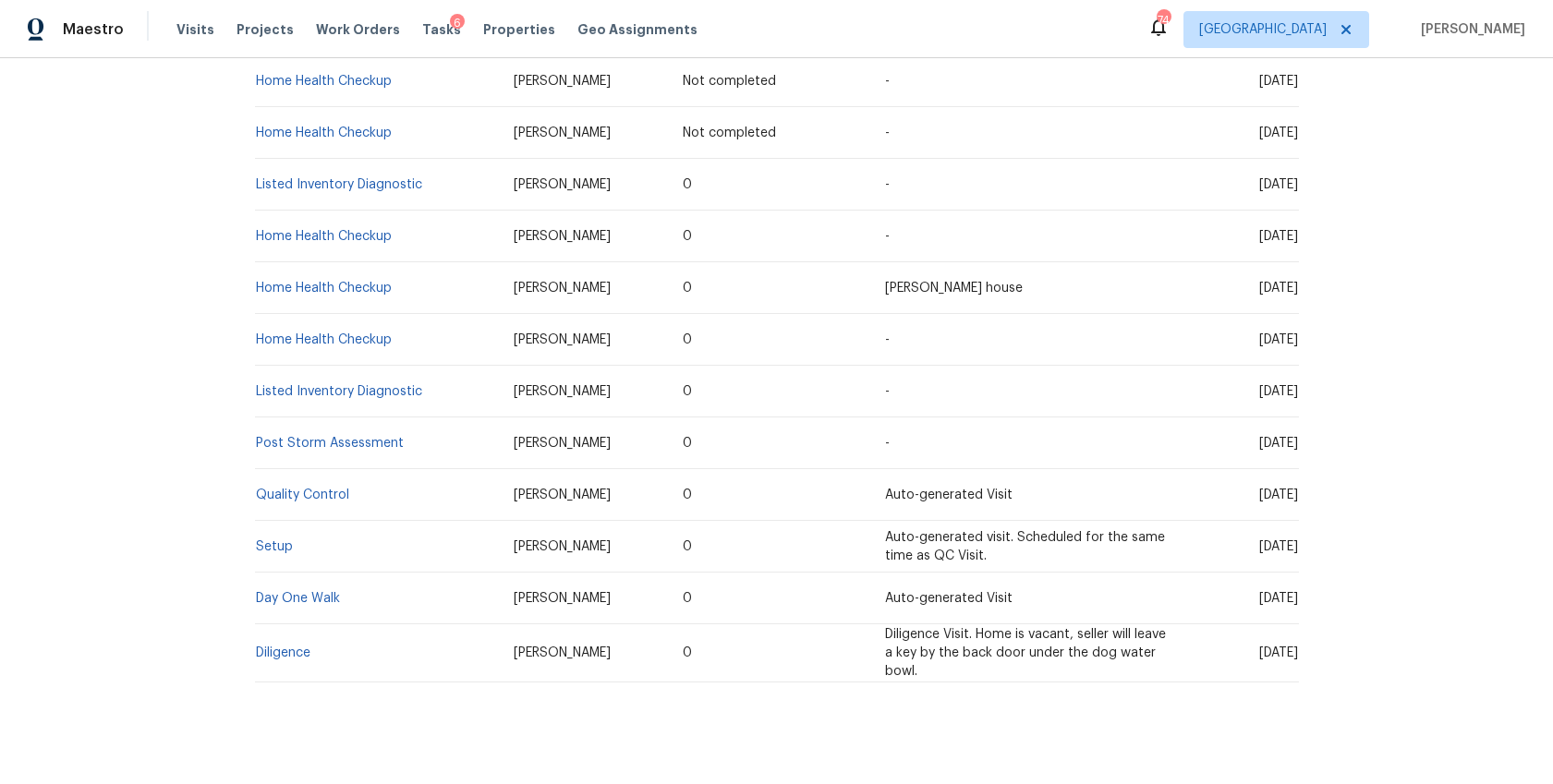
scroll to position [418, 0]
click at [295, 650] on link "Diligence" at bounding box center [283, 652] width 55 height 13
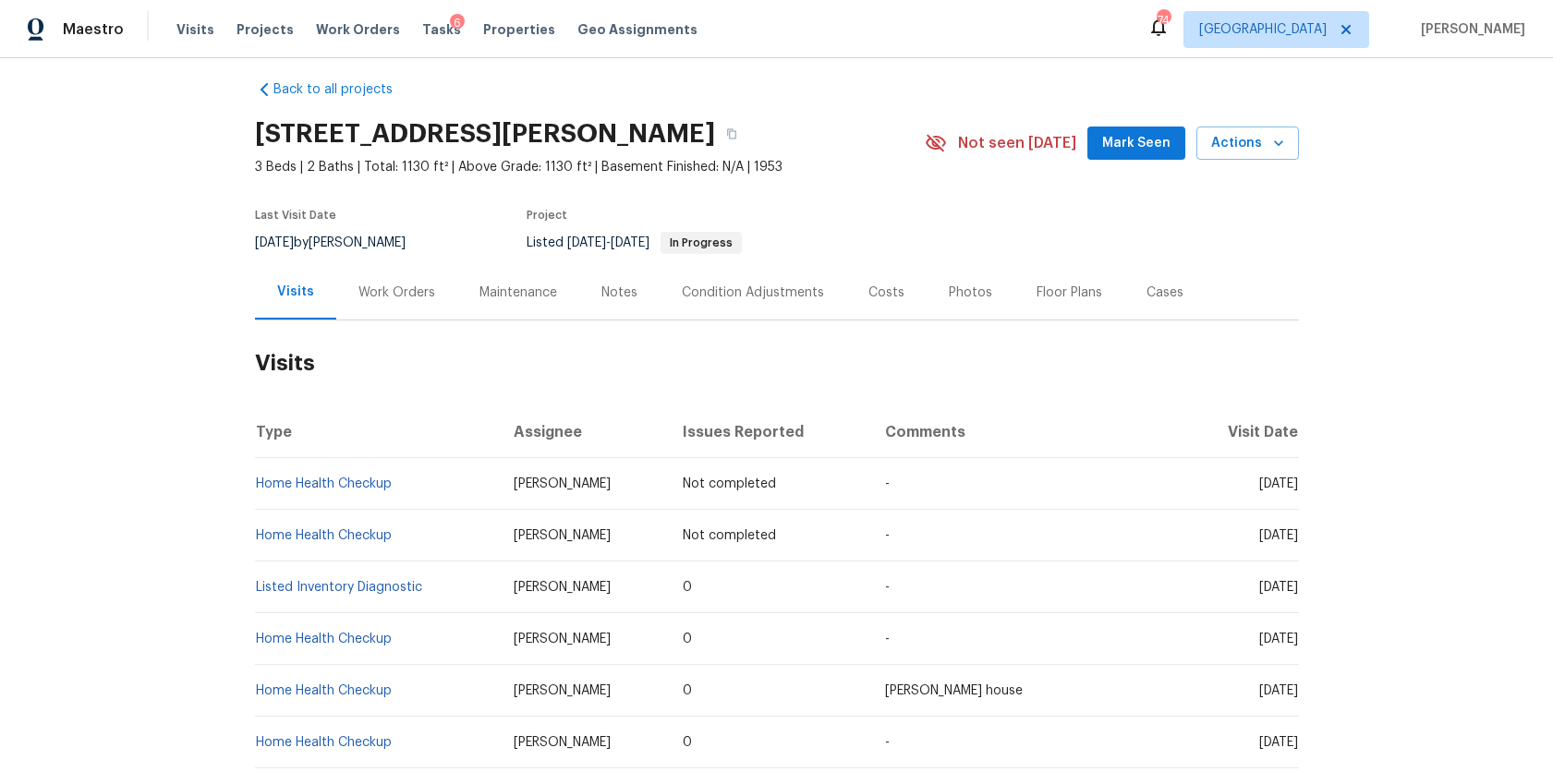
scroll to position [0, 0]
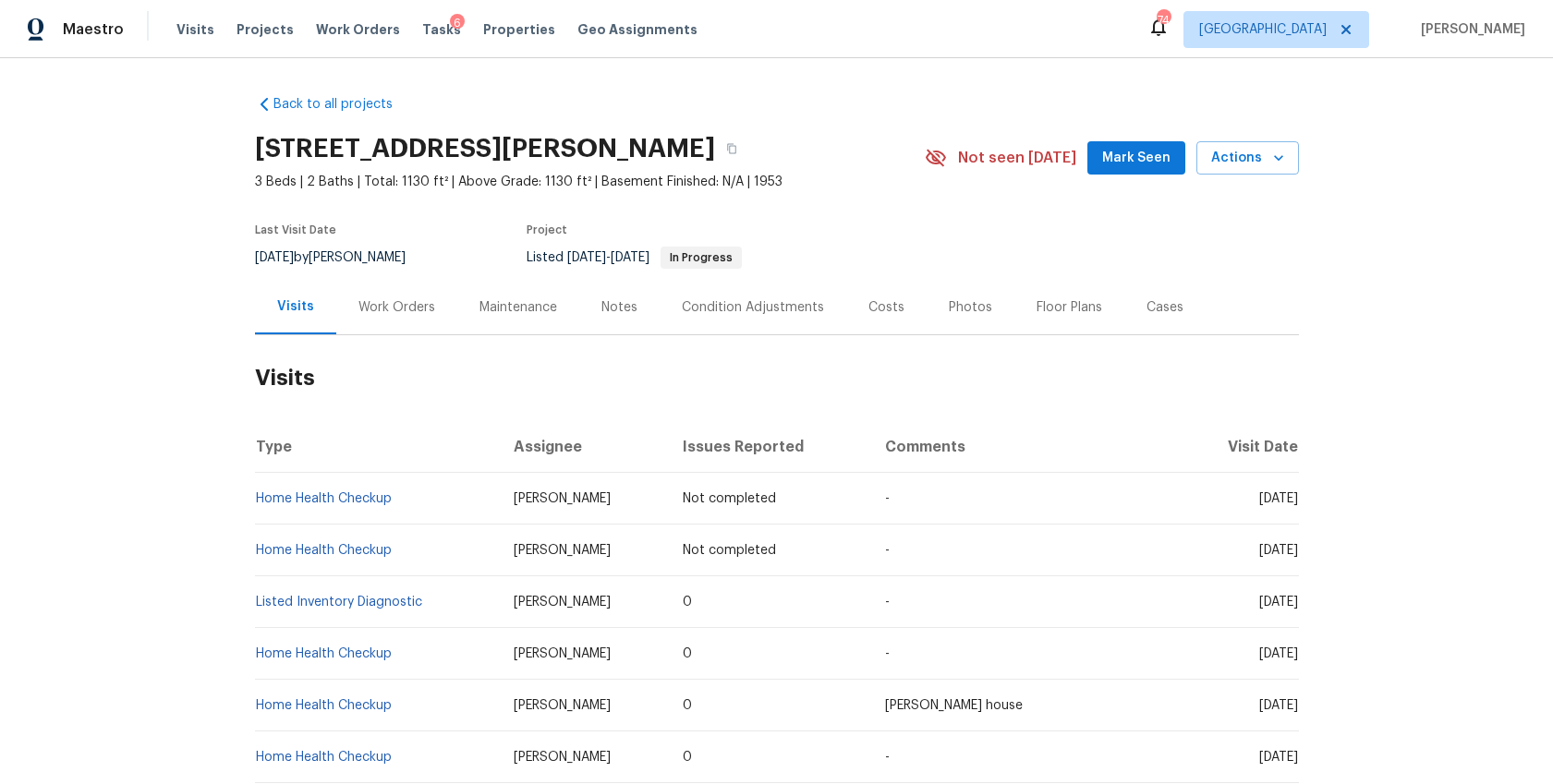
click at [399, 303] on div "Work Orders" at bounding box center [396, 308] width 77 height 18
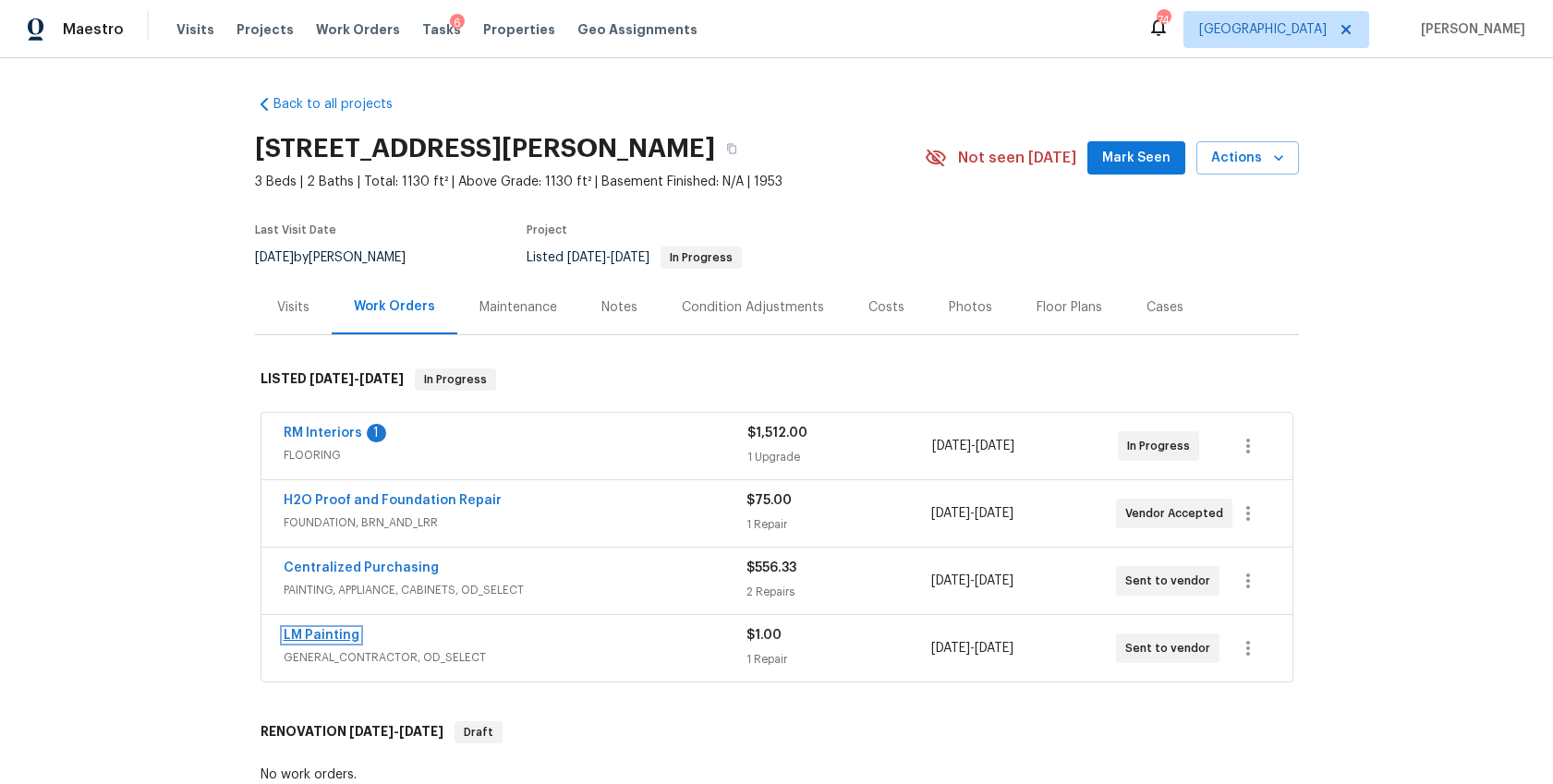
click at [336, 638] on link "LM Painting" at bounding box center [322, 635] width 76 height 13
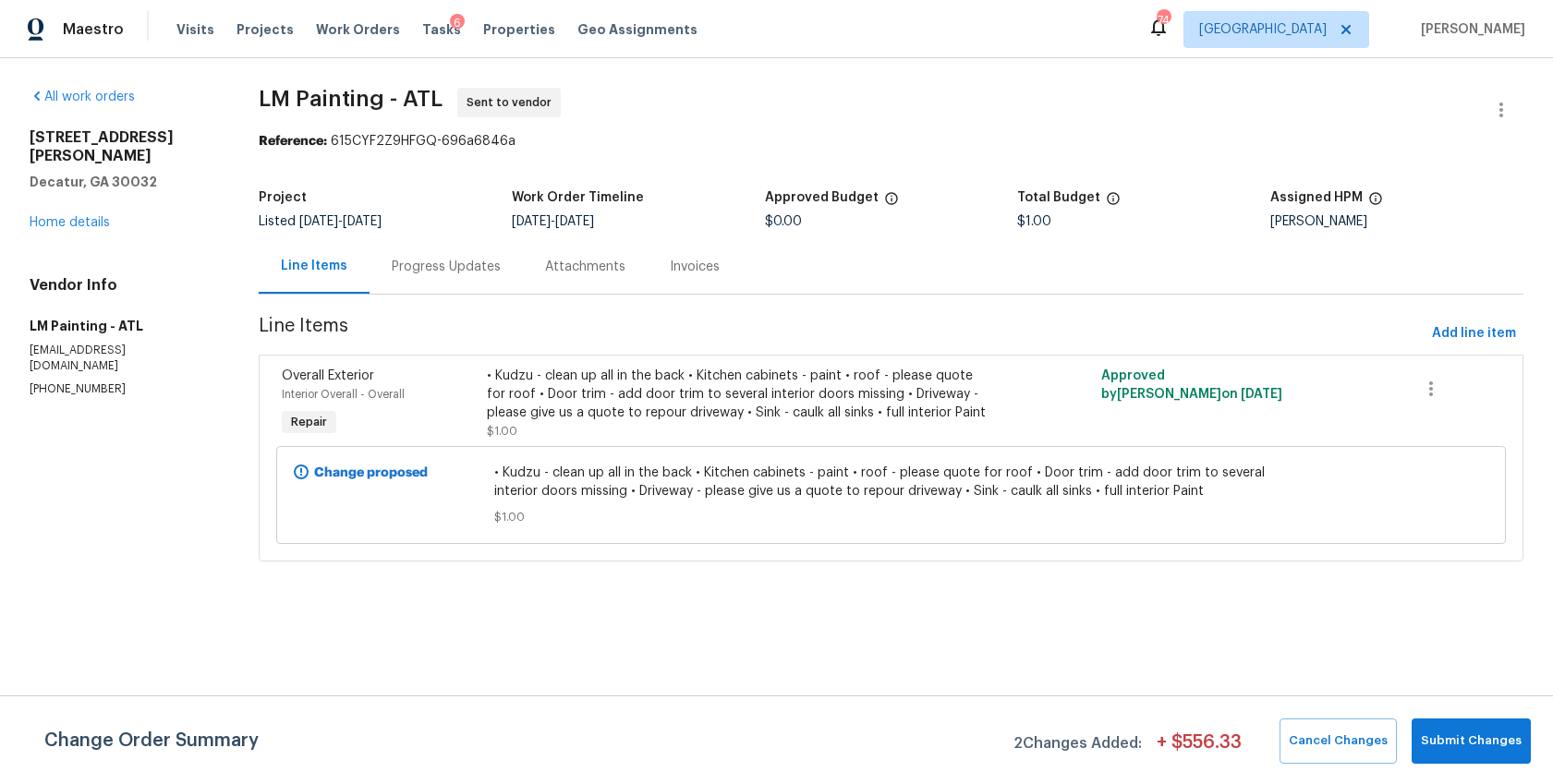
click at [454, 263] on div "Progress Updates" at bounding box center [446, 267] width 109 height 18
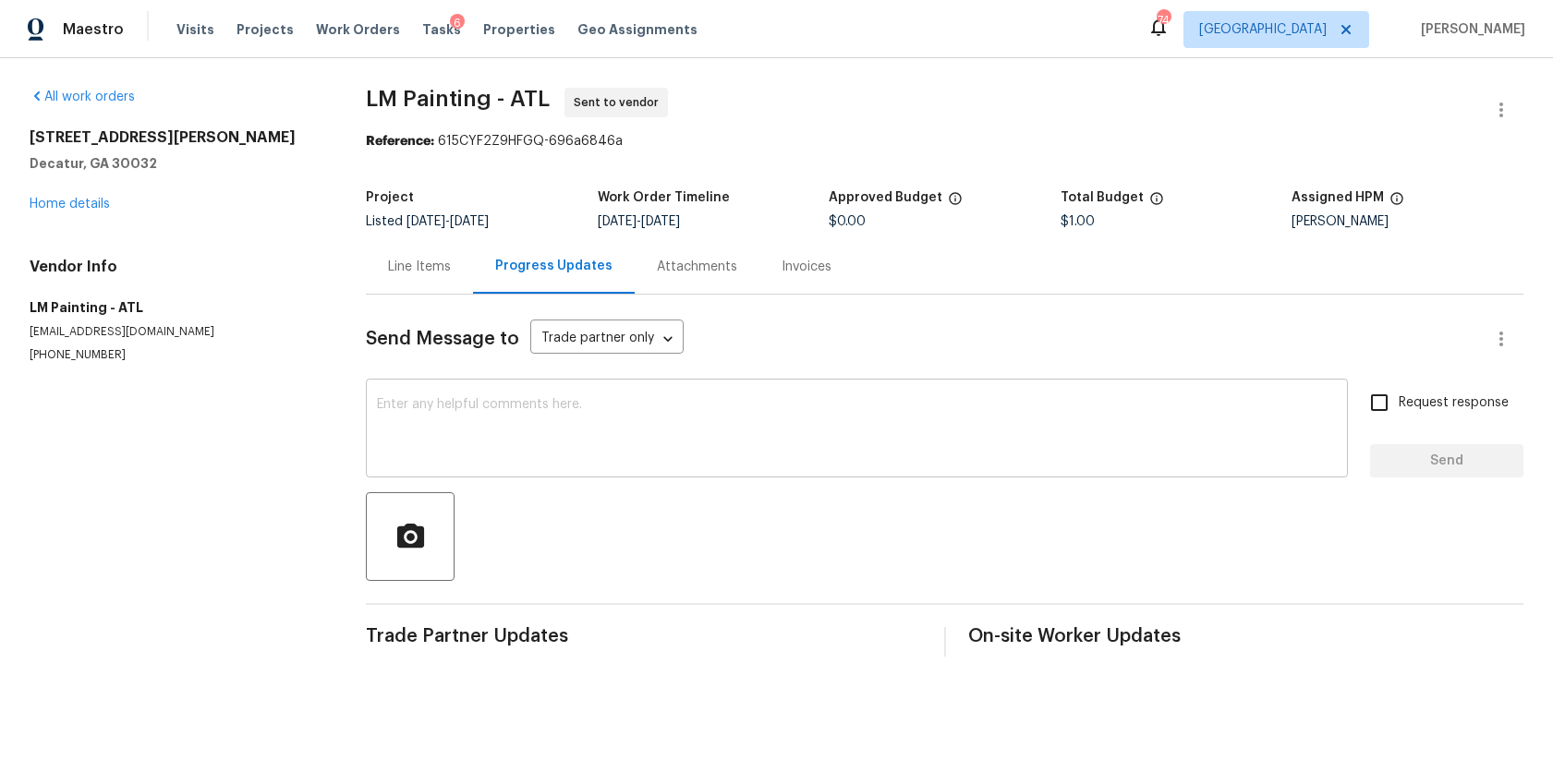
click at [474, 430] on textarea at bounding box center [857, 430] width 960 height 65
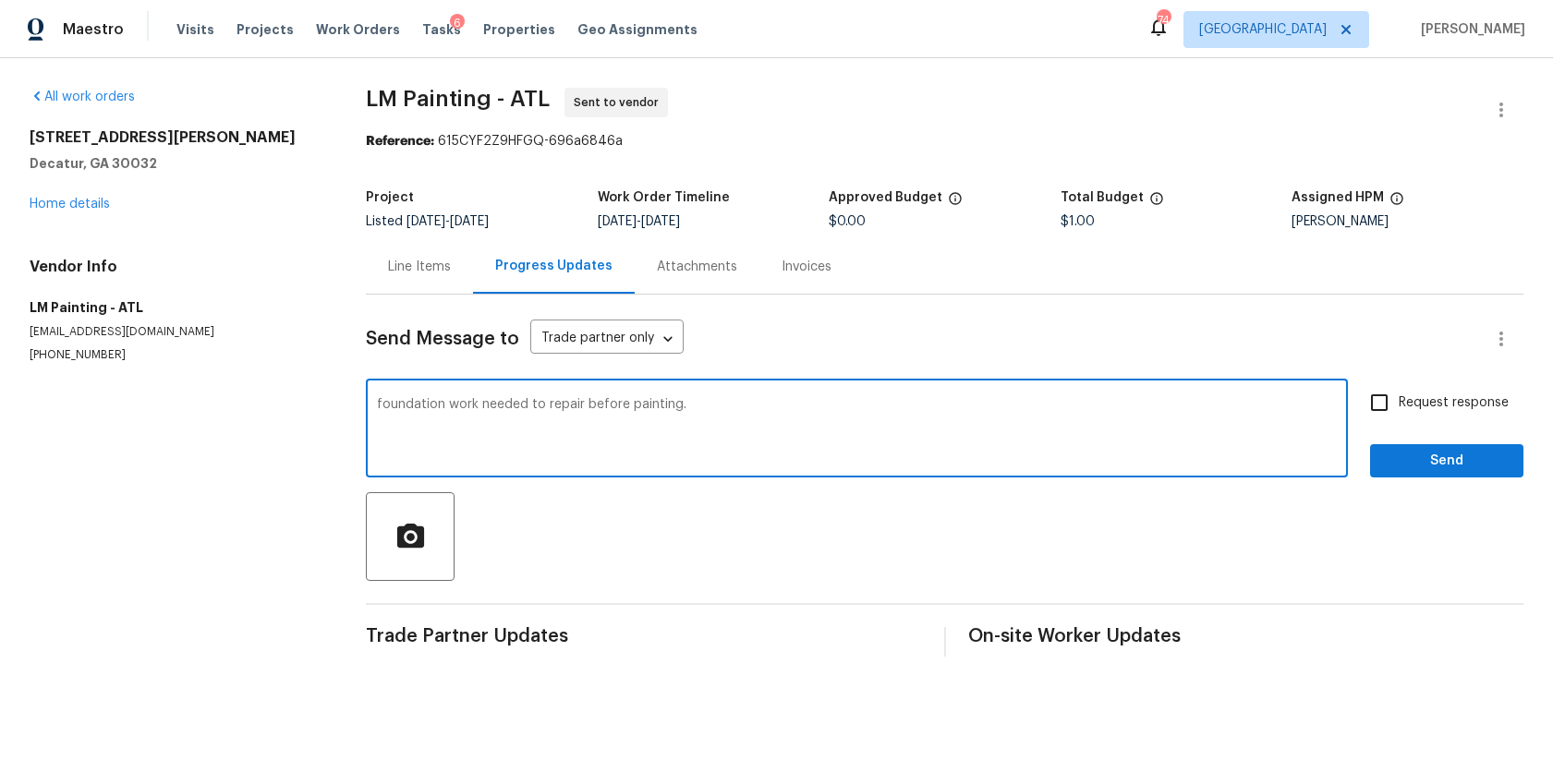
type textarea "foundation work needed to repair before painting."
click at [1372, 405] on input "Request response" at bounding box center [1379, 402] width 39 height 39
checkbox input "true"
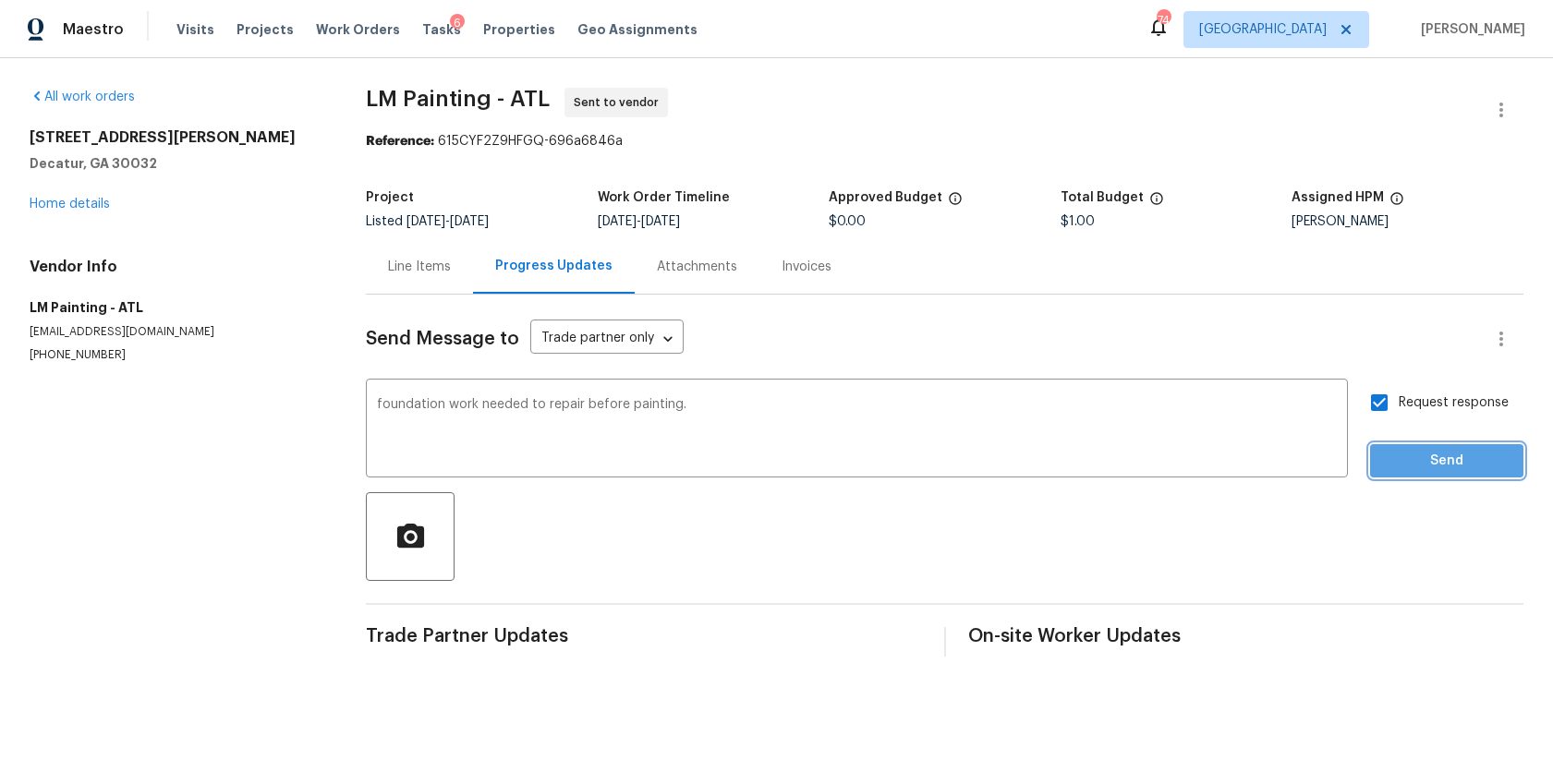
click at [1468, 468] on span "Send" at bounding box center [1447, 460] width 124 height 23
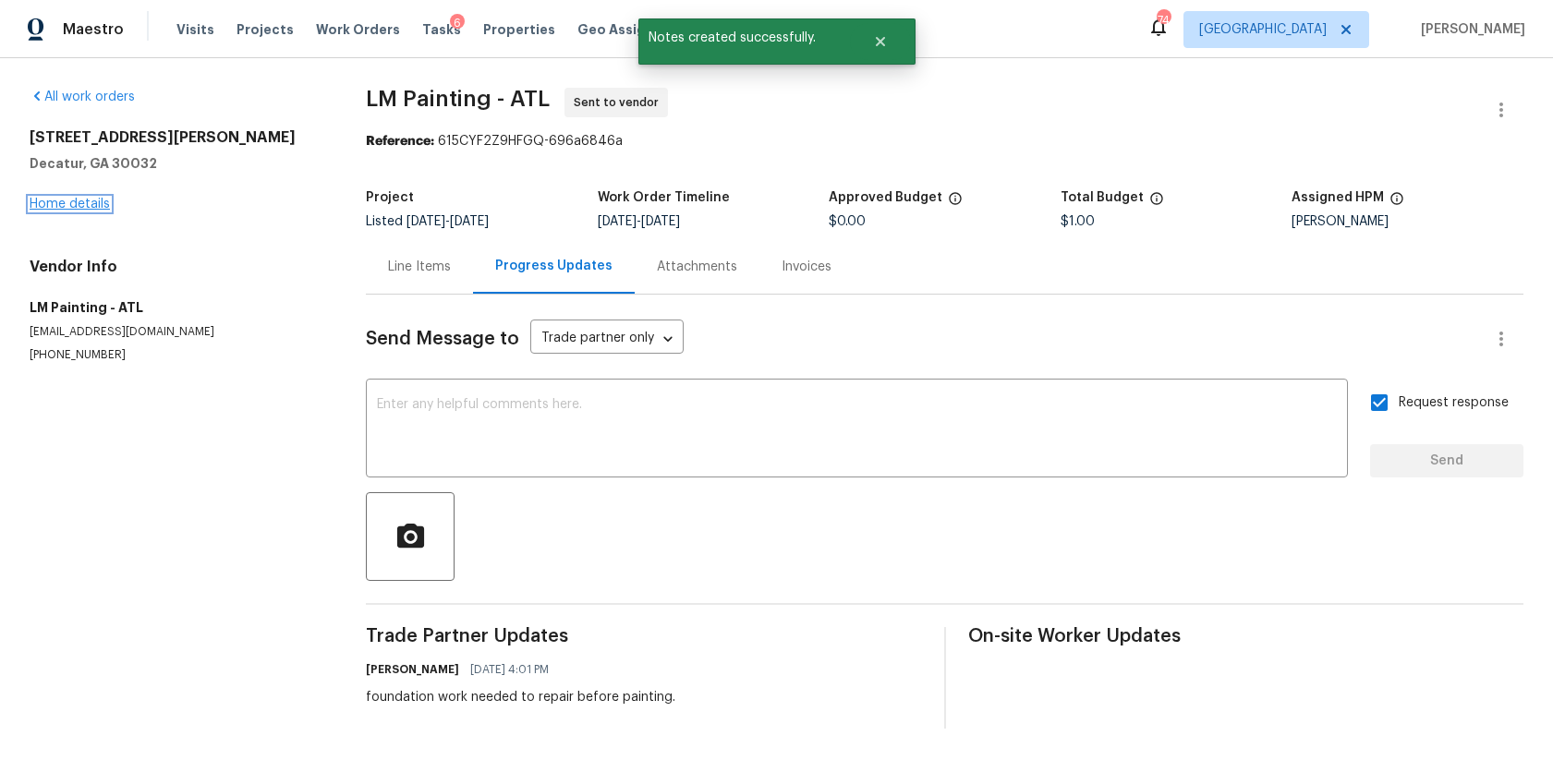
click at [80, 203] on link "Home details" at bounding box center [69, 204] width 80 height 13
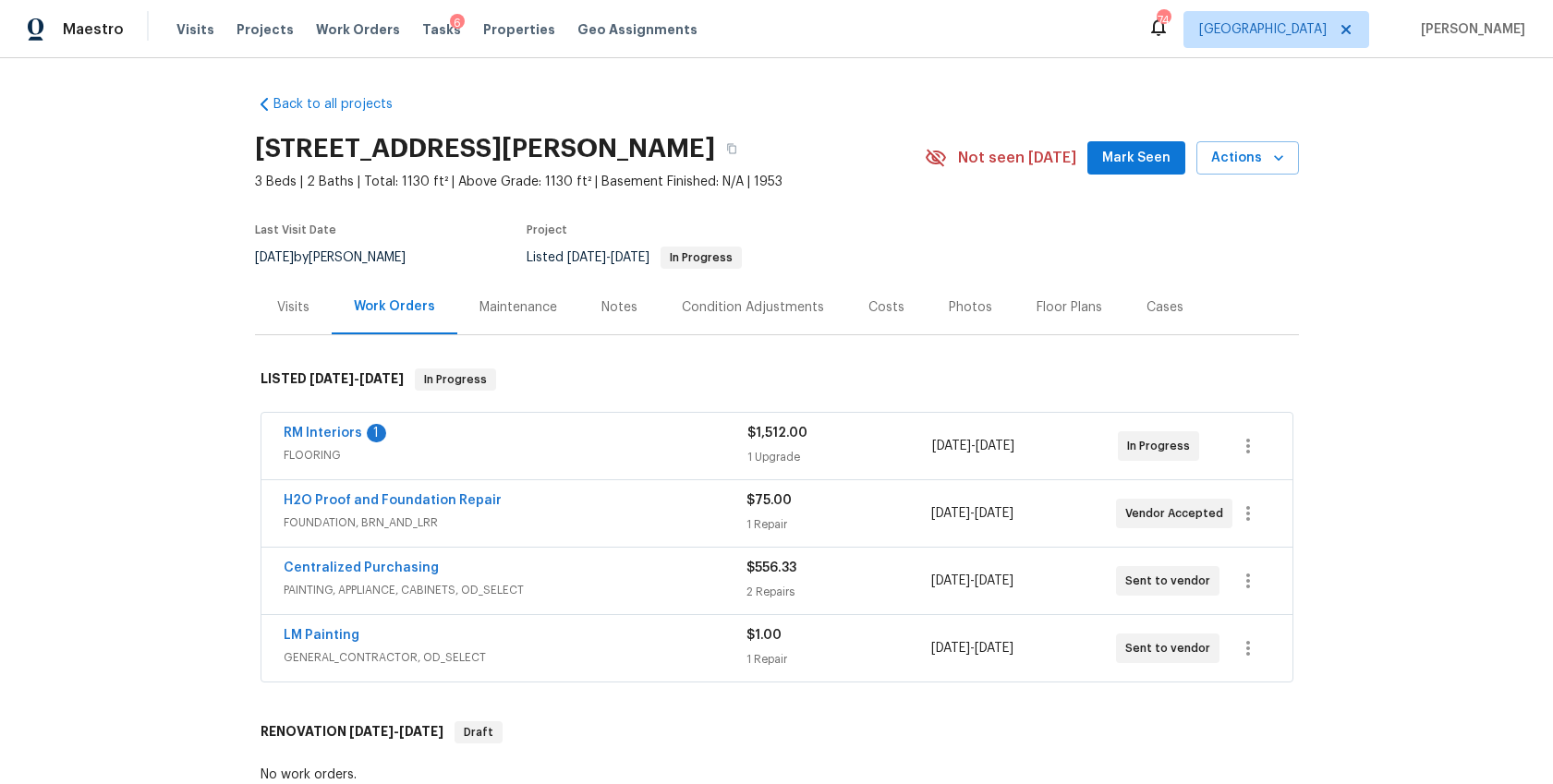
click at [333, 627] on span "LM Painting" at bounding box center [322, 635] width 76 height 18
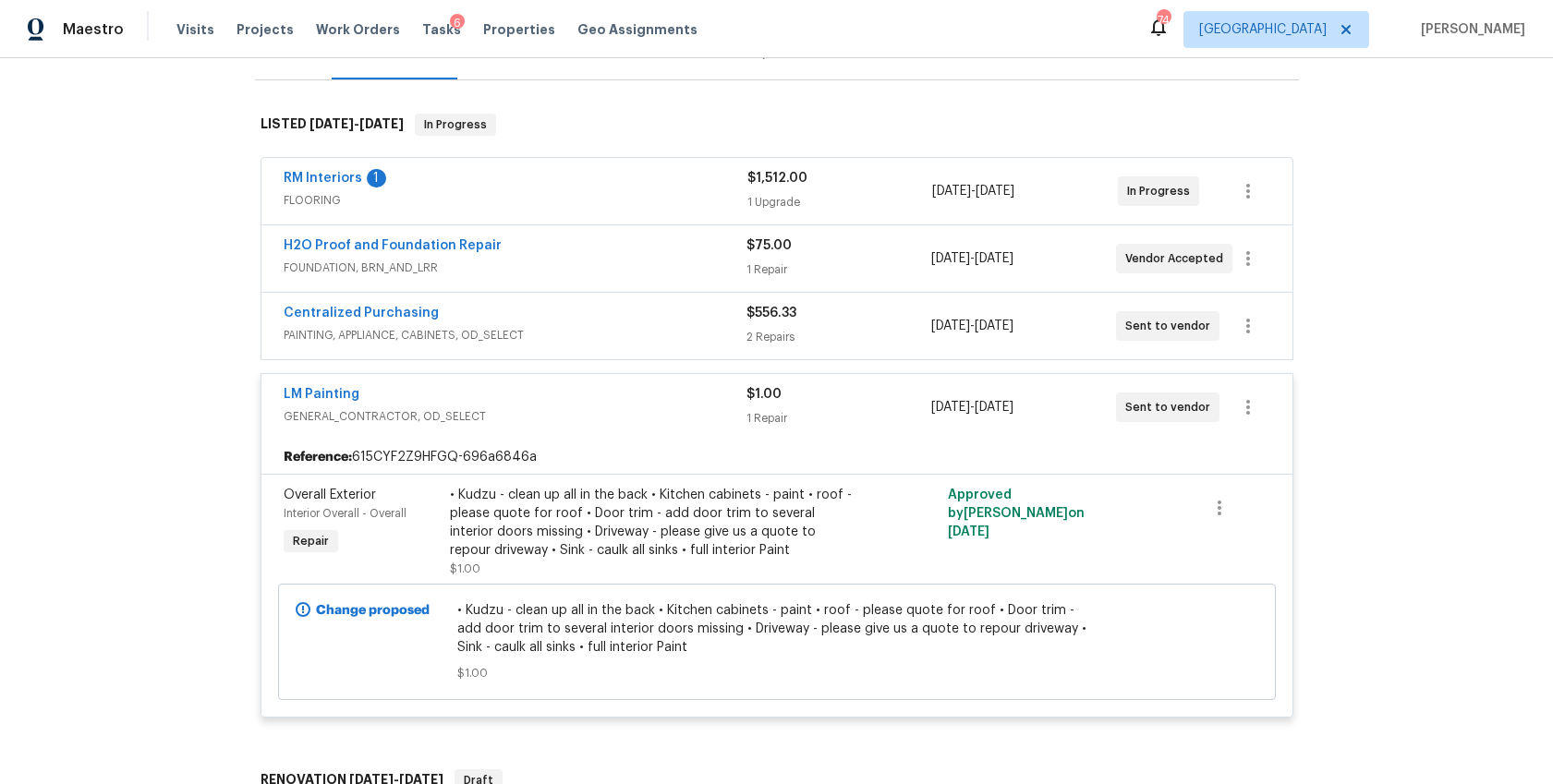
scroll to position [257, 0]
click at [310, 386] on link "LM Painting" at bounding box center [322, 392] width 76 height 13
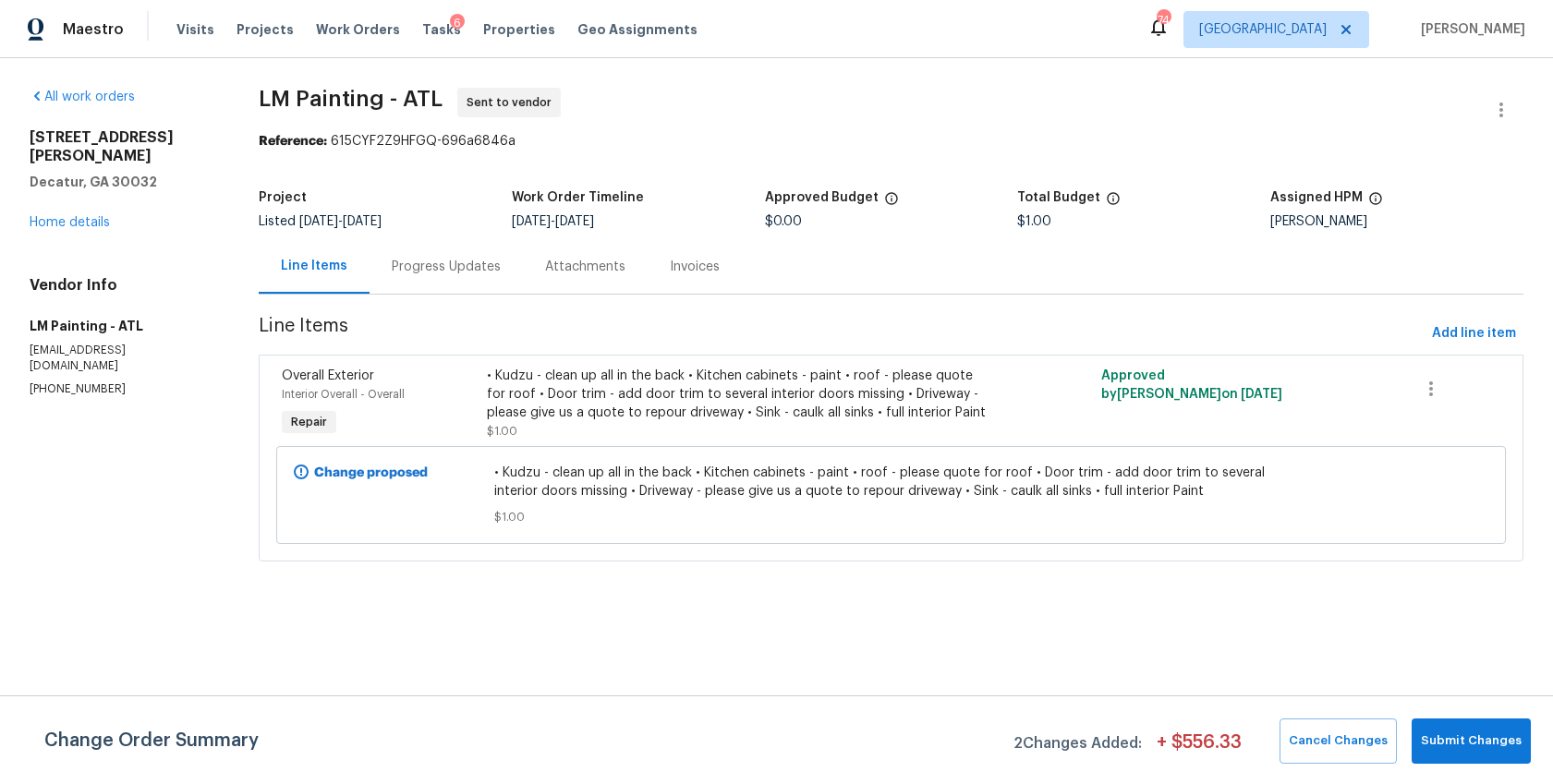
drag, startPoint x: 454, startPoint y: 266, endPoint x: 455, endPoint y: 277, distance: 11.0
click at [454, 265] on div "Progress Updates" at bounding box center [446, 267] width 109 height 18
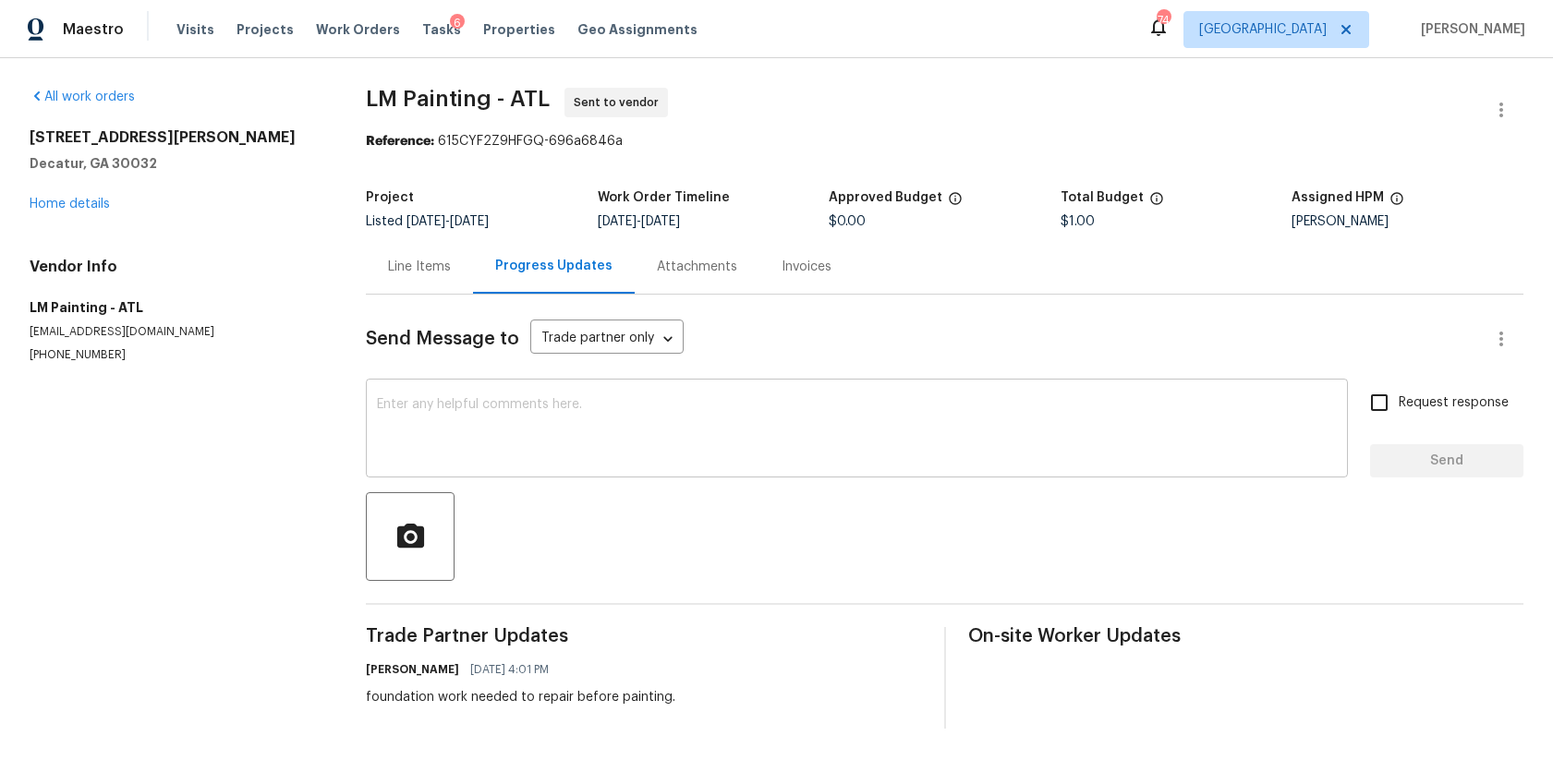
click at [561, 423] on textarea at bounding box center [857, 430] width 960 height 65
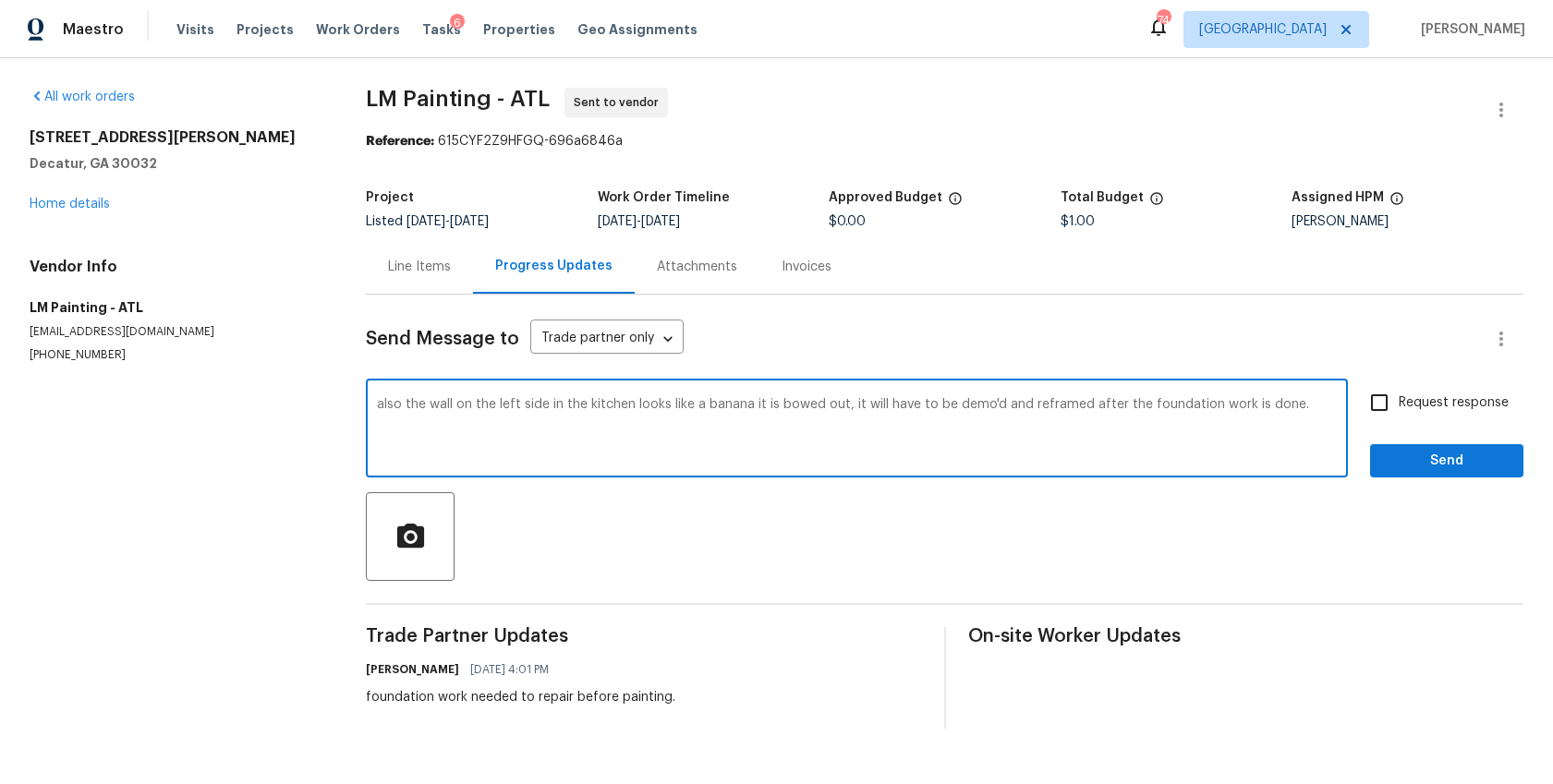
click at [736, 402] on textarea "also the wall on the left side in the kitchen looks like a banana it is bowed o…" at bounding box center [857, 430] width 960 height 65
type textarea "also the wall on the left side in the kitchen looks like a banana it is bowed o…"
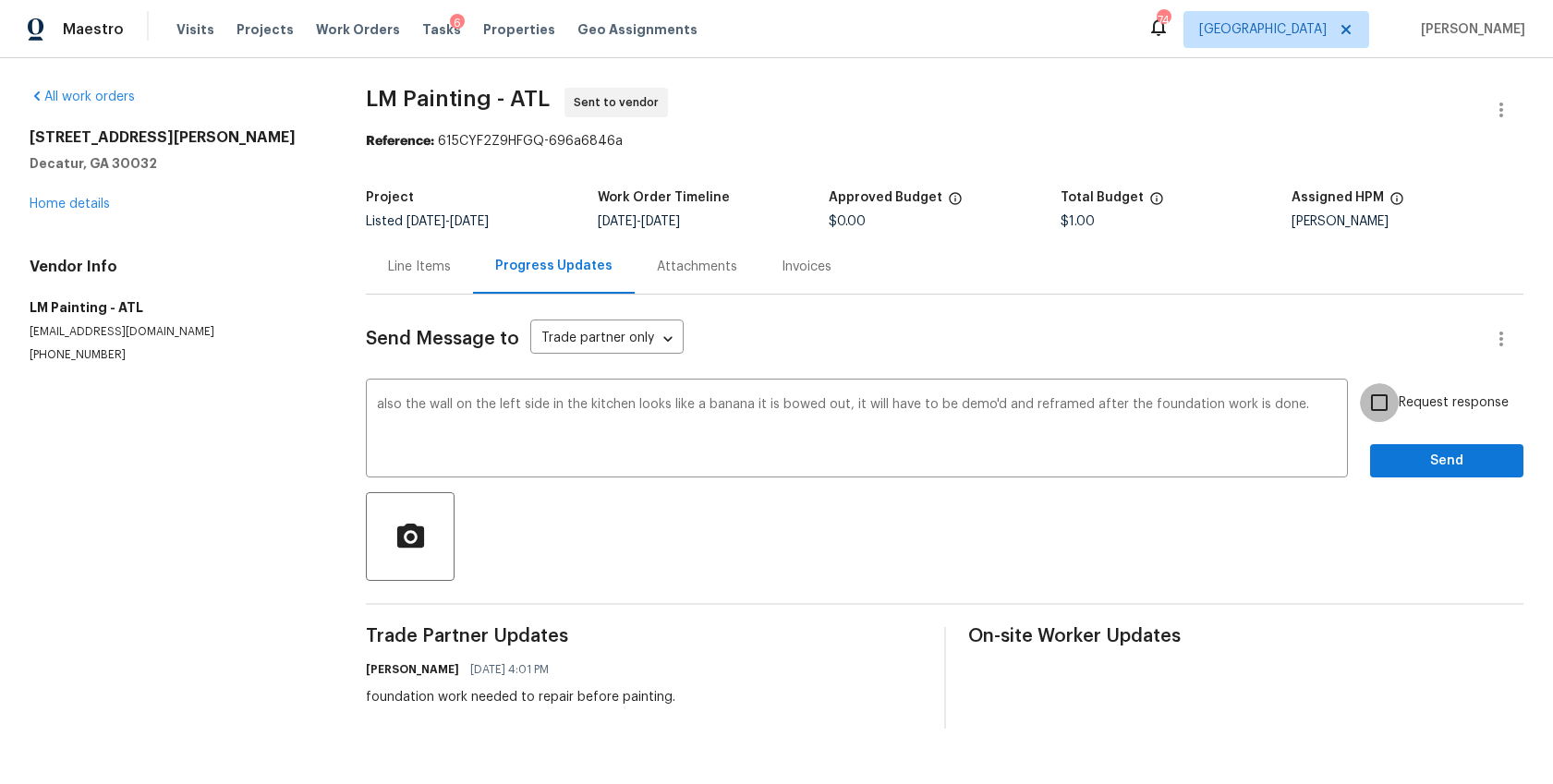
click at [1385, 404] on input "Request response" at bounding box center [1379, 402] width 39 height 39
checkbox input "true"
drag, startPoint x: 1442, startPoint y: 467, endPoint x: 1427, endPoint y: 466, distance: 15.0
click at [1442, 467] on span "Send" at bounding box center [1447, 460] width 124 height 23
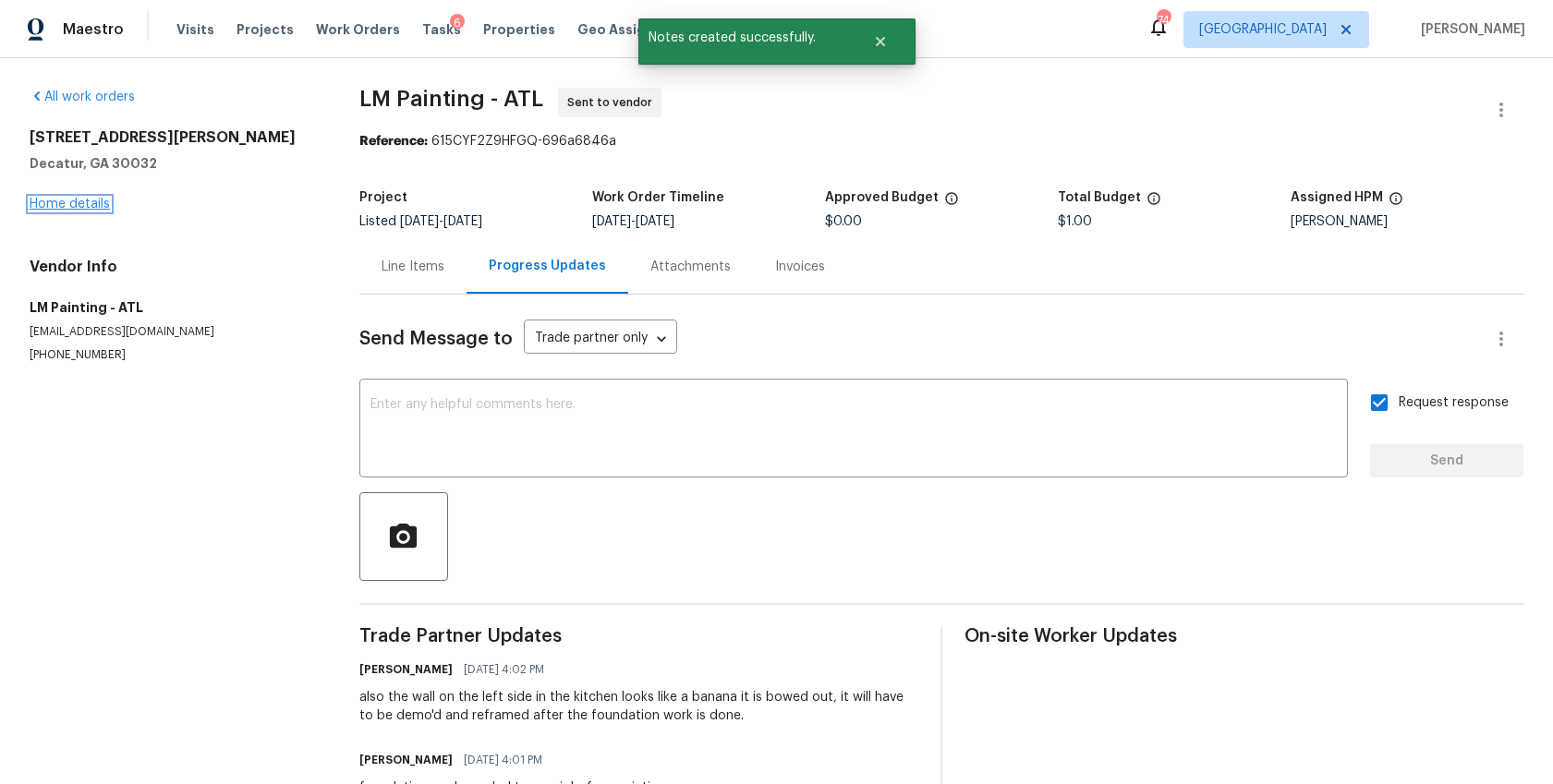
click at [52, 204] on link "Home details" at bounding box center [69, 204] width 80 height 13
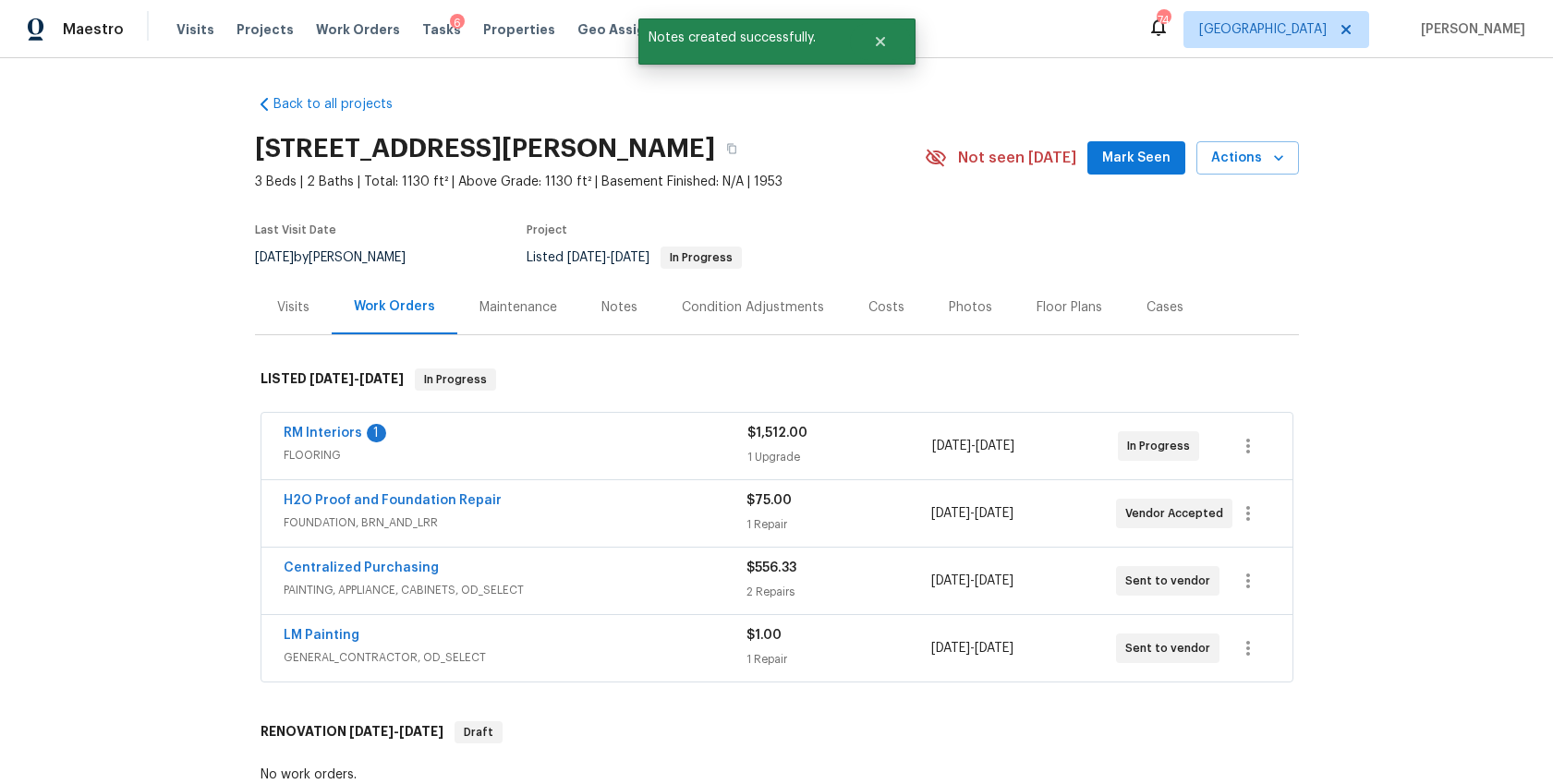
click at [605, 300] on div "Notes" at bounding box center [619, 308] width 36 height 18
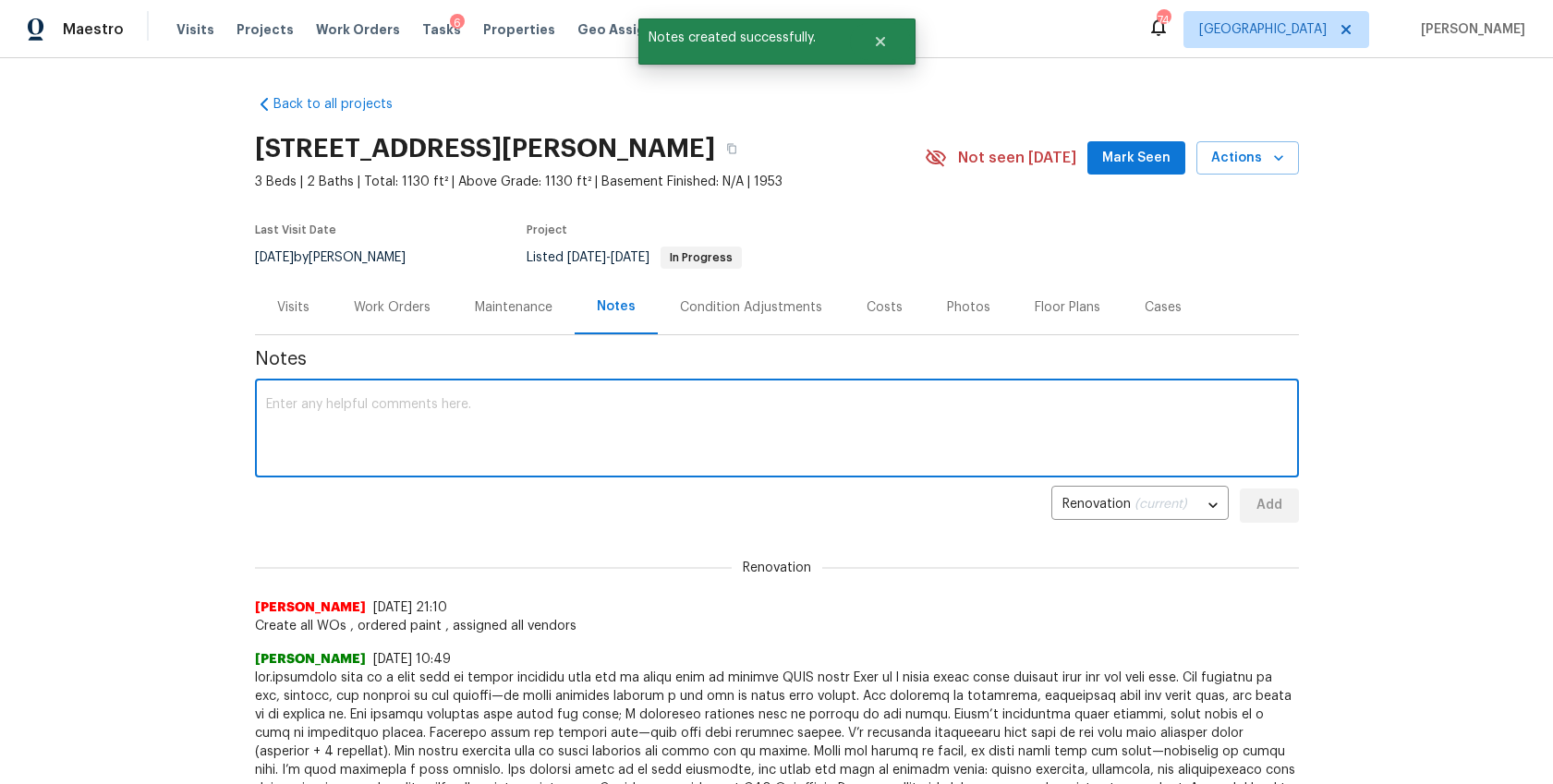
click at [495, 411] on textarea at bounding box center [777, 430] width 1022 height 65
paste textarea "also the wall on the left side in the kitchen looks like a banana it is bowed o…"
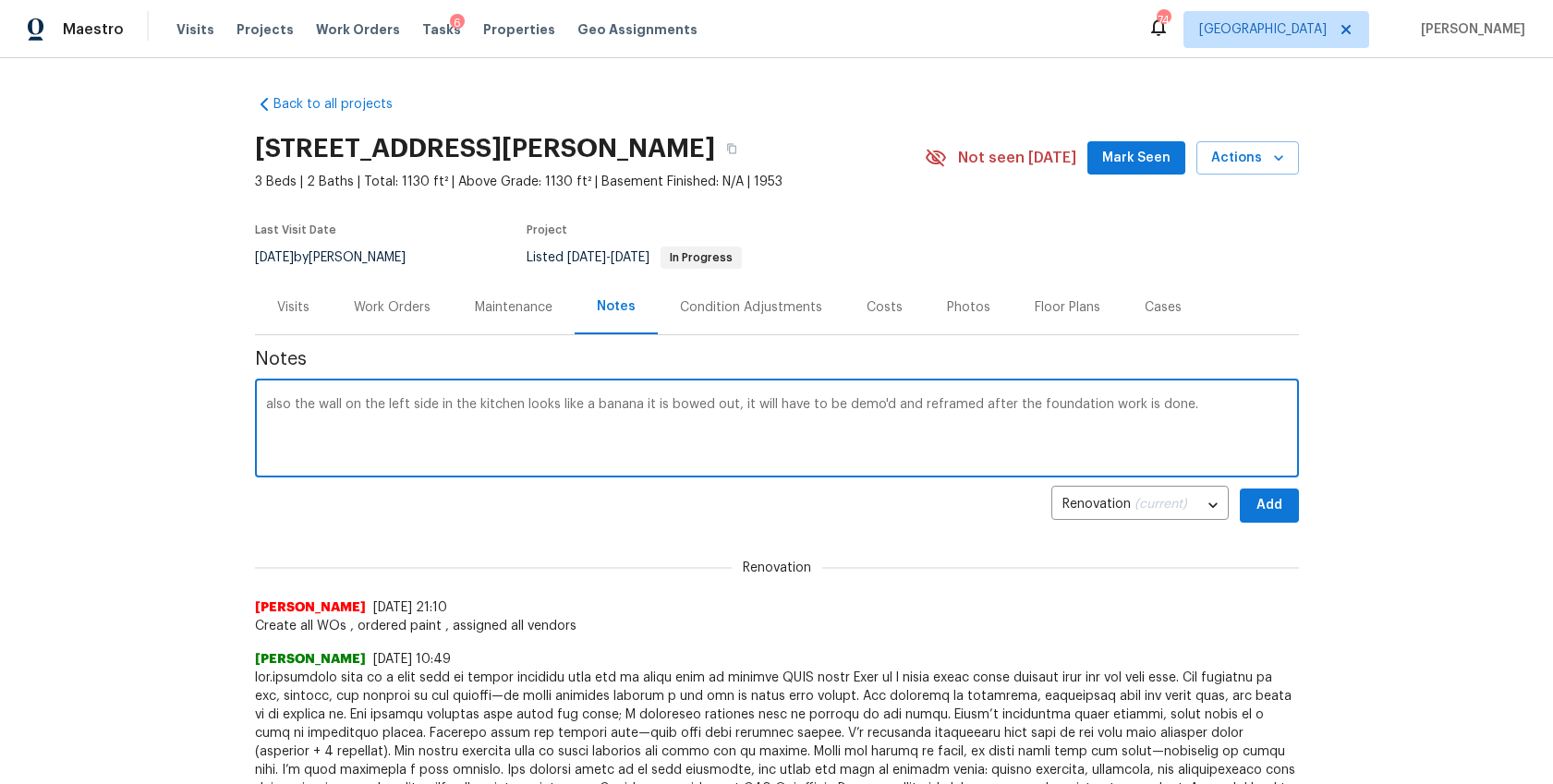
type textarea "also the wall on the left side in the kitchen looks like a banana it is bowed o…"
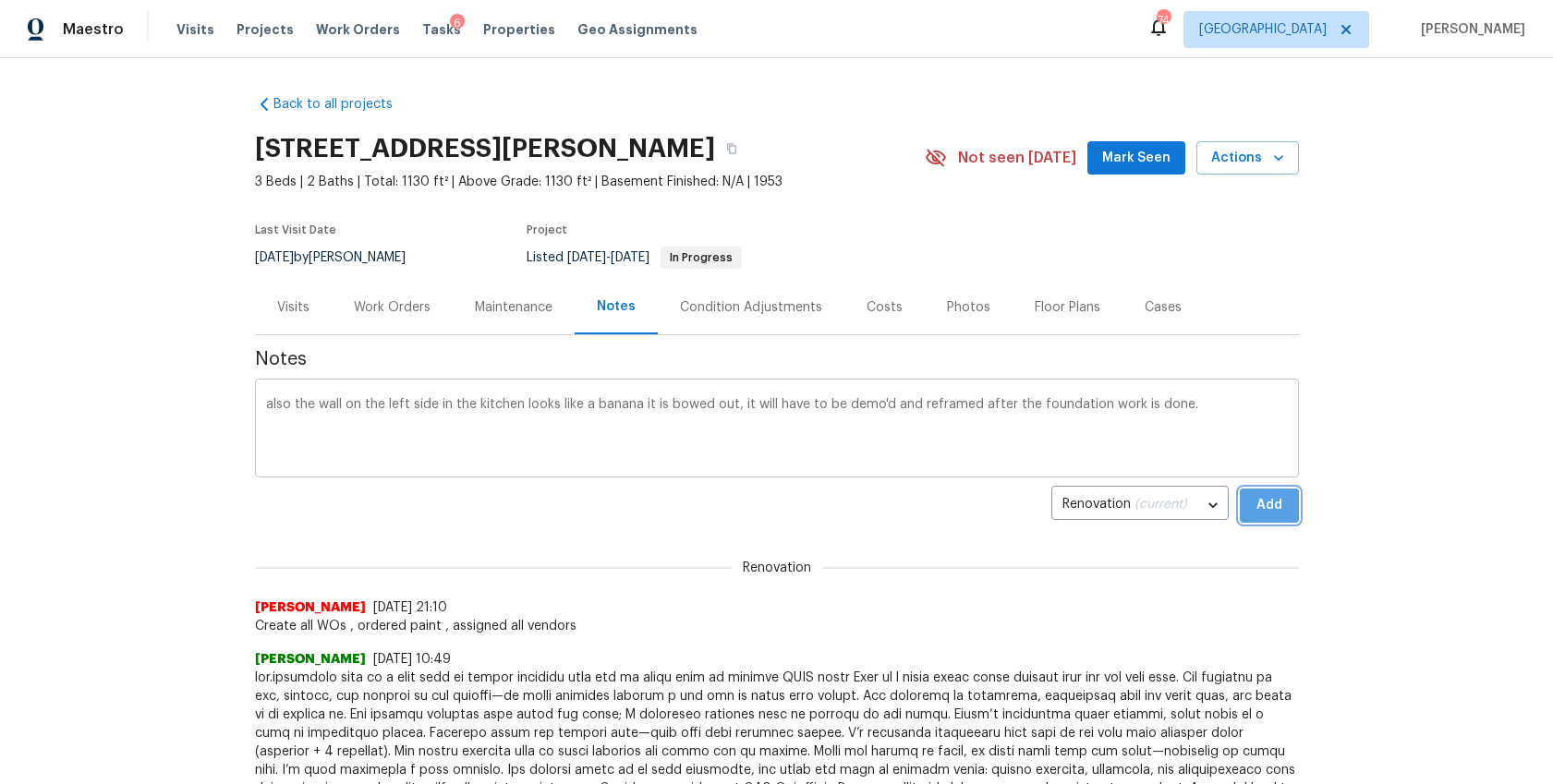
drag, startPoint x: 1286, startPoint y: 515, endPoint x: 1073, endPoint y: 467, distance: 218.3
click at [1286, 515] on button "Add" at bounding box center [1269, 505] width 59 height 34
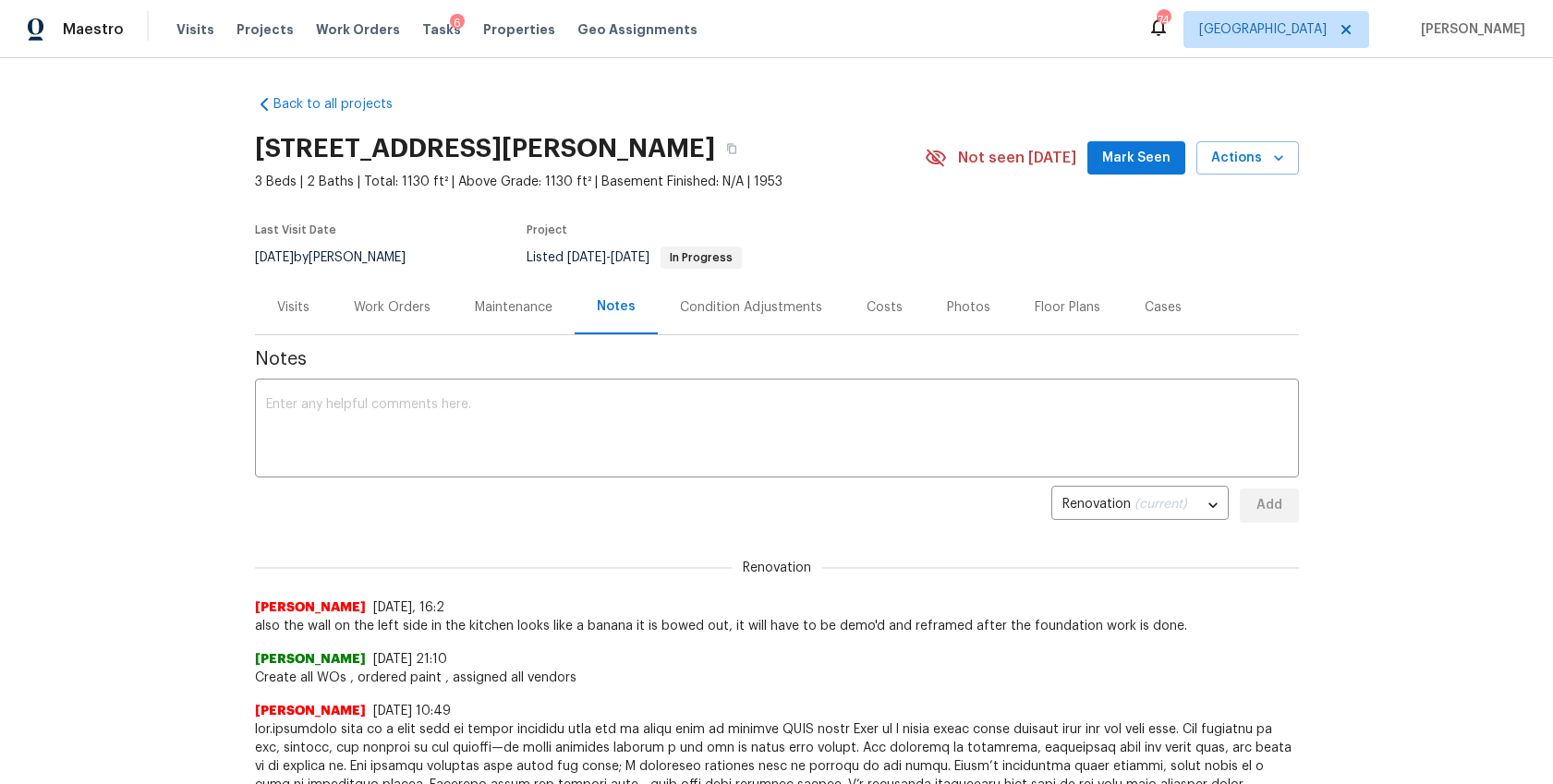
click at [374, 306] on div "Work Orders" at bounding box center [392, 308] width 77 height 18
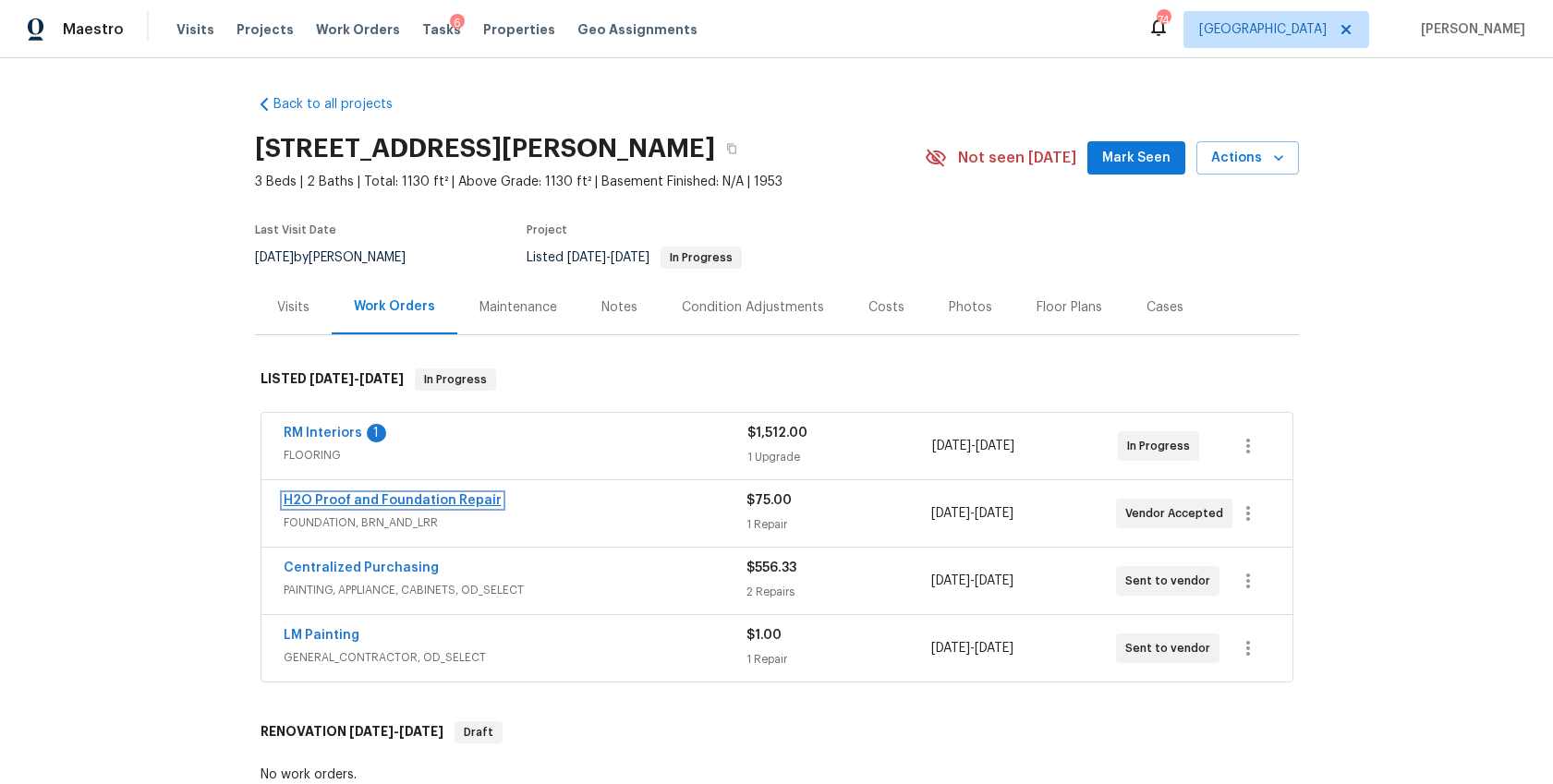
click at [441, 498] on link "H2O Proof and Foundation Repair" at bounding box center [393, 500] width 218 height 13
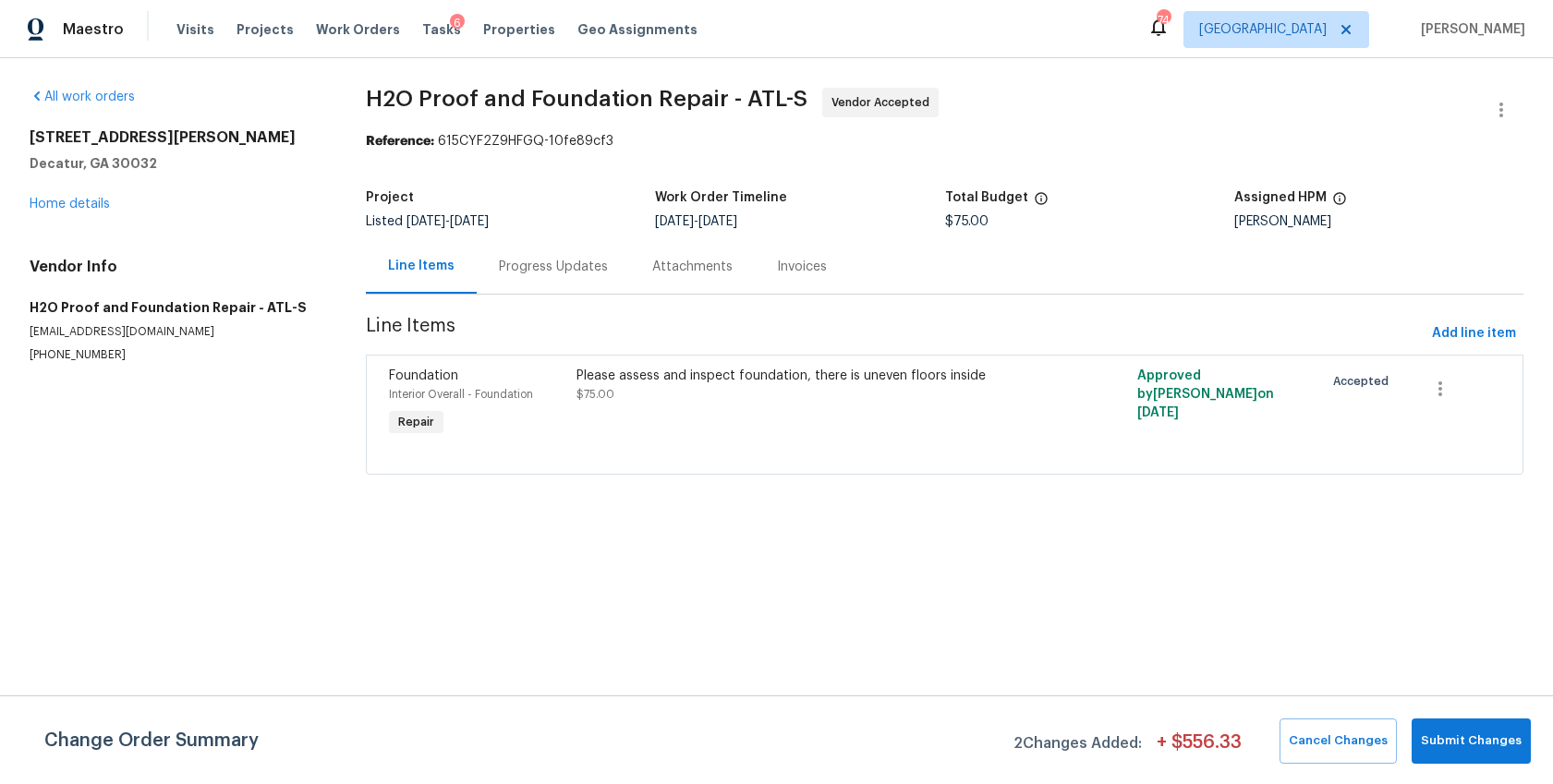
click at [561, 267] on div "Progress Updates" at bounding box center [553, 267] width 109 height 18
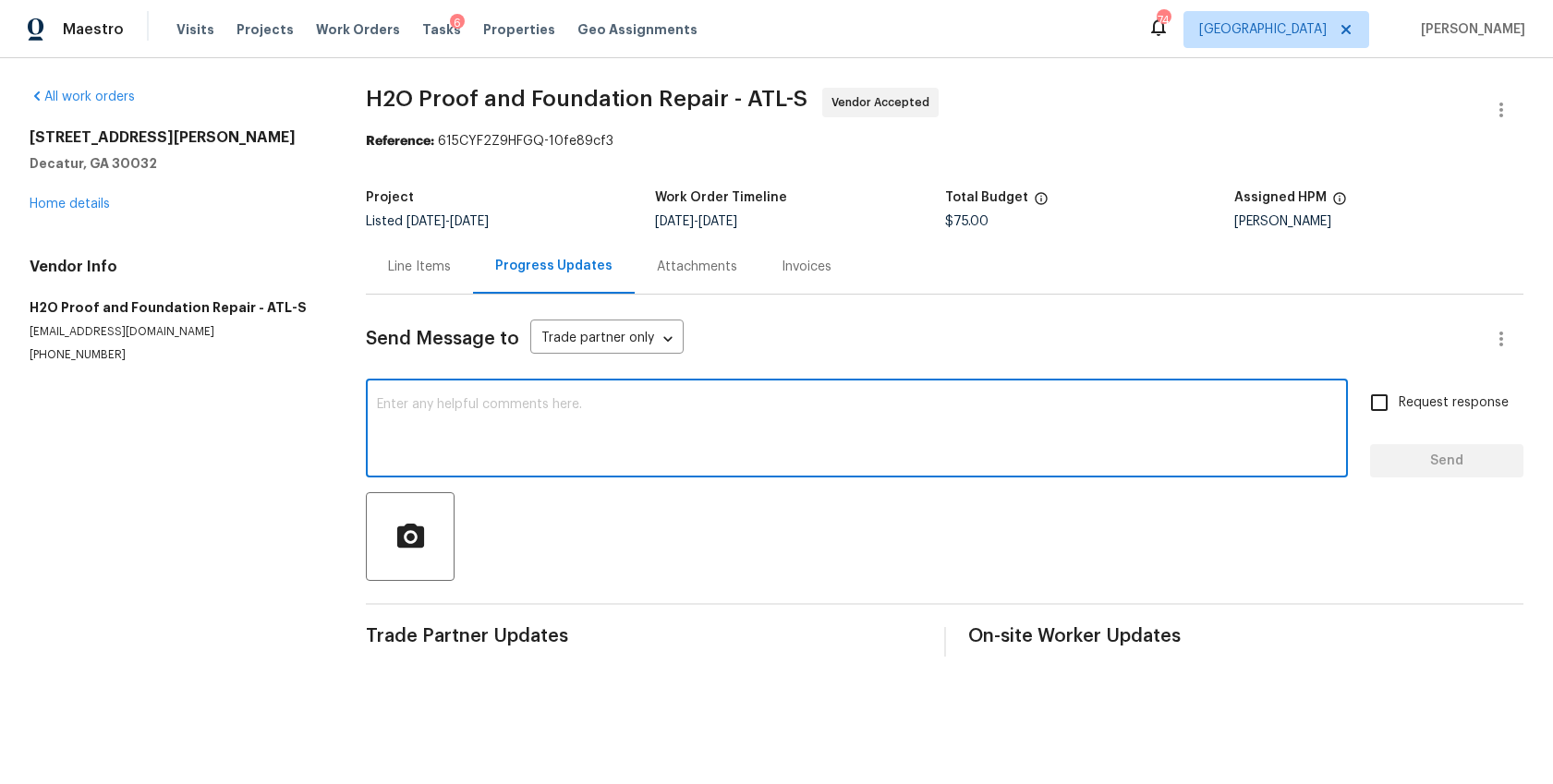
click at [507, 433] on textarea at bounding box center [857, 430] width 960 height 65
type textarea "please move forward with repair as we discussed."
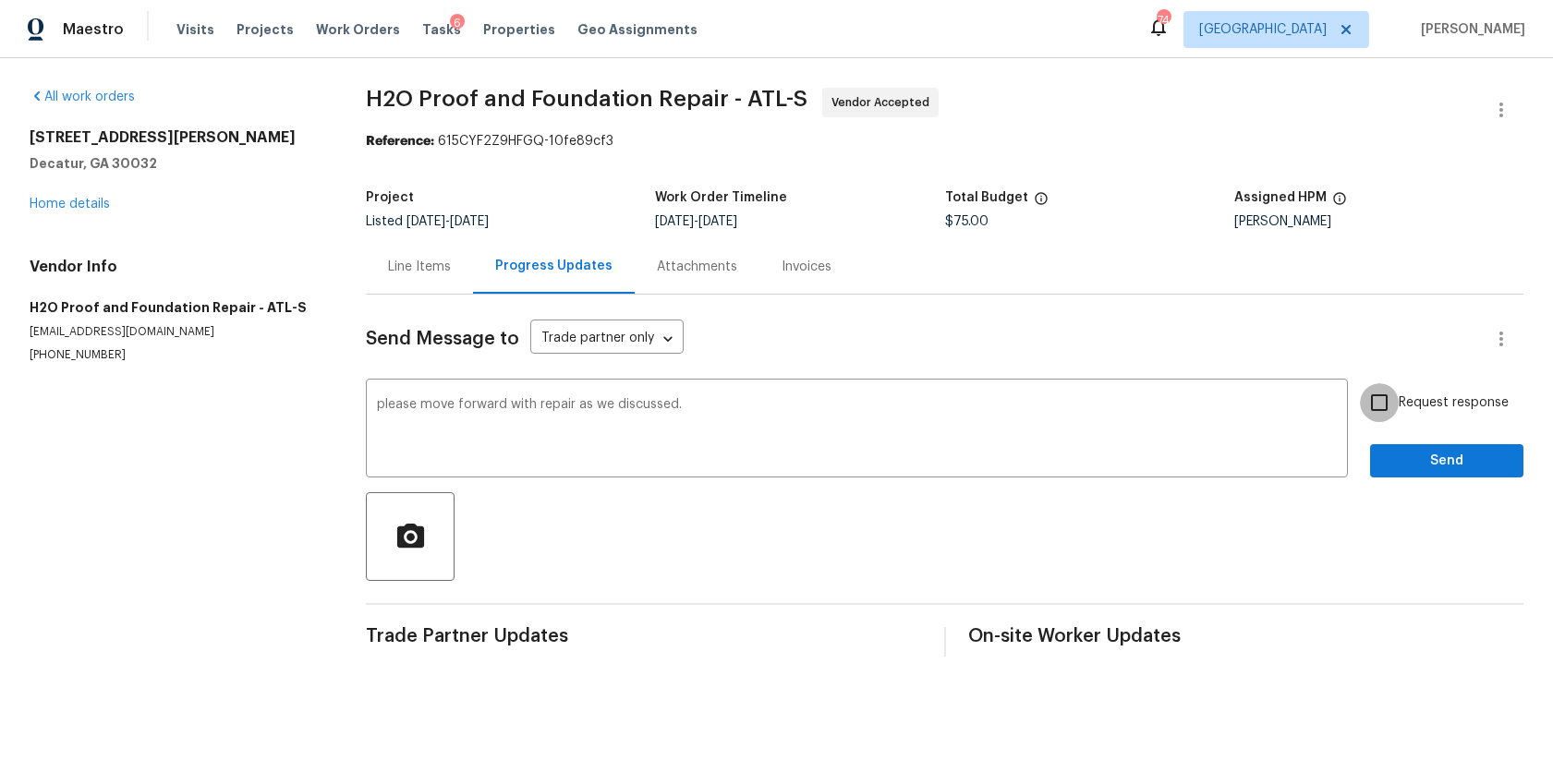
drag, startPoint x: 1387, startPoint y: 404, endPoint x: 1402, endPoint y: 434, distance: 33.5
click at [1387, 404] on input "Request response" at bounding box center [1379, 402] width 39 height 39
checkbox input "true"
drag, startPoint x: 1469, startPoint y: 484, endPoint x: 1465, endPoint y: 470, distance: 14.6
click at [1469, 484] on div "Send Message to Trade partner only Trade partner only ​ please move forward wit…" at bounding box center [943, 475] width 1157 height 361
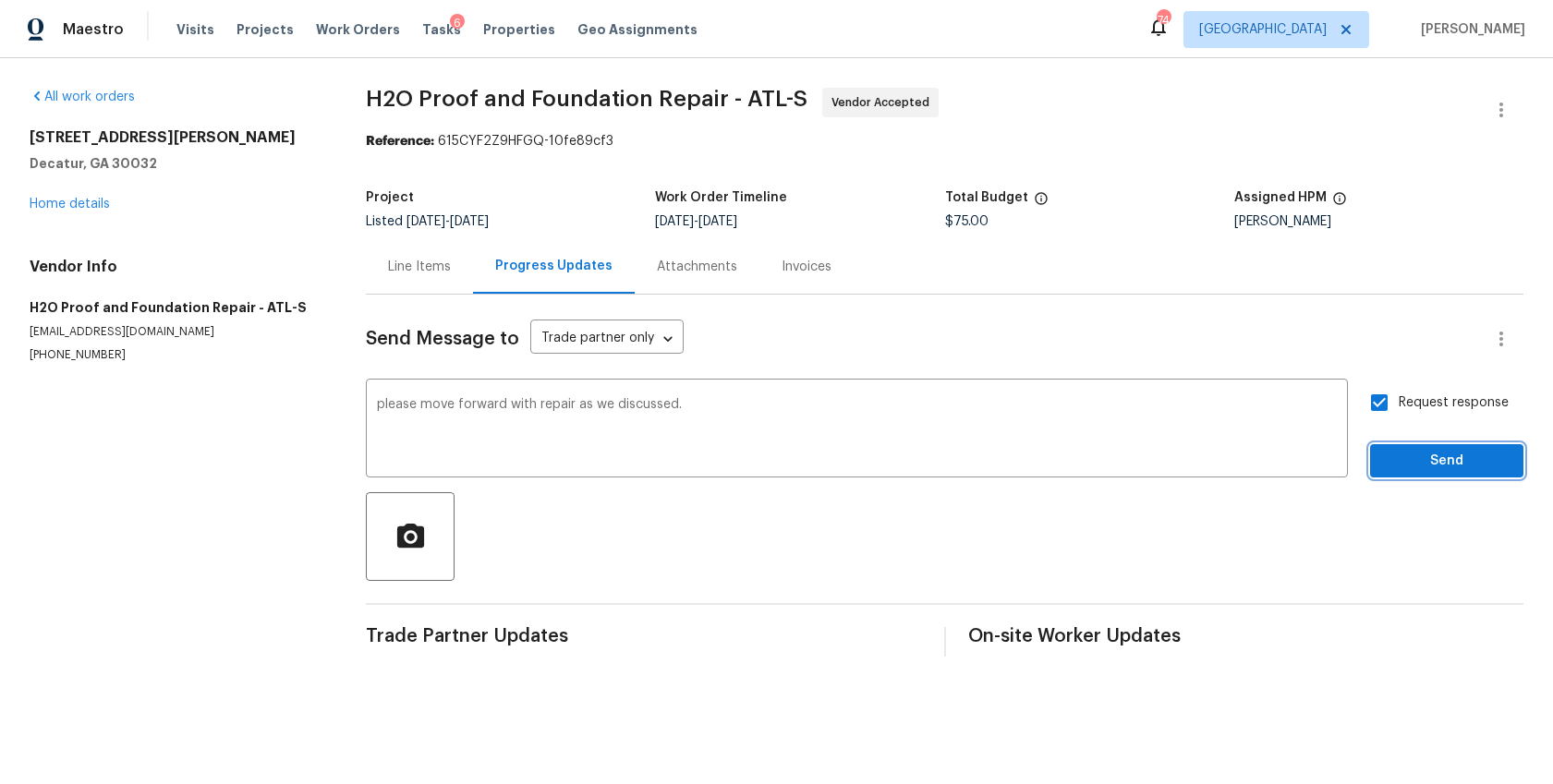
click at [1464, 469] on span "Send" at bounding box center [1447, 460] width 124 height 23
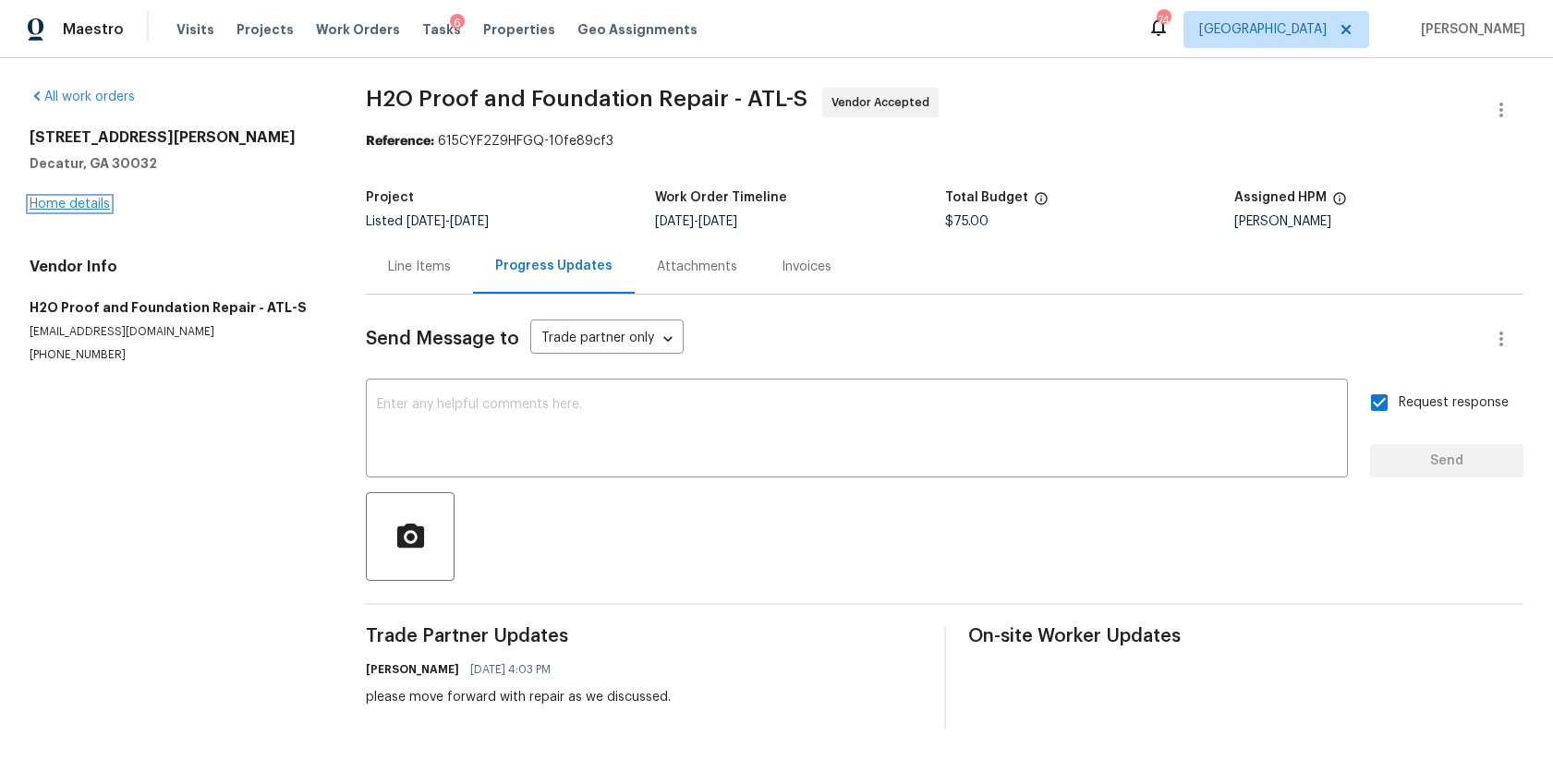
click at [76, 202] on link "Home details" at bounding box center [69, 204] width 80 height 13
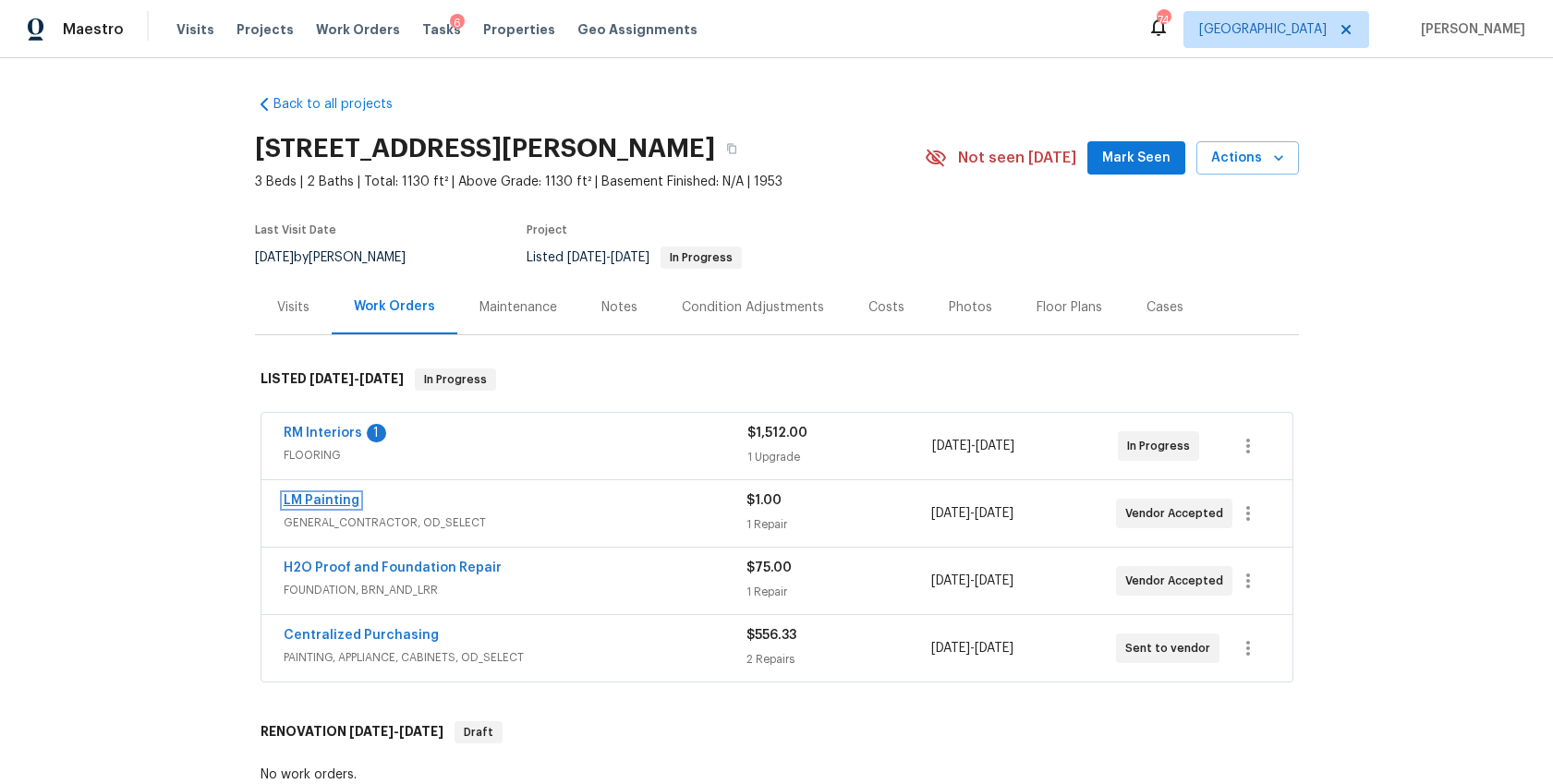
click at [319, 499] on link "LM Painting" at bounding box center [322, 500] width 76 height 13
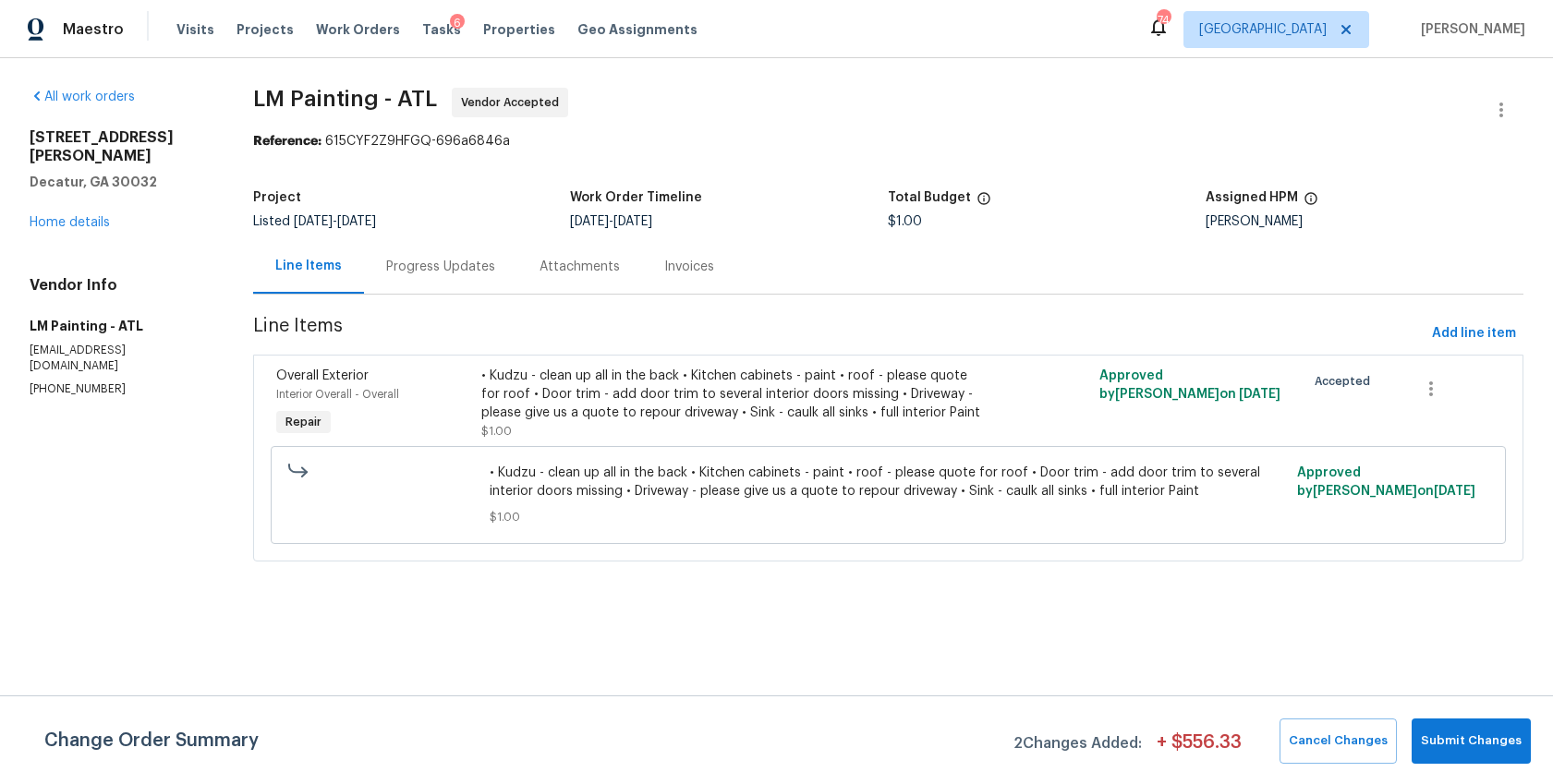
click at [465, 266] on div "Progress Updates" at bounding box center [440, 267] width 109 height 18
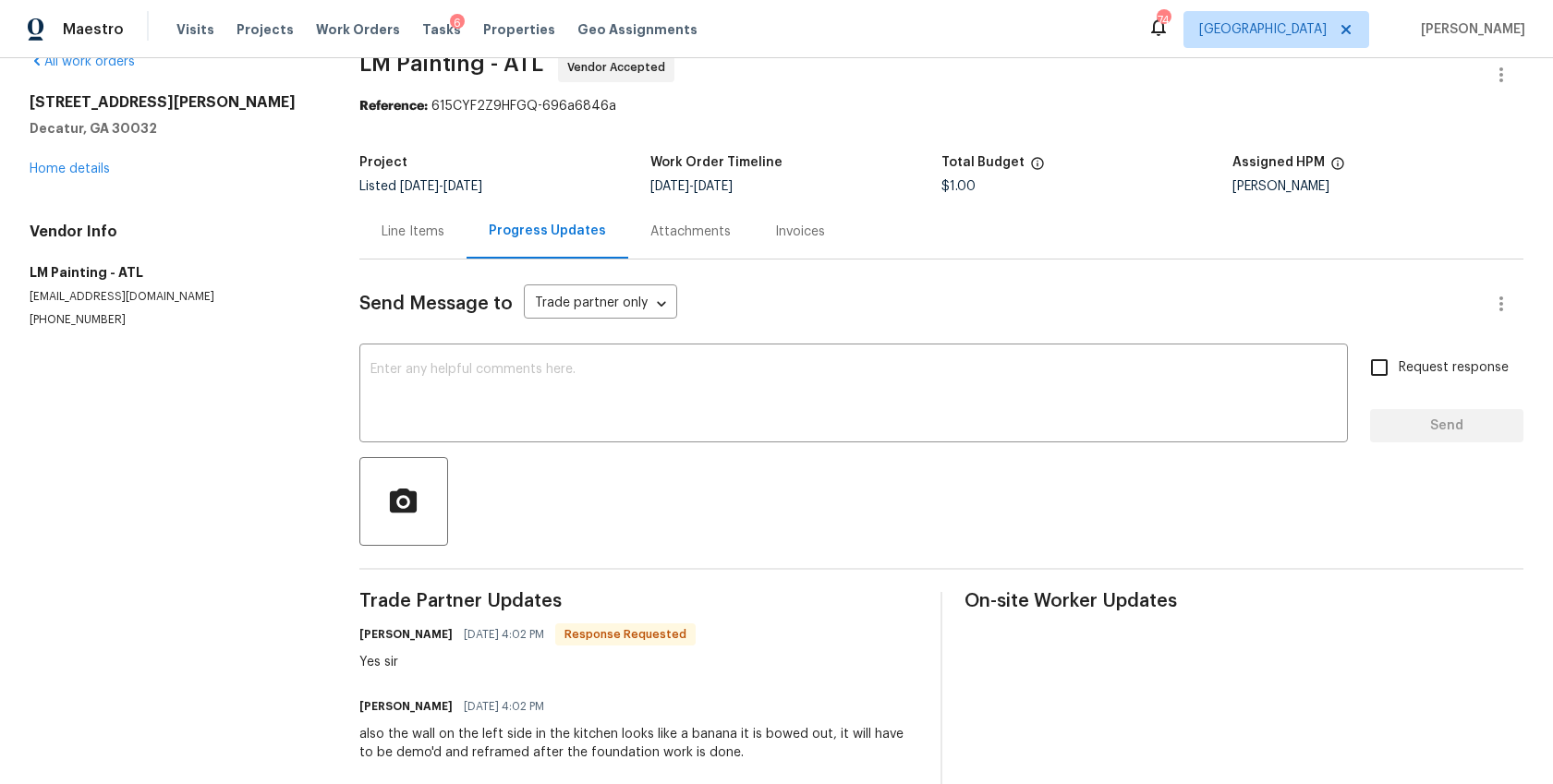
scroll to position [31, 0]
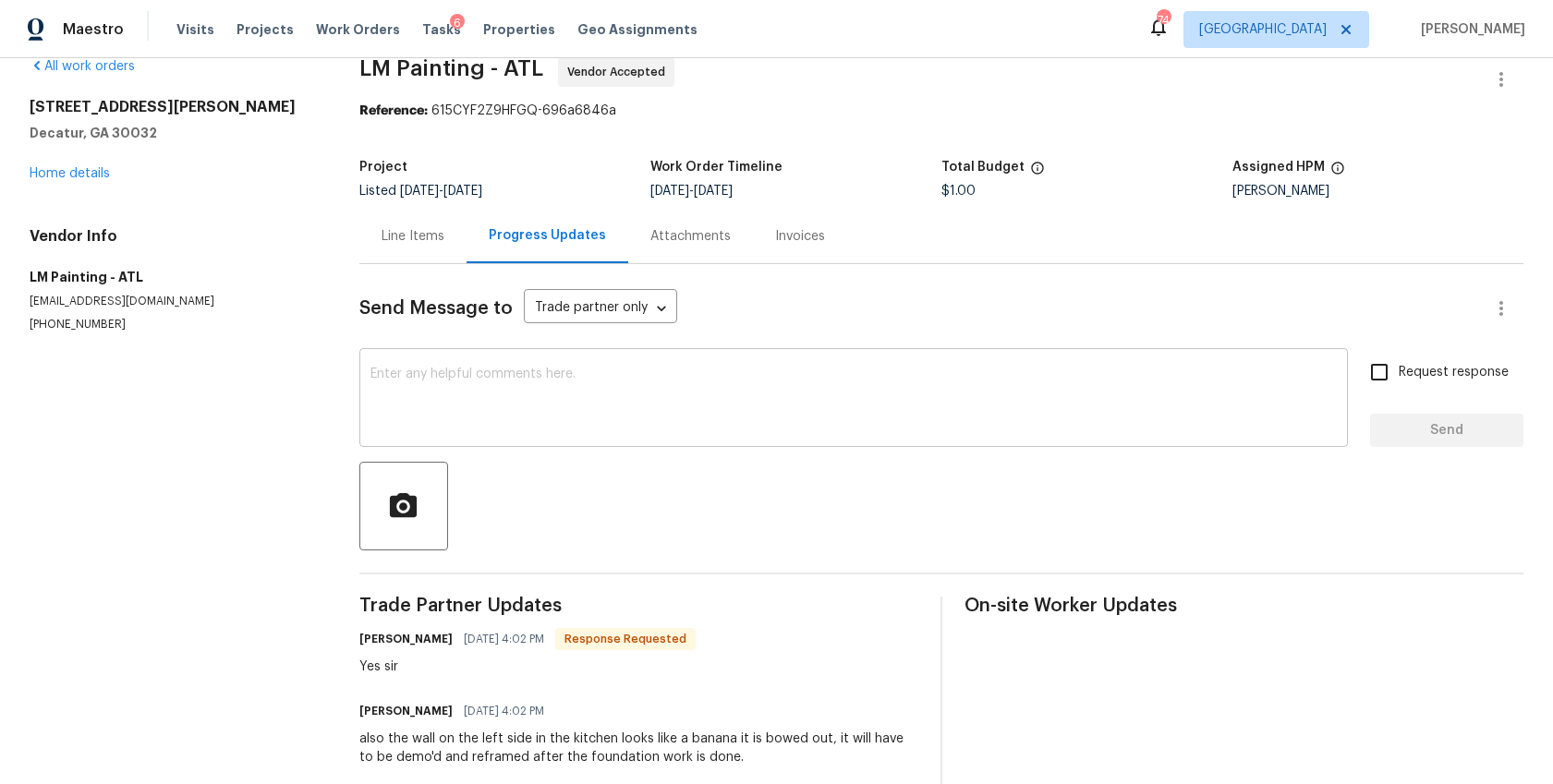
click at [509, 399] on textarea at bounding box center [853, 399] width 967 height 65
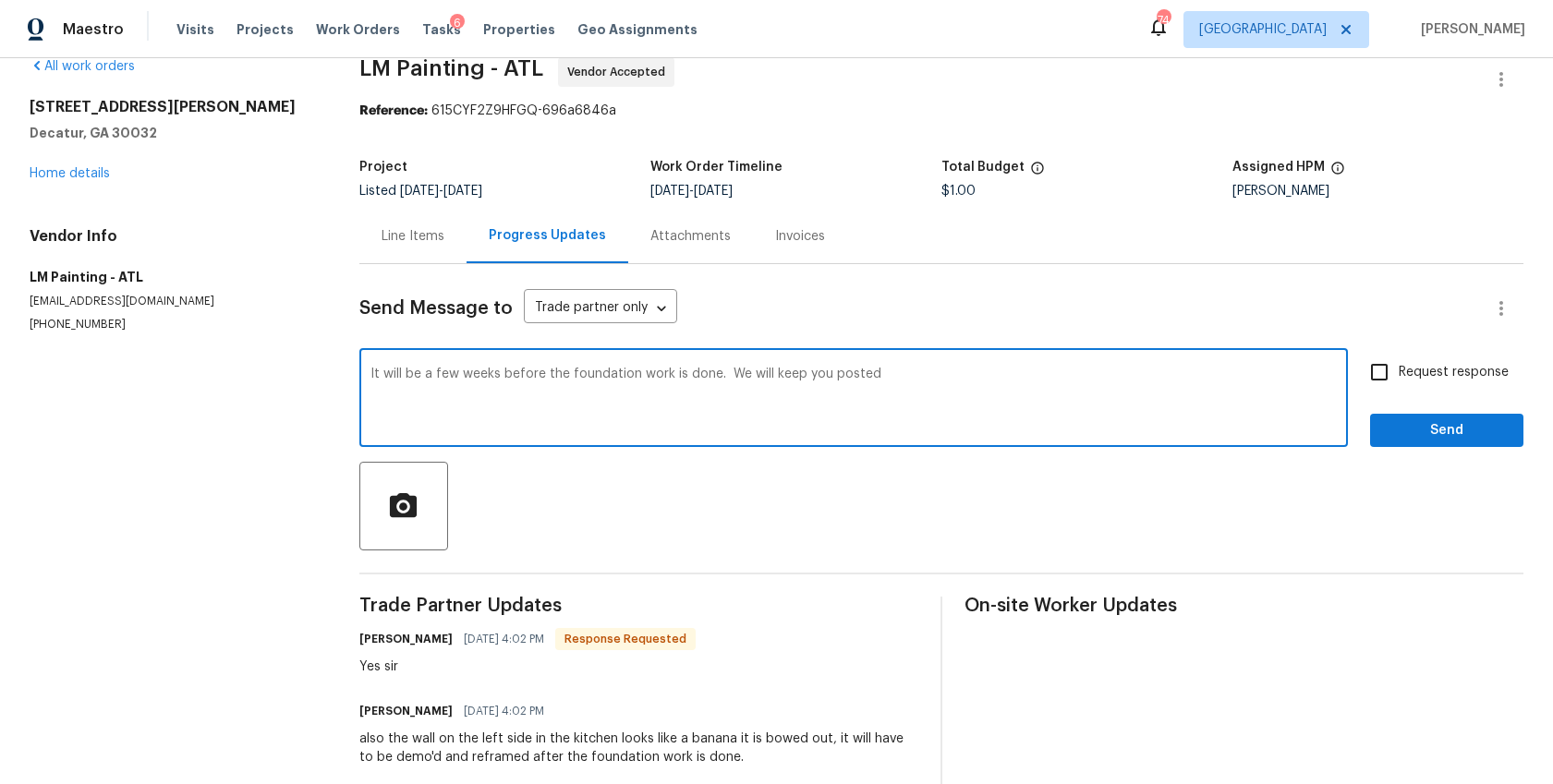
type textarea "It will be a few weeks before the foundation work is done. We will keep you pos…"
click at [1383, 373] on input "Request response" at bounding box center [1379, 373] width 39 height 39
checkbox input "true"
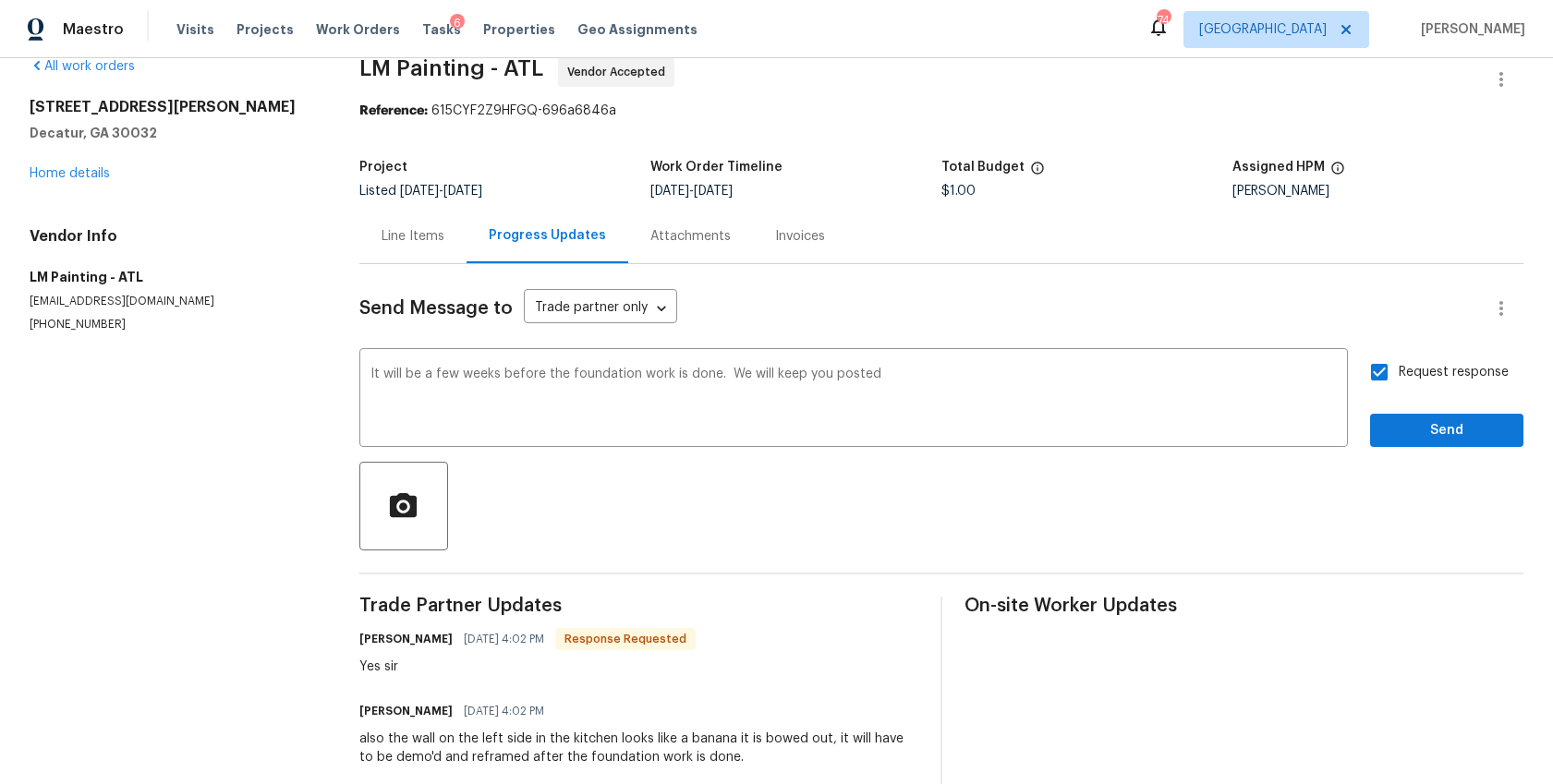
click at [1435, 447] on div "Send Message to Trade partner only Trade partner only ​ It will be a few weeks …" at bounding box center [941, 562] width 1164 height 596
click at [1436, 445] on button "Send" at bounding box center [1447, 430] width 154 height 34
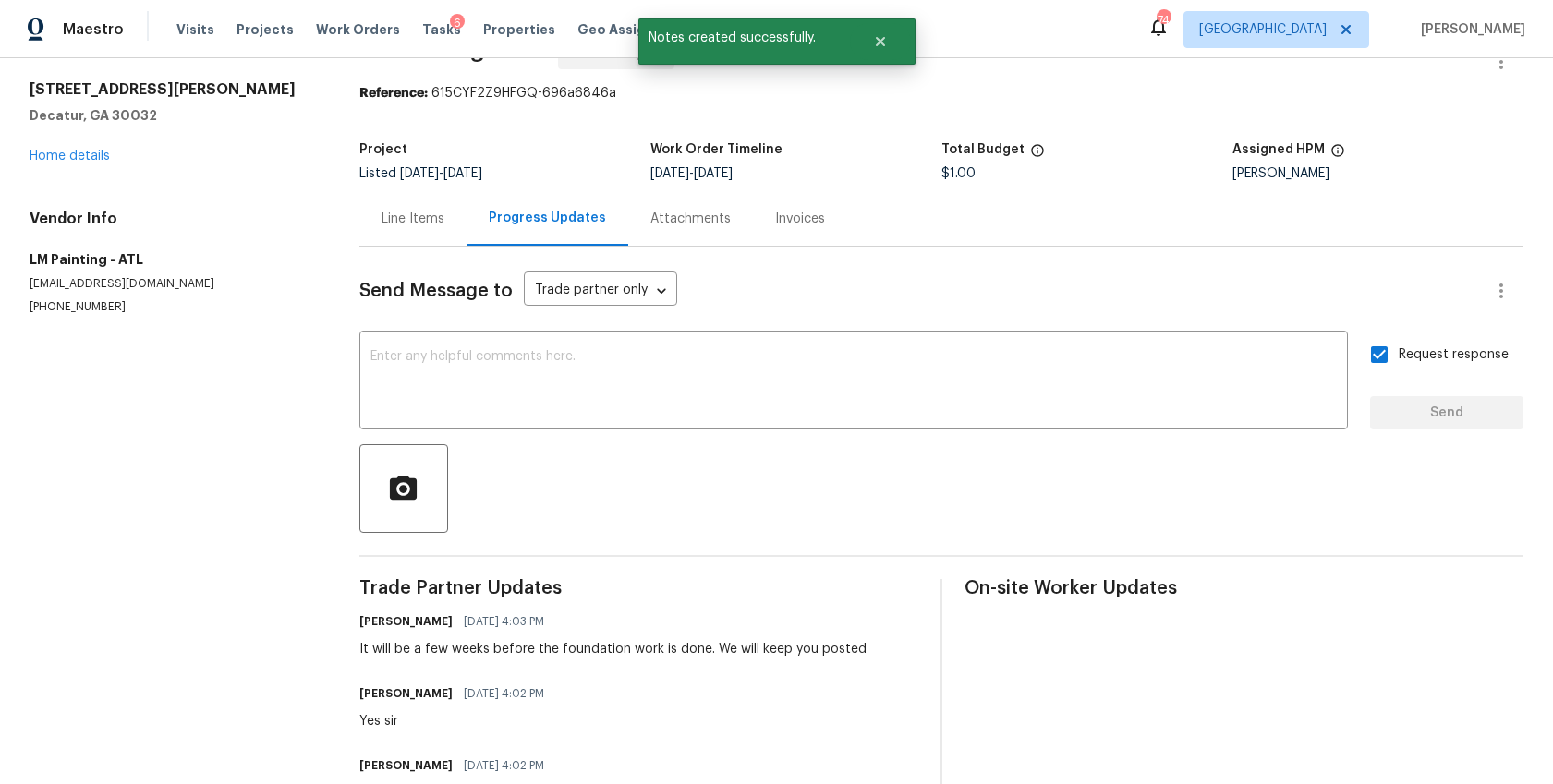
scroll to position [45, 0]
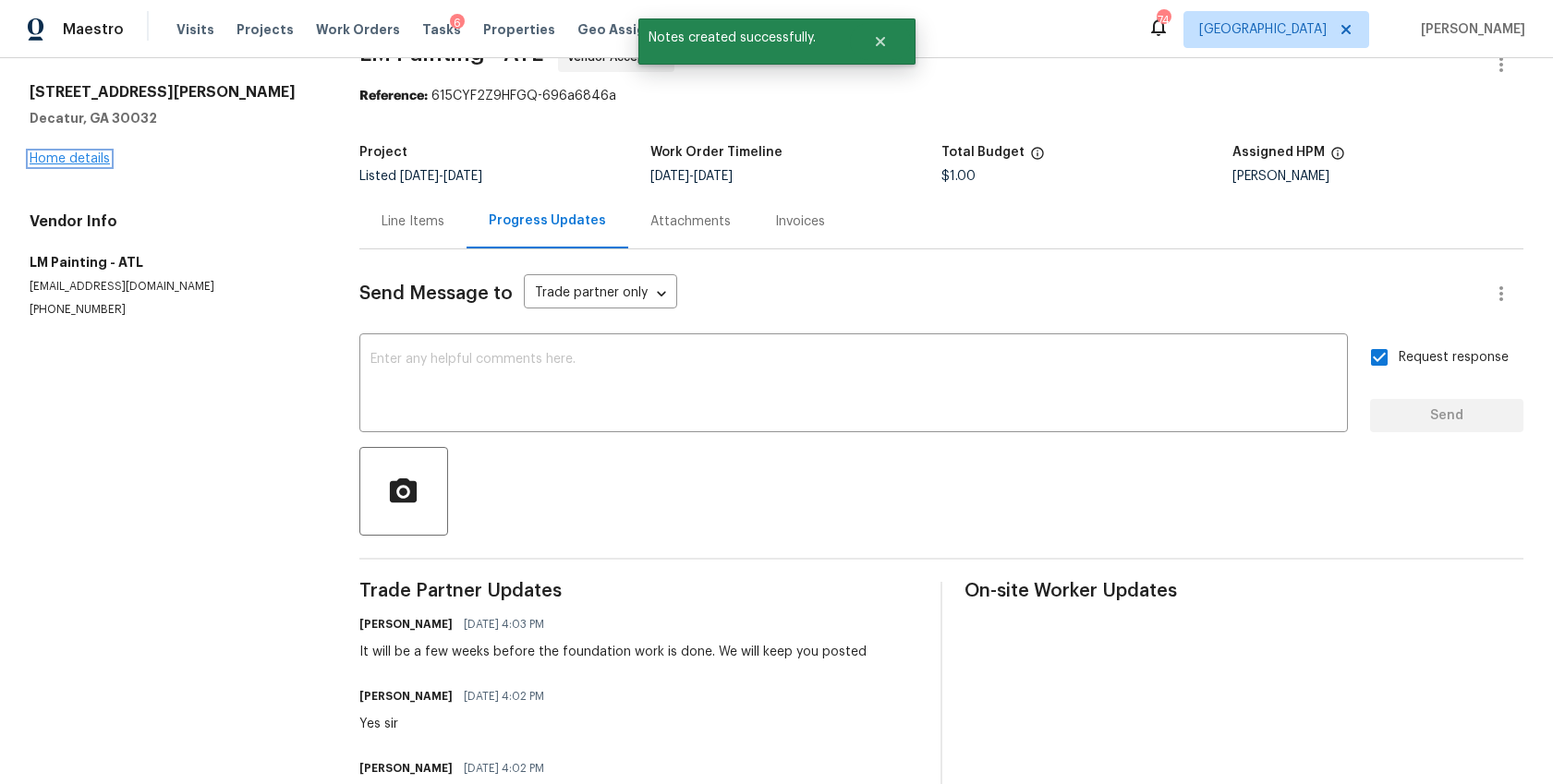
click at [97, 153] on link "Home details" at bounding box center [69, 159] width 80 height 13
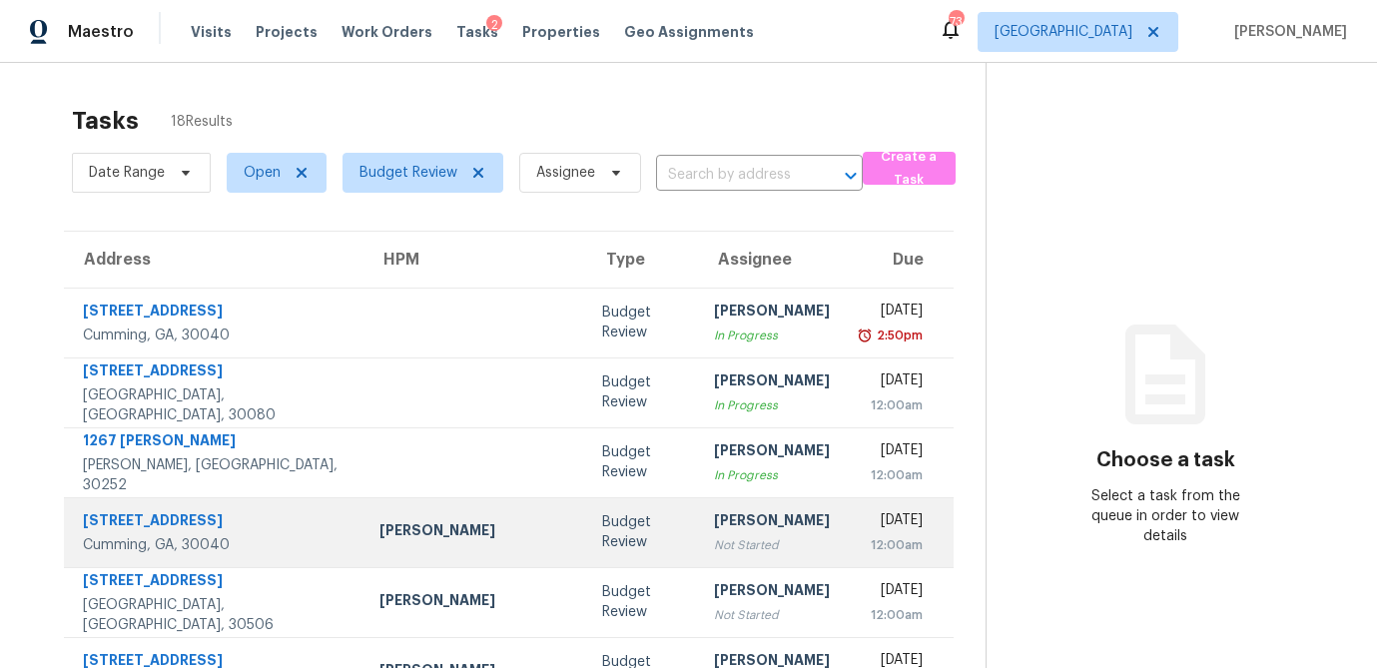
scroll to position [372, 0]
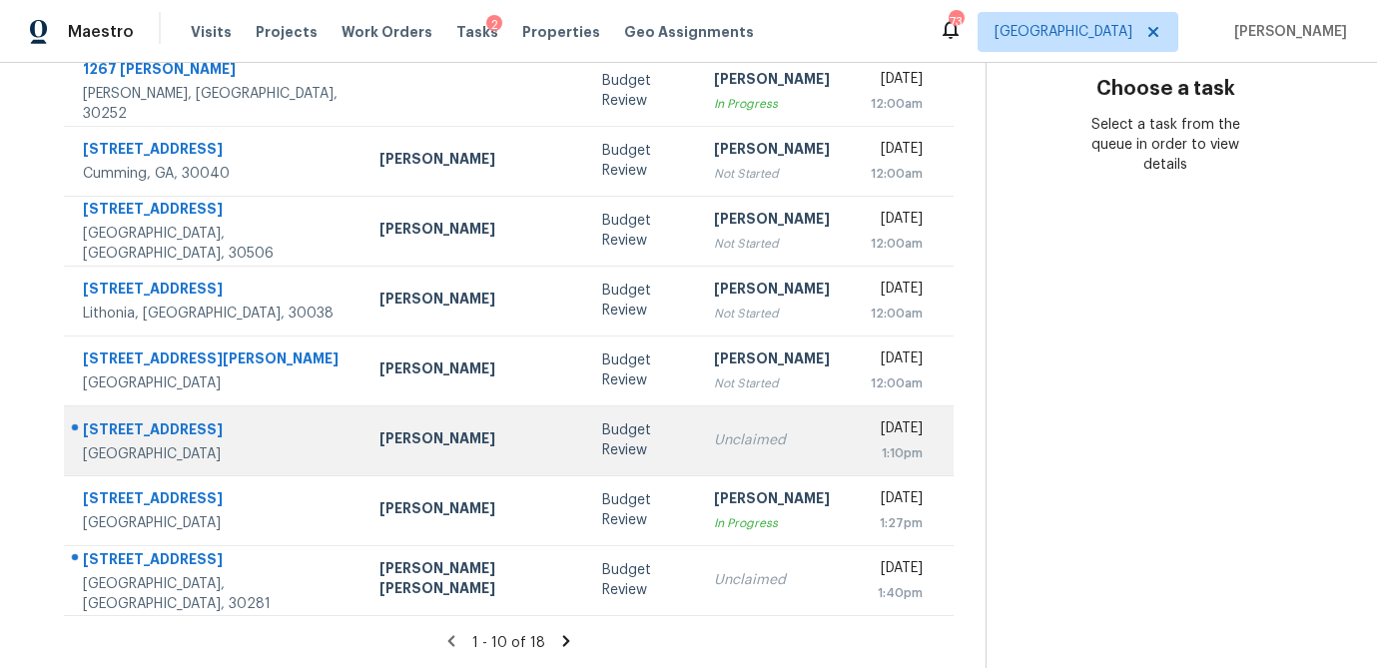
click at [593, 451] on td "Budget Review" at bounding box center [642, 440] width 112 height 70
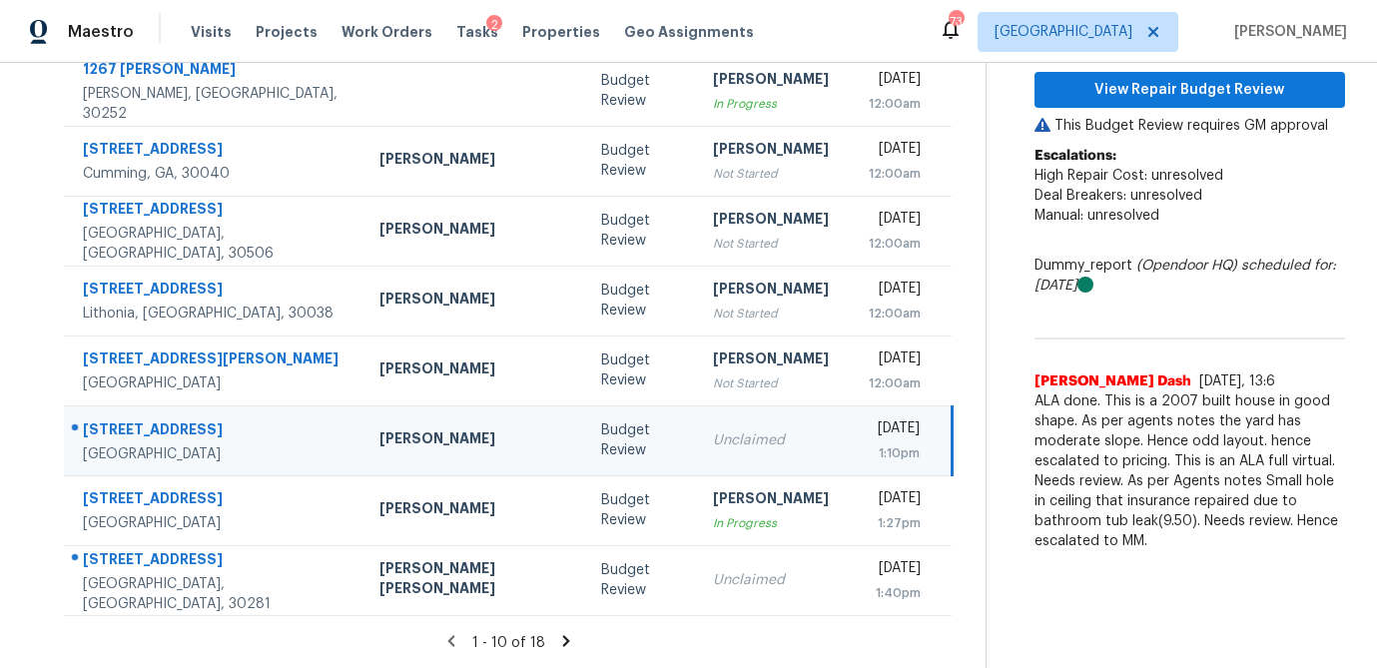
scroll to position [258, 0]
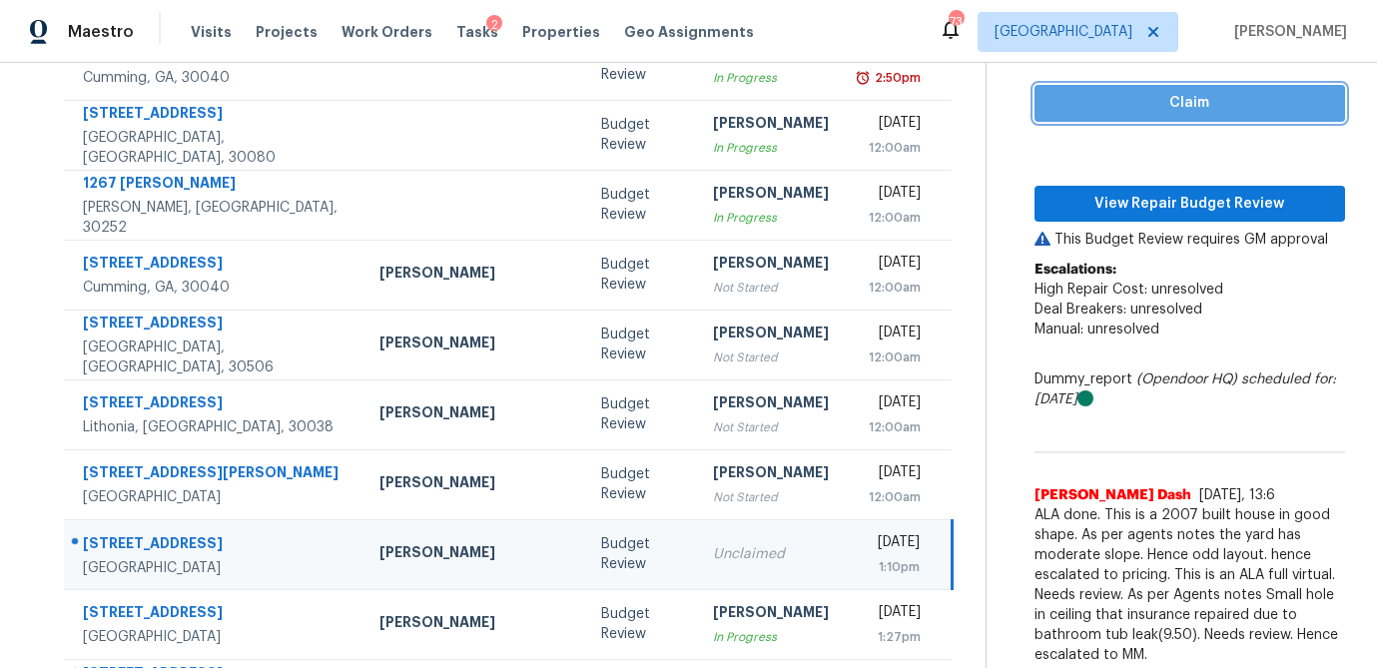
click at [1172, 108] on span "Claim" at bounding box center [1190, 103] width 279 height 25
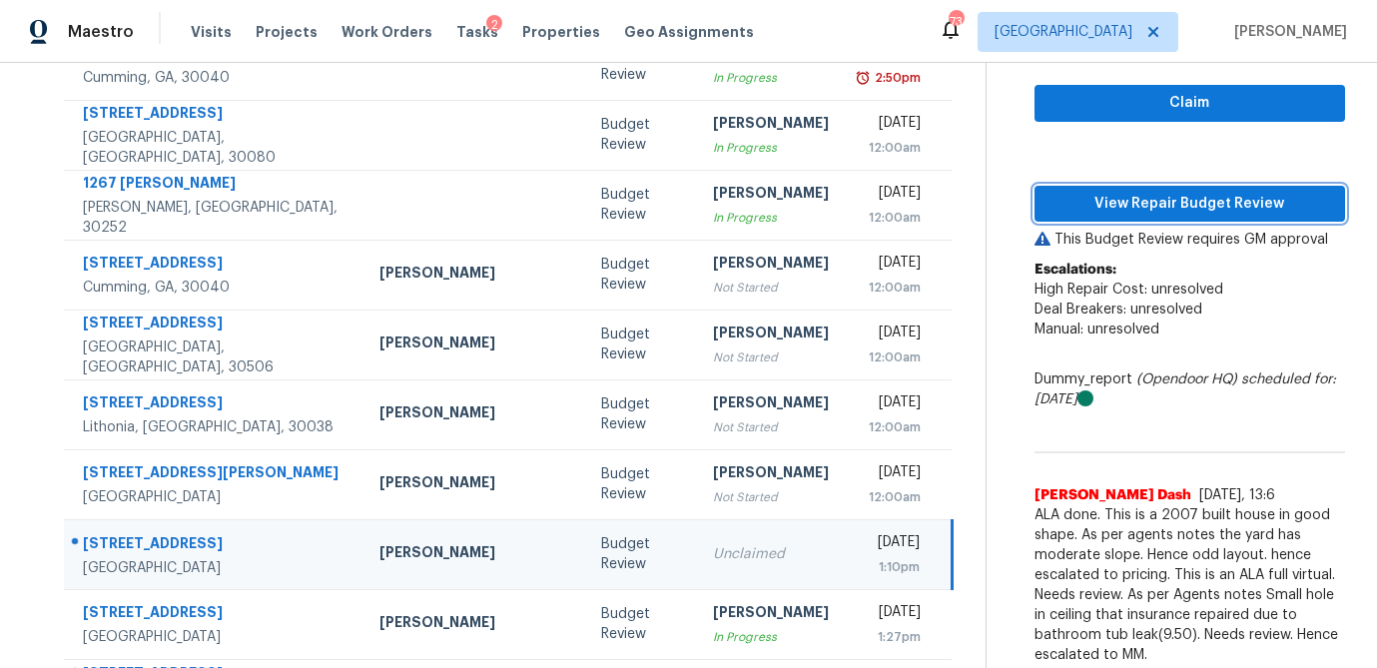
click at [1143, 206] on span "View Repair Budget Review" at bounding box center [1190, 204] width 279 height 25
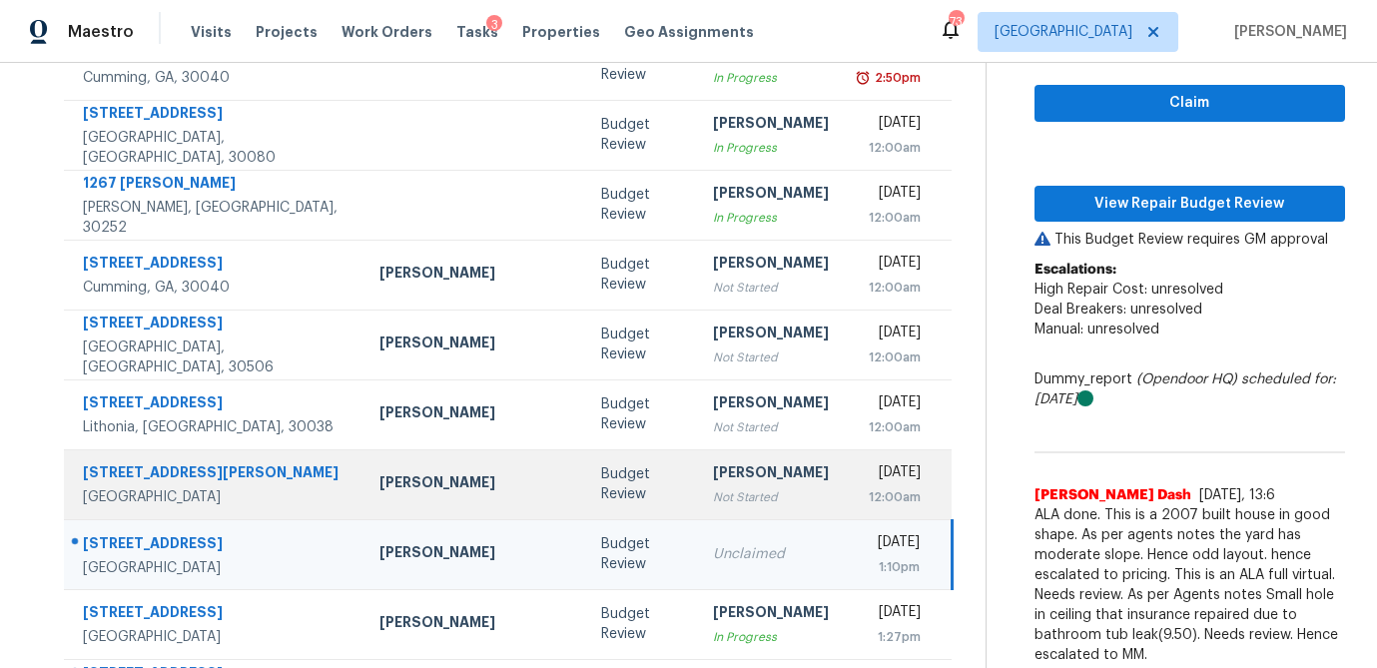
scroll to position [372, 0]
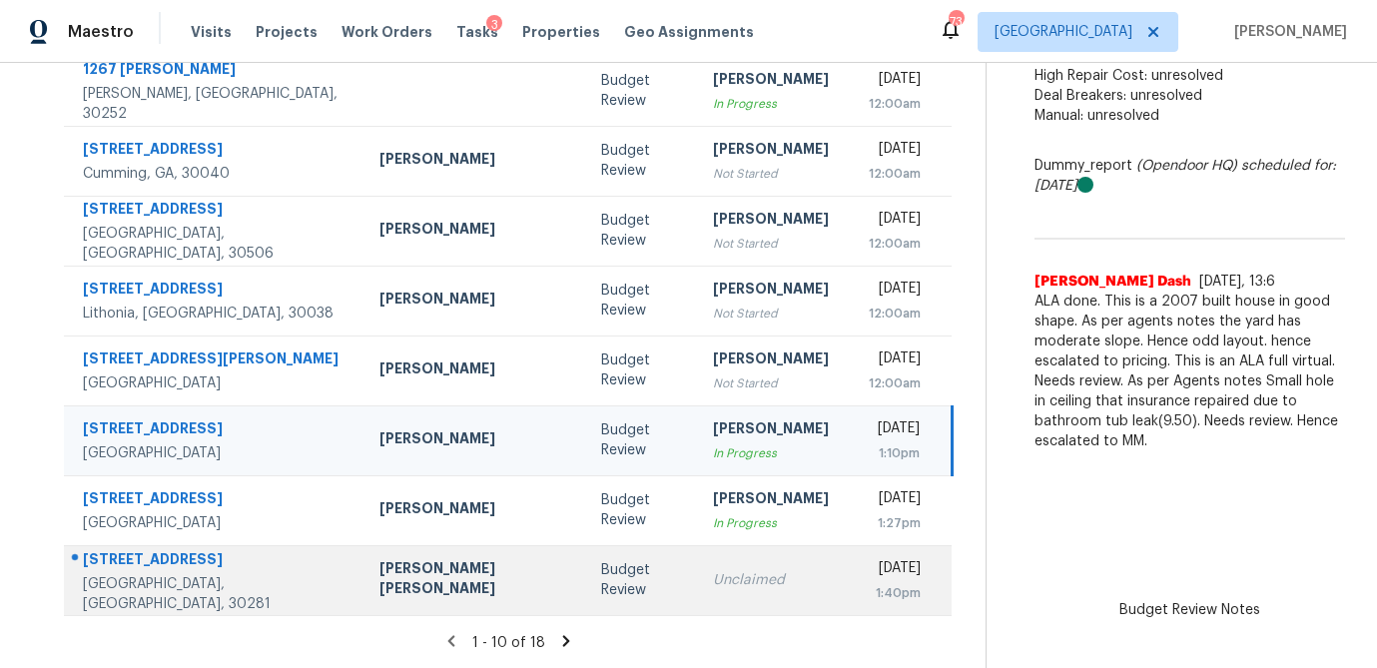
click at [713, 575] on div "Unclaimed" at bounding box center [771, 580] width 116 height 20
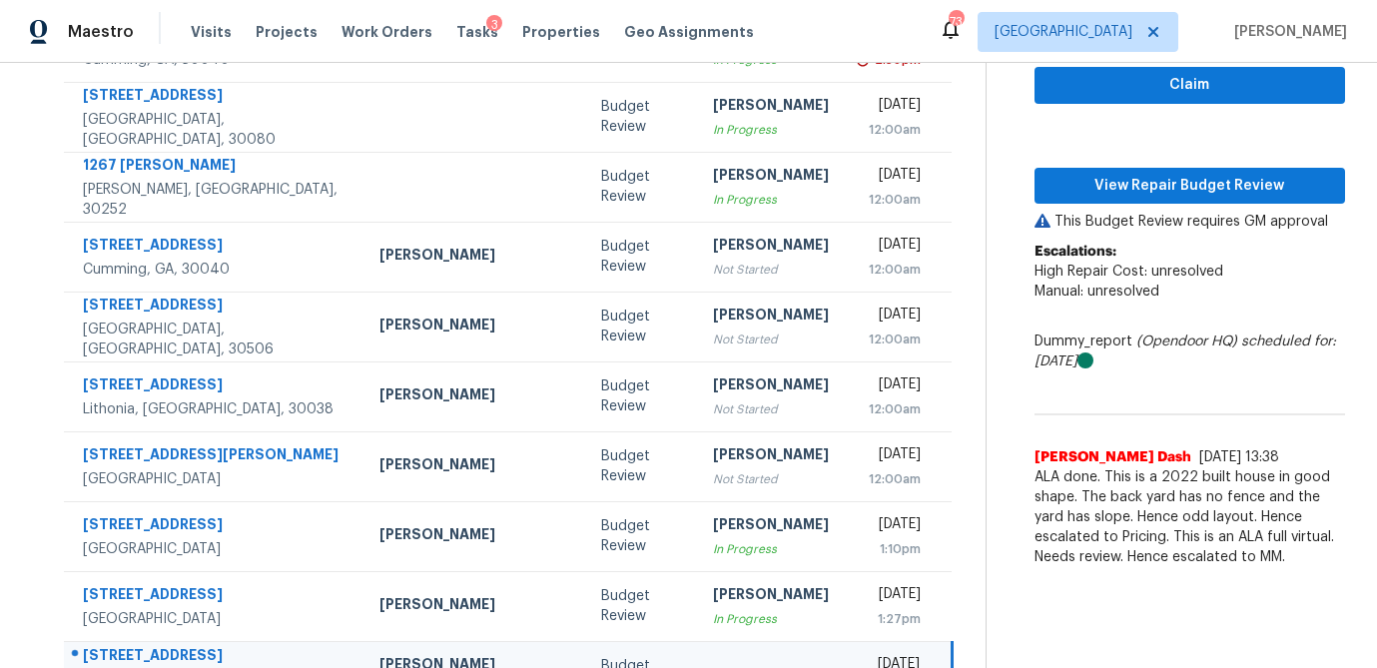
scroll to position [268, 0]
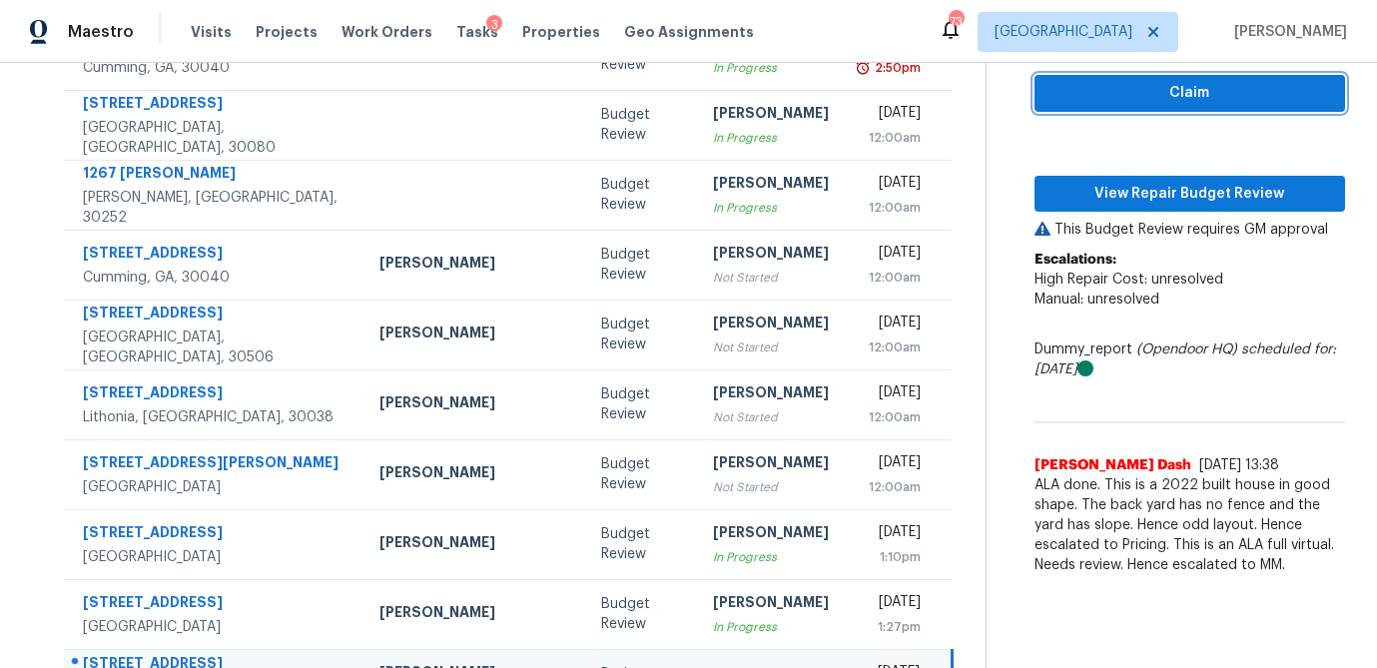
drag, startPoint x: 1136, startPoint y: 97, endPoint x: 1118, endPoint y: 139, distance: 45.6
click at [1136, 97] on span "Claim" at bounding box center [1190, 93] width 279 height 25
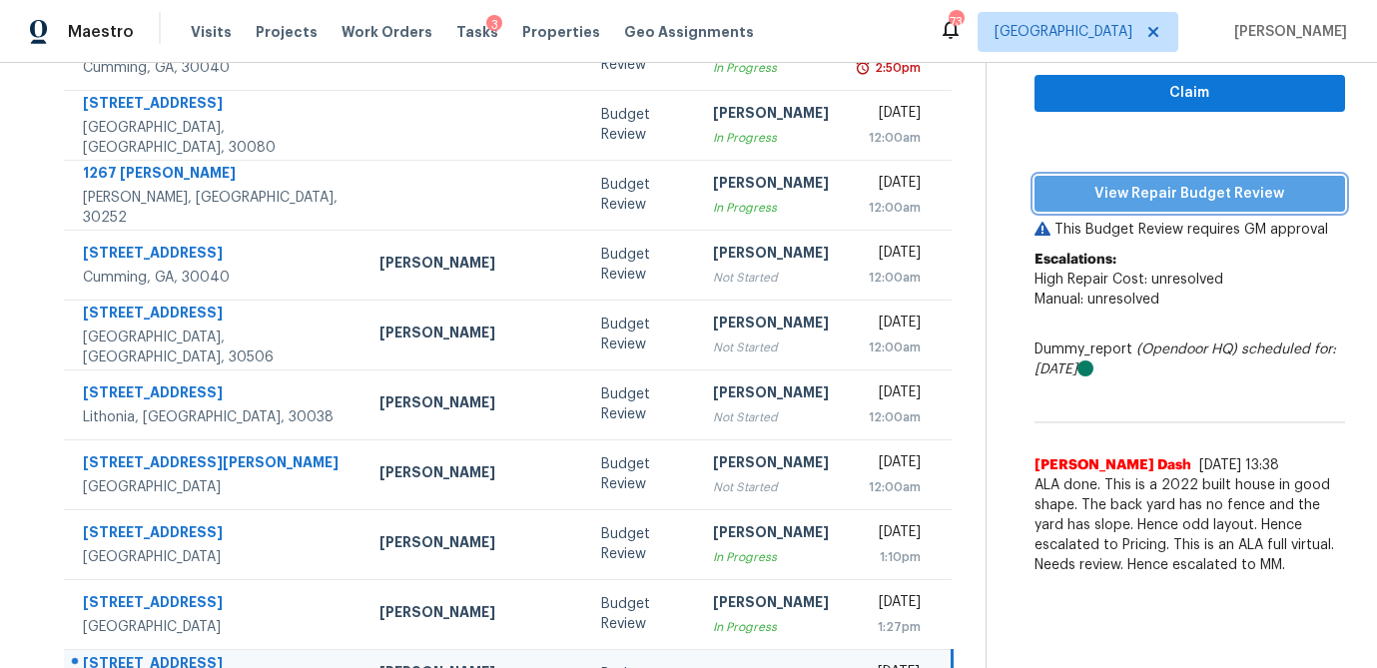
click at [1115, 190] on span "View Repair Budget Review" at bounding box center [1190, 194] width 279 height 25
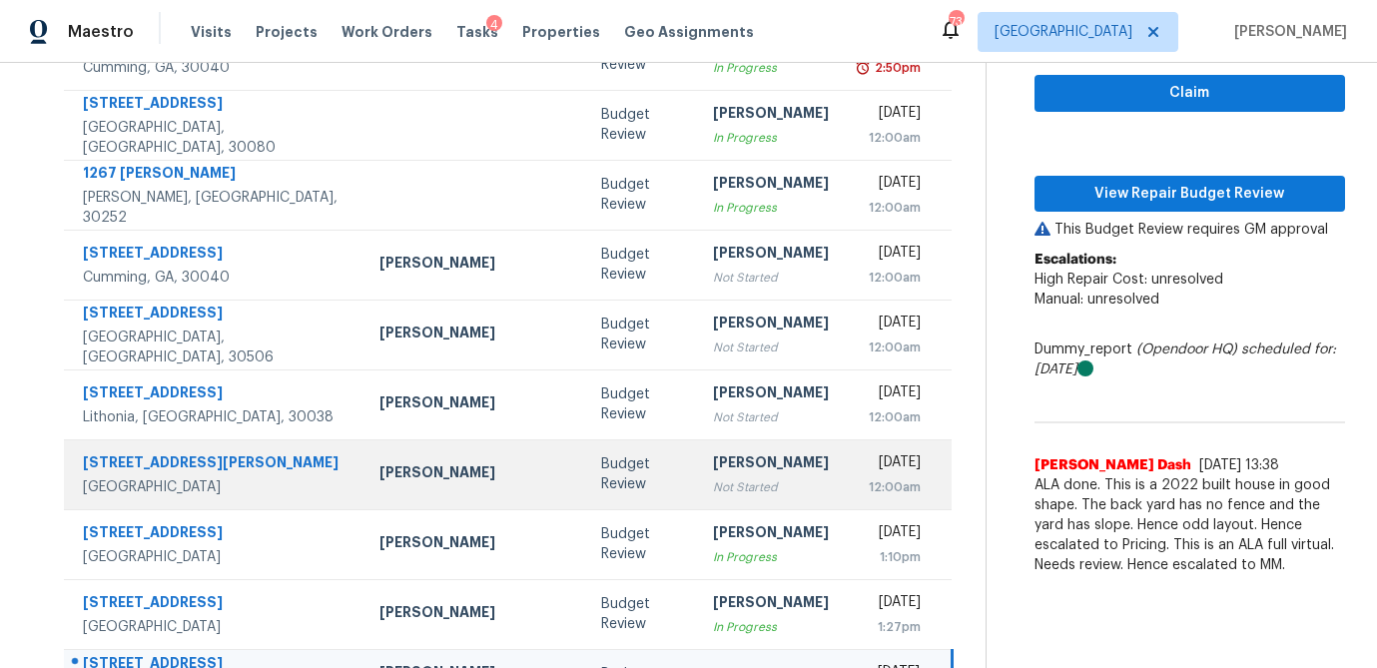
scroll to position [372, 0]
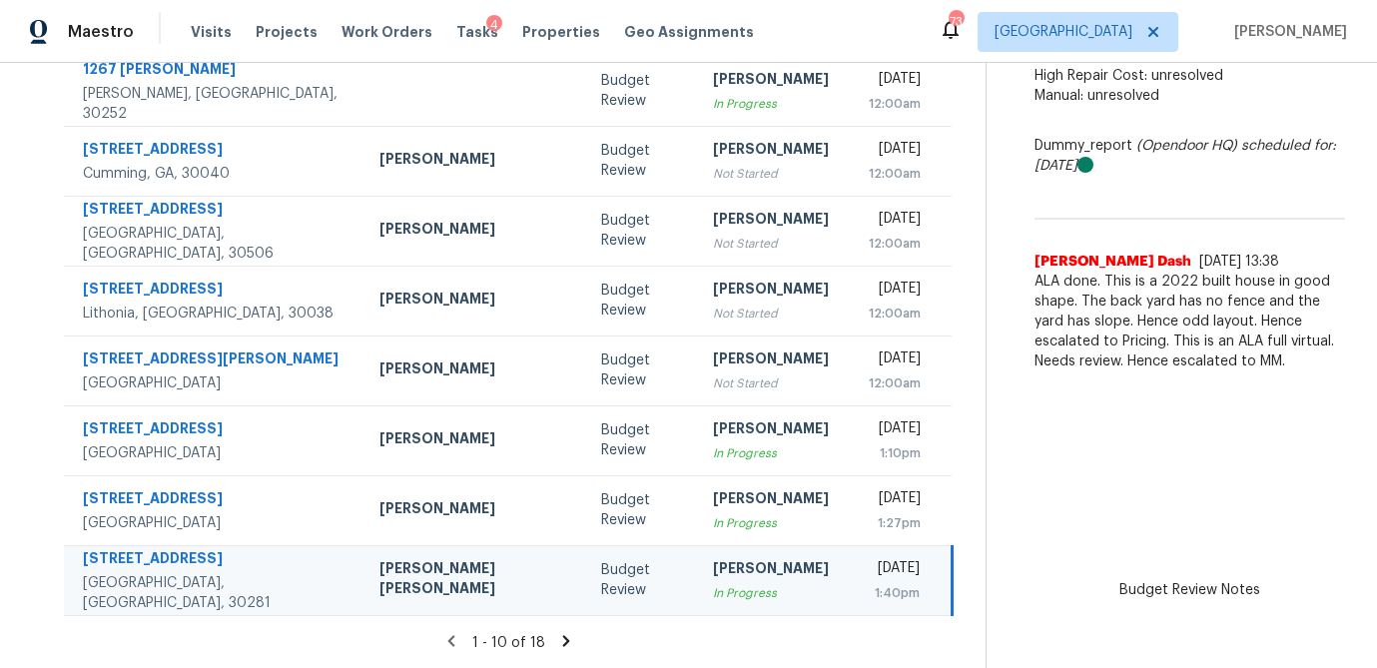
click at [563, 640] on icon at bounding box center [566, 640] width 7 height 11
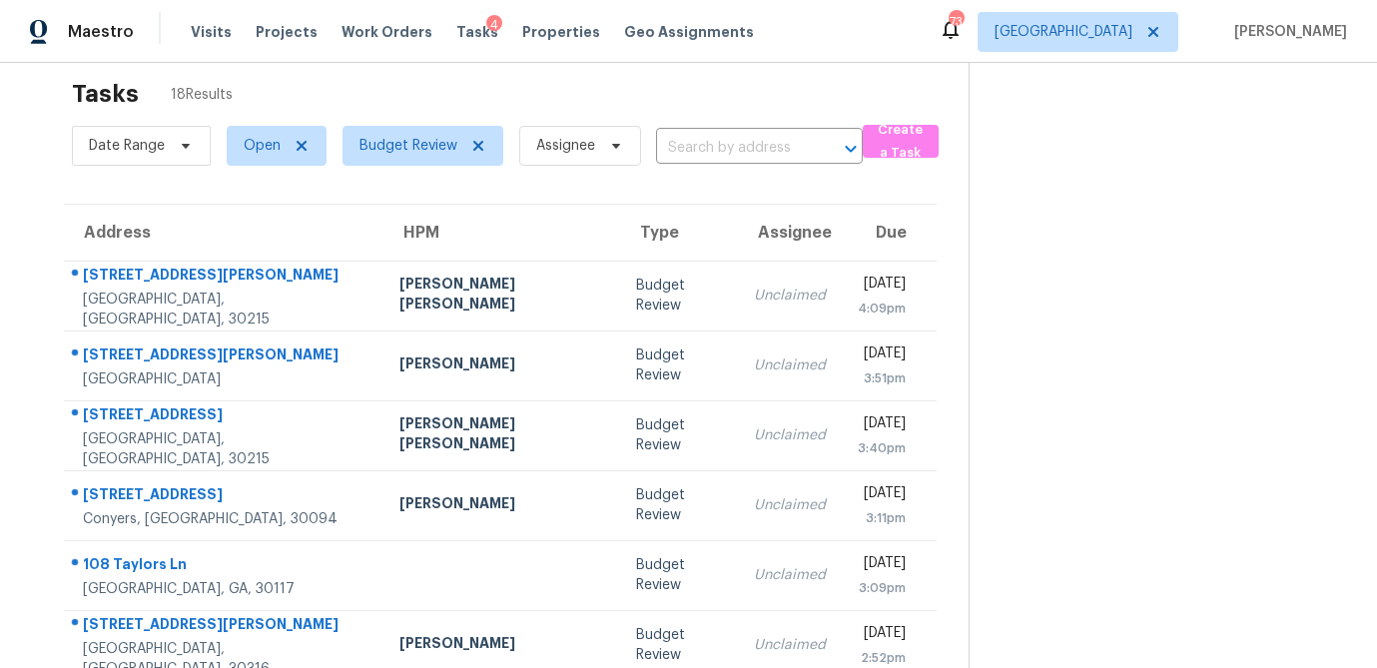
scroll to position [22, 0]
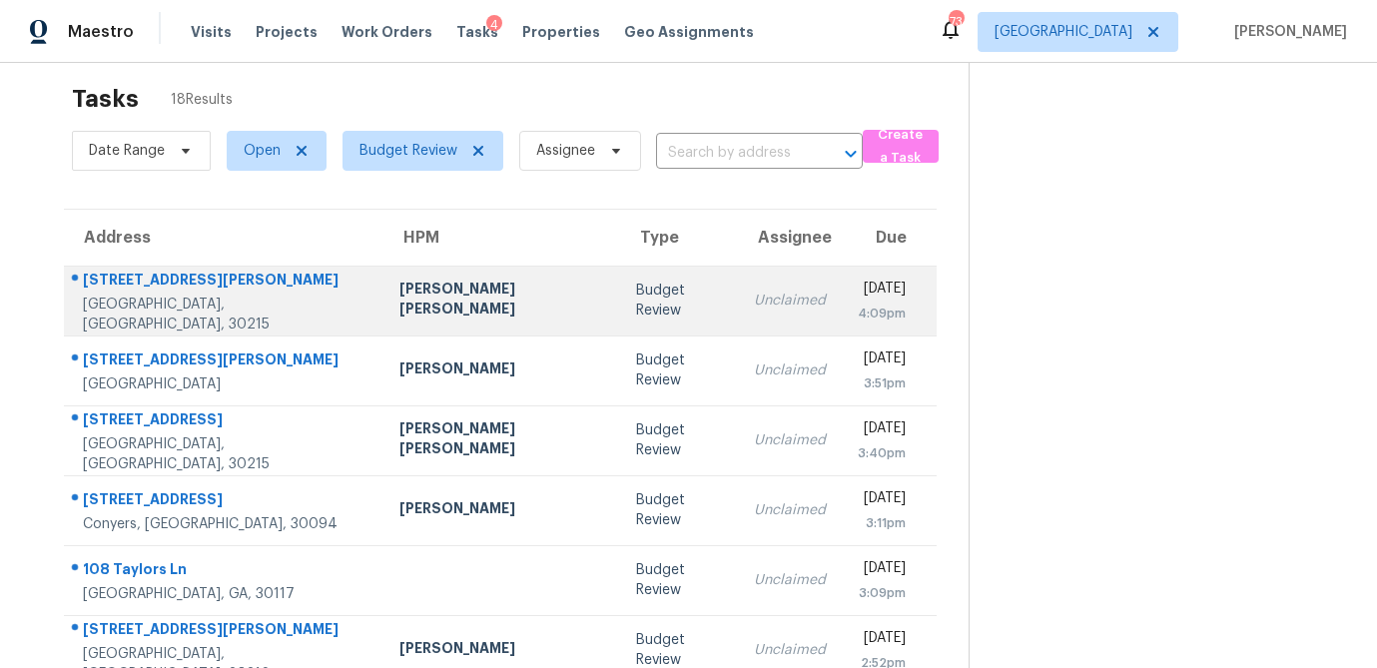
click at [620, 300] on td "Budget Review" at bounding box center [679, 301] width 118 height 70
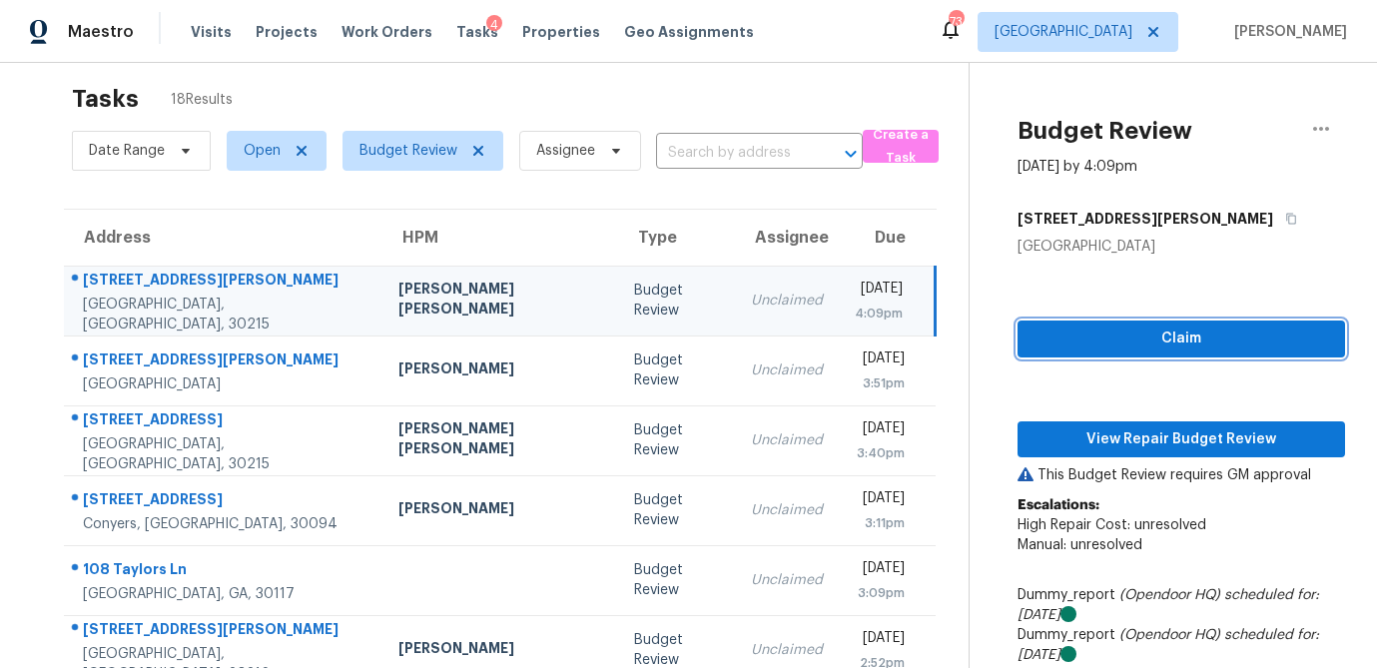
click at [1112, 331] on span "Claim" at bounding box center [1182, 339] width 296 height 25
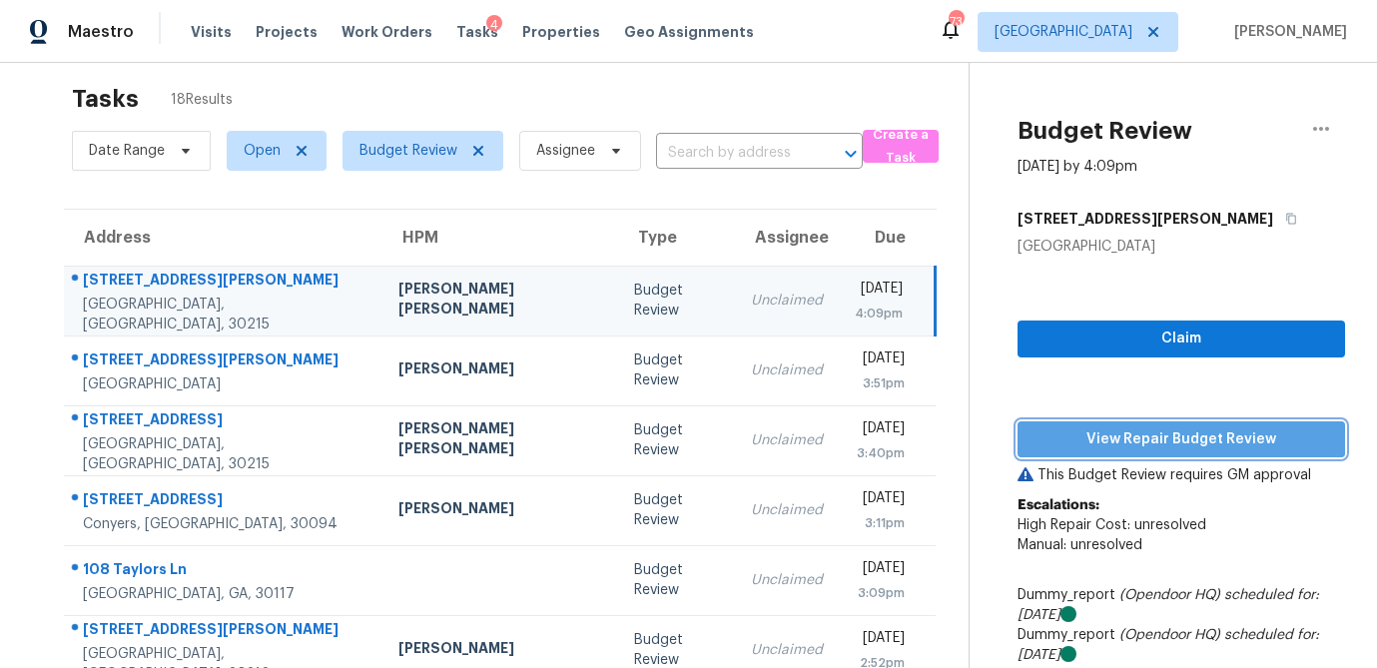
click at [1116, 433] on span "View Repair Budget Review" at bounding box center [1182, 439] width 296 height 25
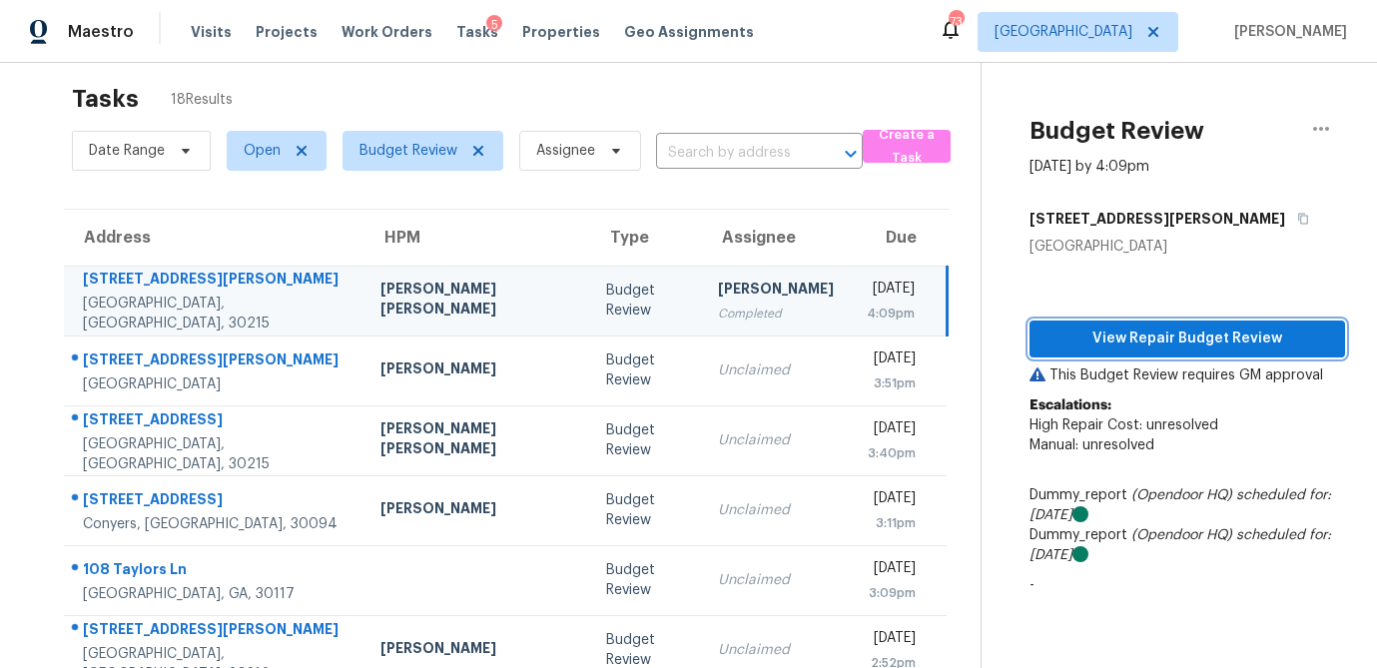
scroll to position [170, 0]
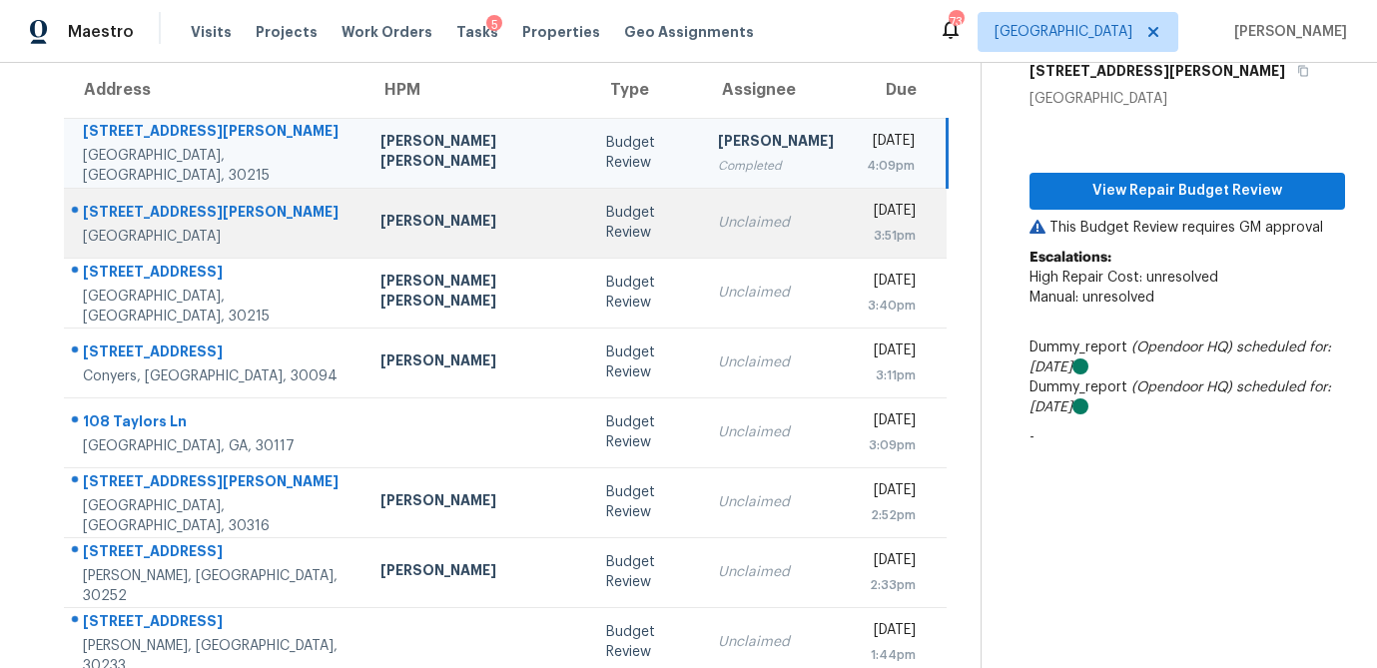
click at [606, 238] on div "Budget Review" at bounding box center [646, 223] width 81 height 40
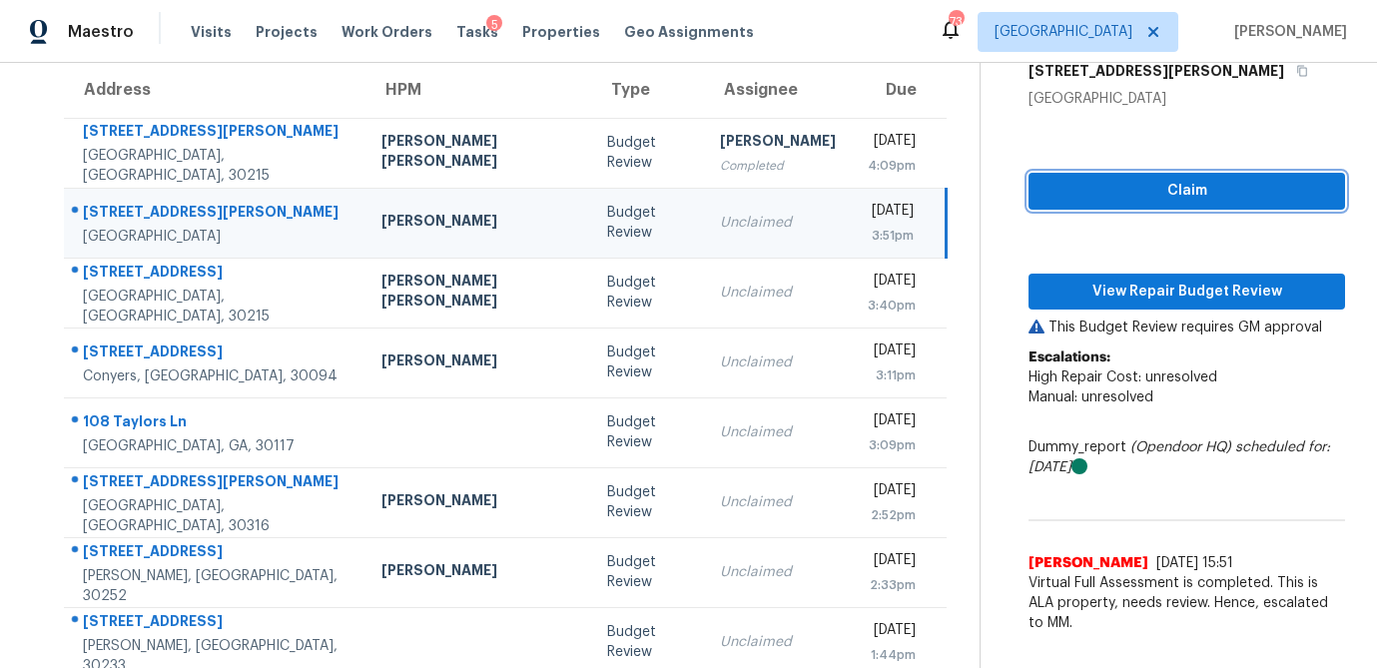
click at [1133, 196] on span "Claim" at bounding box center [1187, 191] width 285 height 25
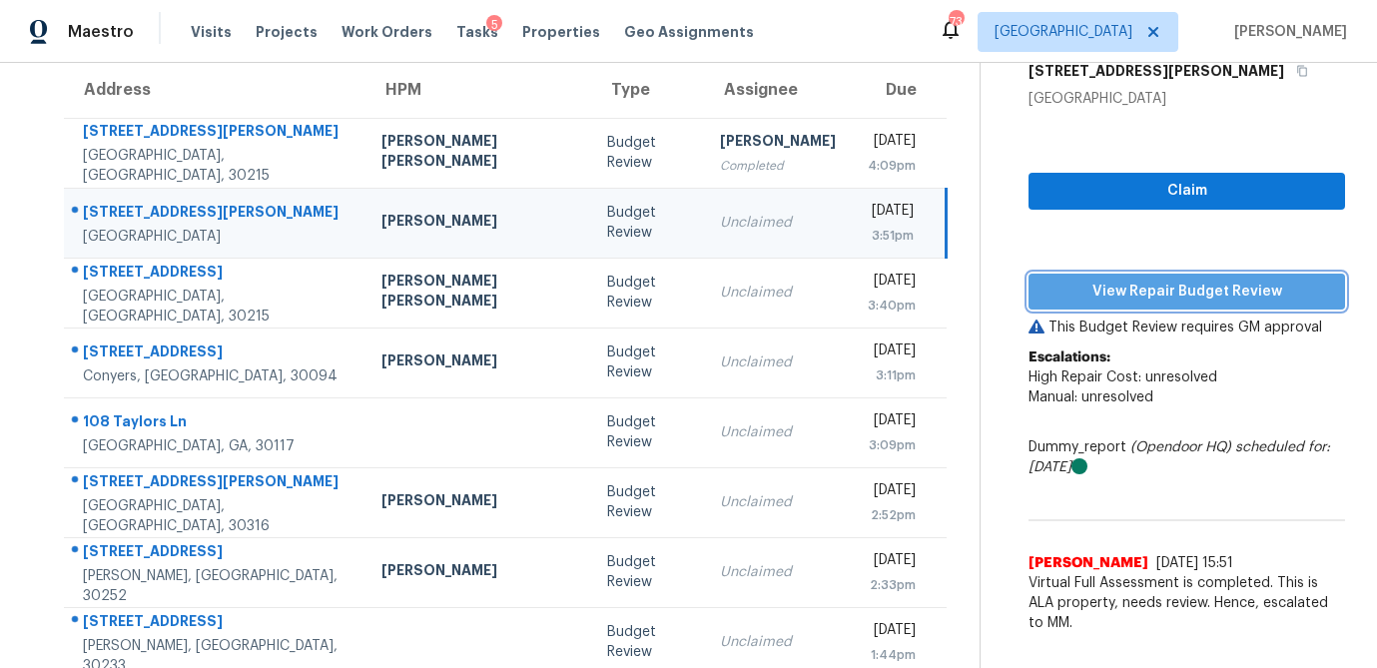
click at [1117, 301] on span "View Repair Budget Review" at bounding box center [1187, 292] width 285 height 25
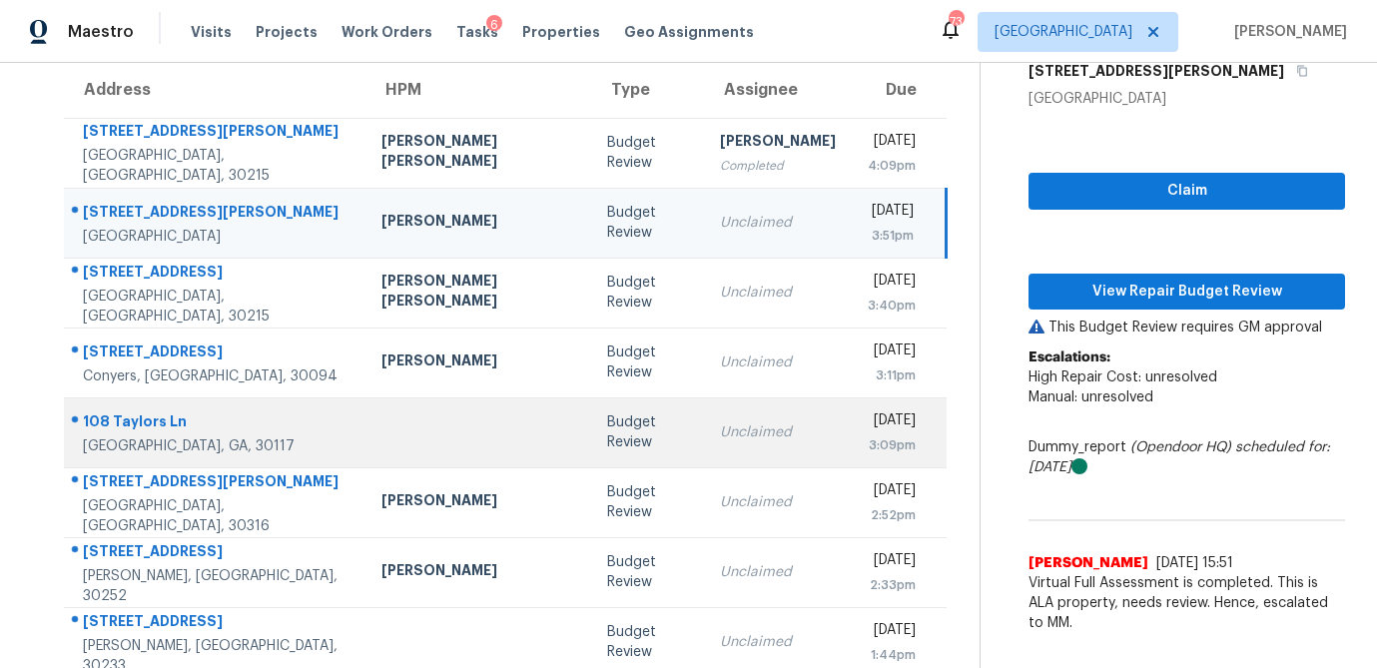
scroll to position [211, 0]
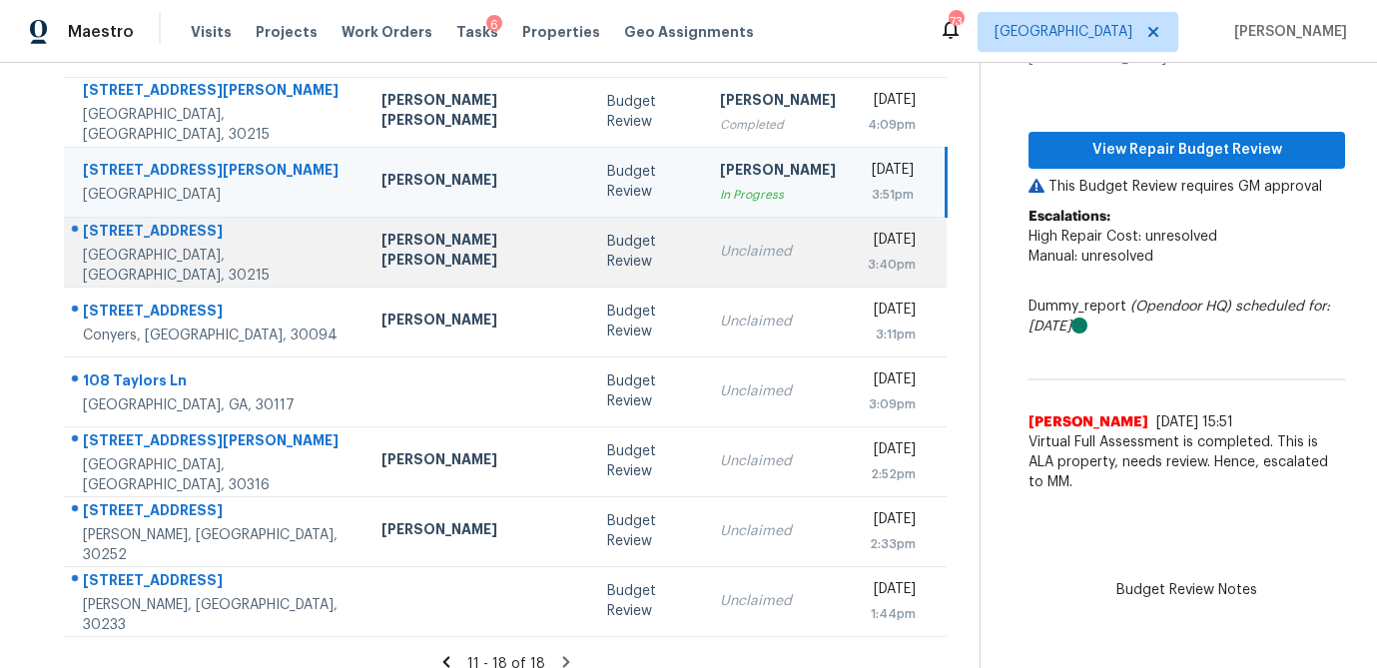
click at [591, 271] on td "Budget Review" at bounding box center [647, 252] width 113 height 70
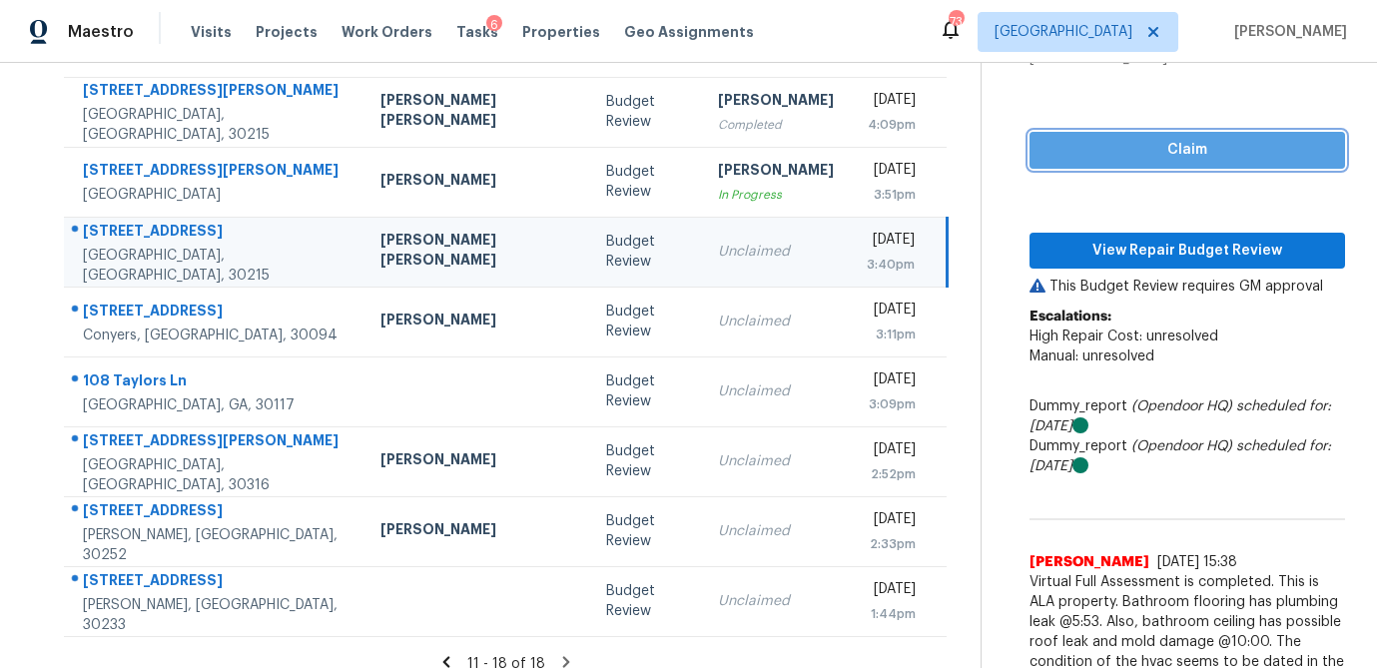
click at [1179, 160] on span "Claim" at bounding box center [1188, 150] width 285 height 25
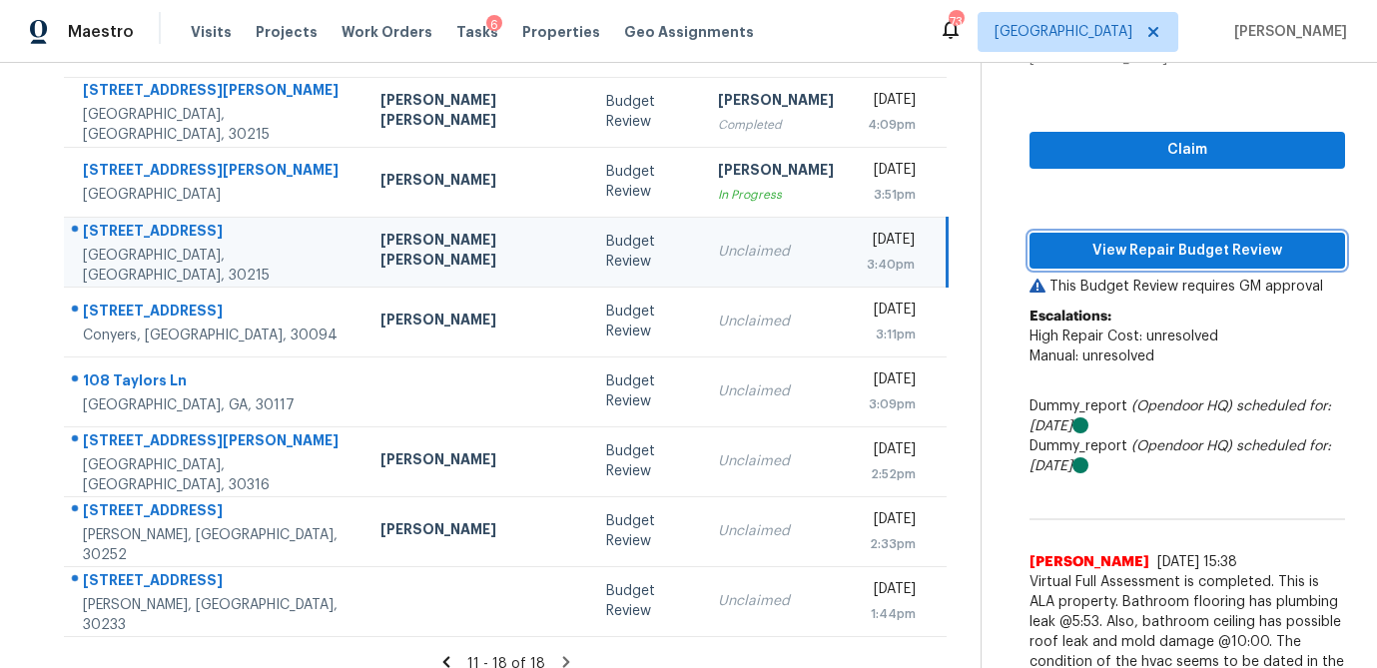
click at [1135, 258] on span "View Repair Budget Review" at bounding box center [1188, 251] width 285 height 25
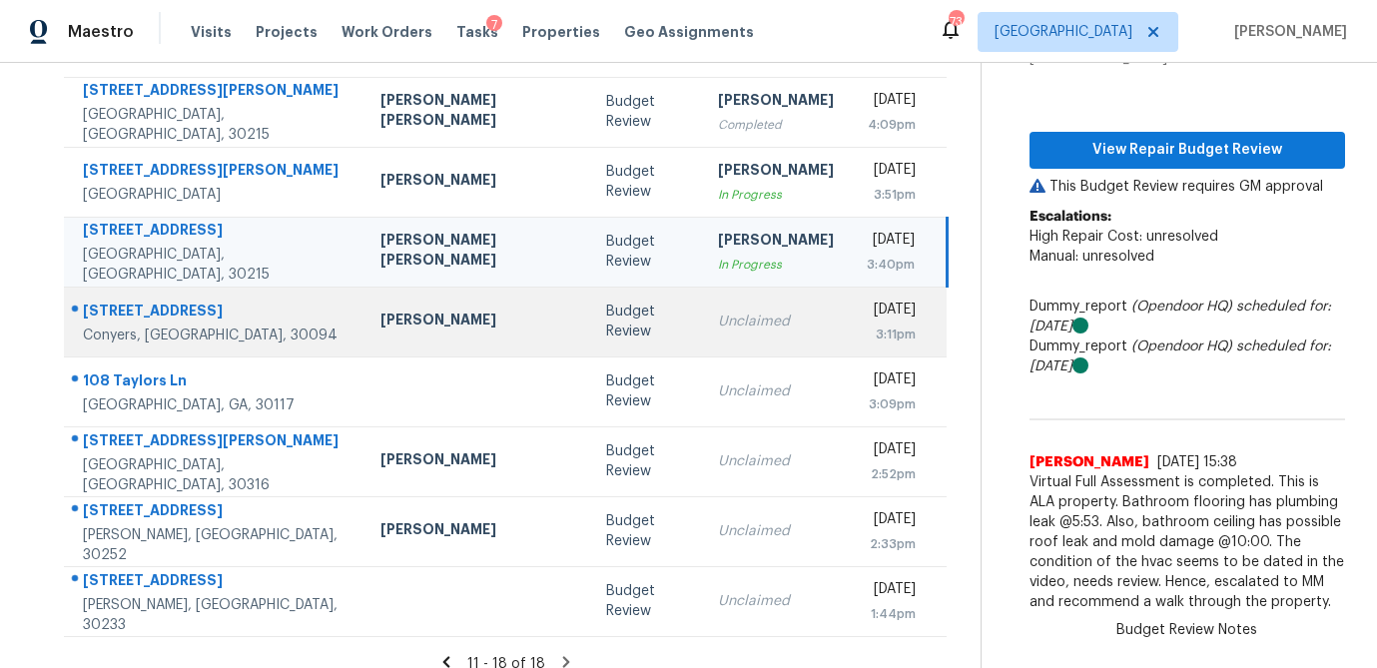
click at [606, 337] on div "Budget Review" at bounding box center [646, 322] width 81 height 40
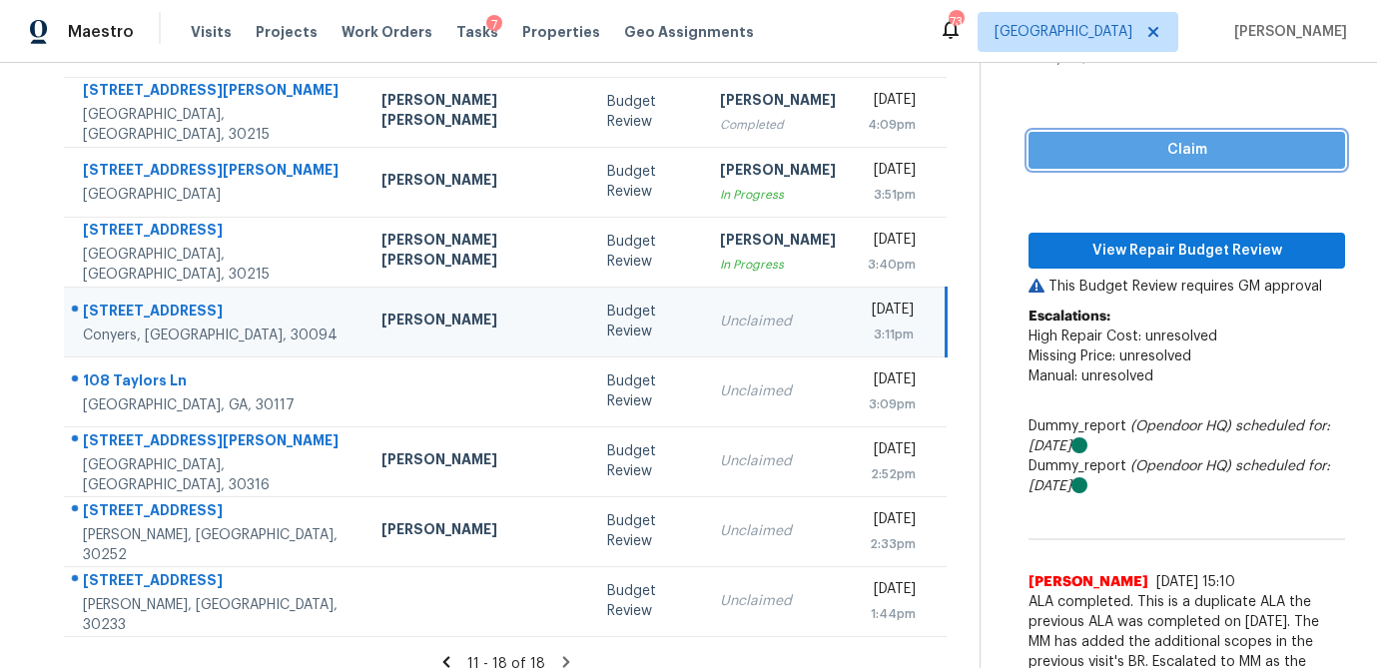
click at [1143, 141] on span "Claim" at bounding box center [1187, 150] width 285 height 25
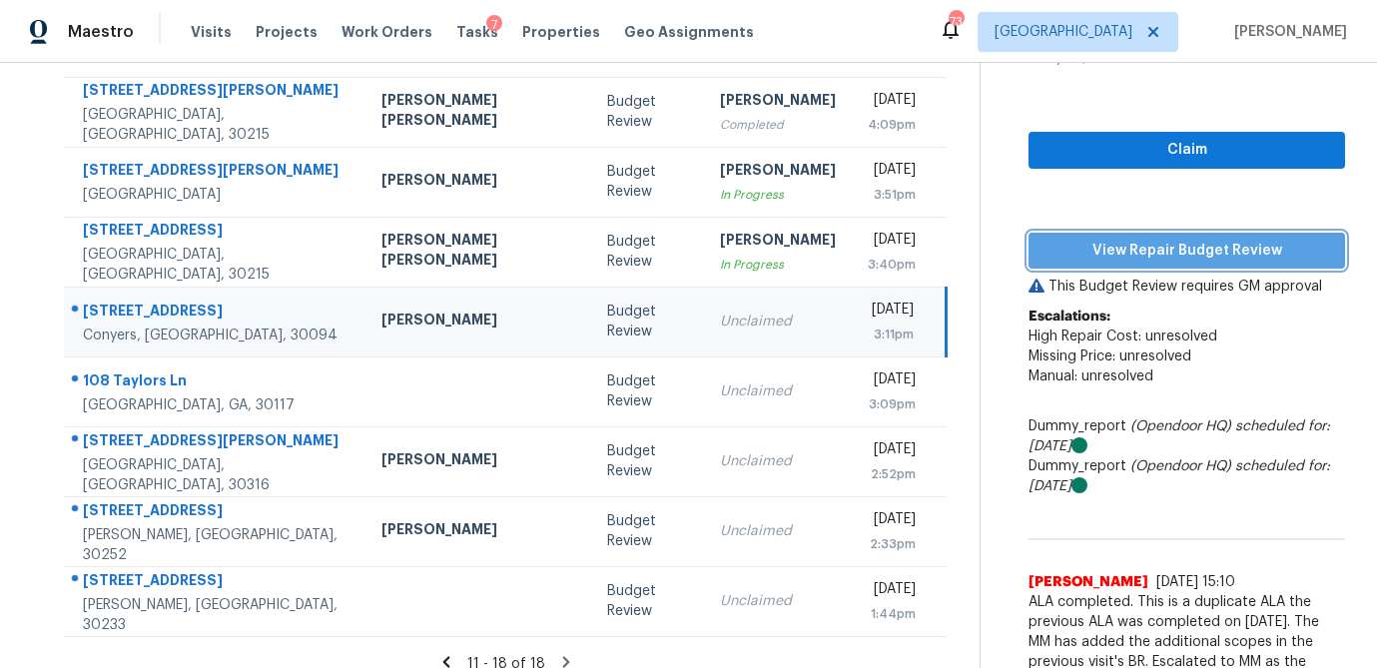
click at [1131, 251] on span "View Repair Budget Review" at bounding box center [1187, 251] width 285 height 25
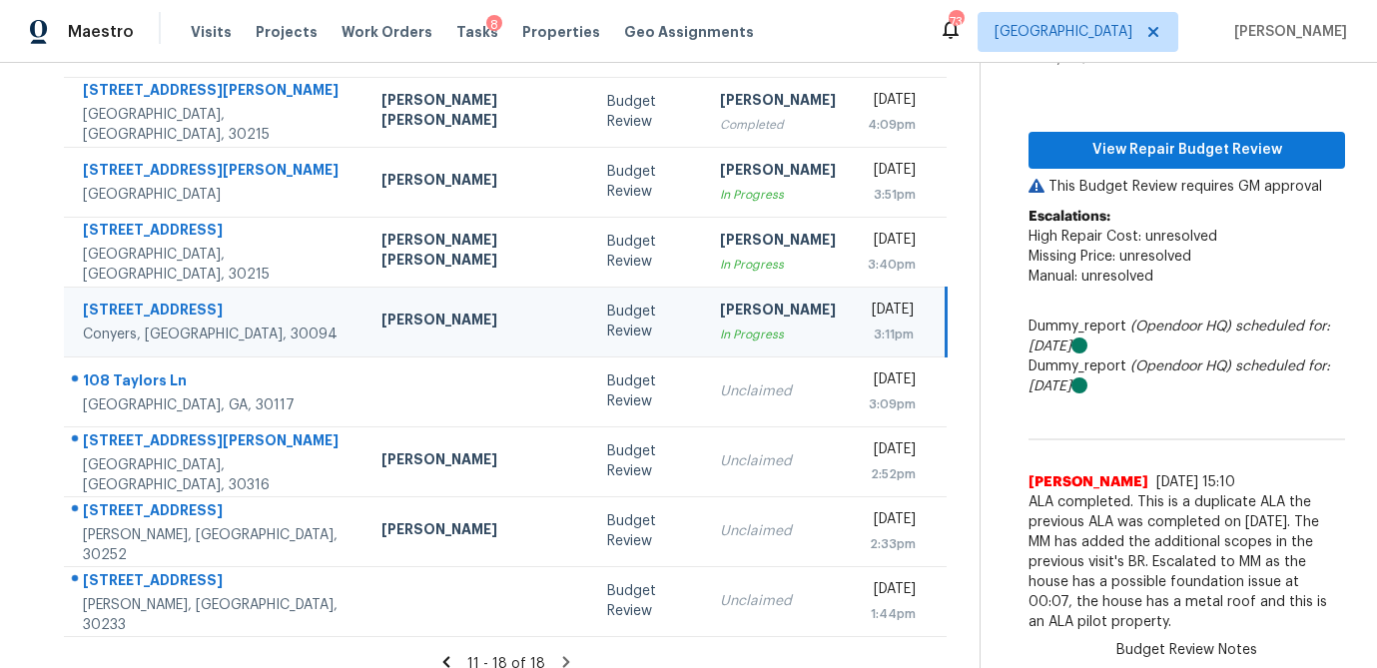
scroll to position [0, 0]
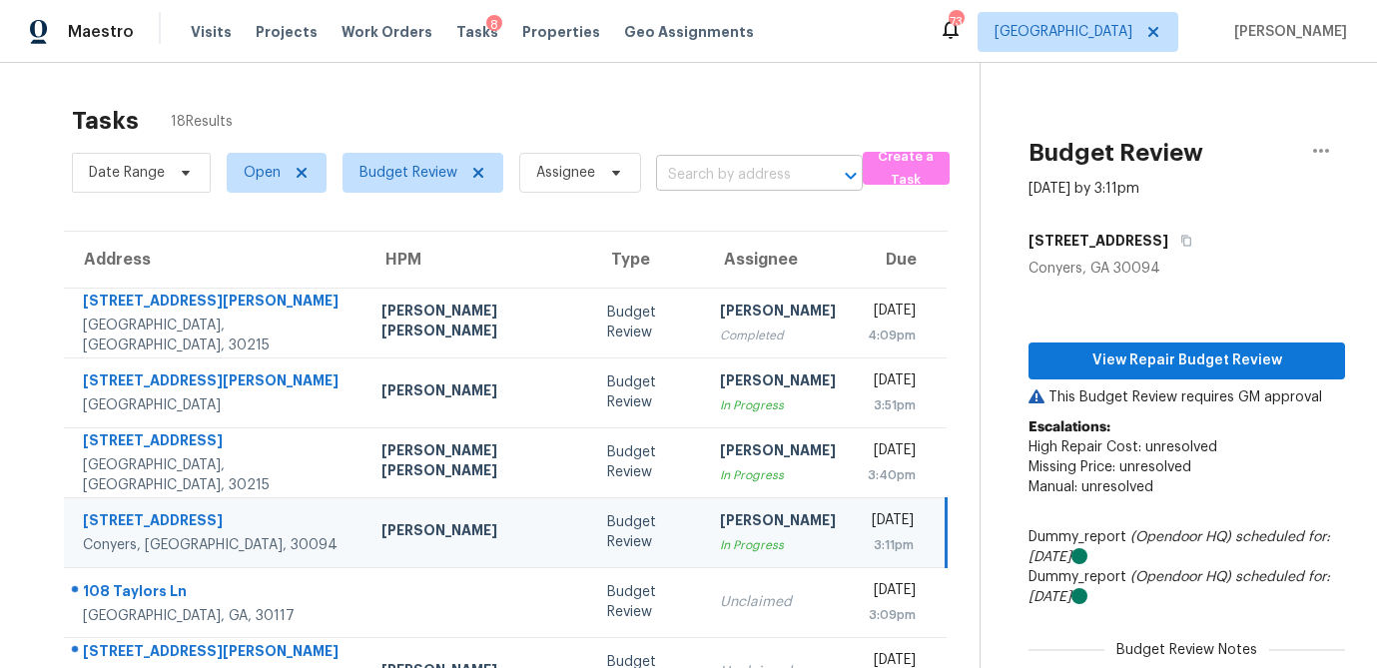
click at [680, 165] on input "text" at bounding box center [731, 175] width 151 height 31
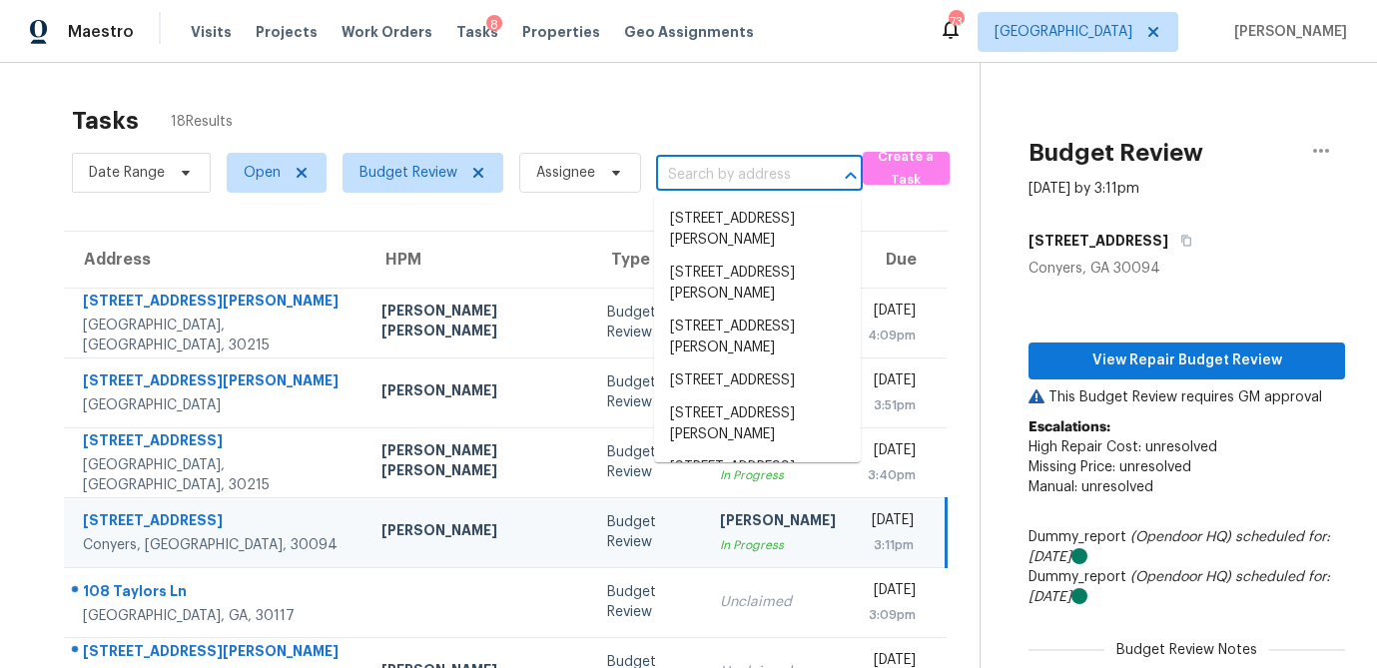
paste input "11939 Olmstead Dr, Fayetteville, GA 30215"
type input "11939 Olmstead Dr, Fayetteville, GA 30215"
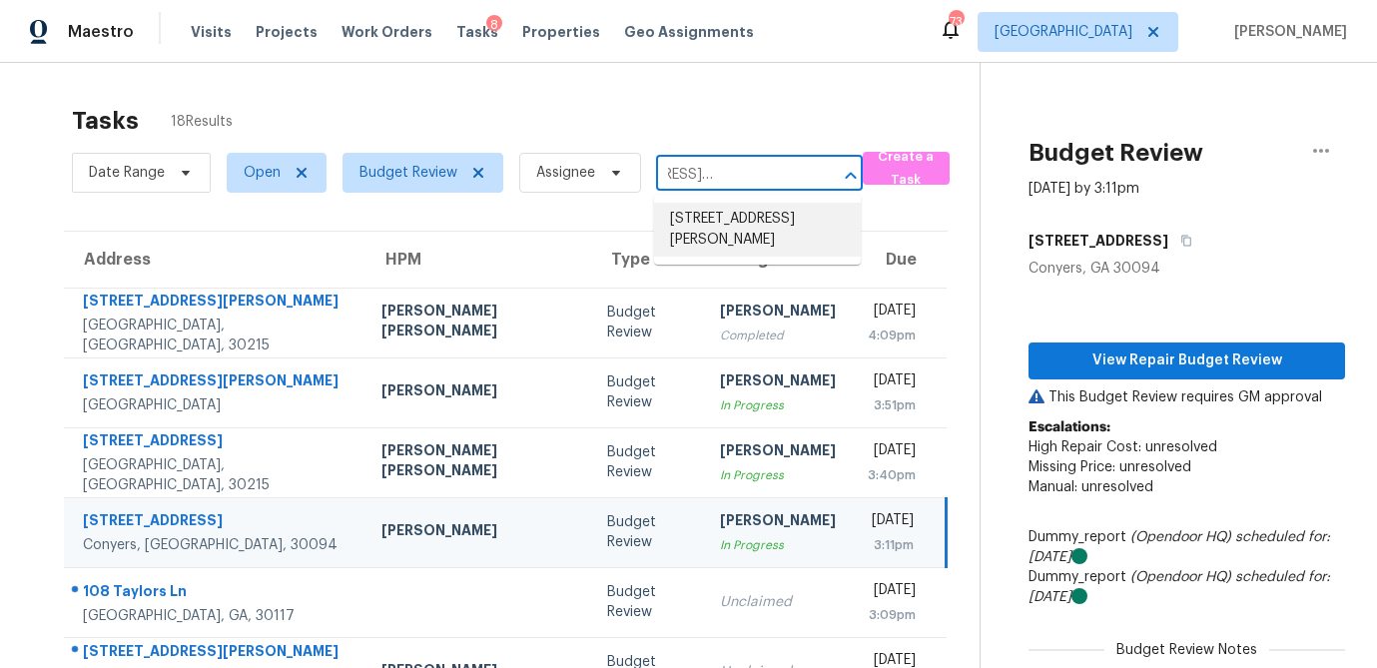
click at [709, 214] on li "11939 Olmstead Dr, Fayetteville, GA 30215" at bounding box center [757, 230] width 207 height 54
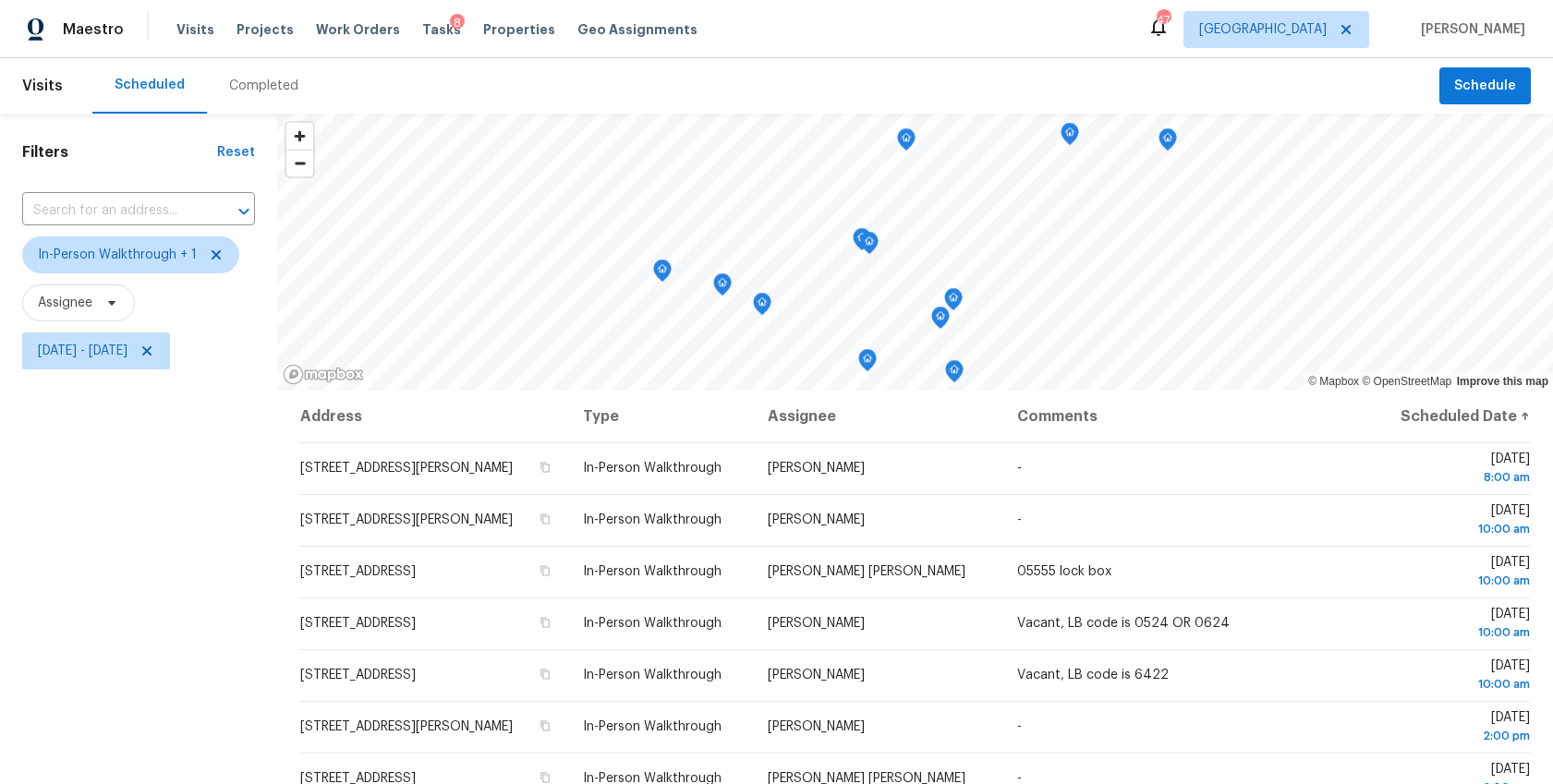
scroll to position [80, 0]
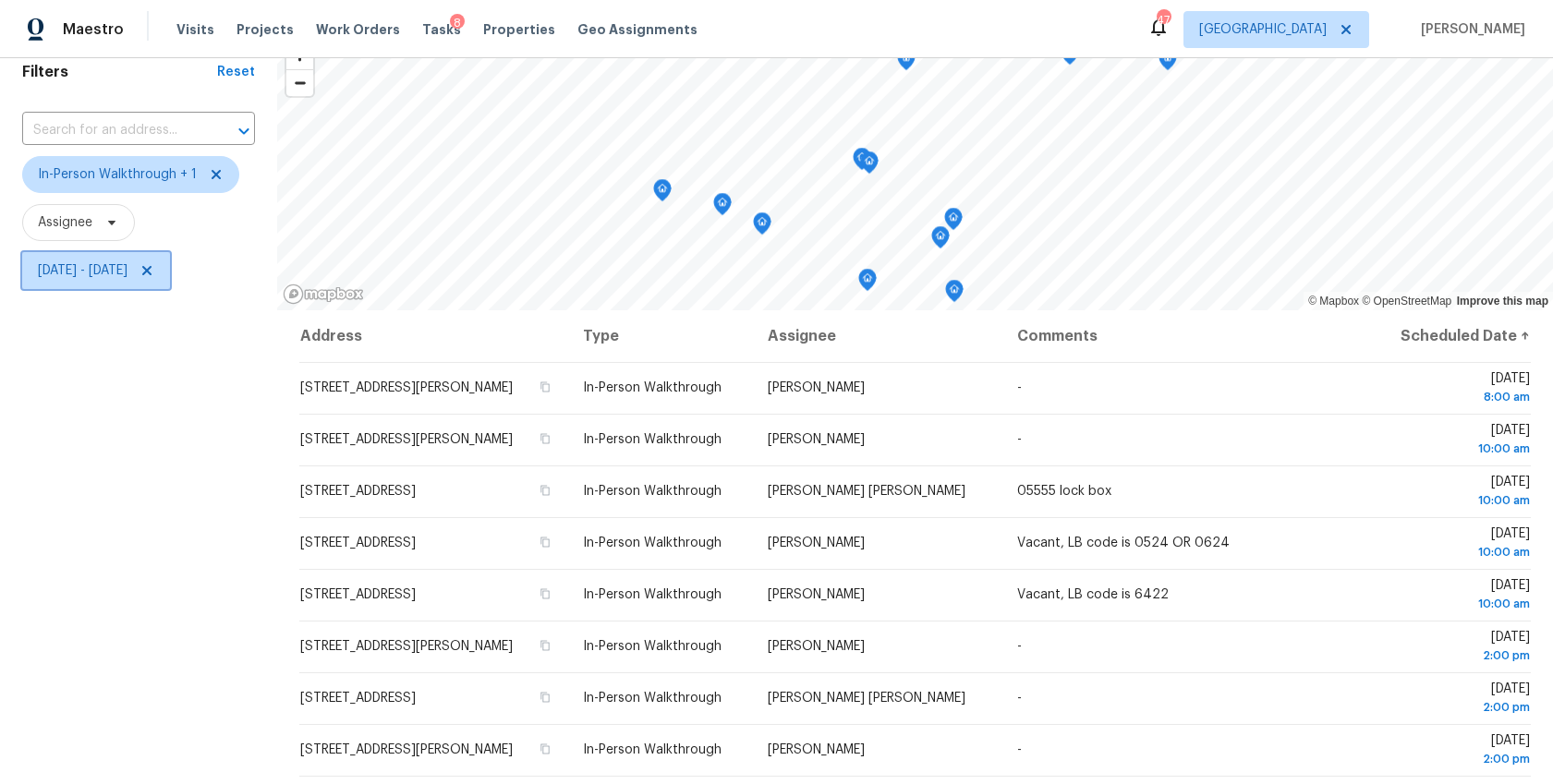
click at [64, 278] on span "[DATE] - [DATE]" at bounding box center [82, 271] width 90 height 18
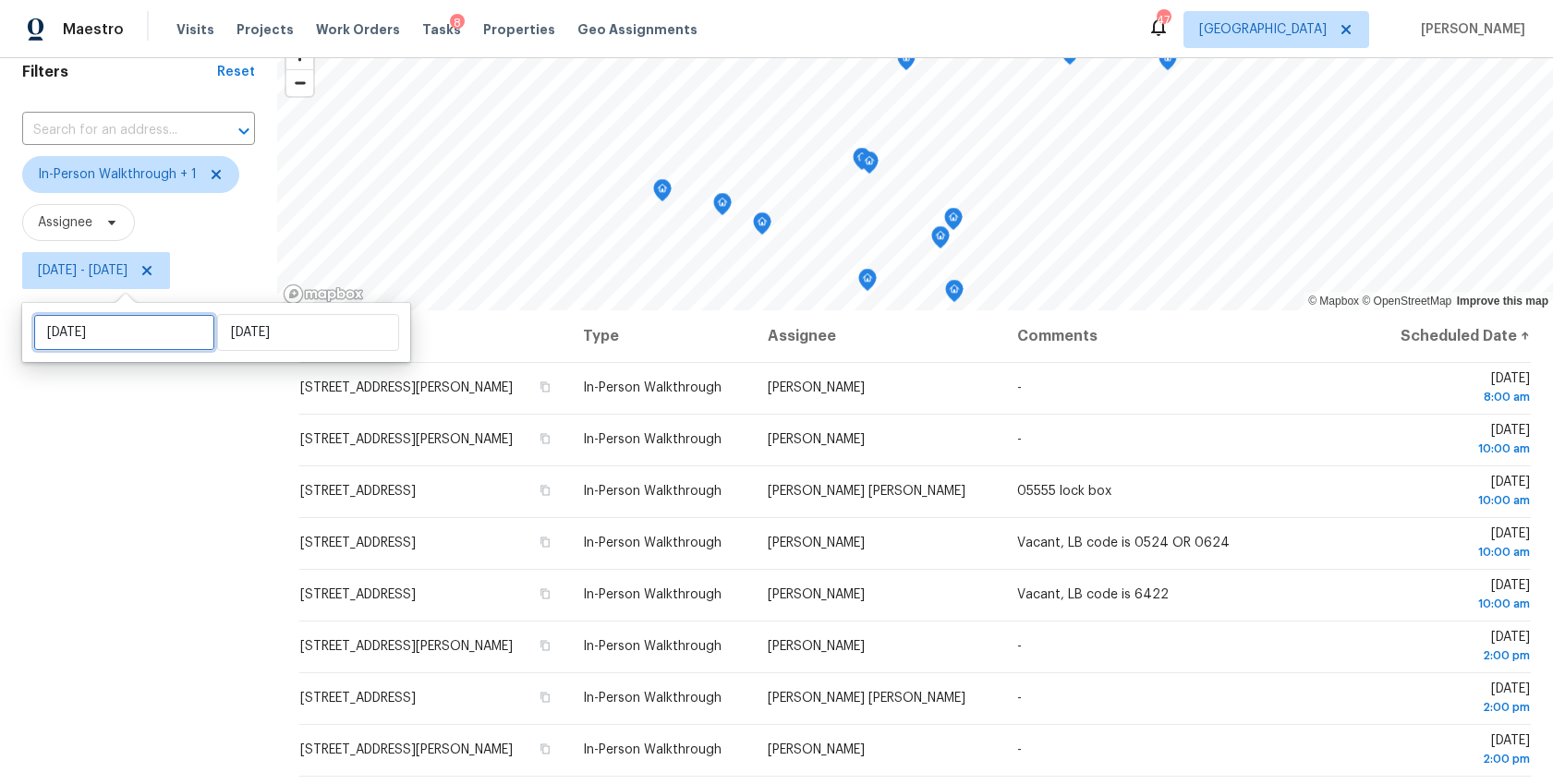
drag, startPoint x: 89, startPoint y: 337, endPoint x: 87, endPoint y: 351, distance: 14.1
click at [89, 337] on input "[DATE]" at bounding box center [124, 333] width 182 height 37
select select "7"
select select "2025"
select select "8"
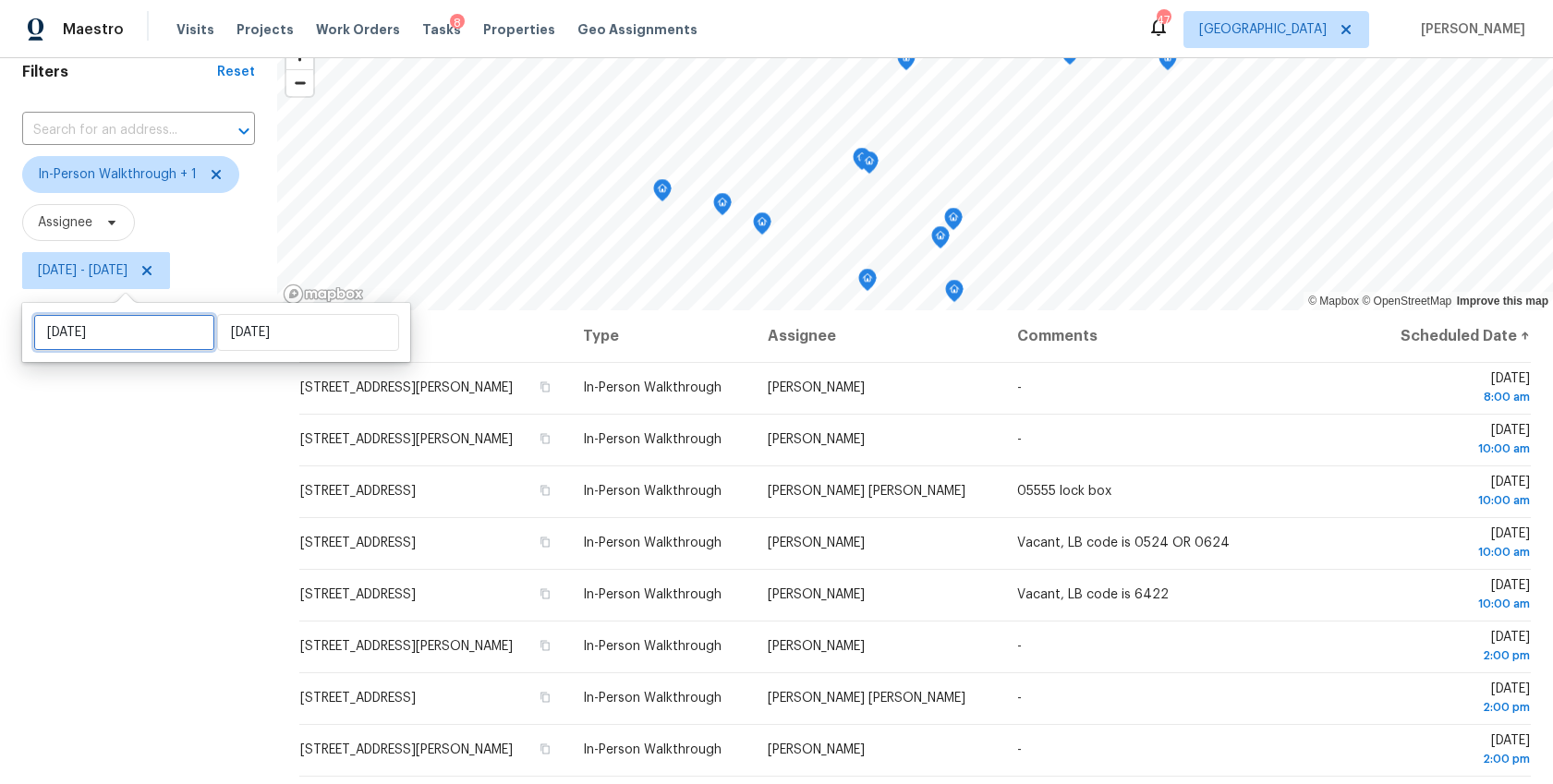
select select "2025"
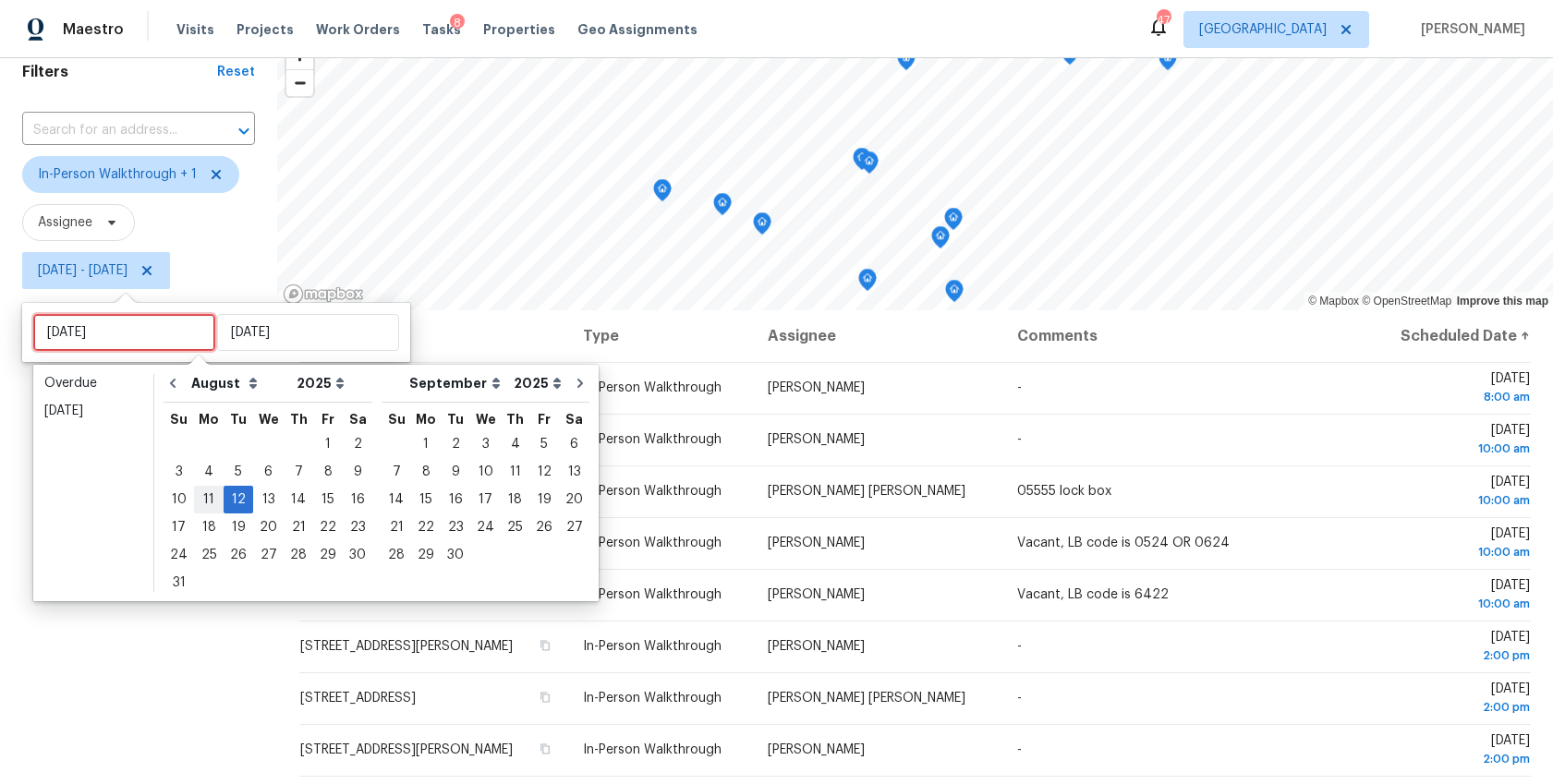
type input "[DATE]"
click at [261, 500] on div "13" at bounding box center [268, 499] width 31 height 26
type input "[DATE]"
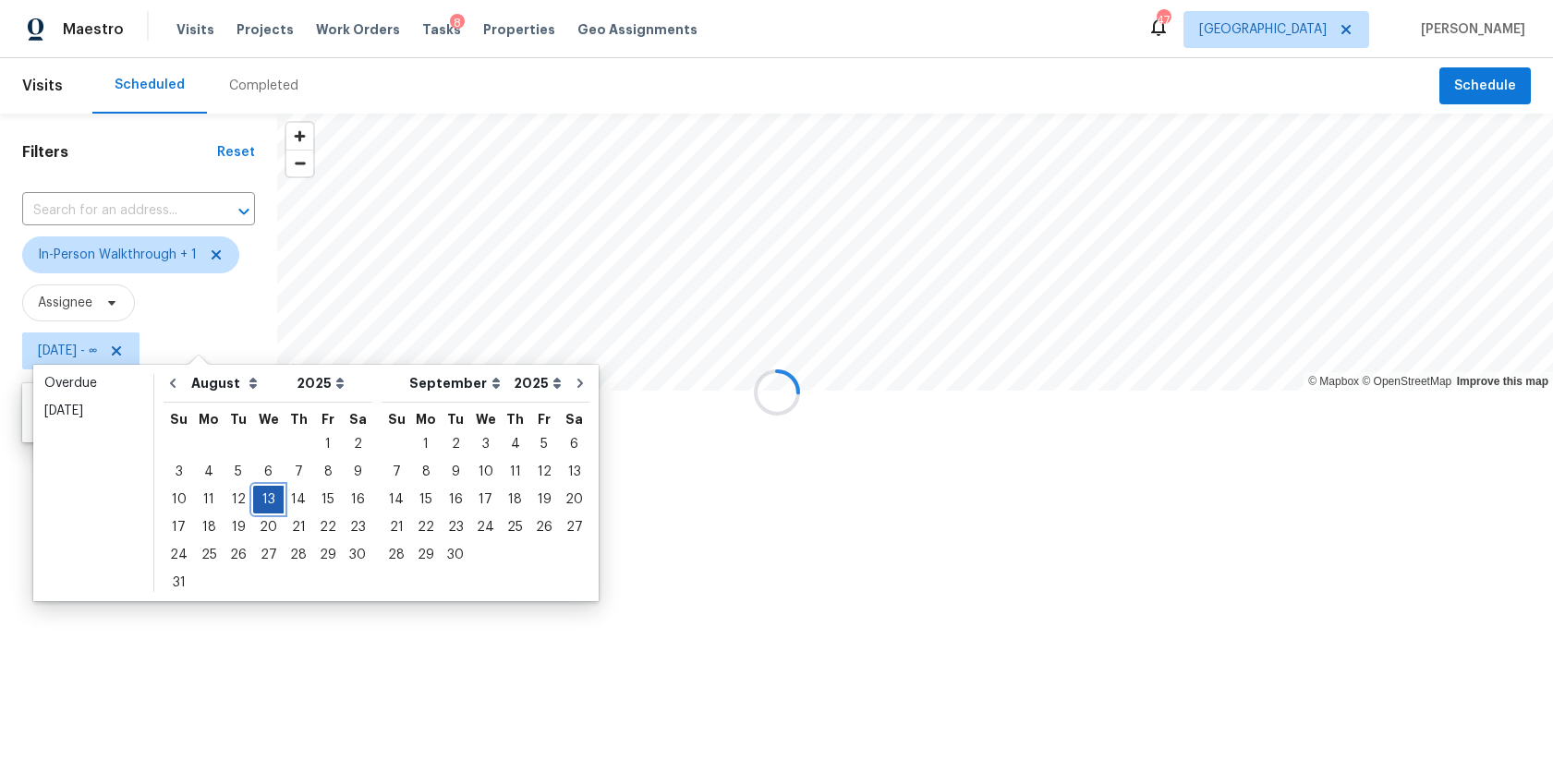
click at [261, 500] on div "13" at bounding box center [268, 499] width 31 height 26
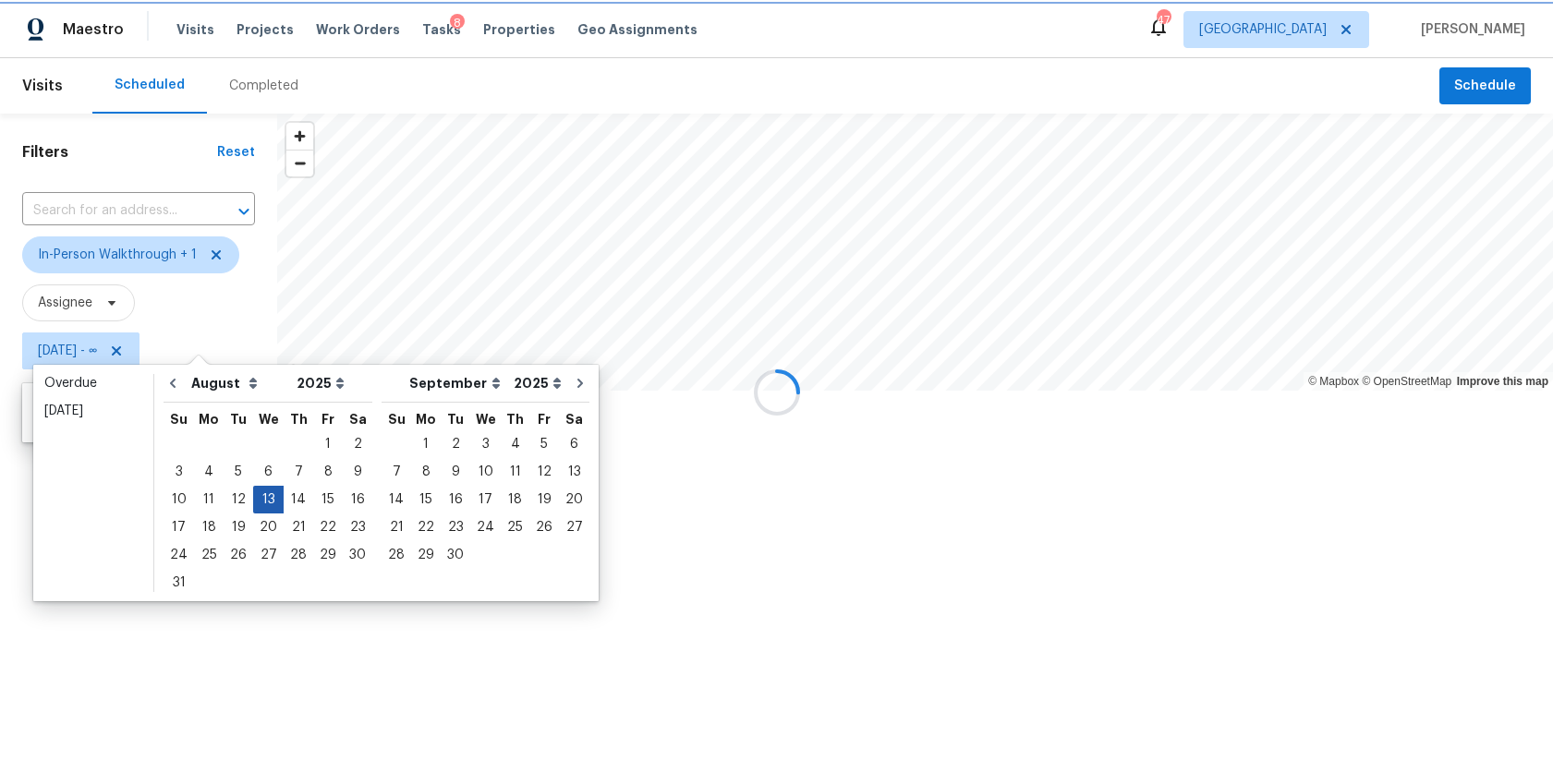
type input "Wed, Aug 13"
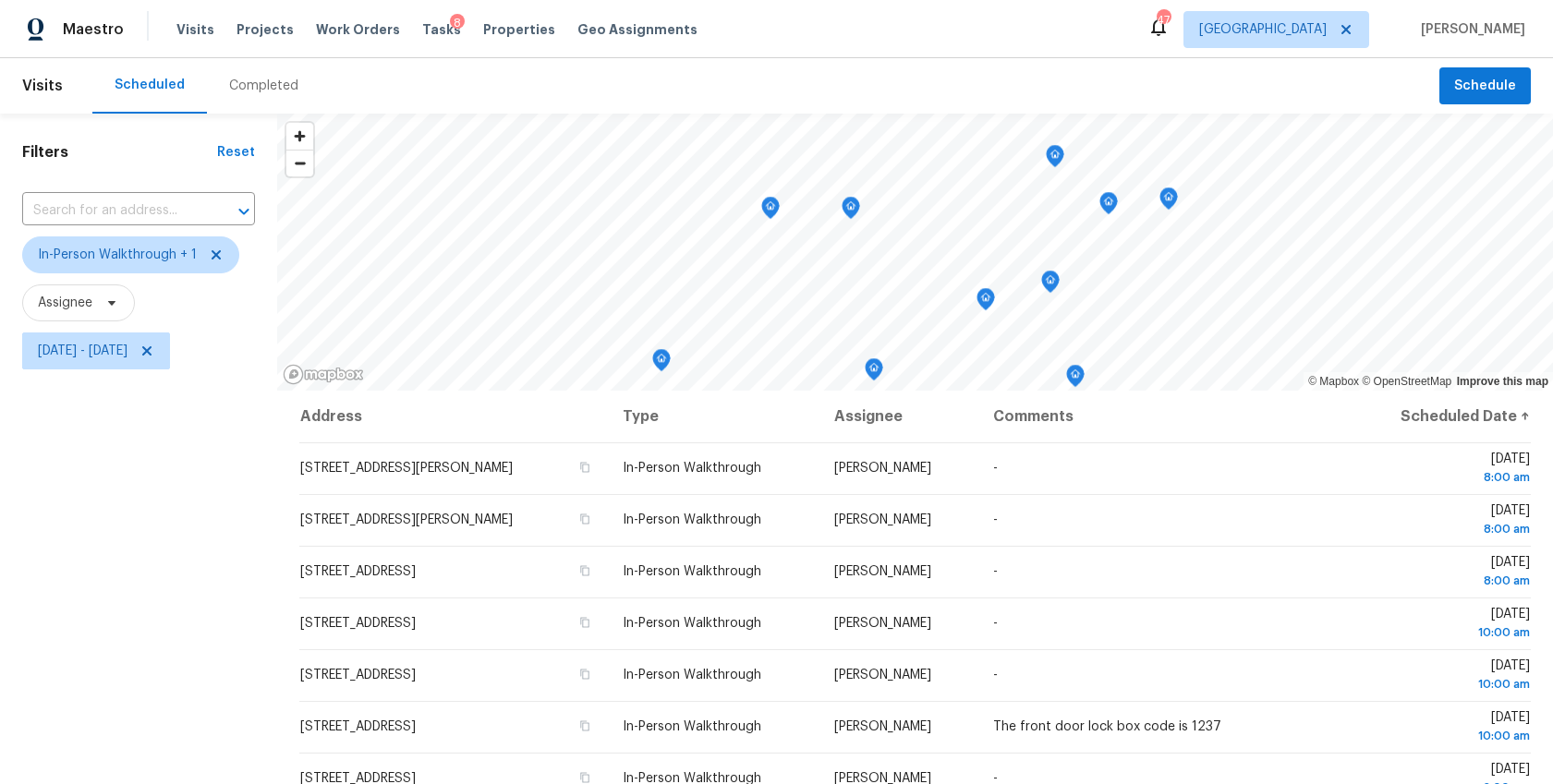
click at [129, 569] on div "Filters Reset ​ In-Person Walkthrough + 1 Assignee Wed, Aug 13 - Wed, Aug 13" at bounding box center [139, 566] width 277 height 904
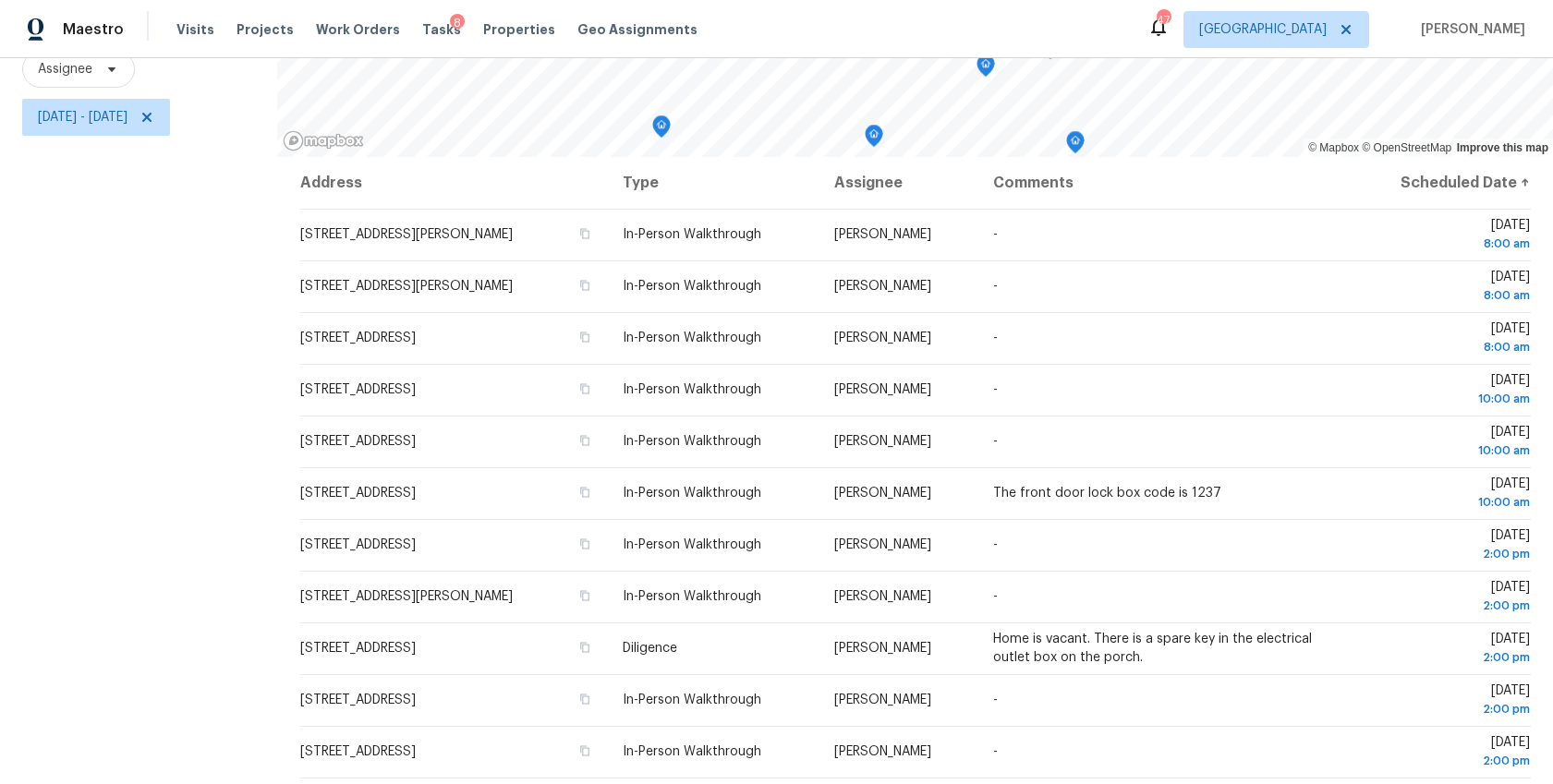
scroll to position [113, 0]
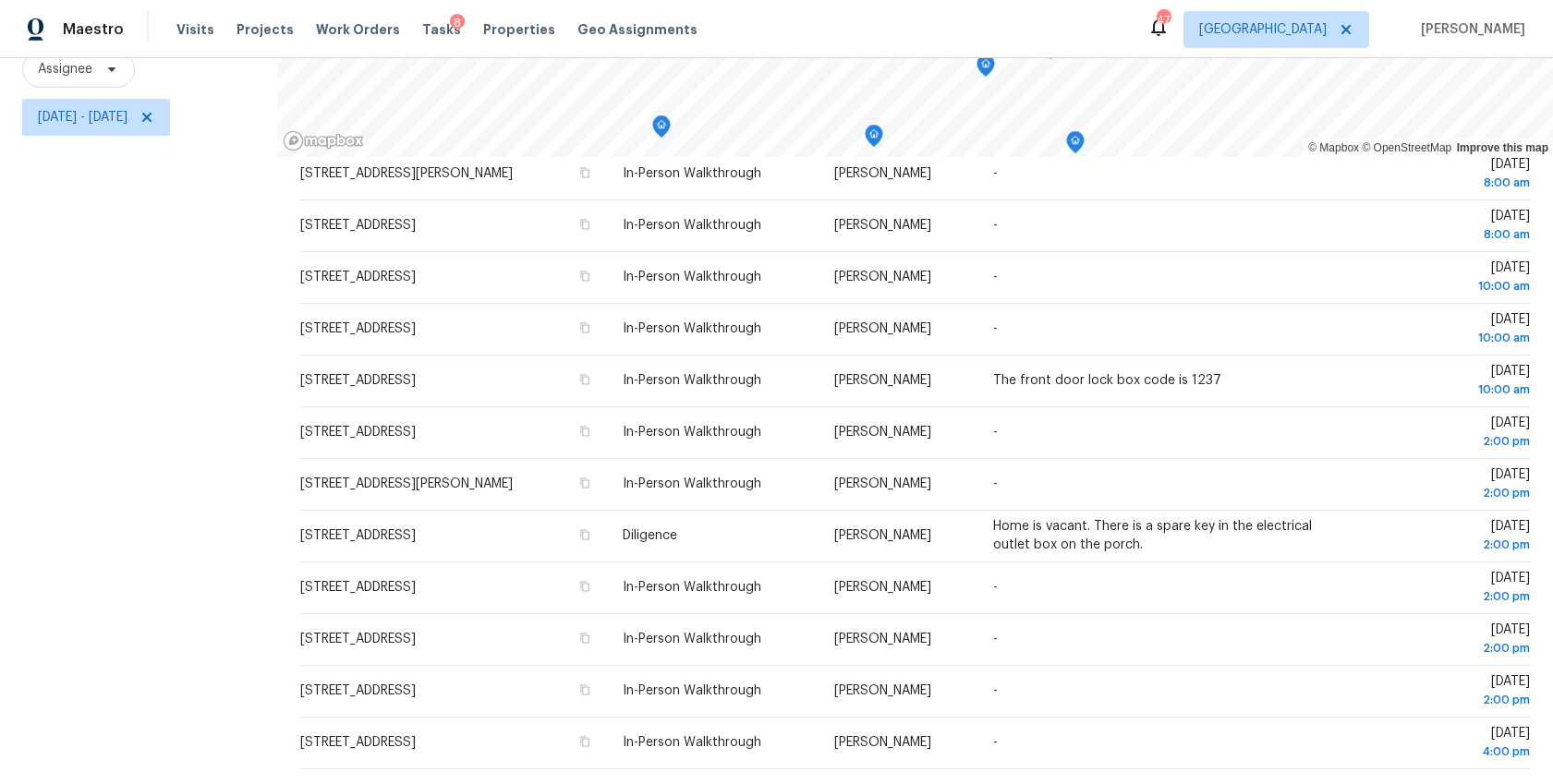
drag, startPoint x: 230, startPoint y: 436, endPoint x: 1418, endPoint y: 788, distance: 1239.1
click at [1418, 783] on html "Maestro Visits Projects Work Orders Tasks 8 Properties Geo Assignments 47 Atlan…" at bounding box center [776, 392] width 1553 height 784
copy div "© Mapbox © OpenStreetMap Improve this map"
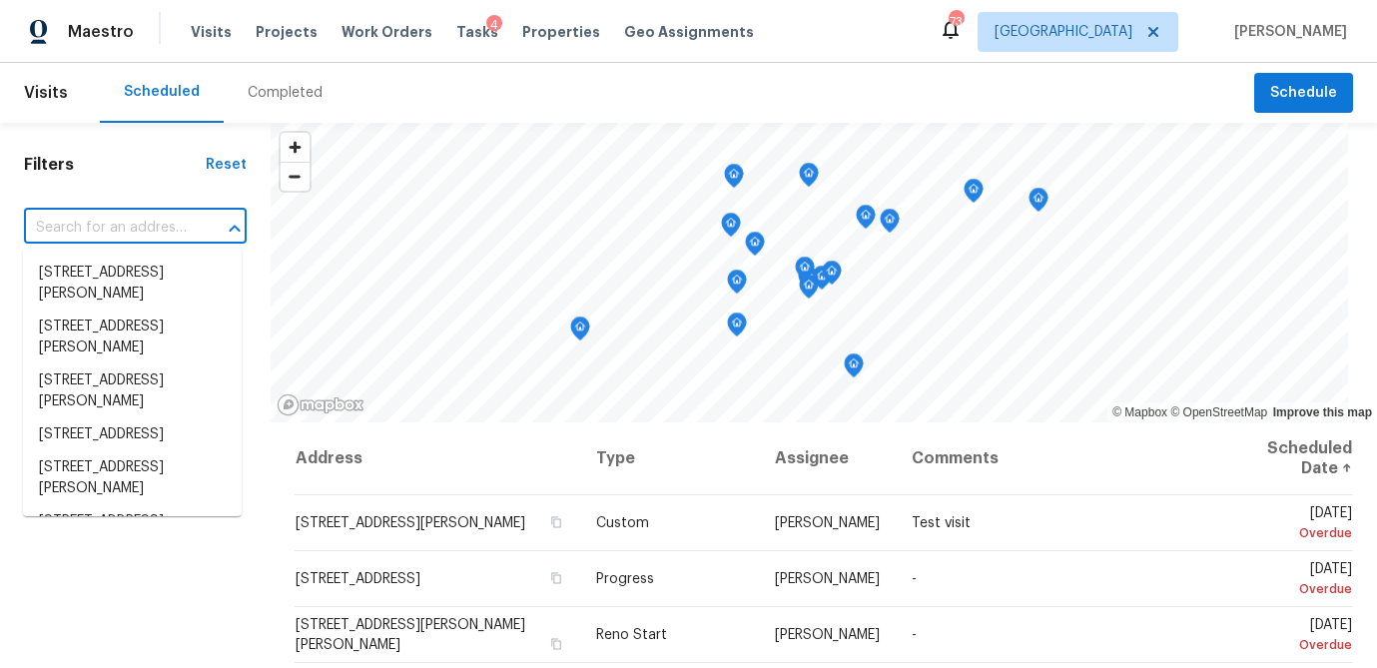
click at [119, 232] on input "text" at bounding box center [107, 228] width 167 height 31
paste input "[STREET_ADDRESS]"
type input "[STREET_ADDRESS]"
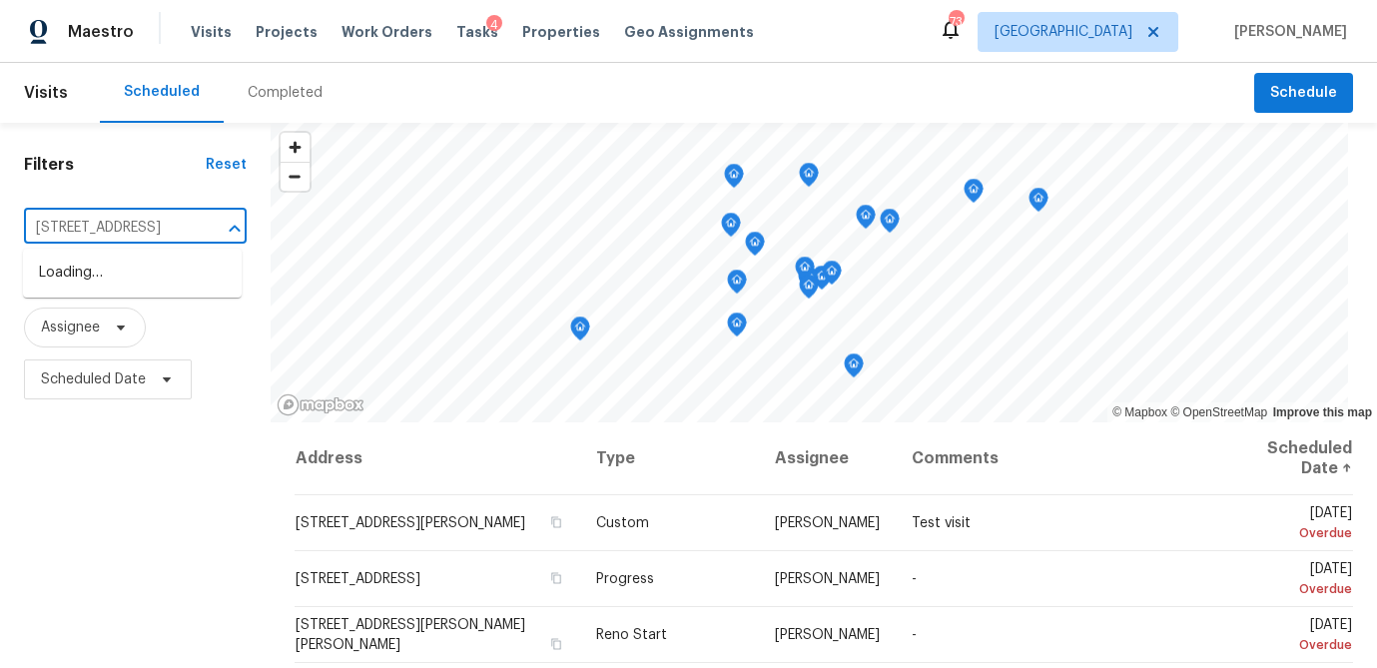
scroll to position [0, 69]
click at [98, 282] on li "[STREET_ADDRESS]" at bounding box center [132, 273] width 219 height 33
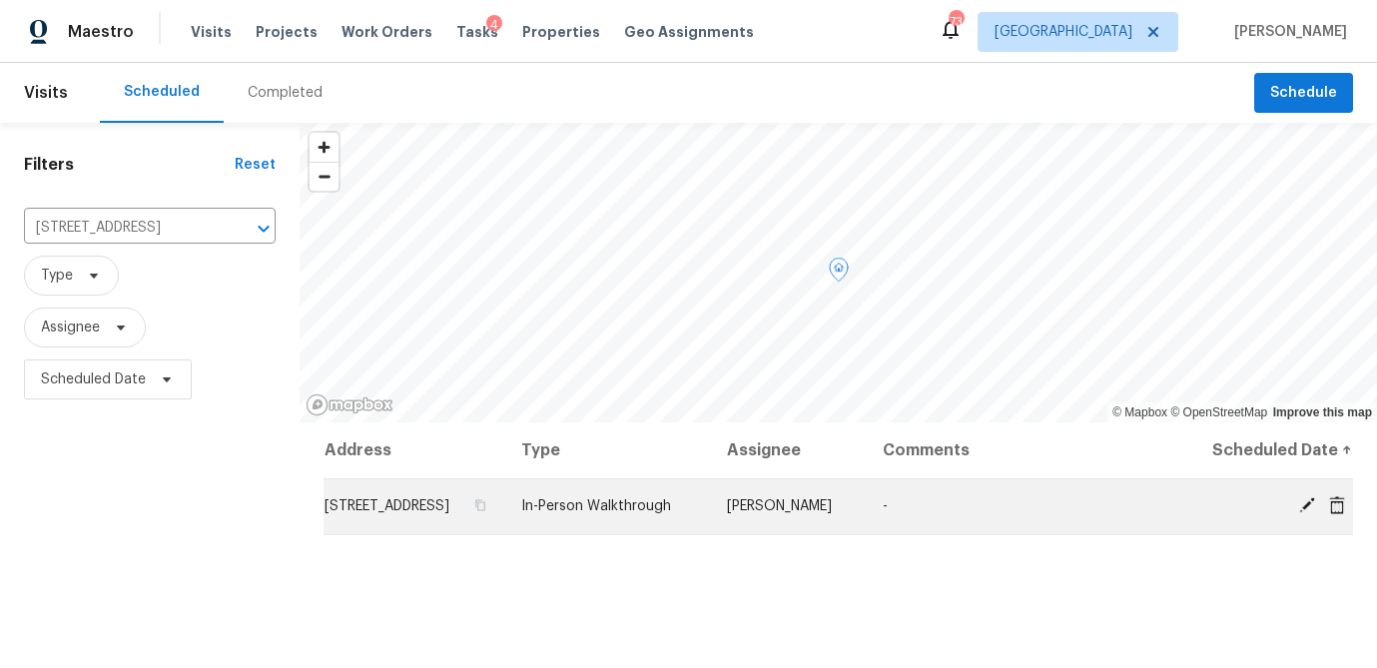
click at [1296, 514] on span at bounding box center [1307, 505] width 30 height 18
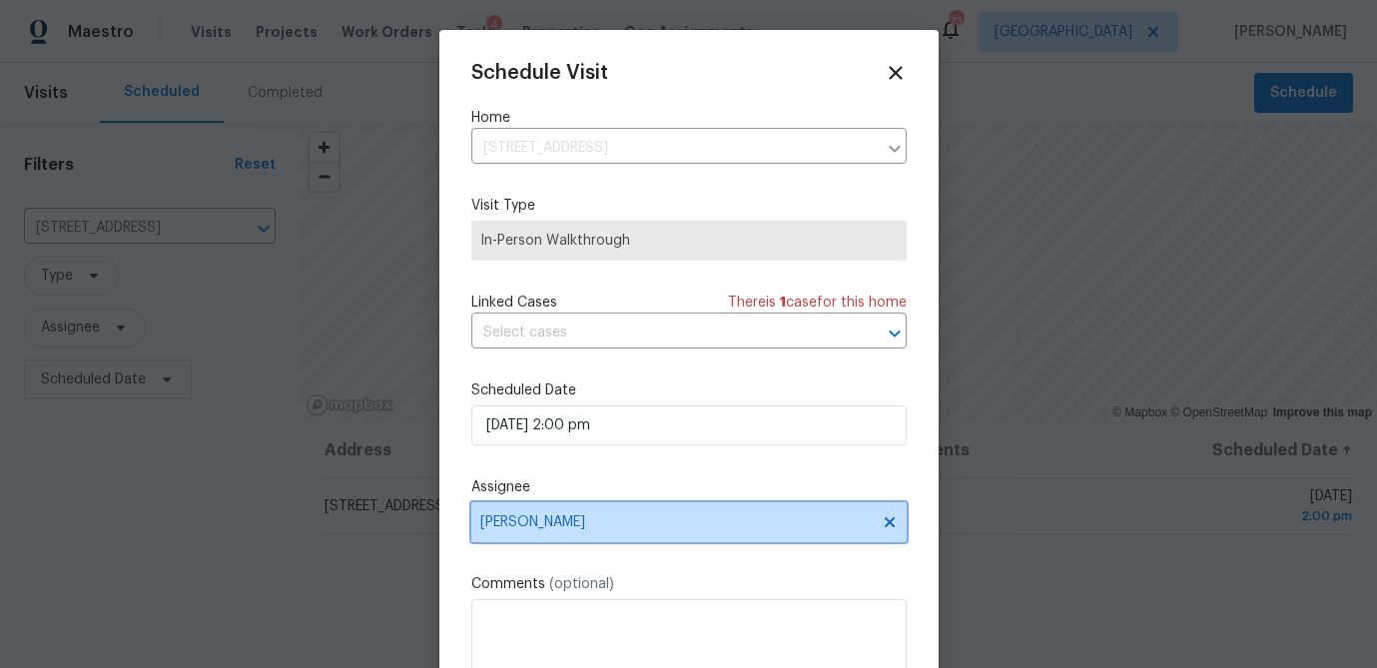
click at [609, 513] on span "[PERSON_NAME]" at bounding box center [688, 522] width 435 height 40
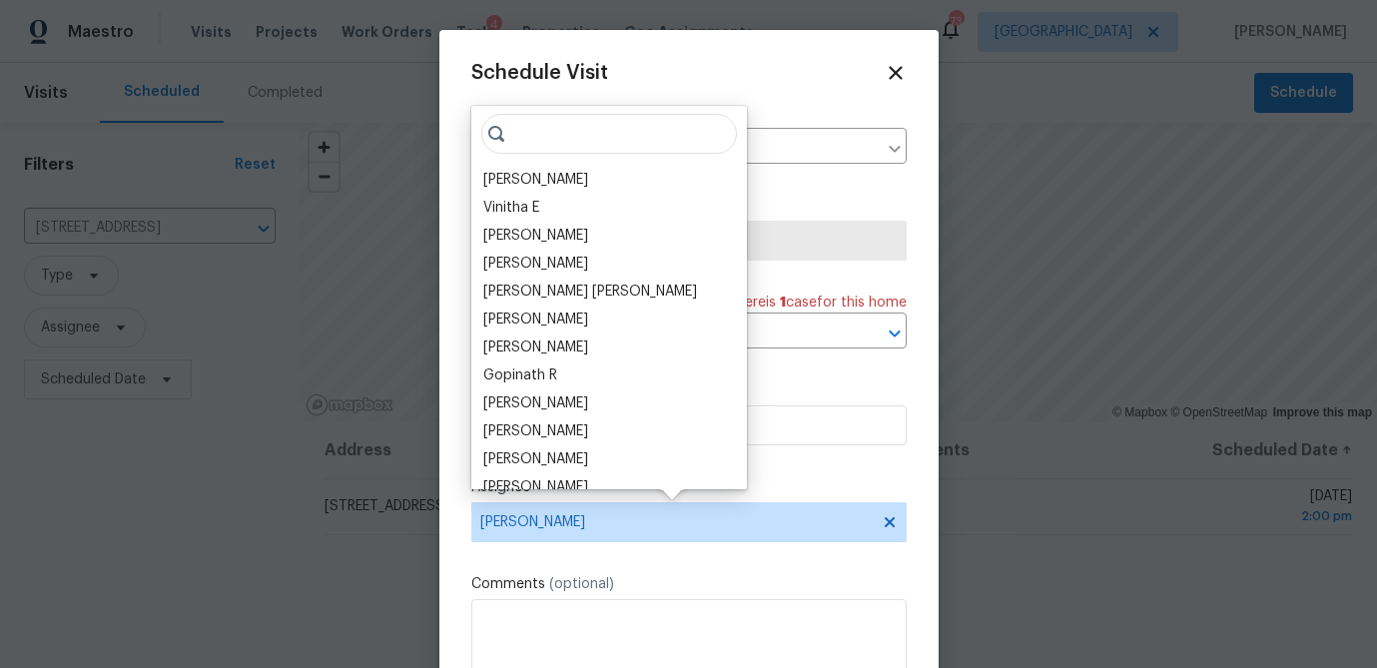
click at [572, 134] on input "search" at bounding box center [609, 134] width 256 height 40
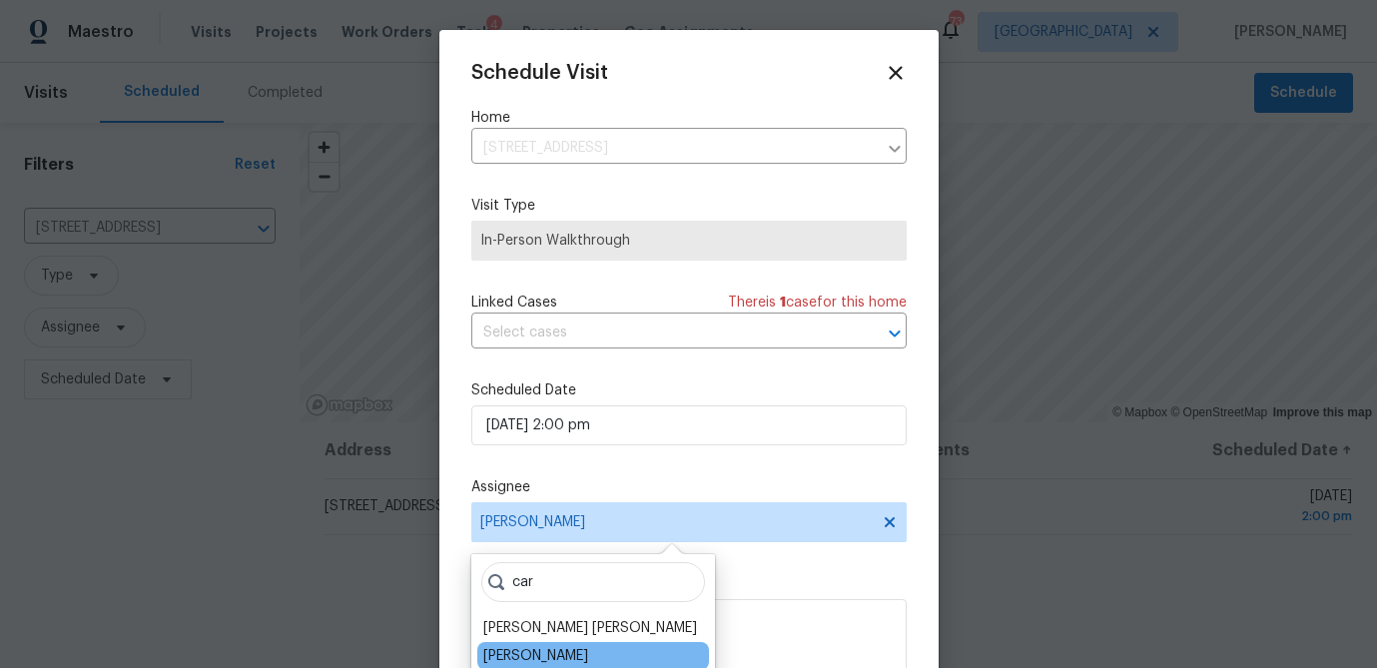
type input "car"
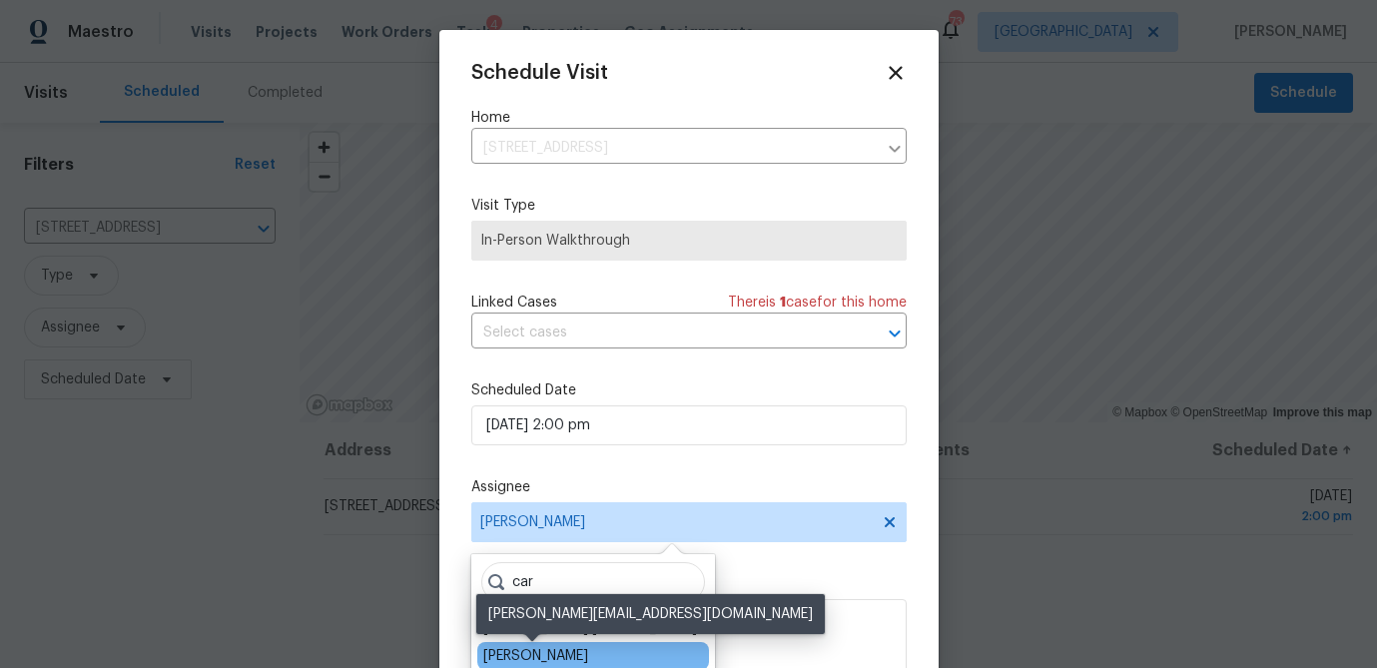
click at [505, 653] on div "Carmen Childs" at bounding box center [535, 656] width 105 height 20
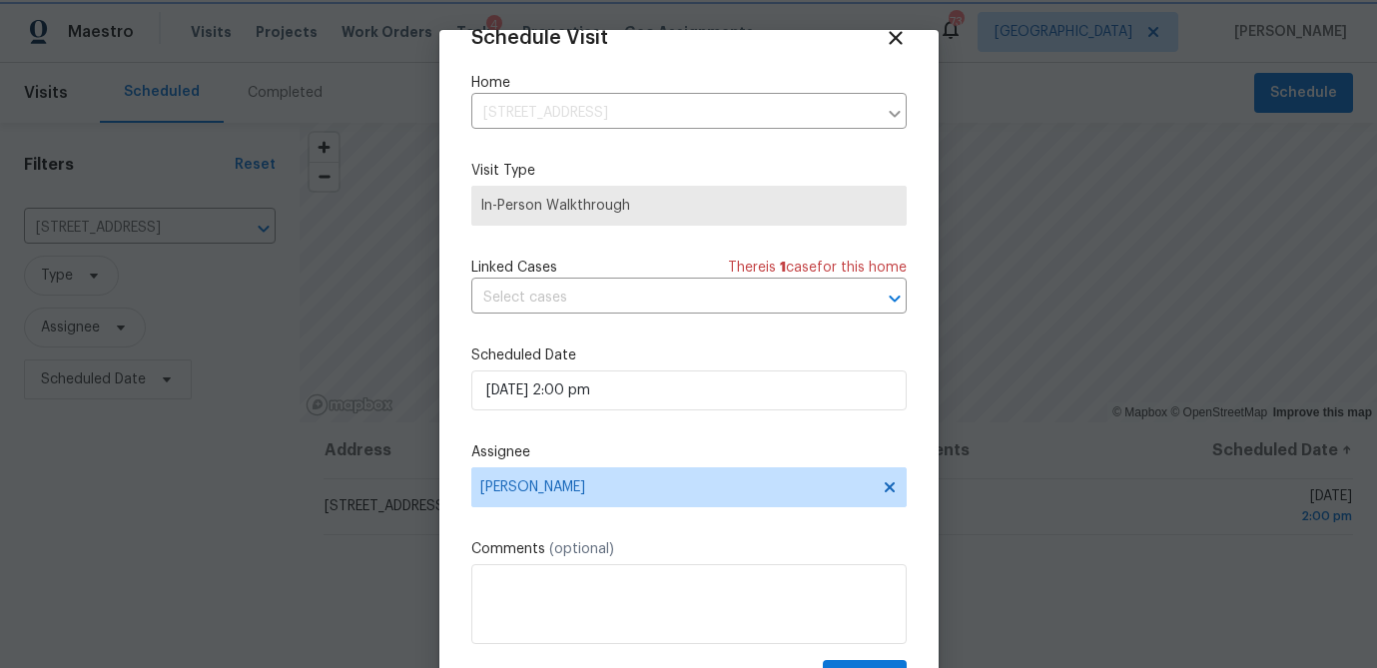
scroll to position [91, 0]
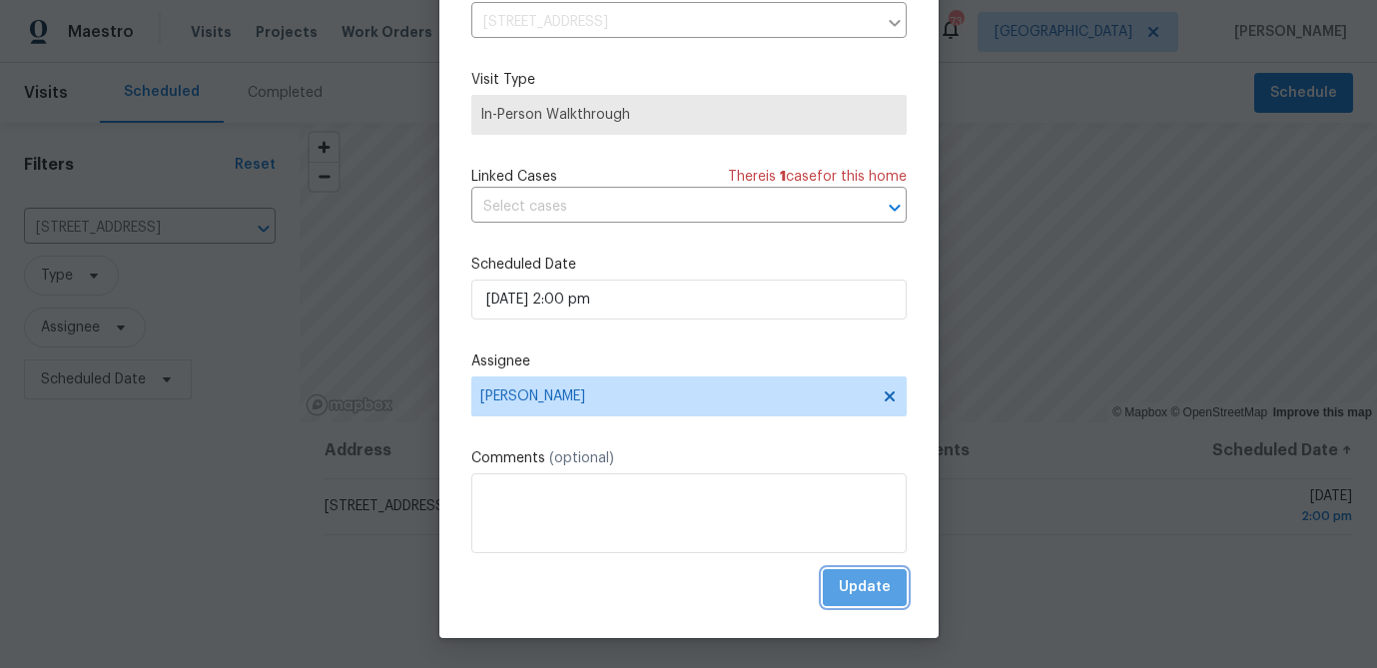
drag, startPoint x: 867, startPoint y: 590, endPoint x: 839, endPoint y: 595, distance: 28.4
click at [866, 590] on span "Update" at bounding box center [865, 587] width 52 height 25
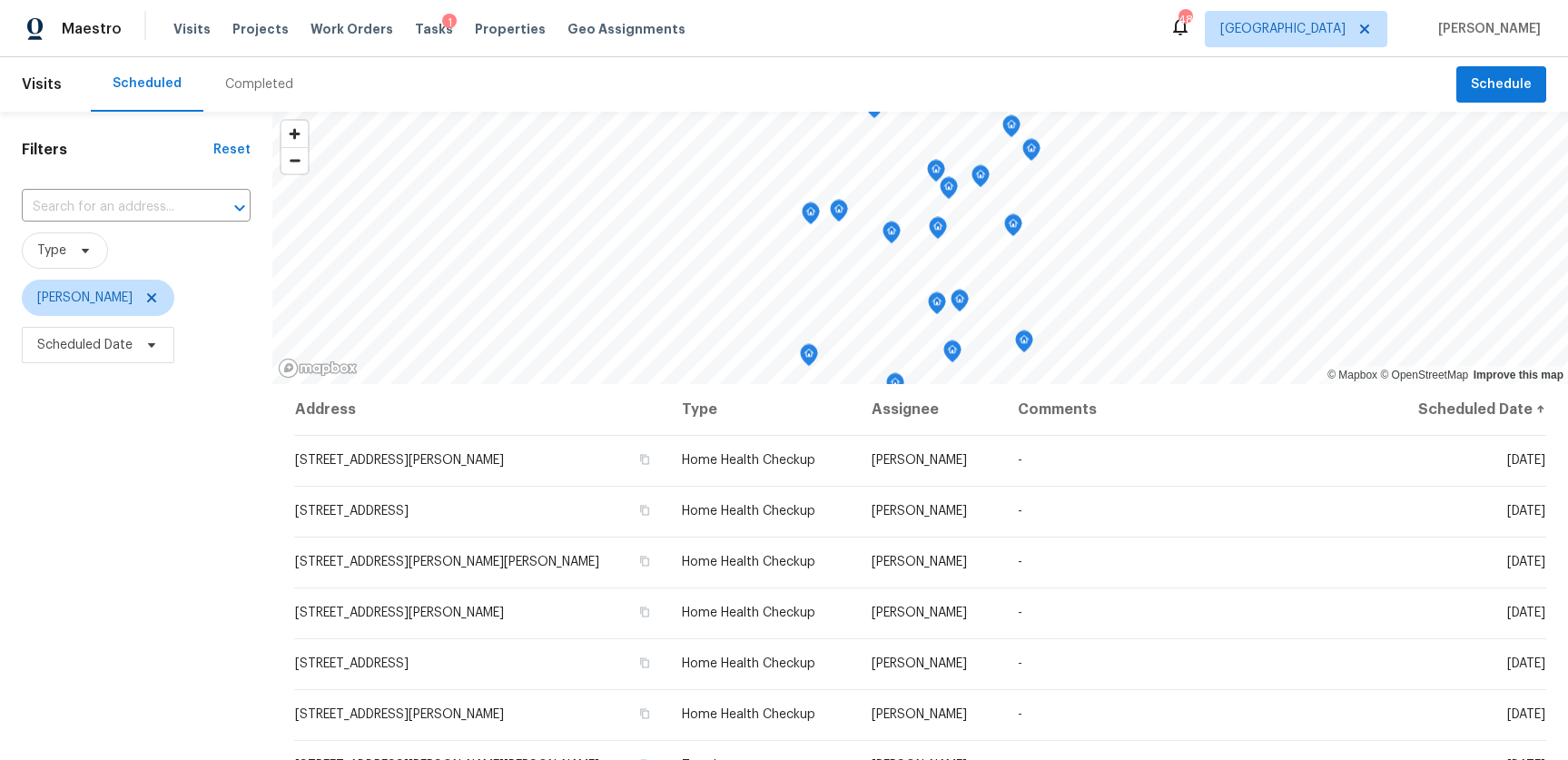
scroll to position [40, 0]
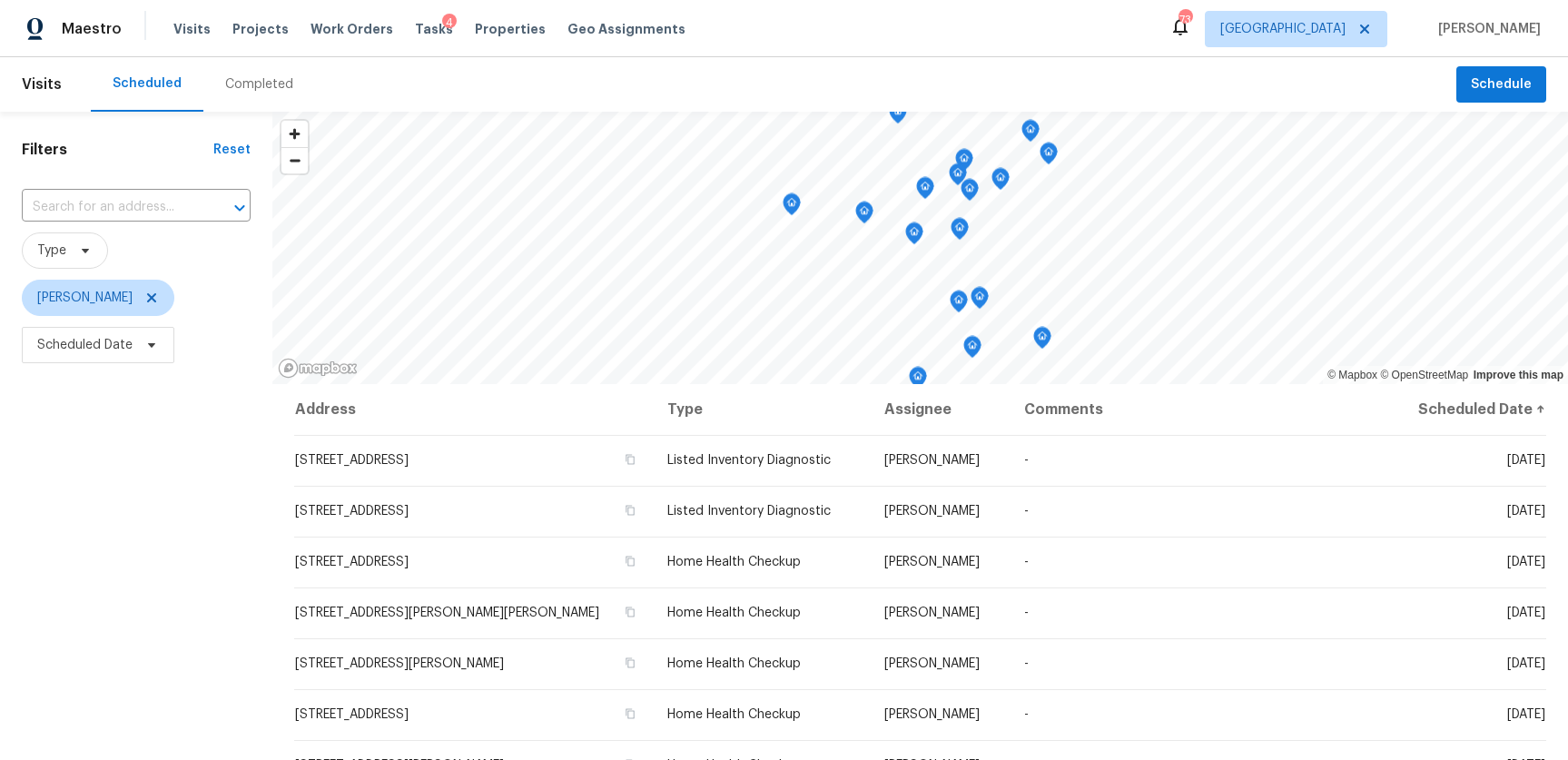
scroll to position [52, 0]
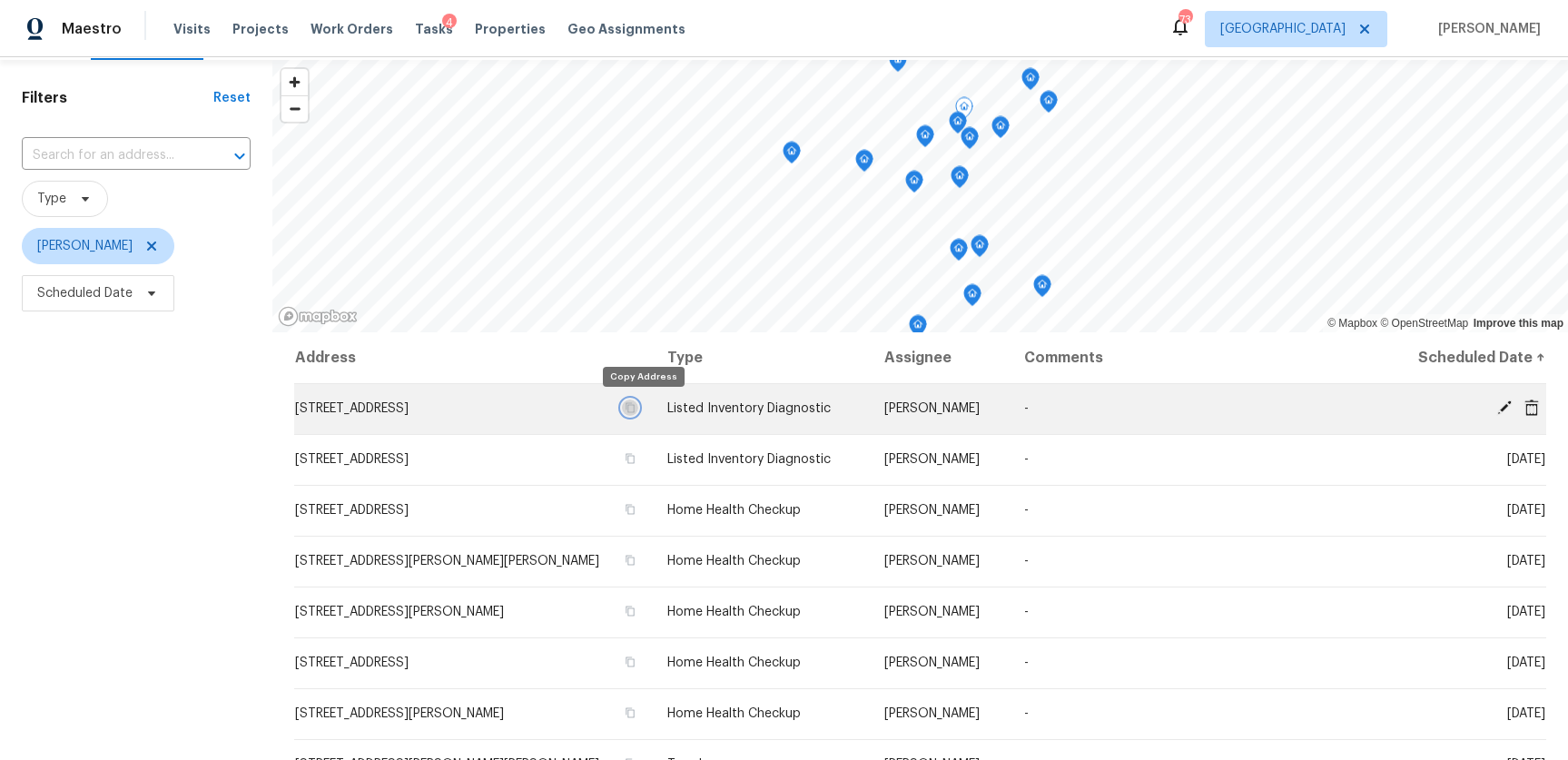
click at [635, 404] on icon "button" at bounding box center [630, 407] width 11 height 11
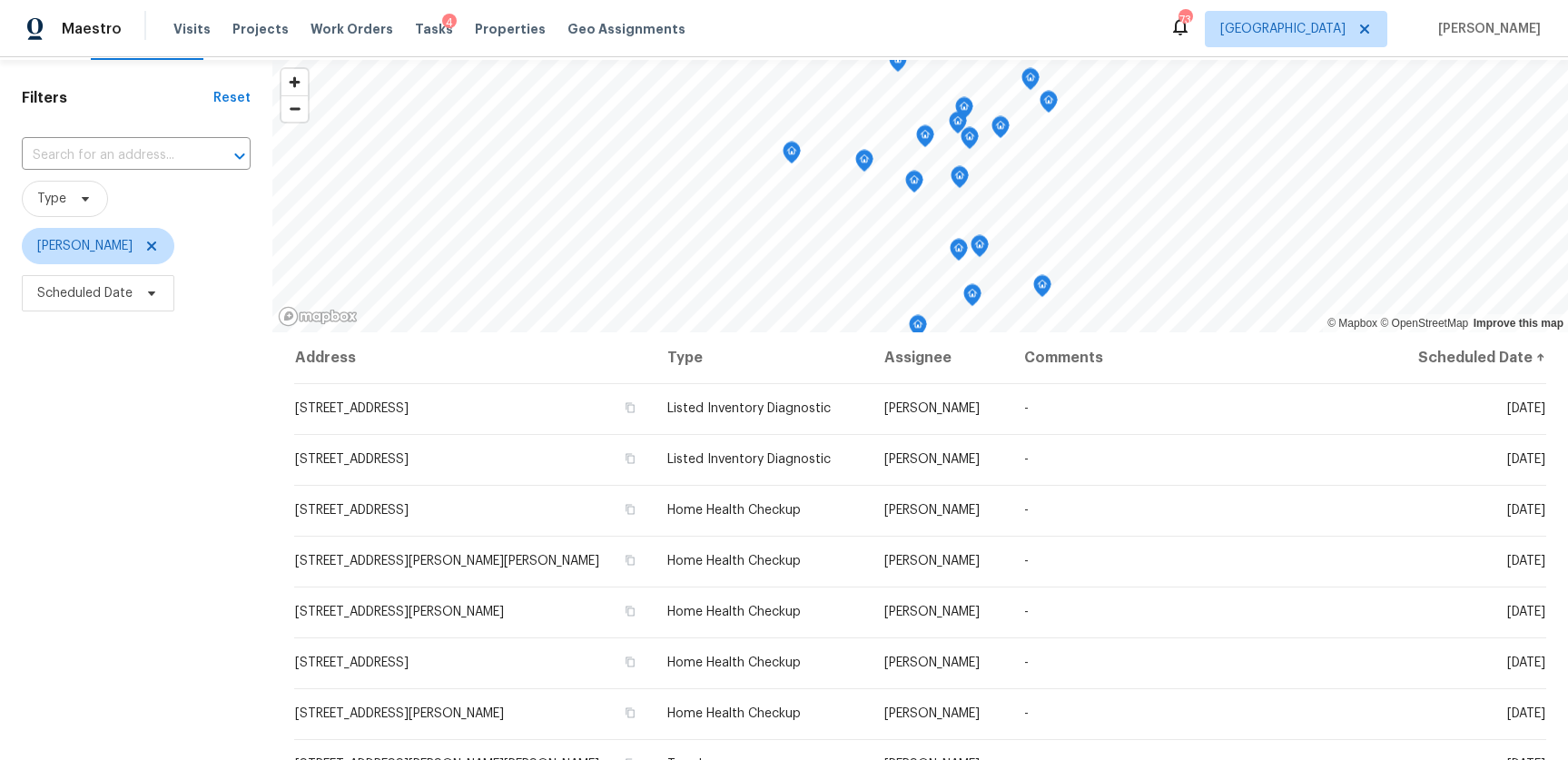
scroll to position [0, 0]
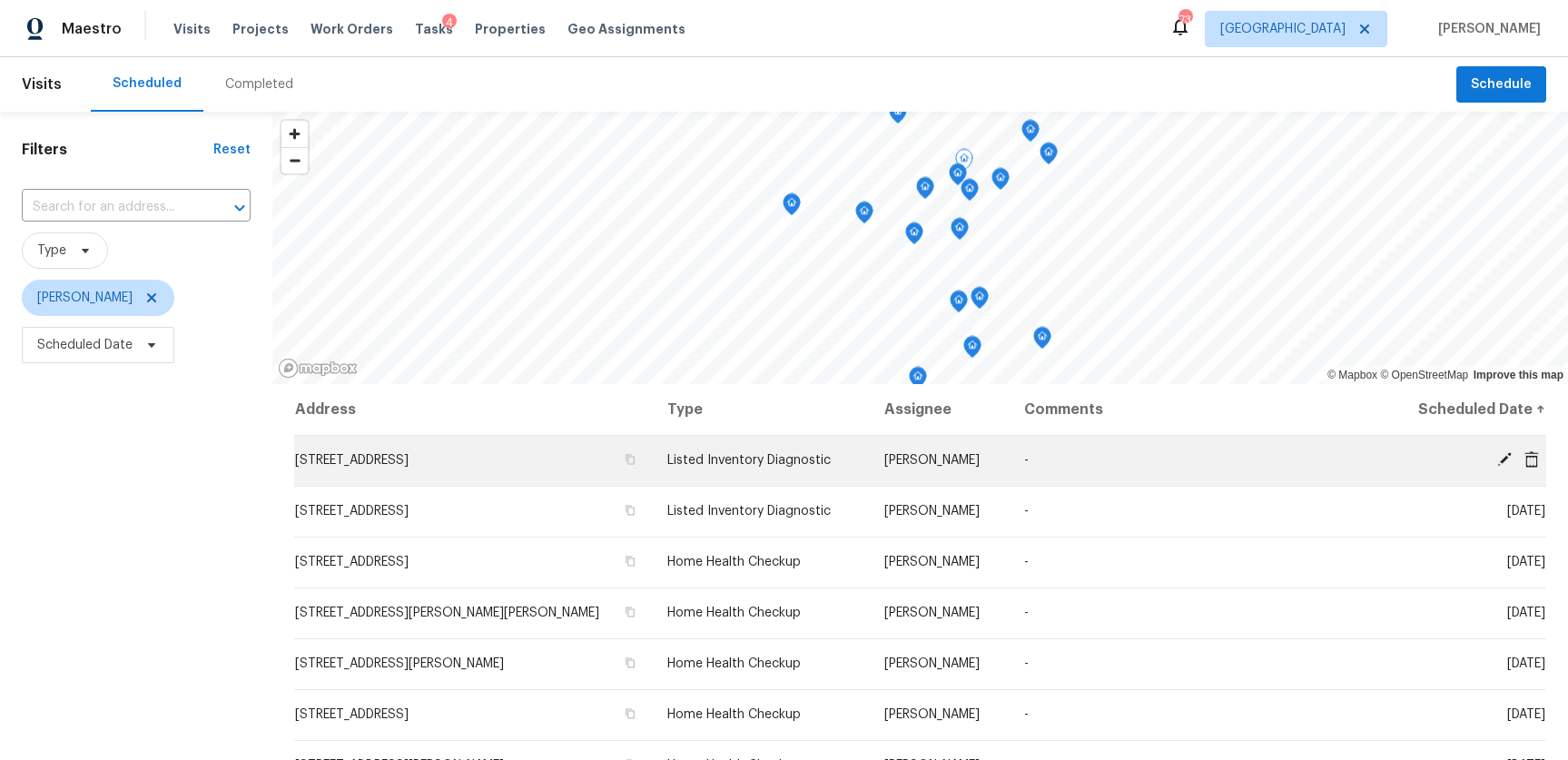
click at [1499, 455] on icon at bounding box center [1504, 459] width 16 height 16
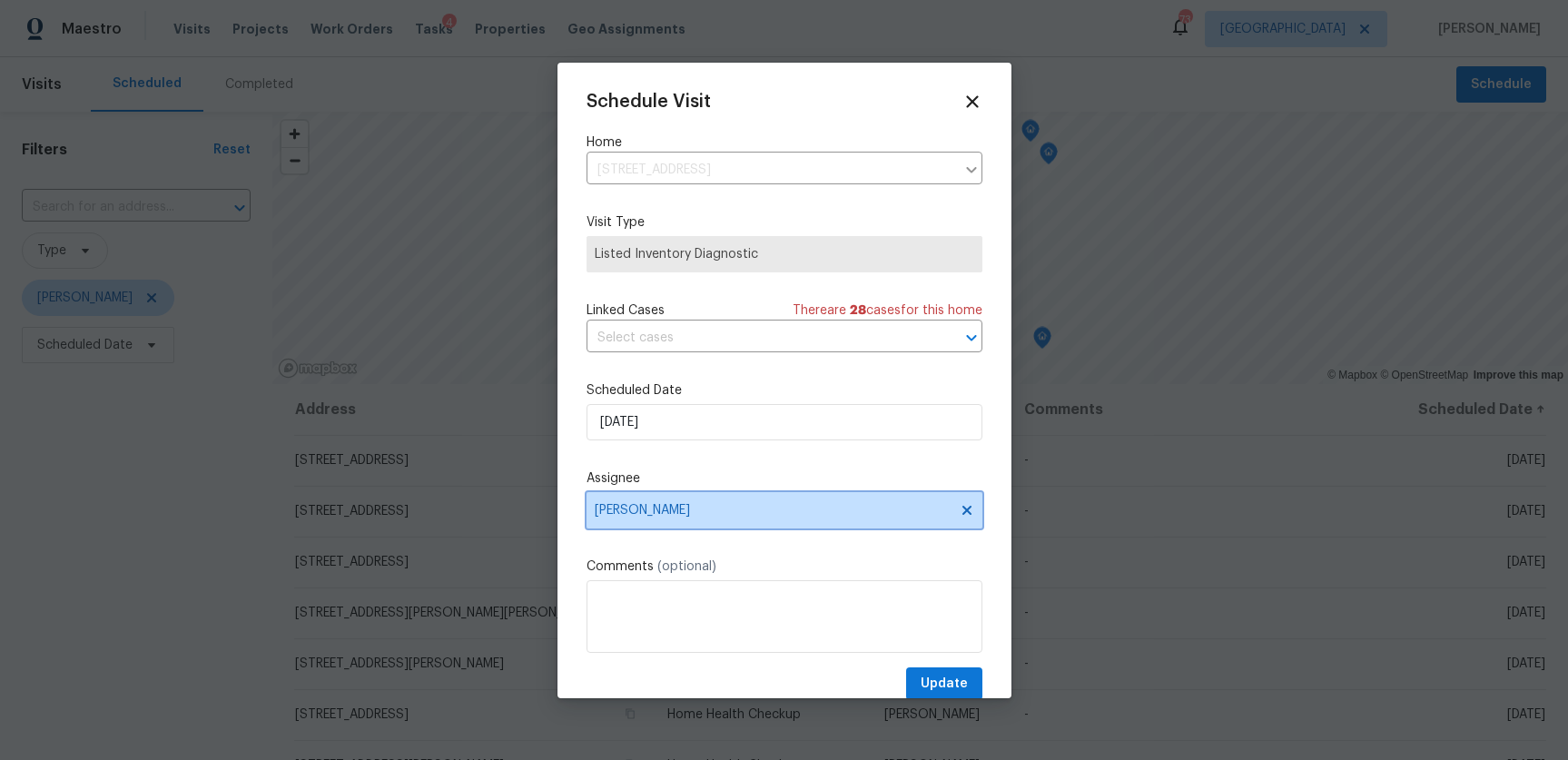
click at [606, 509] on span "[PERSON_NAME]" at bounding box center [772, 510] width 355 height 15
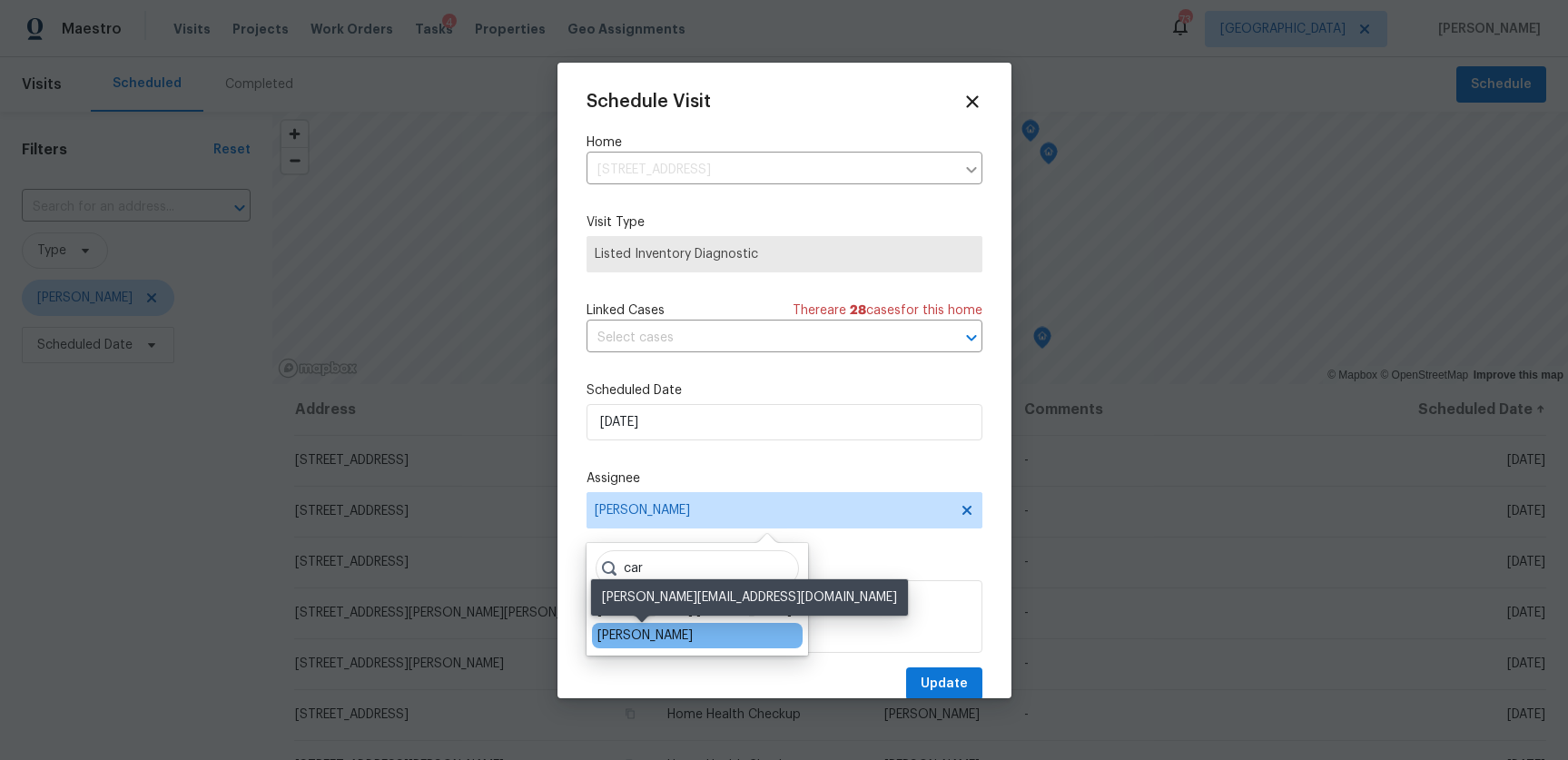
type input "car"
click at [611, 632] on div "Carmen Childs" at bounding box center [644, 635] width 95 height 18
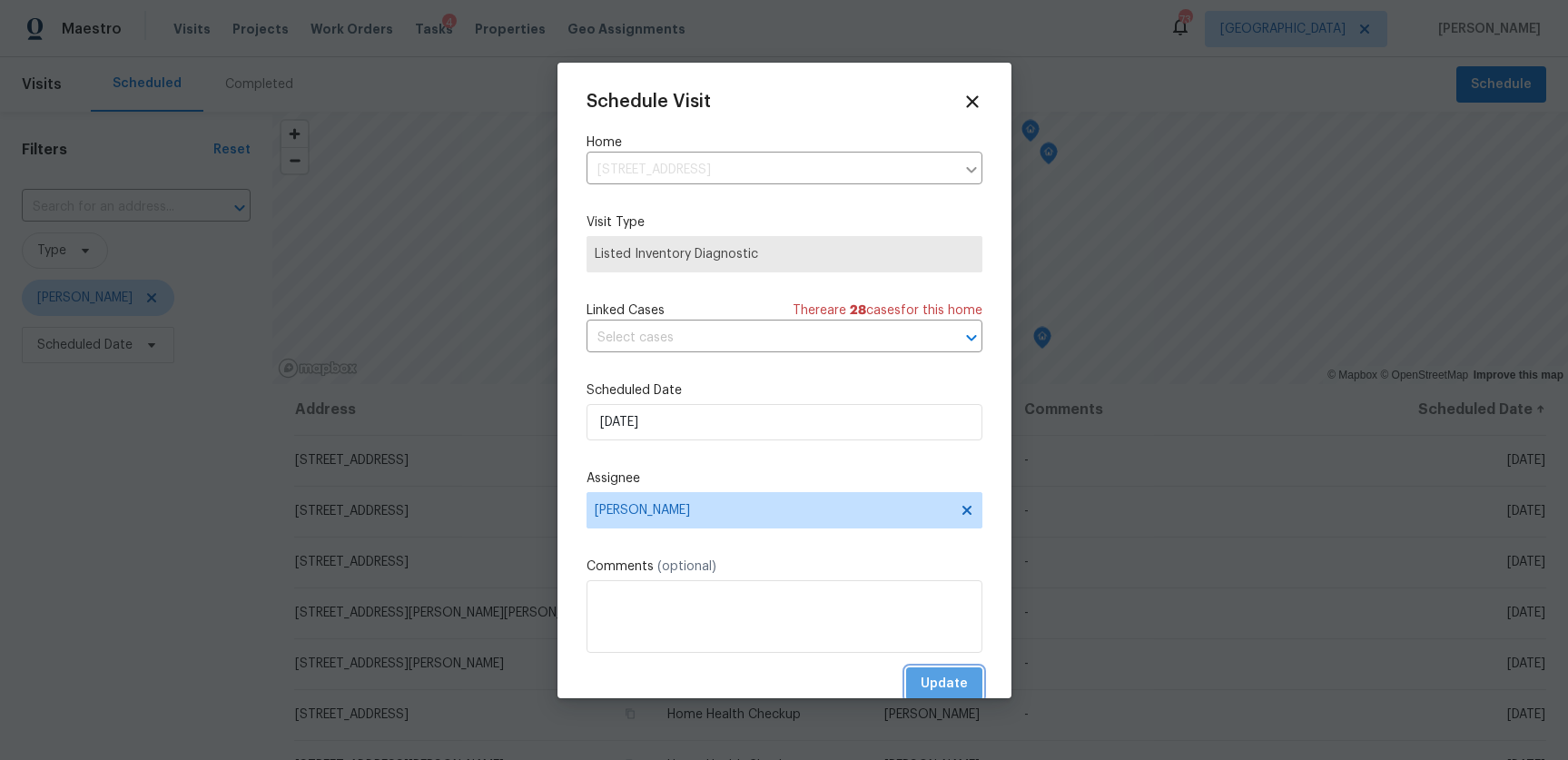
click at [970, 681] on button "Update" at bounding box center [944, 684] width 76 height 34
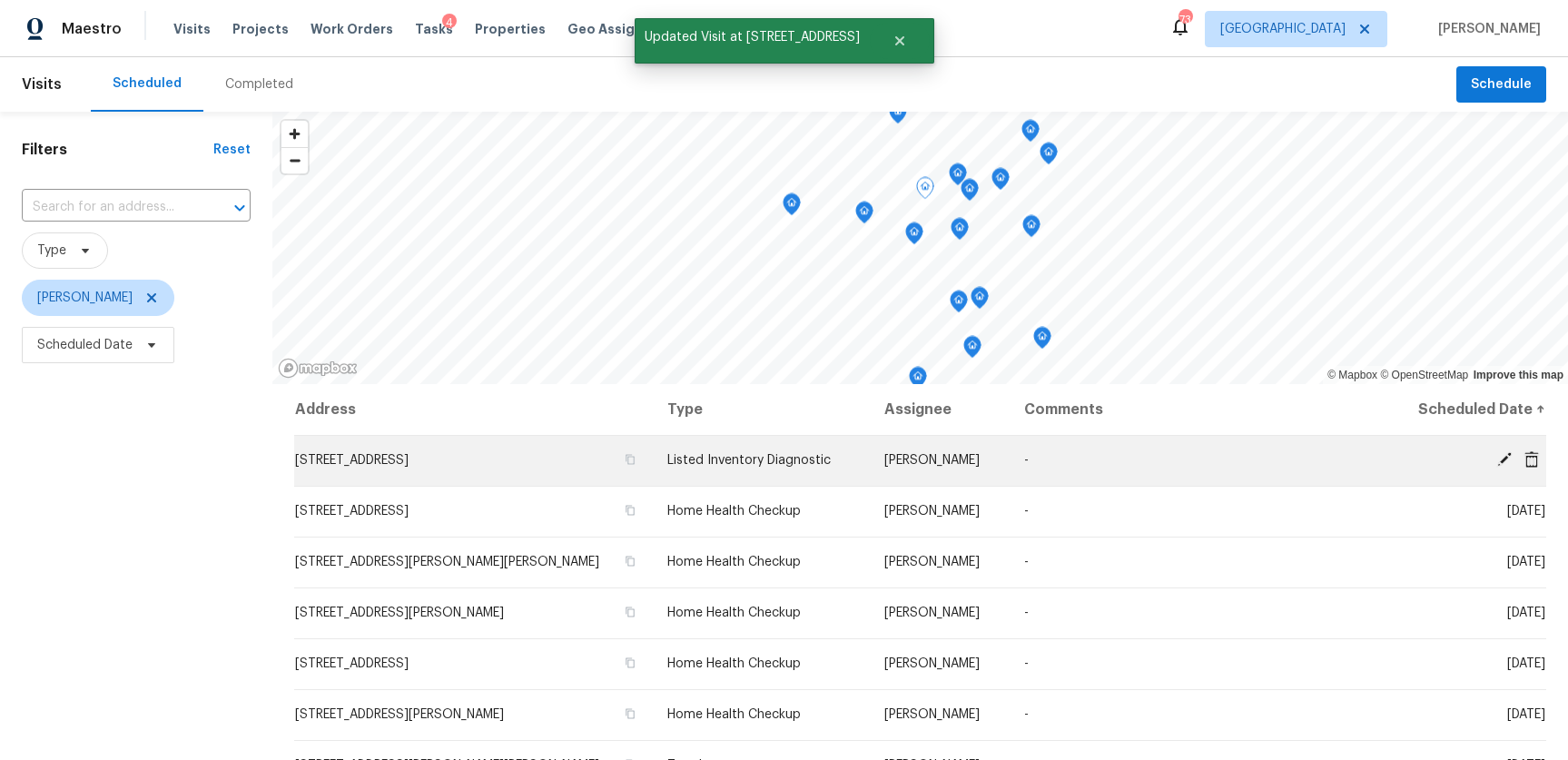
click at [1504, 459] on icon at bounding box center [1504, 459] width 15 height 15
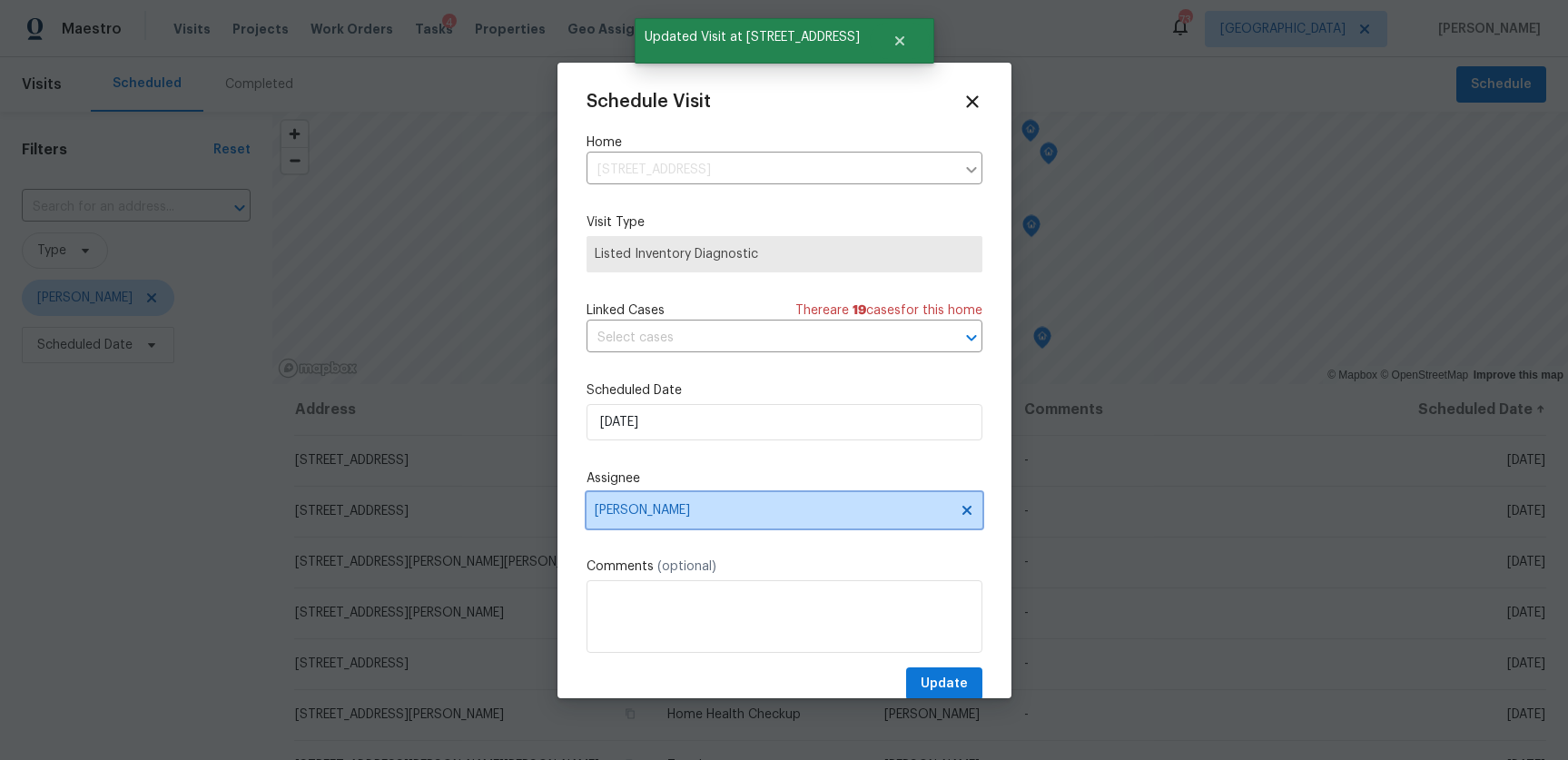
click at [606, 515] on span "Juan Lozano" at bounding box center [772, 510] width 355 height 15
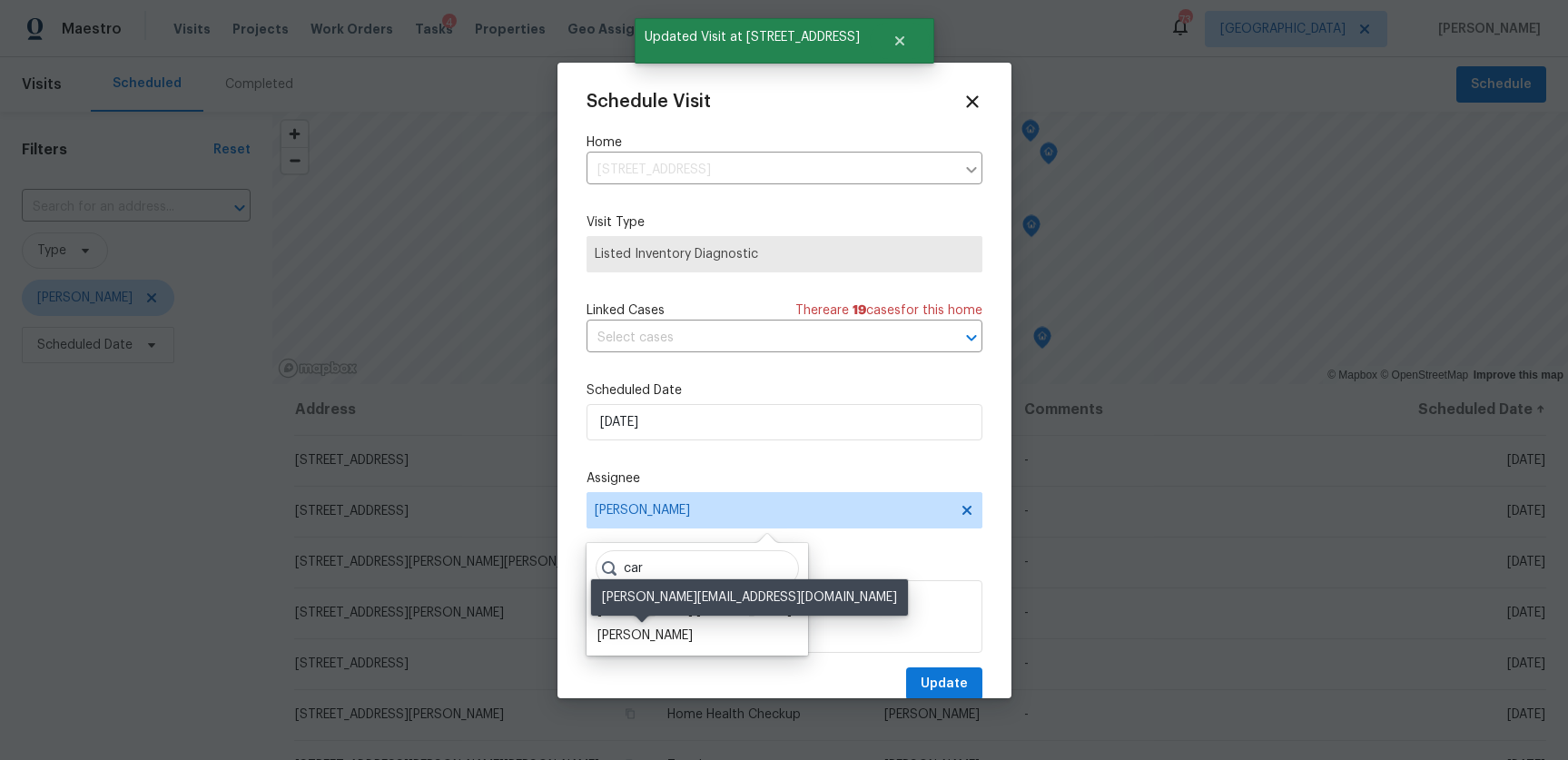
type input "car"
click at [629, 630] on div "[PERSON_NAME]" at bounding box center [644, 635] width 95 height 18
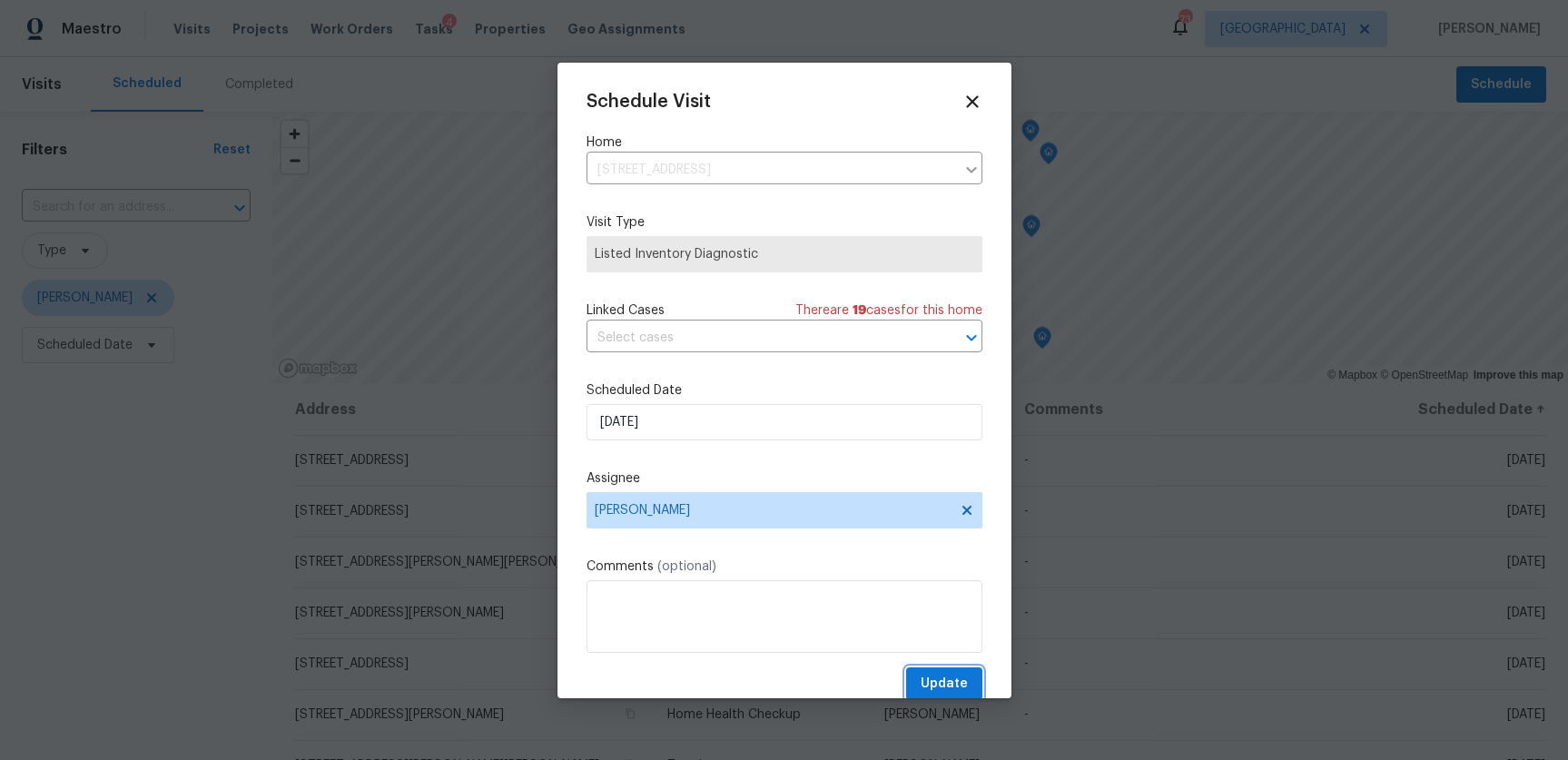
click at [958, 685] on span "Update" at bounding box center [944, 684] width 47 height 23
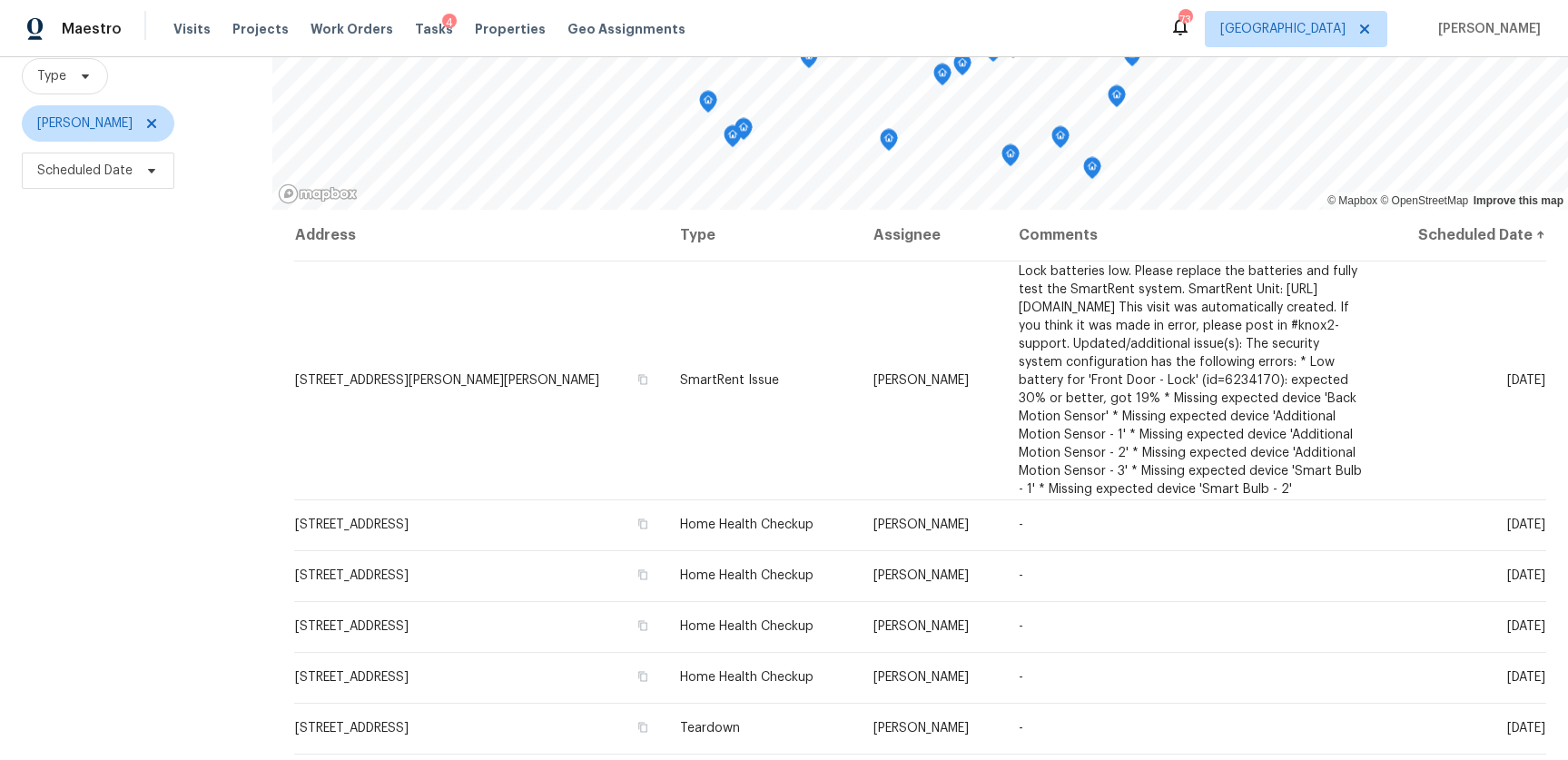
scroll to position [233, 0]
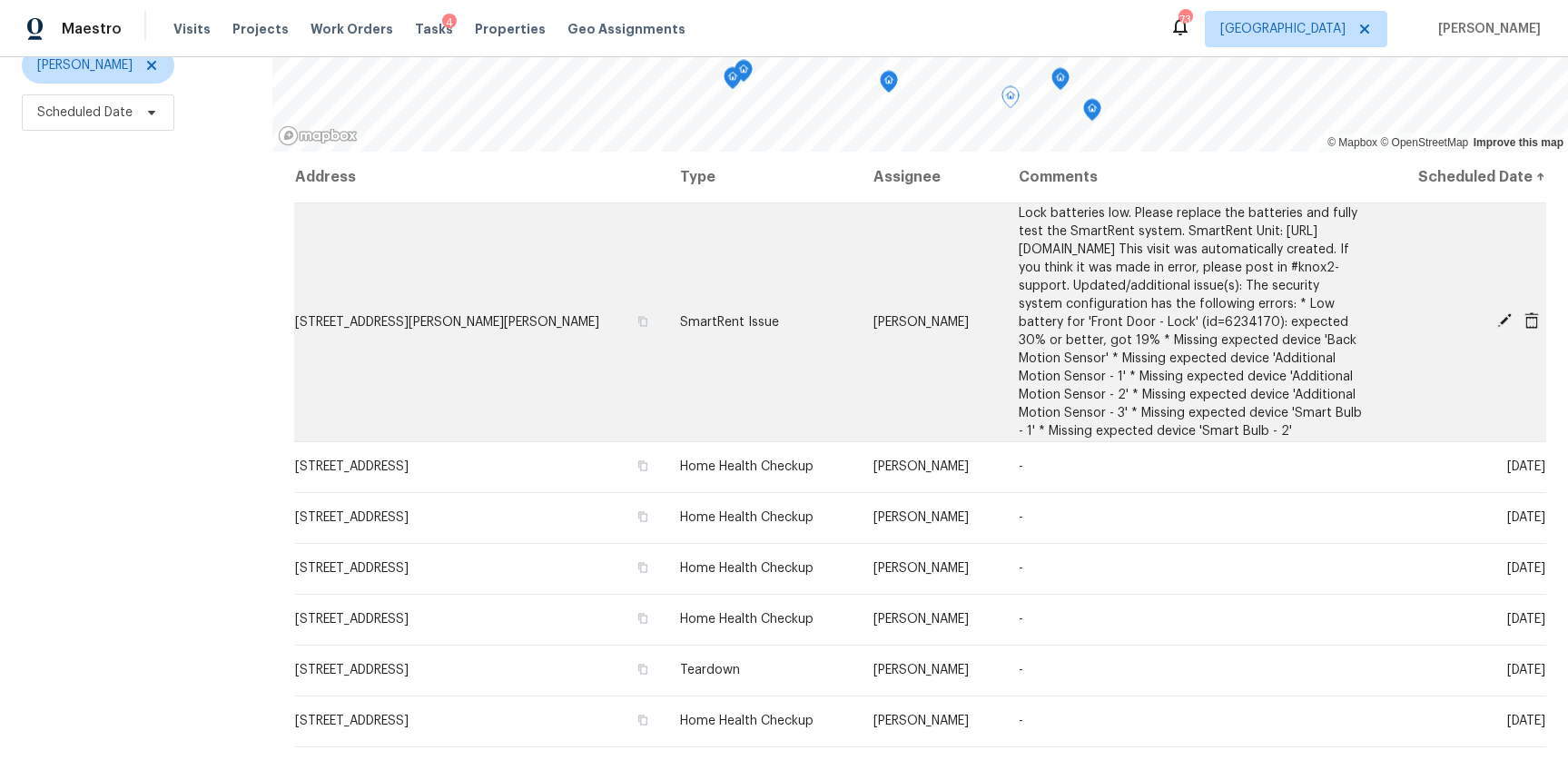
click at [1501, 328] on icon at bounding box center [1504, 321] width 15 height 15
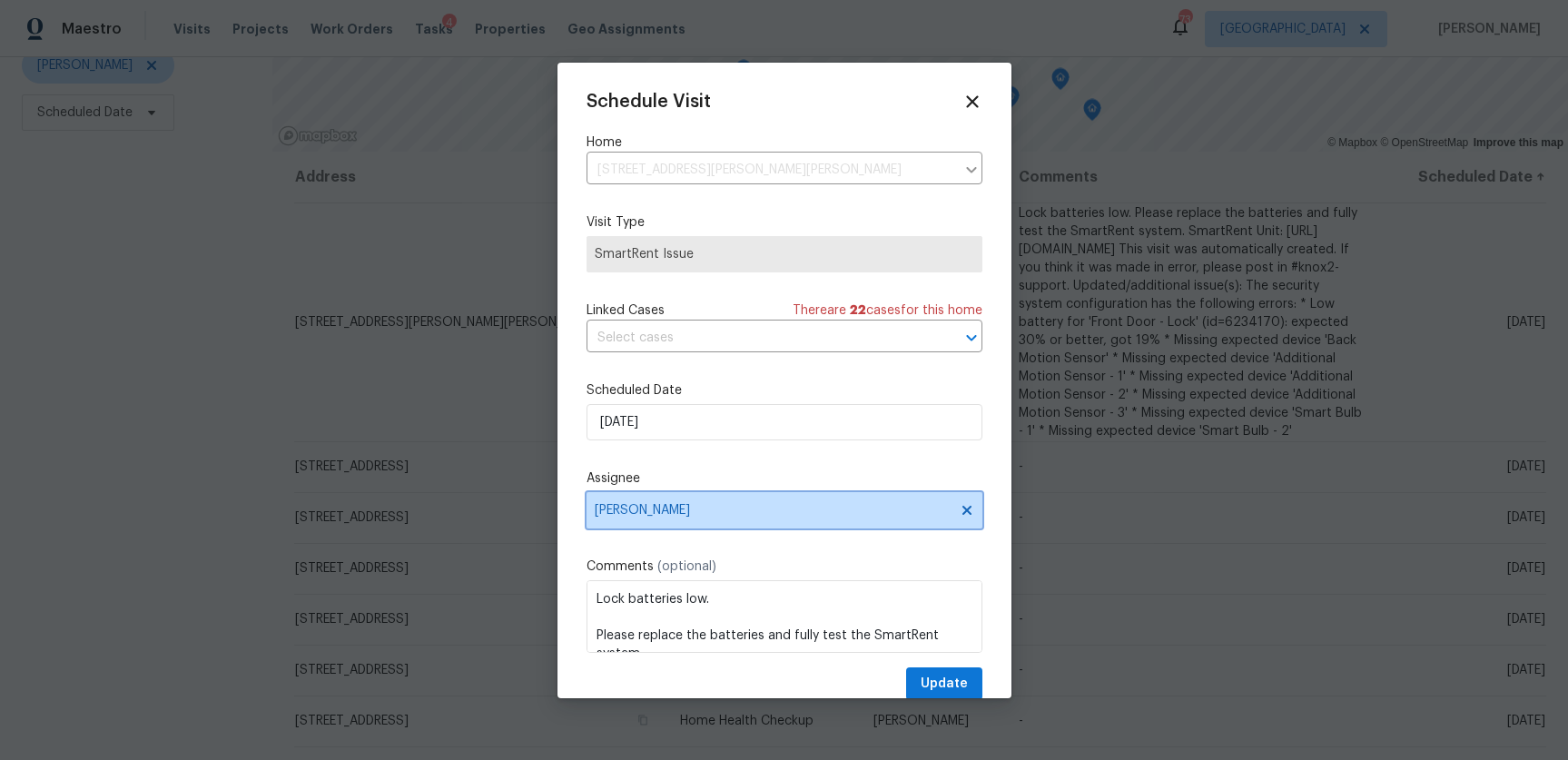
click at [696, 503] on span "Samuel Vetrik" at bounding box center [772, 510] width 355 height 15
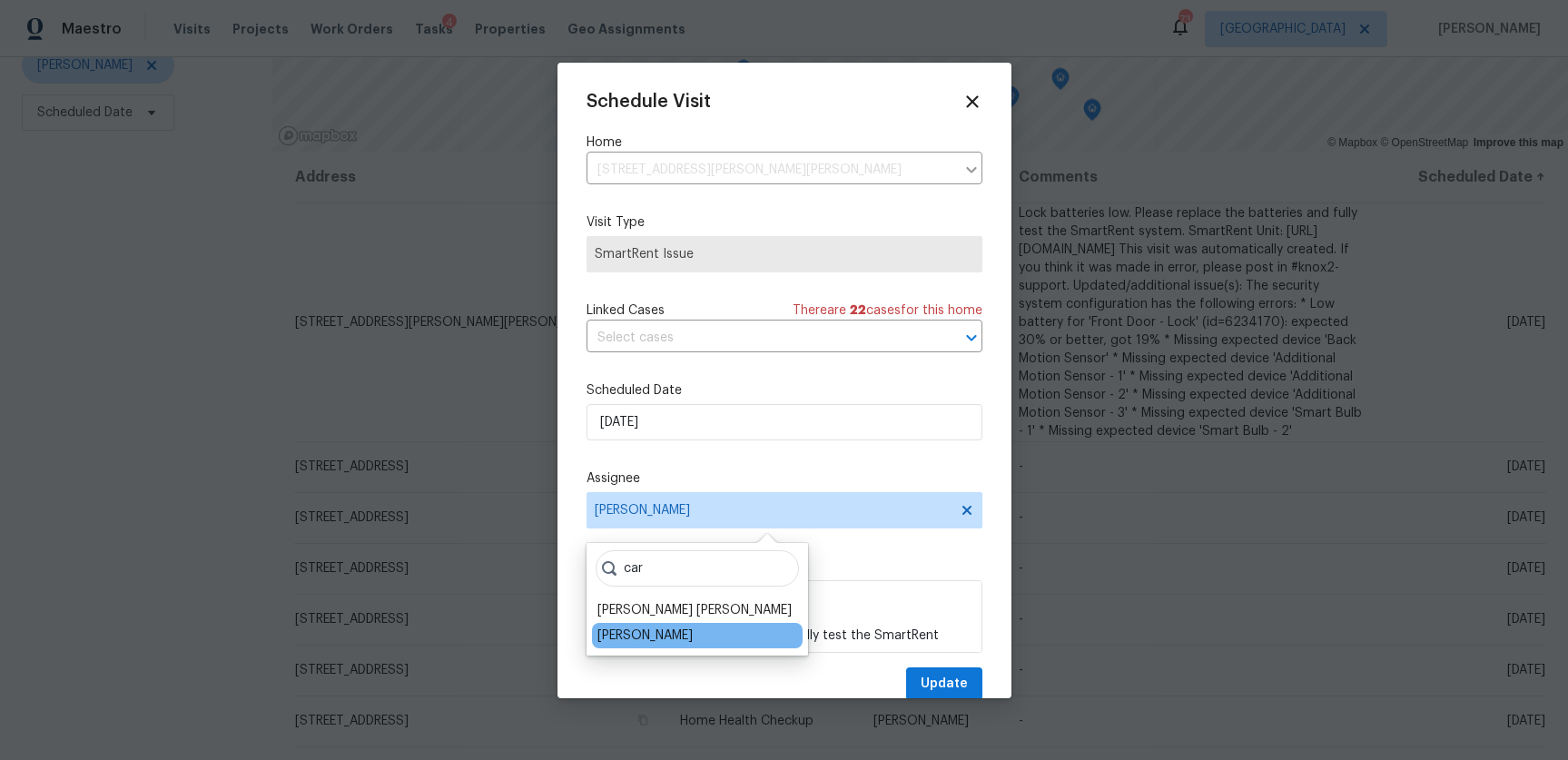
type input "car"
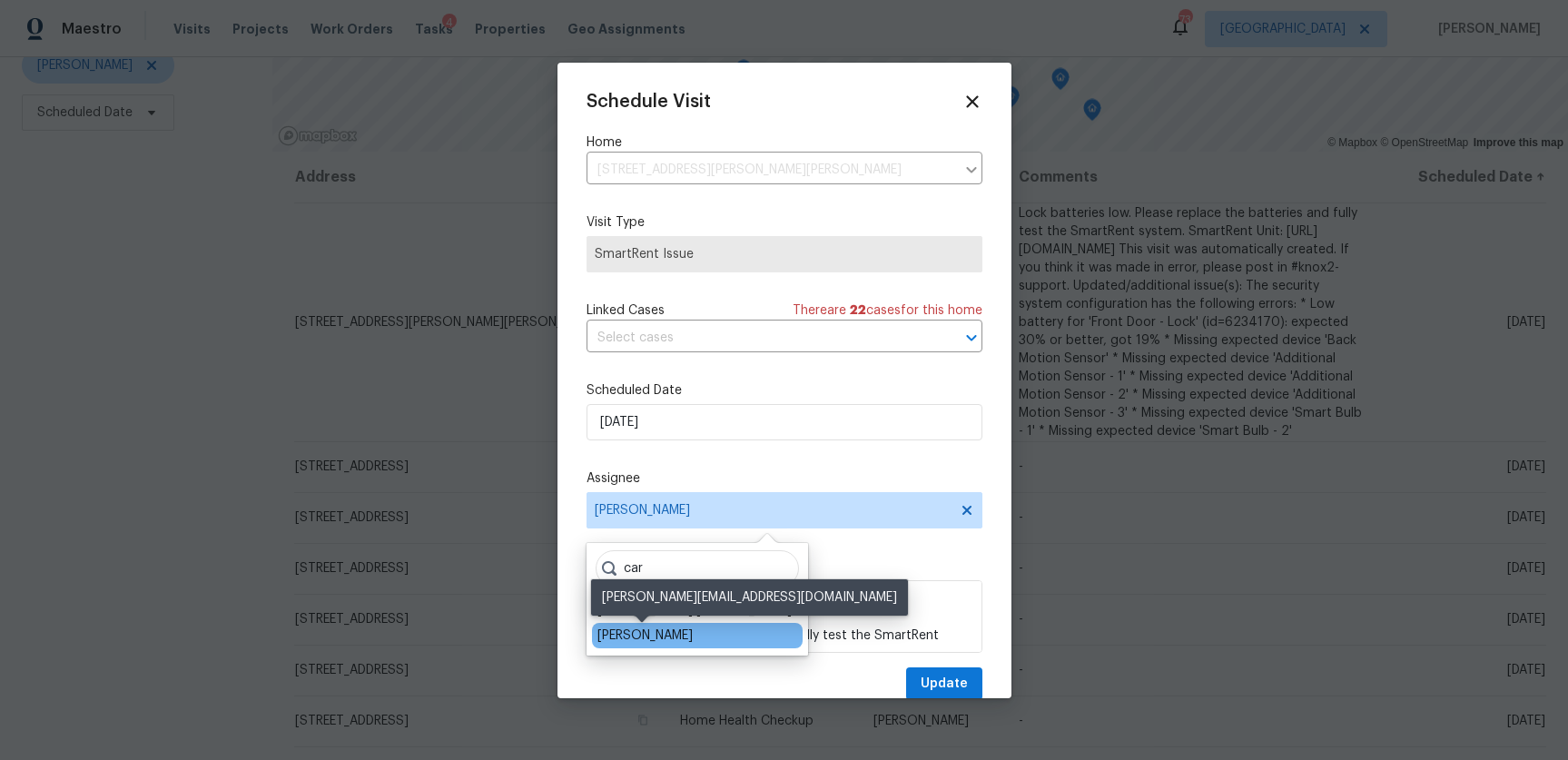
click at [641, 634] on div "[PERSON_NAME]" at bounding box center [644, 635] width 95 height 18
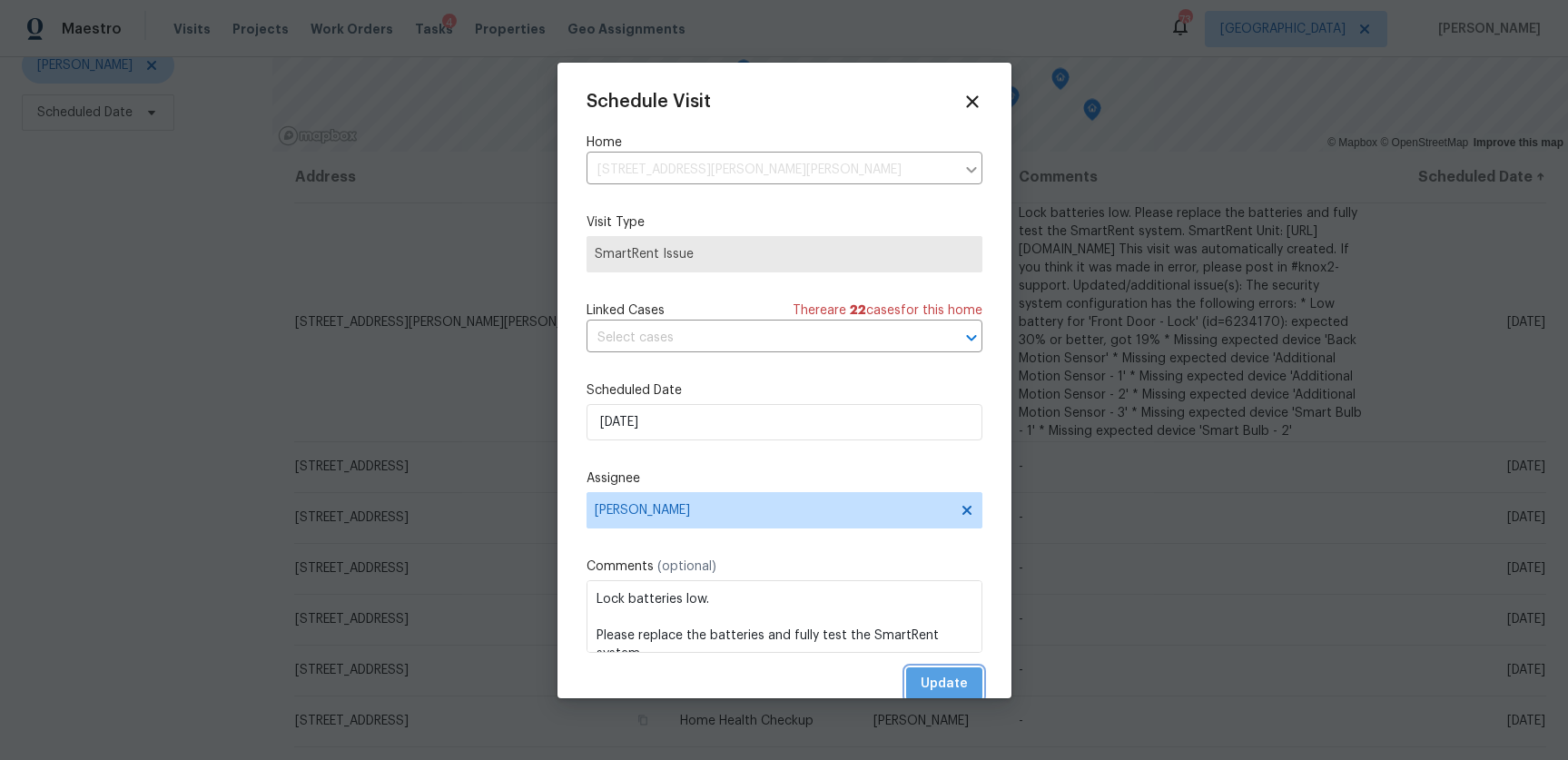
click at [972, 689] on button "Update" at bounding box center [944, 684] width 76 height 34
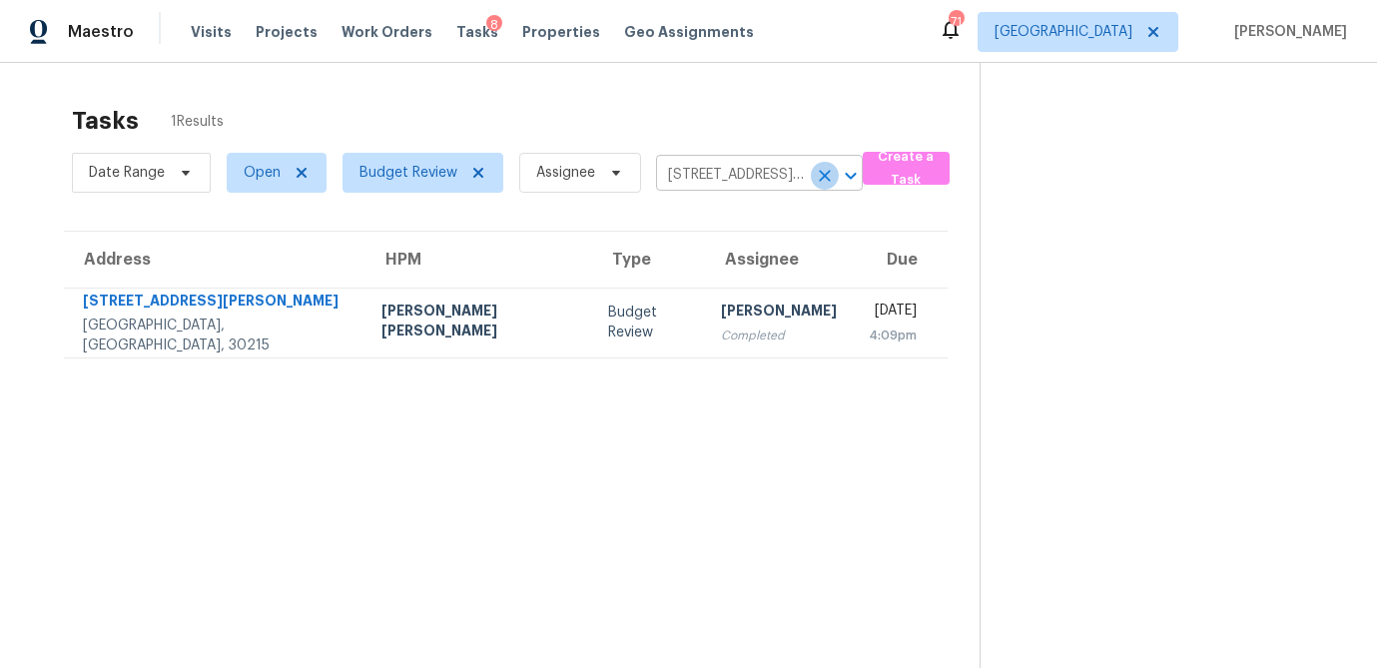
click at [828, 172] on icon "Clear" at bounding box center [825, 176] width 20 height 20
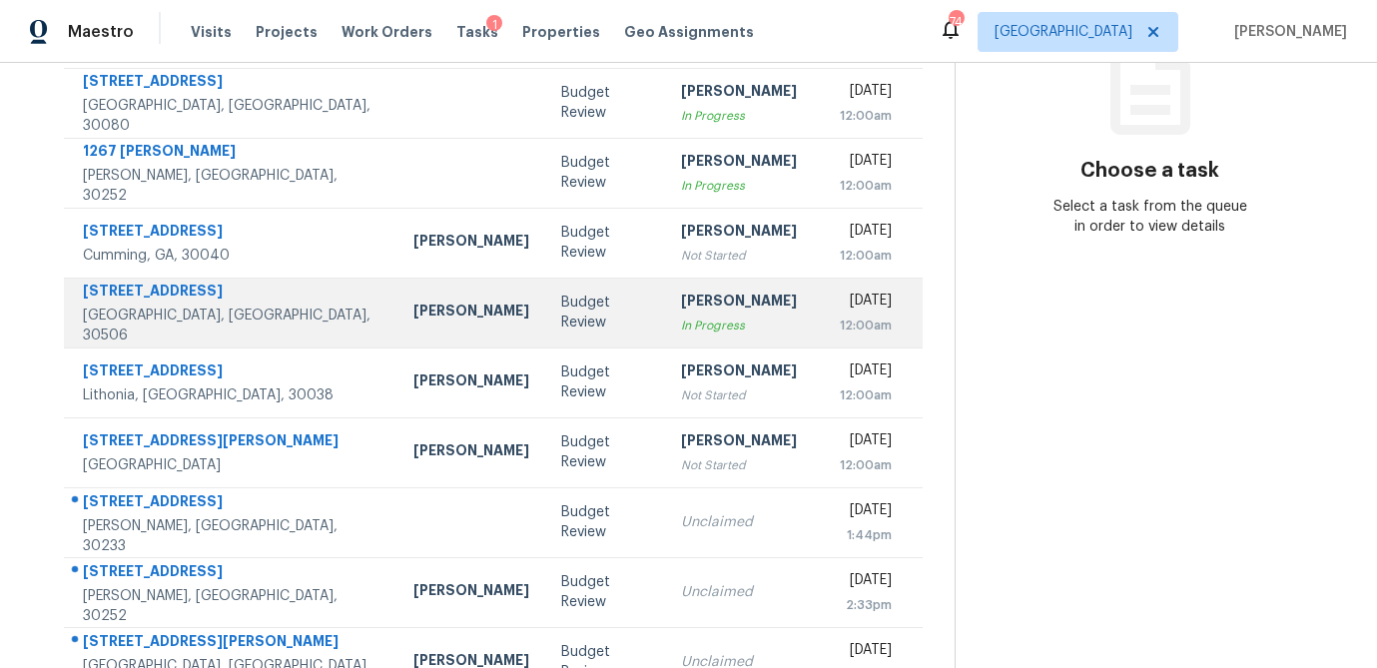
scroll to position [372, 0]
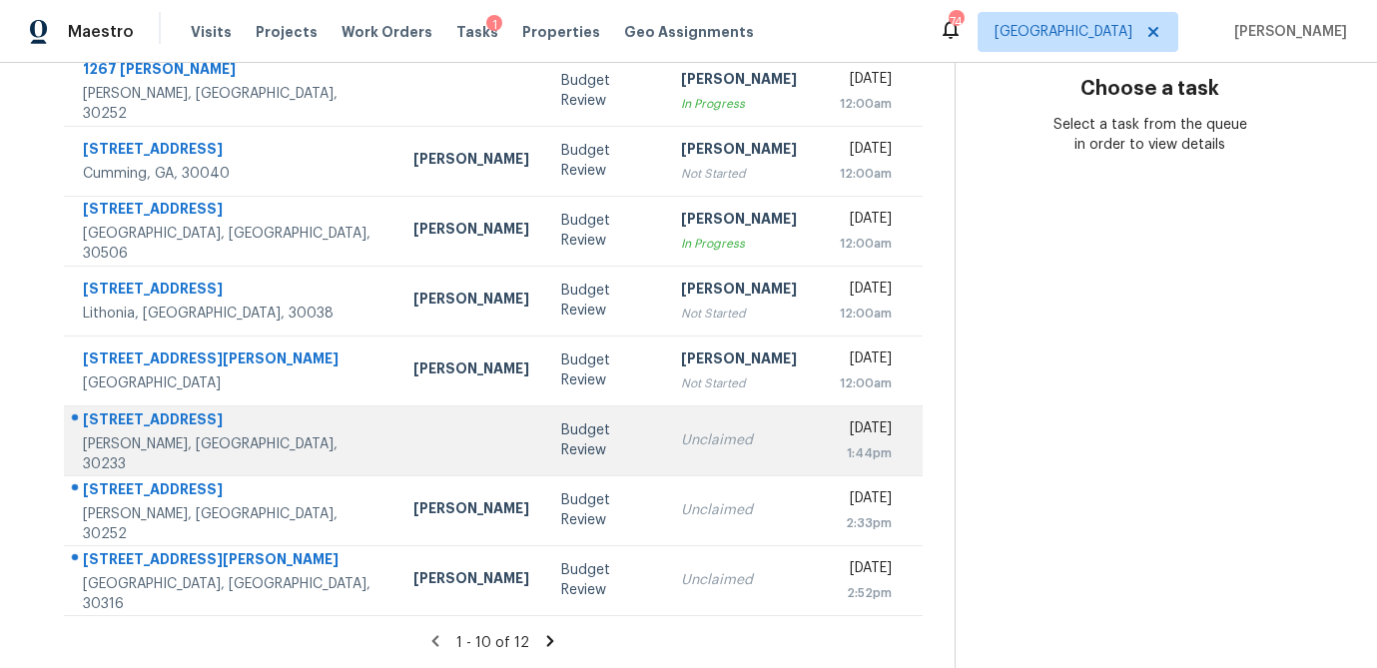
click at [562, 455] on td "Budget Review" at bounding box center [605, 440] width 120 height 70
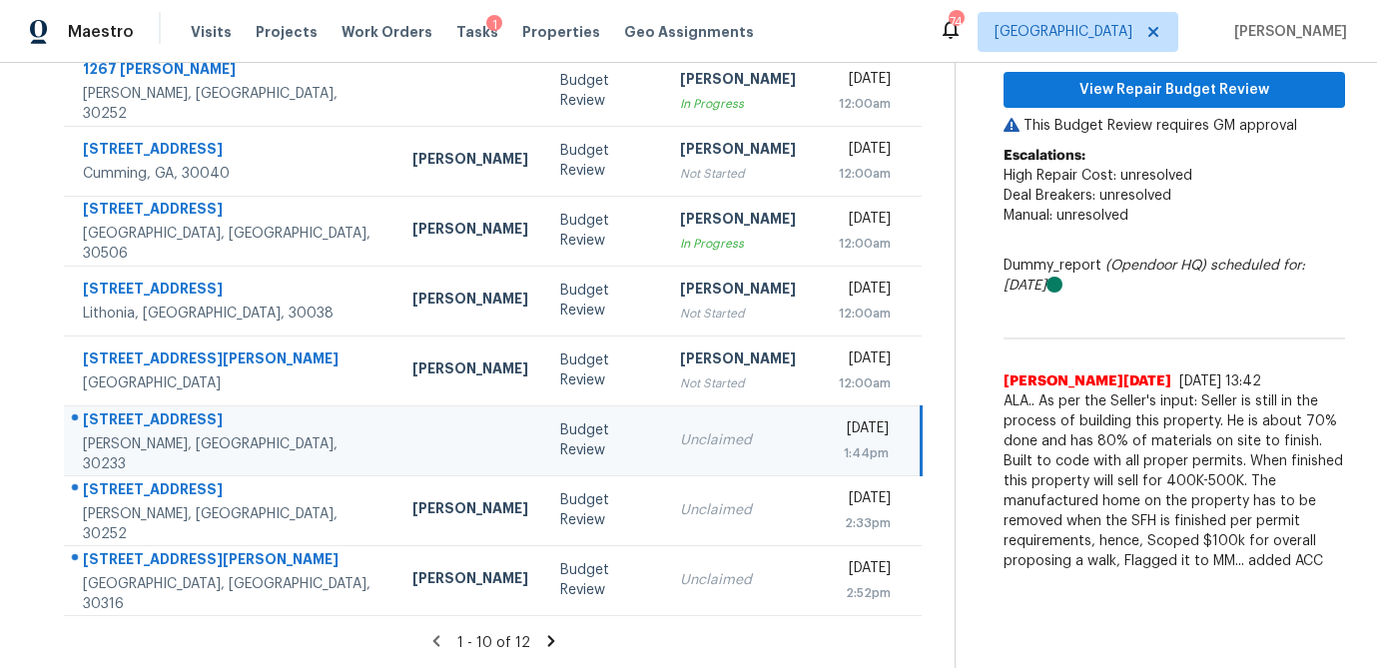
scroll to position [257, 0]
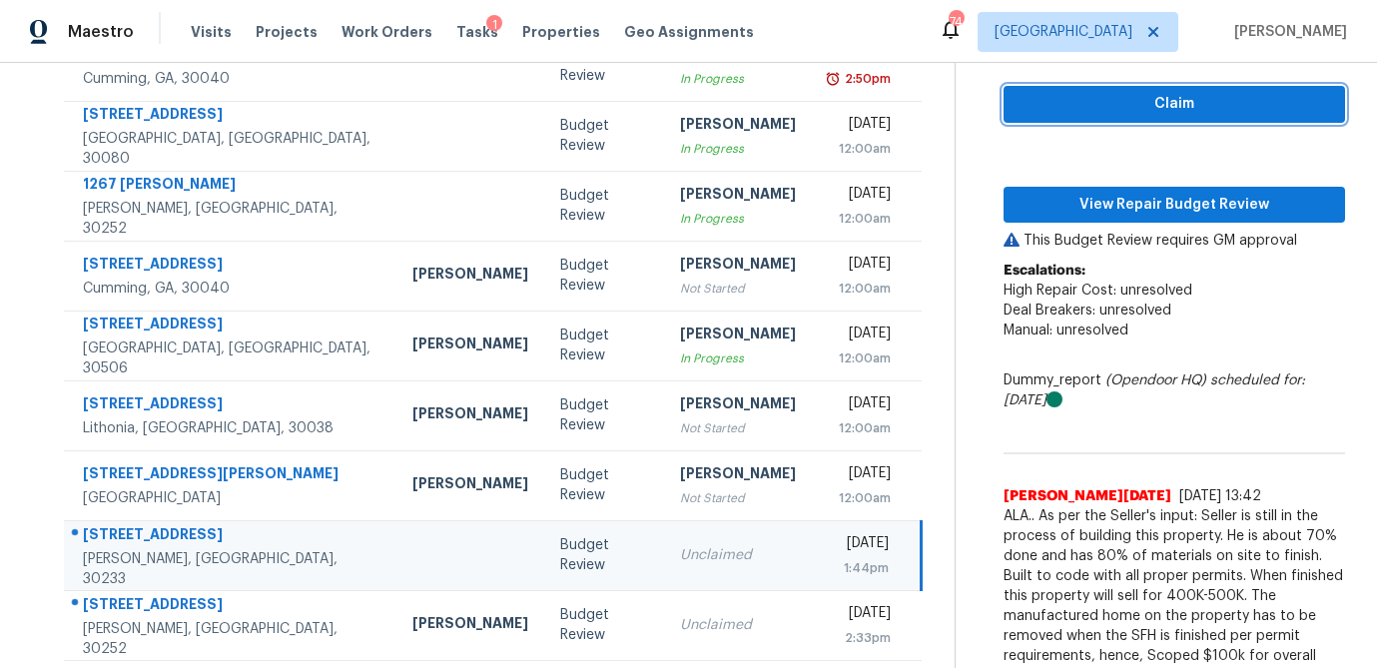
click at [1247, 107] on span "Claim" at bounding box center [1175, 104] width 310 height 25
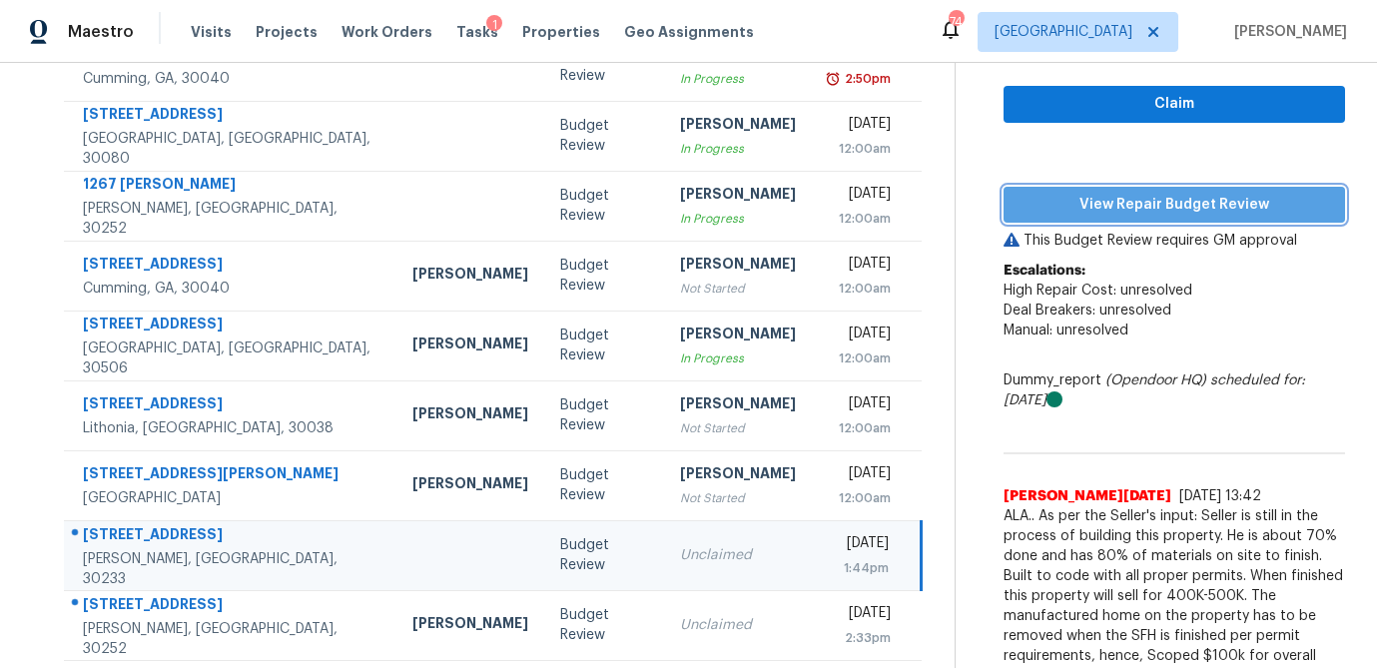
click at [1171, 199] on span "View Repair Budget Review" at bounding box center [1175, 205] width 310 height 25
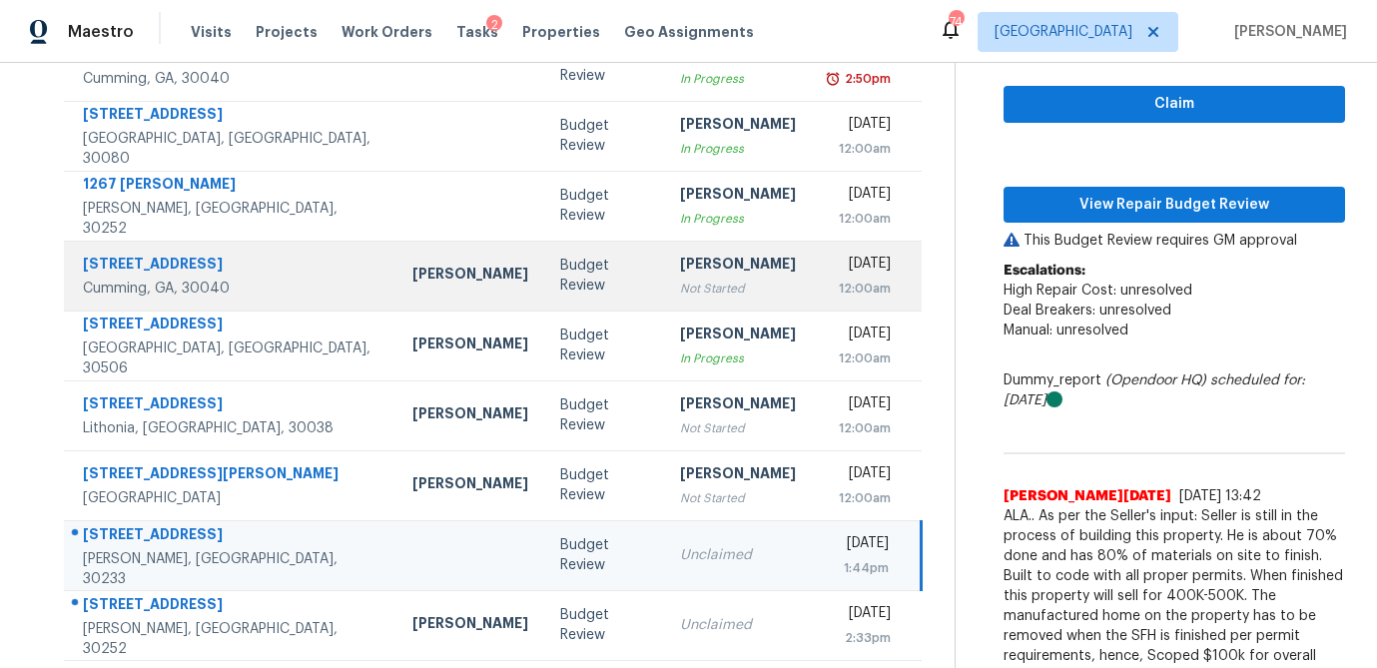
scroll to position [372, 0]
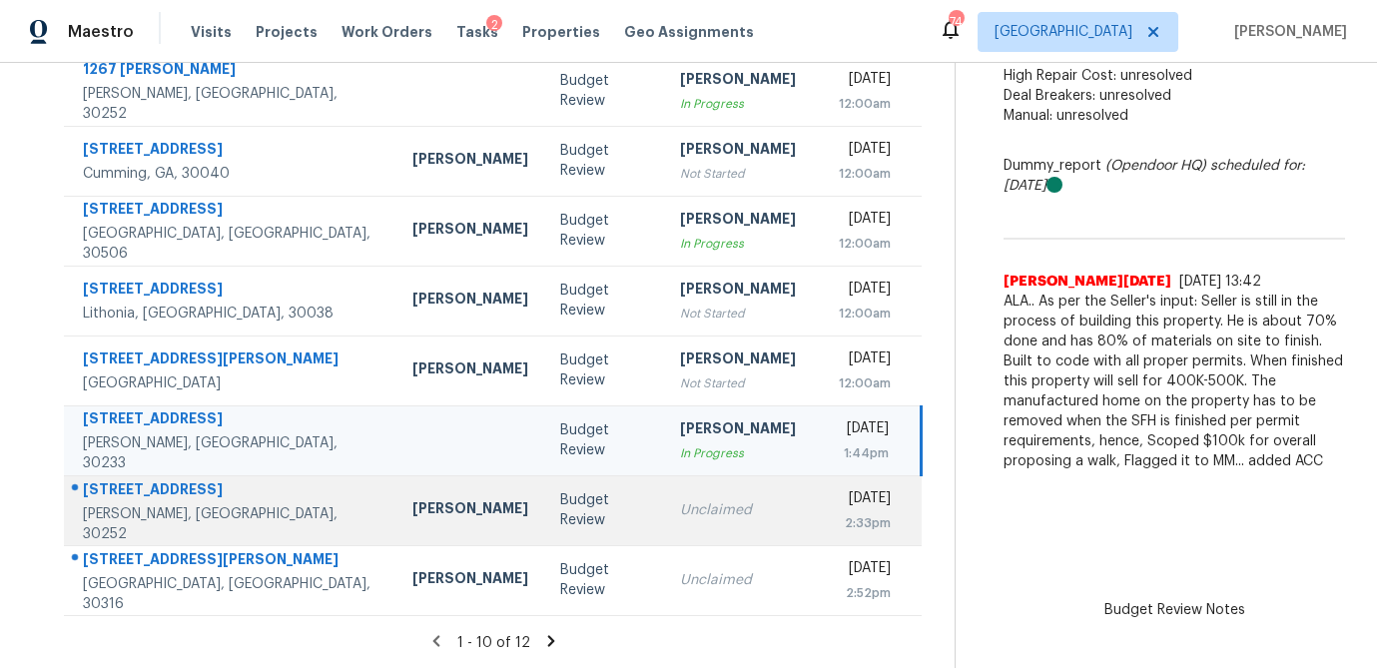
click at [664, 522] on td "Unclaimed" at bounding box center [738, 510] width 148 height 70
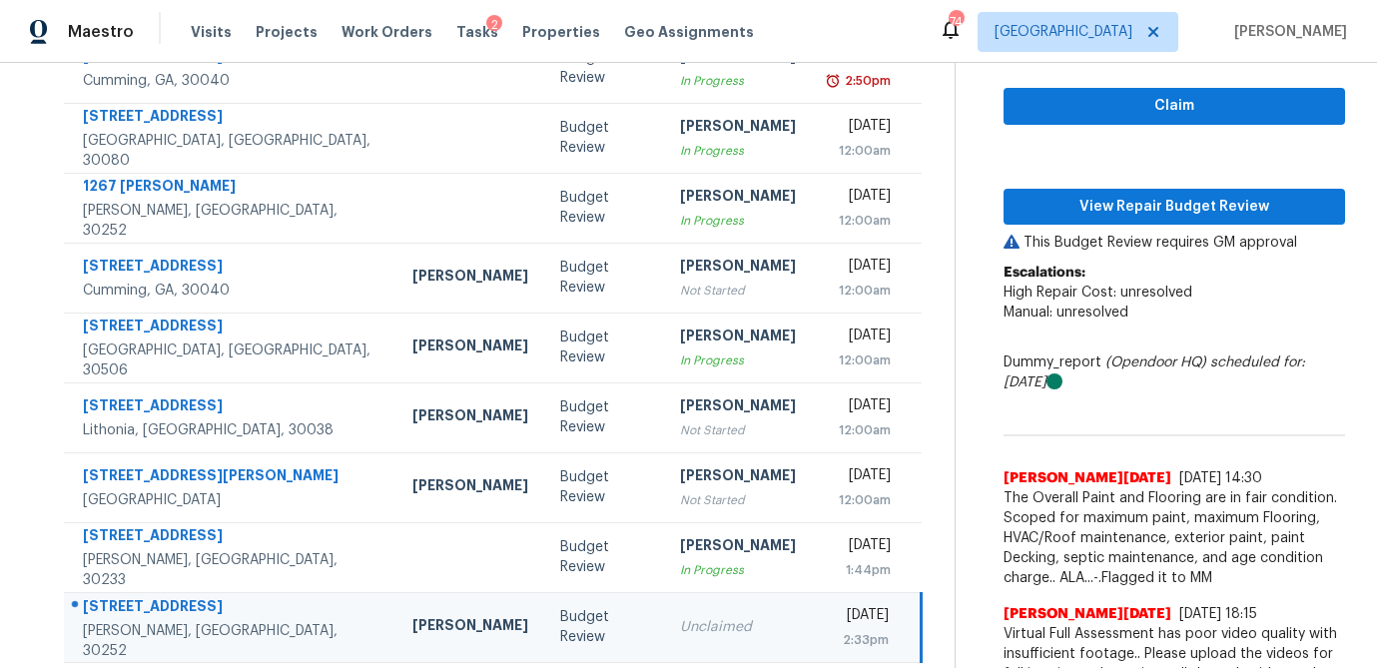
scroll to position [212, 0]
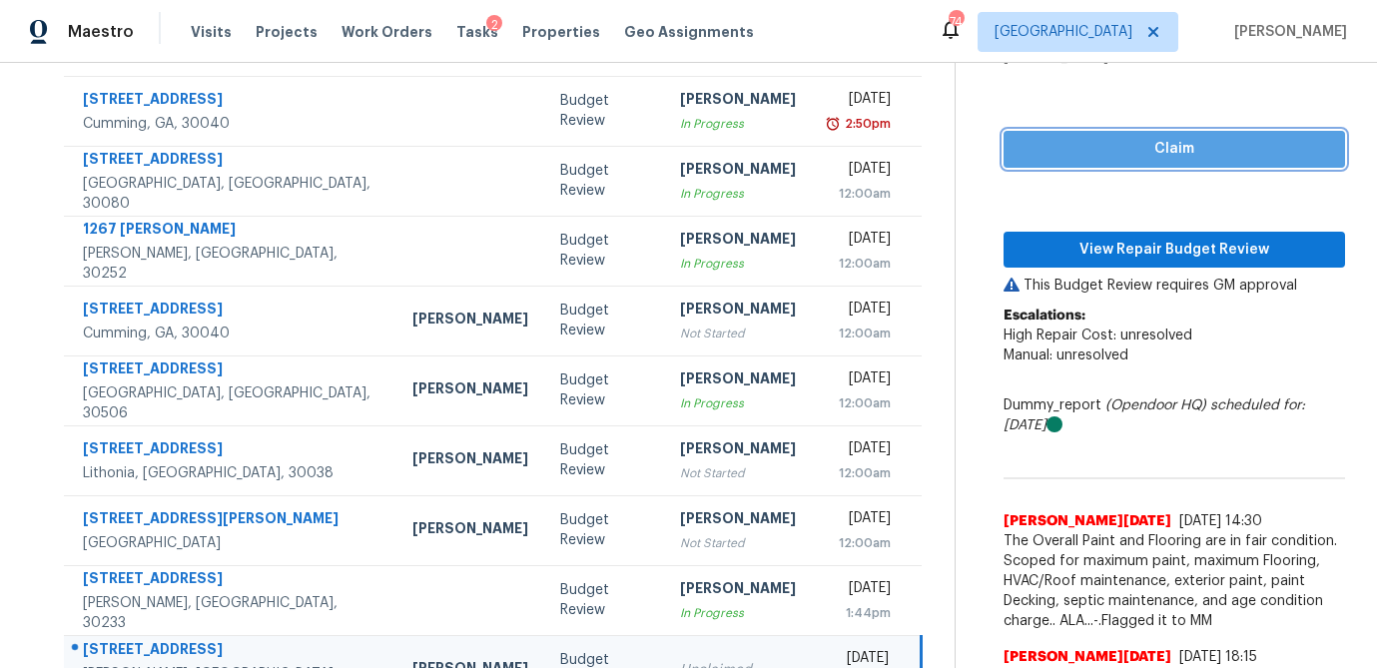
click at [1152, 158] on span "Claim" at bounding box center [1175, 149] width 310 height 25
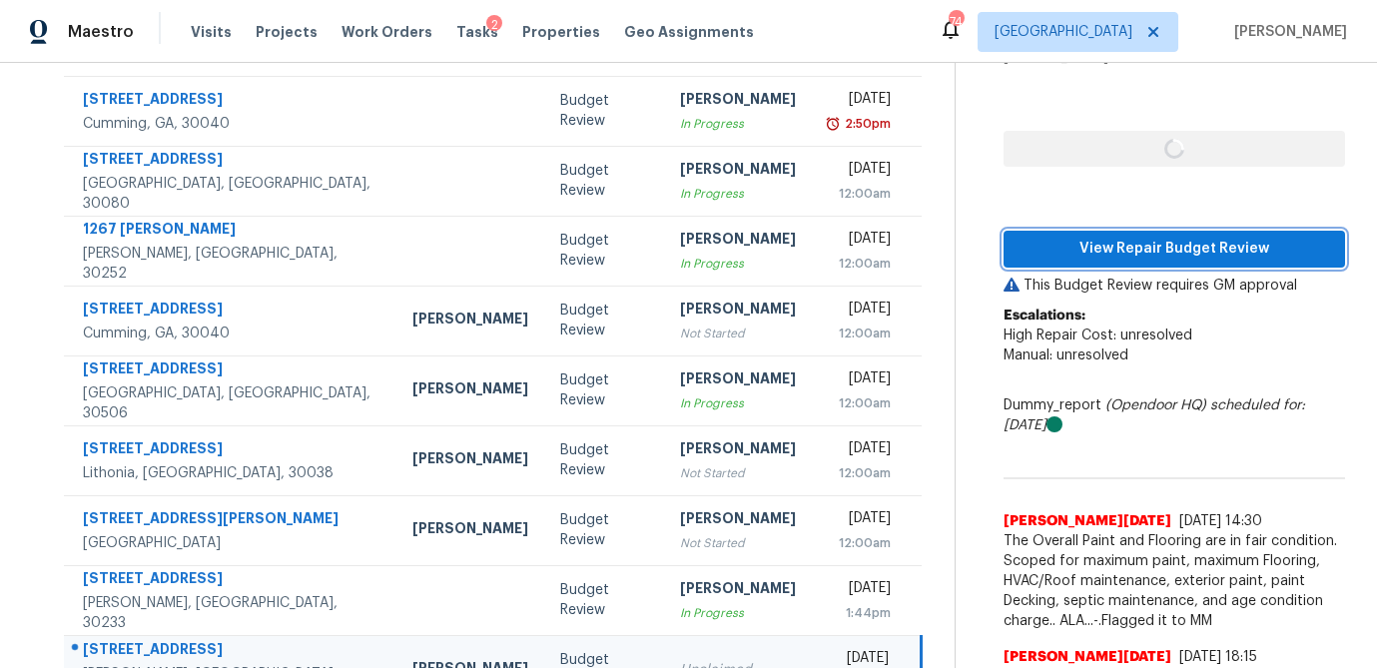
click at [1132, 255] on span "View Repair Budget Review" at bounding box center [1175, 249] width 310 height 25
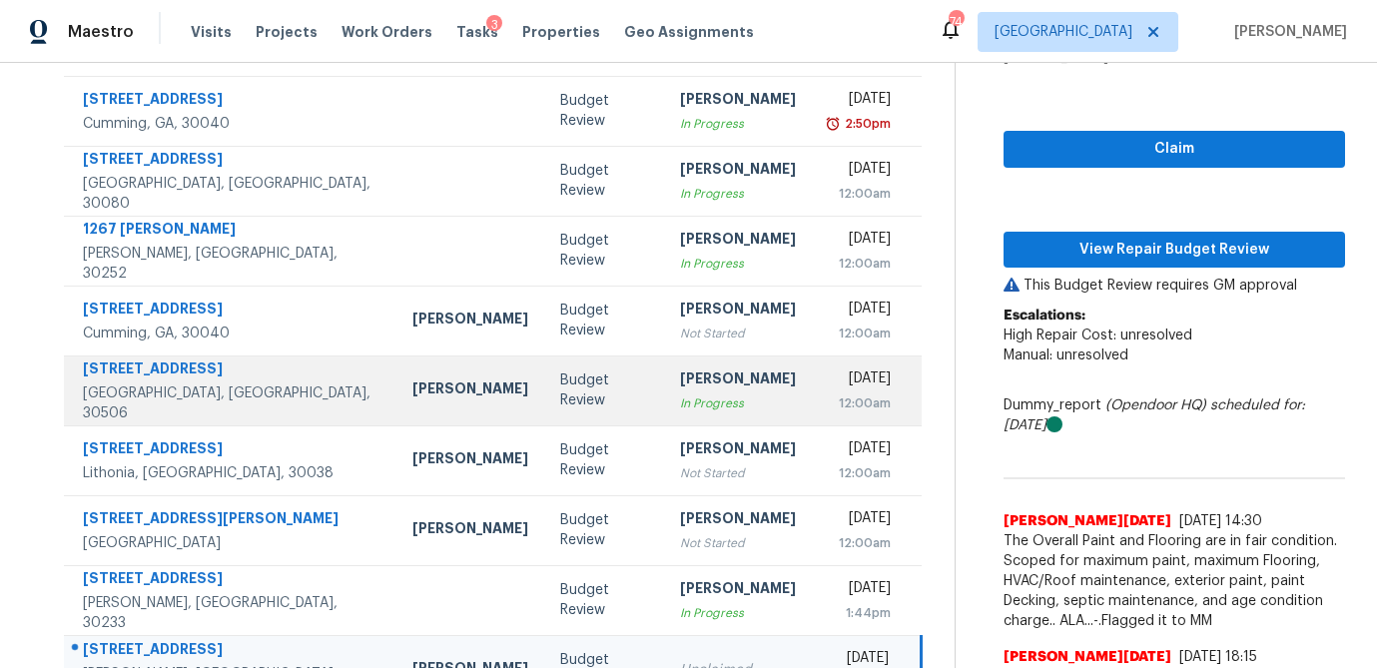
scroll to position [372, 0]
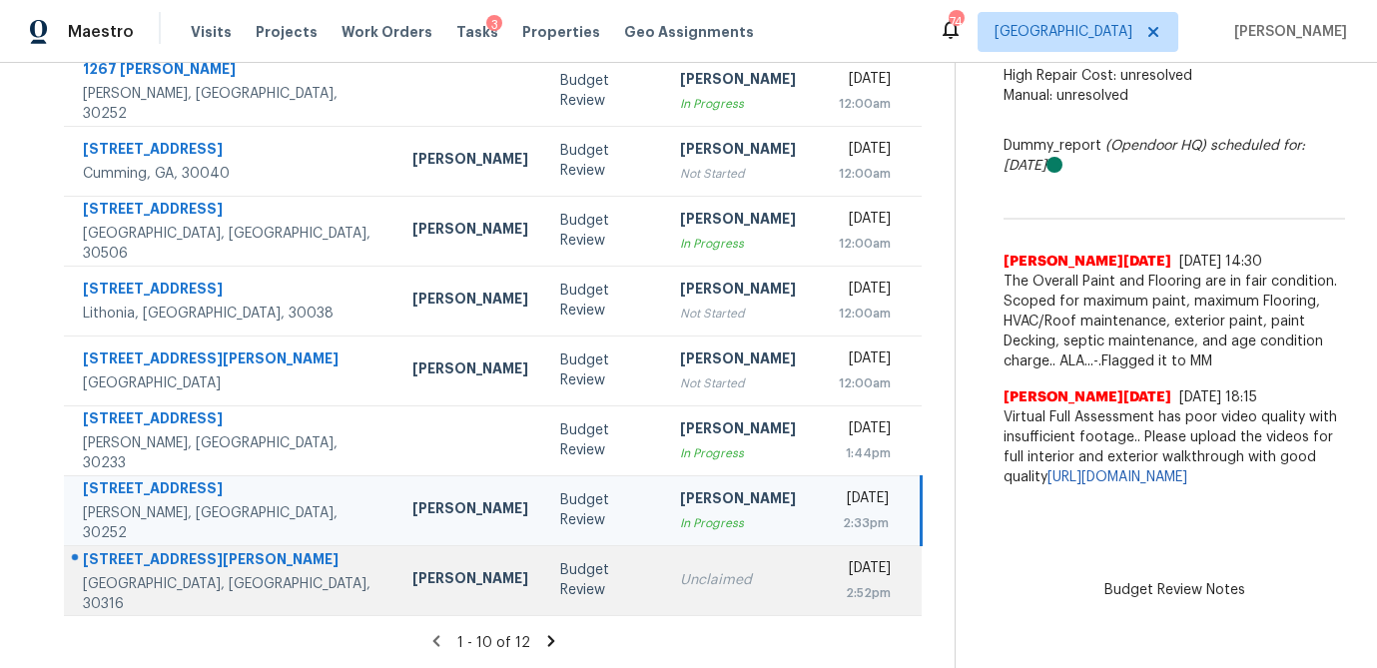
click at [551, 578] on td "Budget Review" at bounding box center [604, 580] width 120 height 70
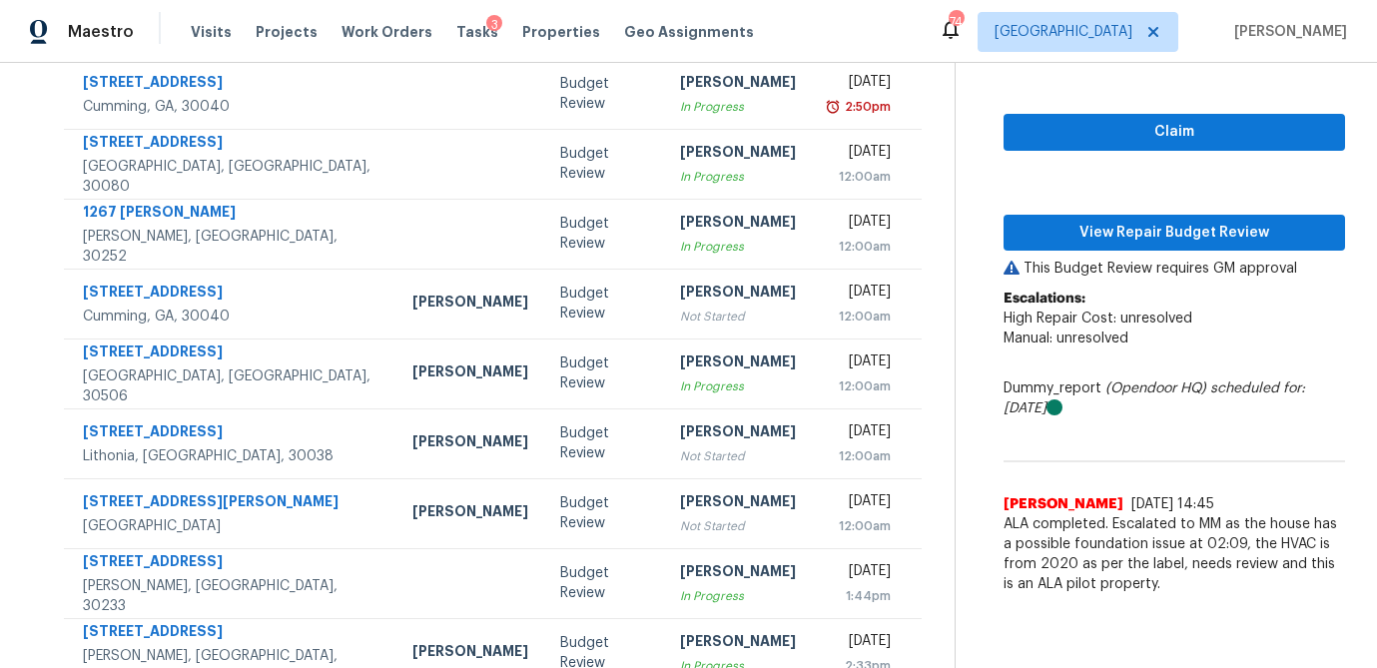
scroll to position [163, 0]
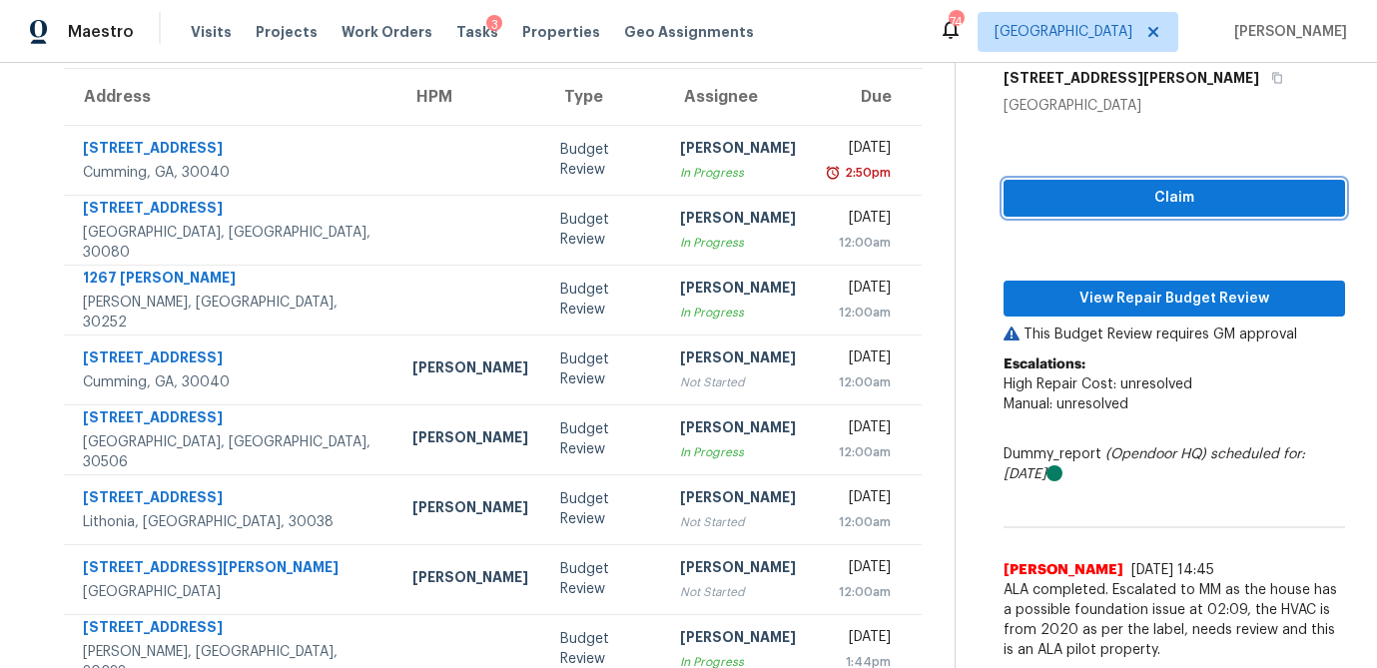
click at [1143, 203] on span "Claim" at bounding box center [1175, 198] width 310 height 25
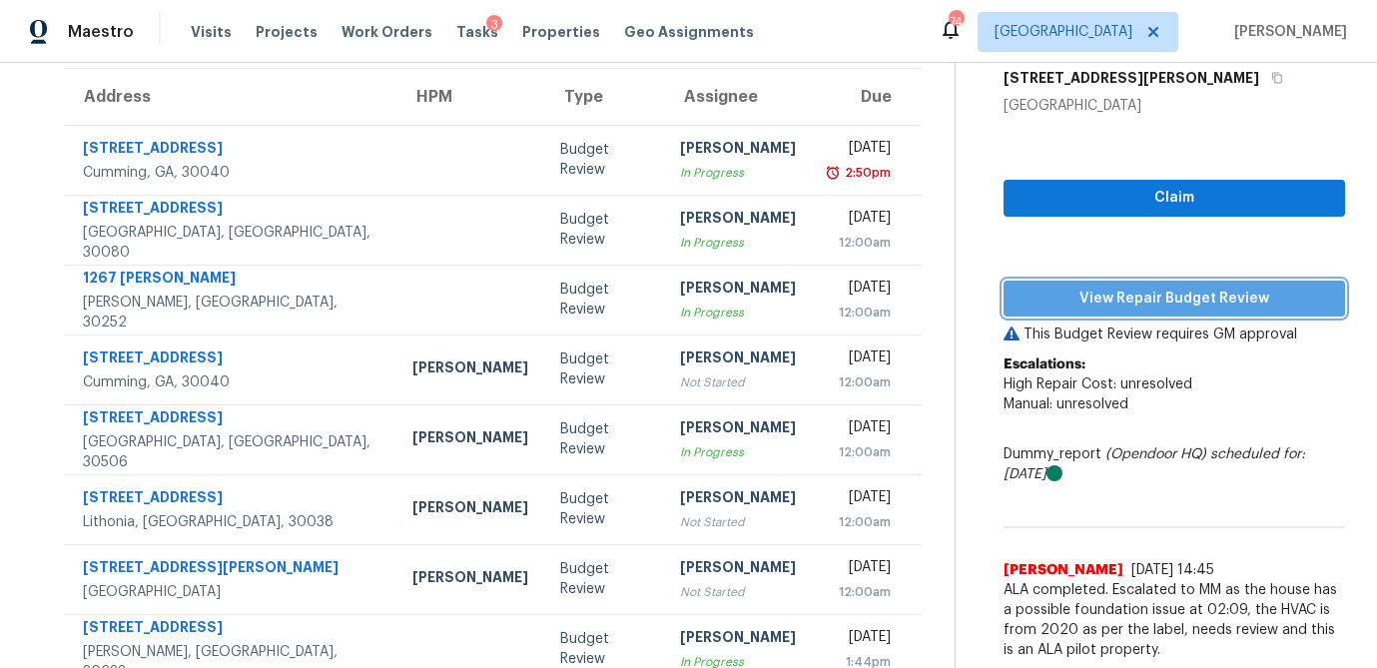
click at [1120, 297] on span "View Repair Budget Review" at bounding box center [1175, 299] width 310 height 25
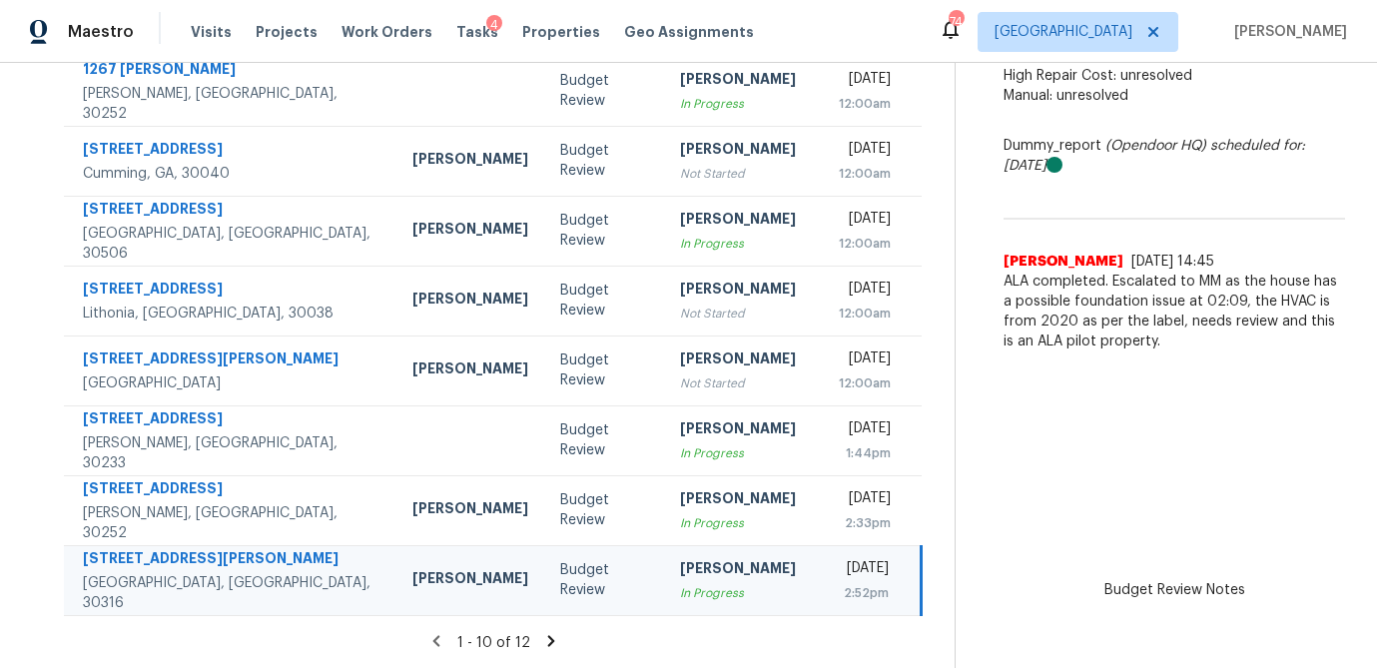
click at [547, 641] on icon at bounding box center [550, 640] width 7 height 11
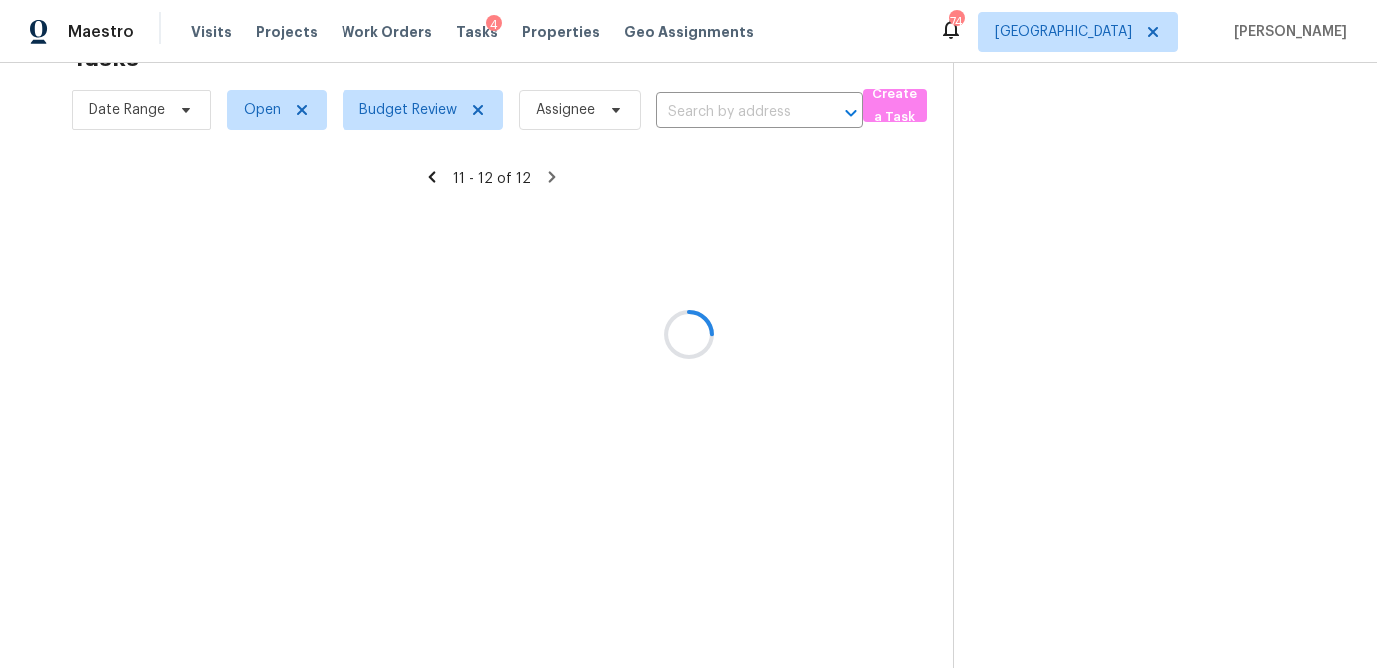
scroll to position [63, 0]
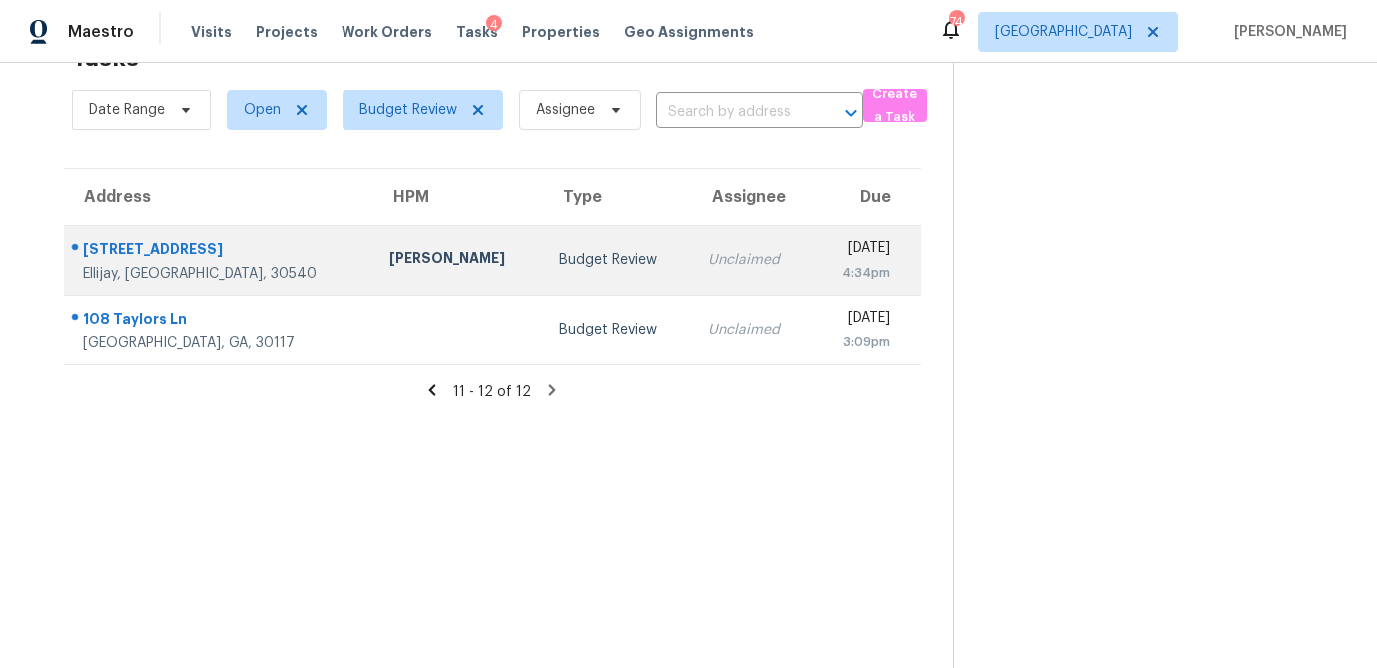
click at [566, 270] on td "Budget Review" at bounding box center [618, 260] width 150 height 70
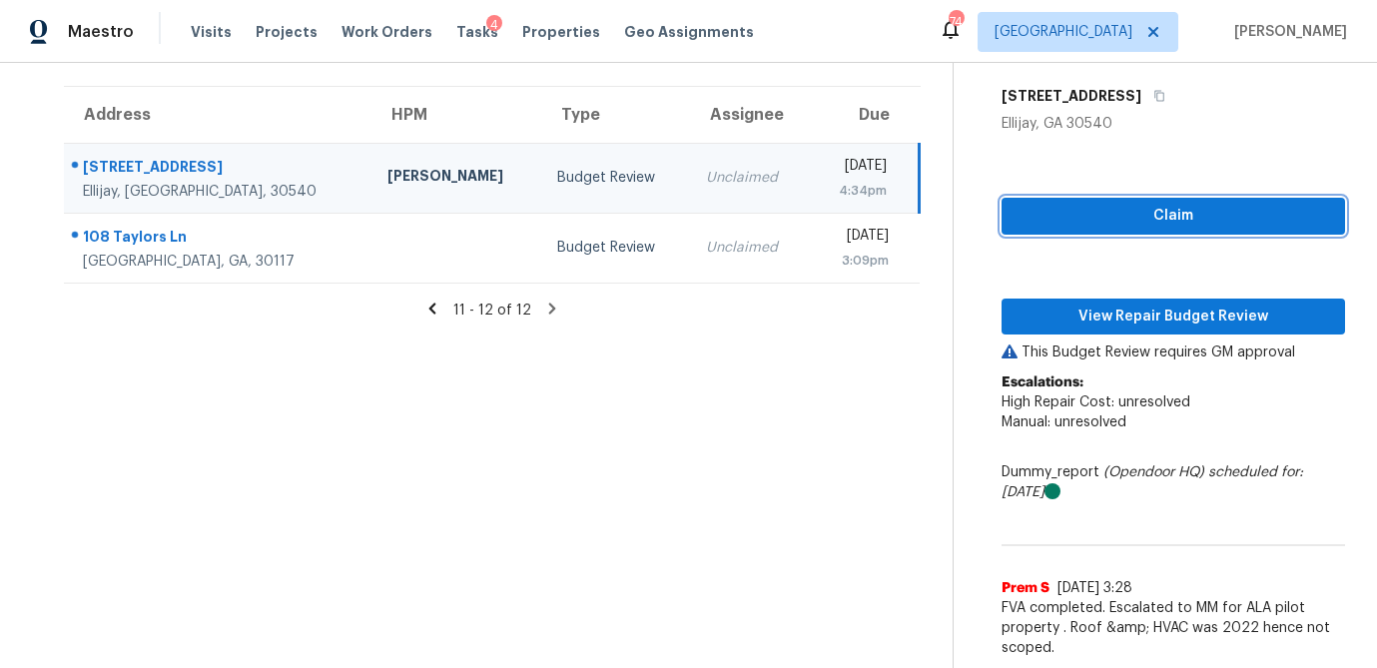
click at [1141, 209] on span "Claim" at bounding box center [1174, 216] width 312 height 25
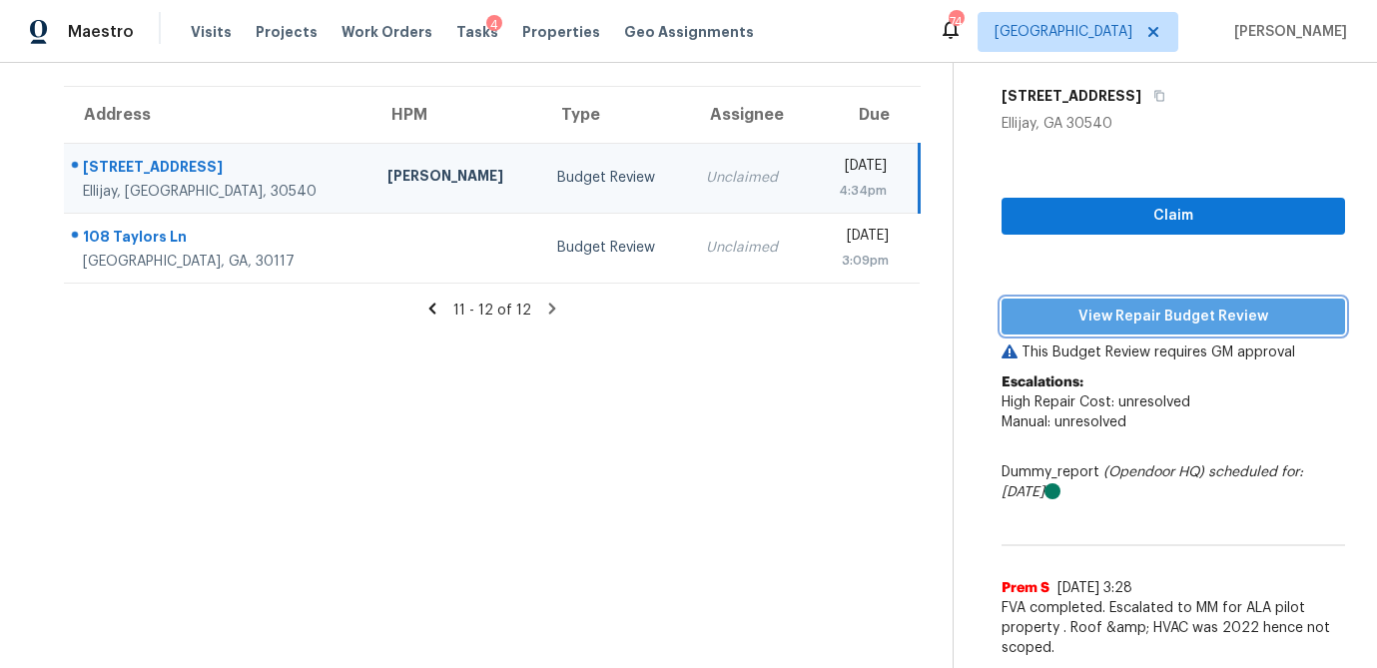
click at [1110, 316] on span "View Repair Budget Review" at bounding box center [1174, 317] width 312 height 25
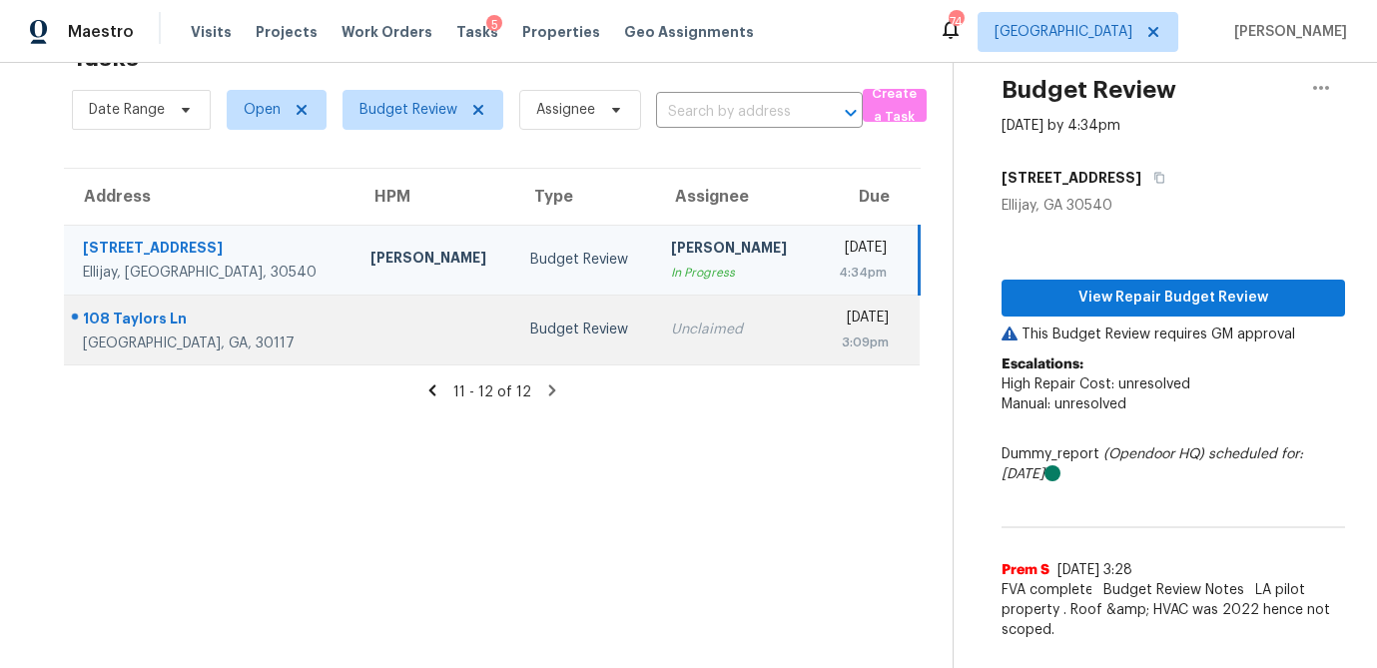
click at [514, 346] on td "Budget Review" at bounding box center [584, 330] width 141 height 70
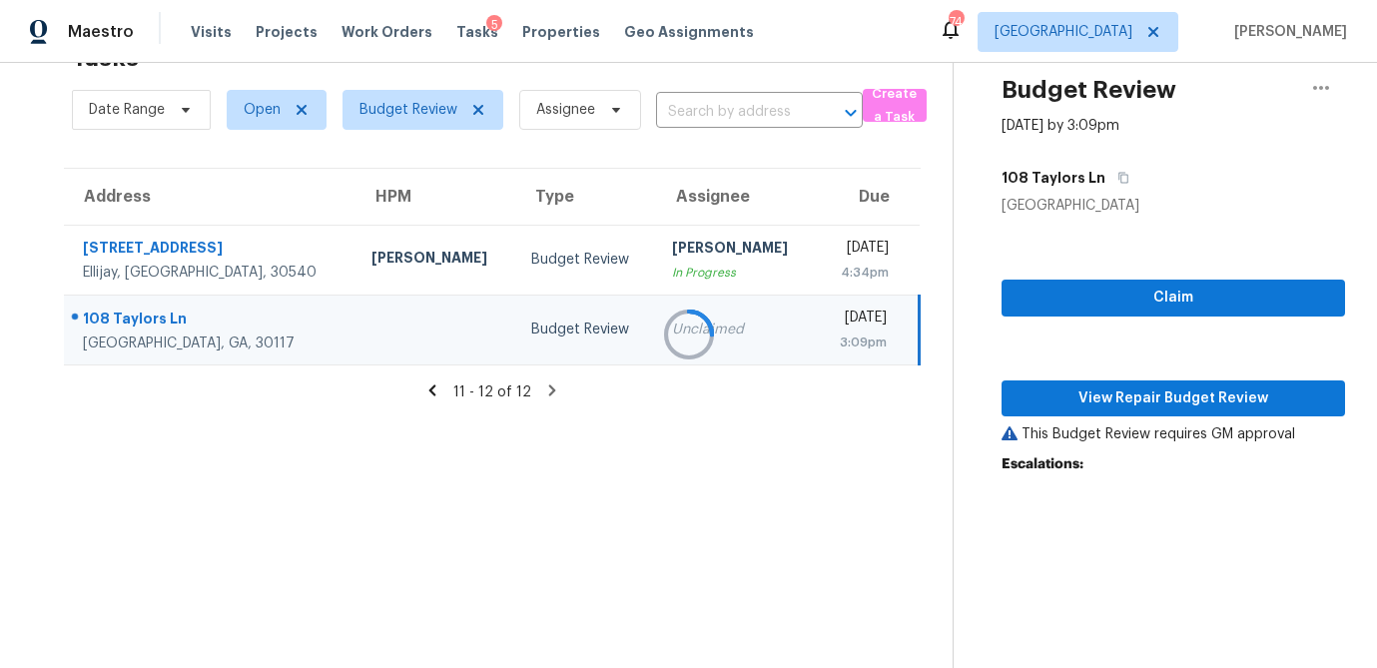
scroll to position [145, 0]
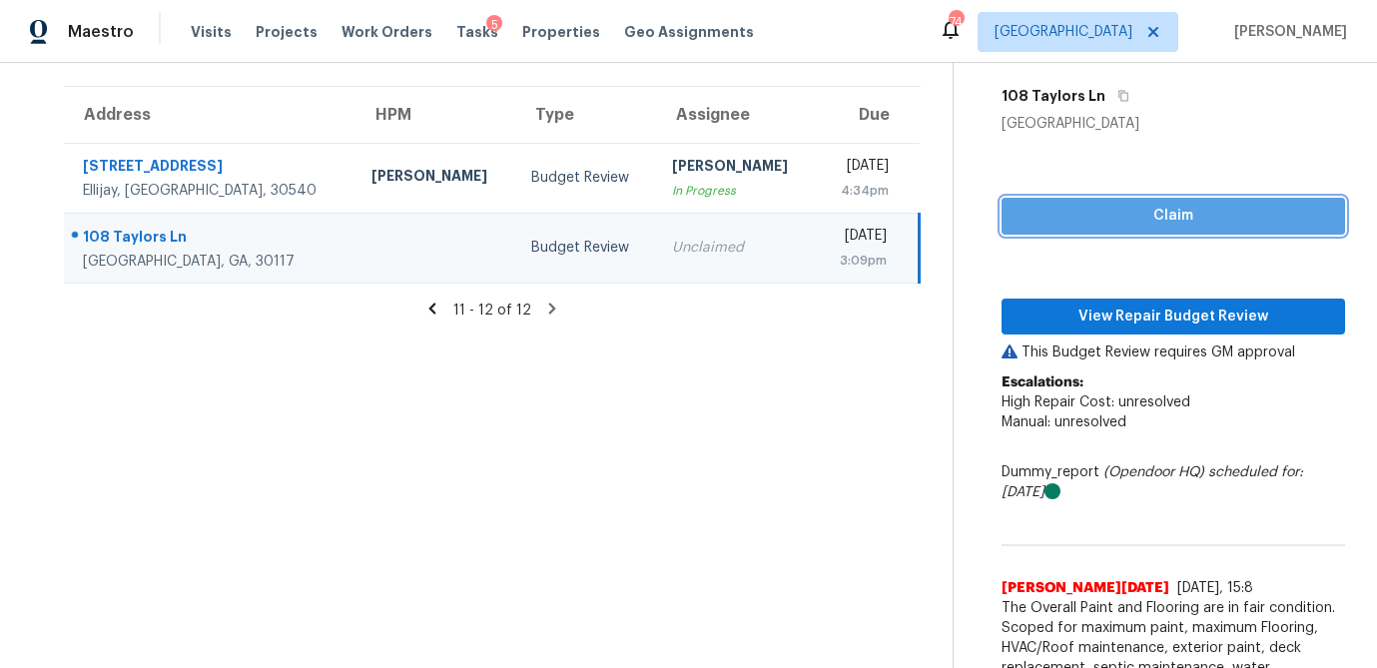
click at [1170, 216] on span "Claim" at bounding box center [1174, 216] width 312 height 25
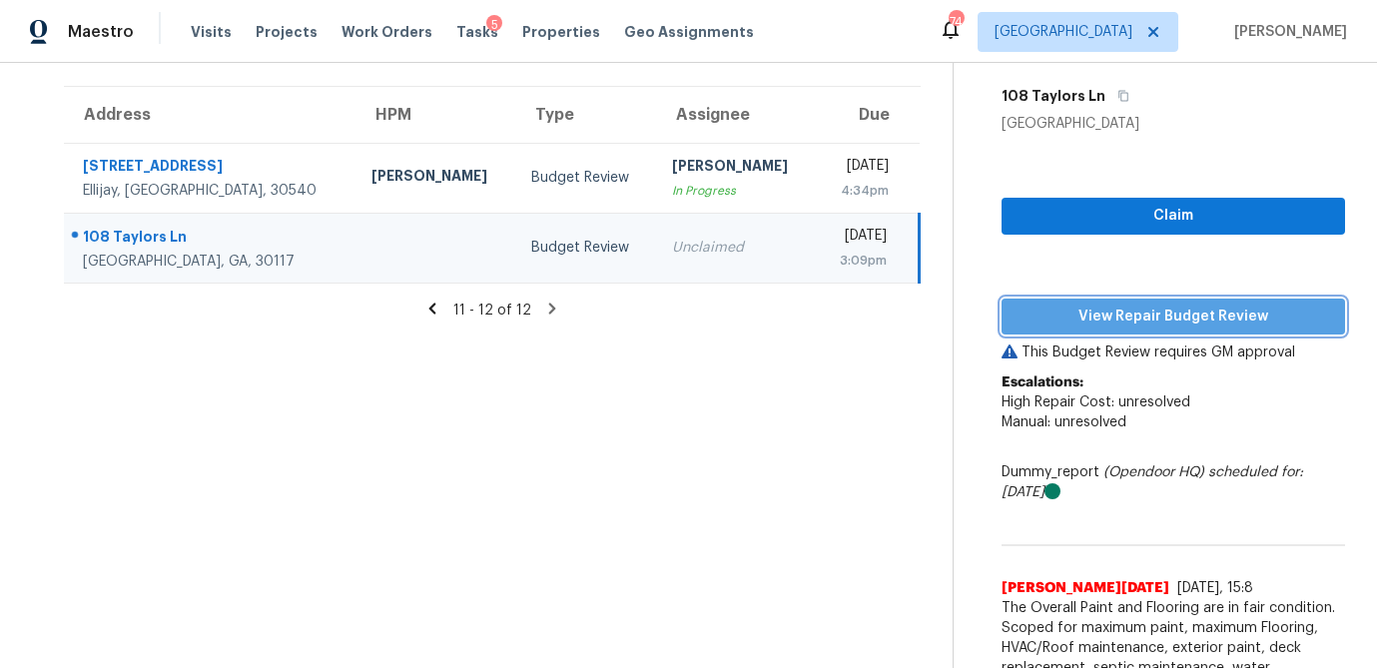
click at [1138, 307] on span "View Repair Budget Review" at bounding box center [1174, 317] width 312 height 25
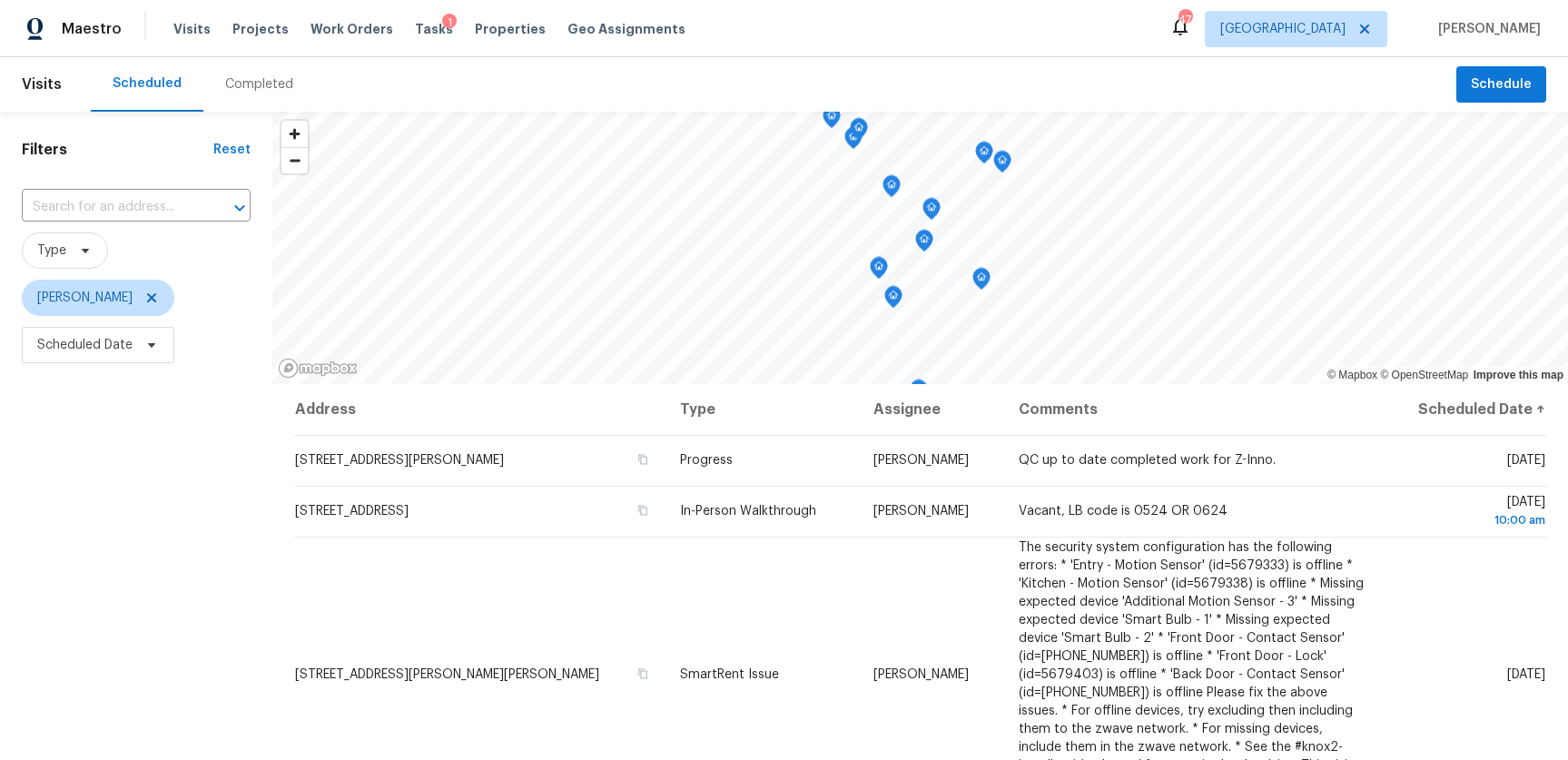
scroll to position [226, 0]
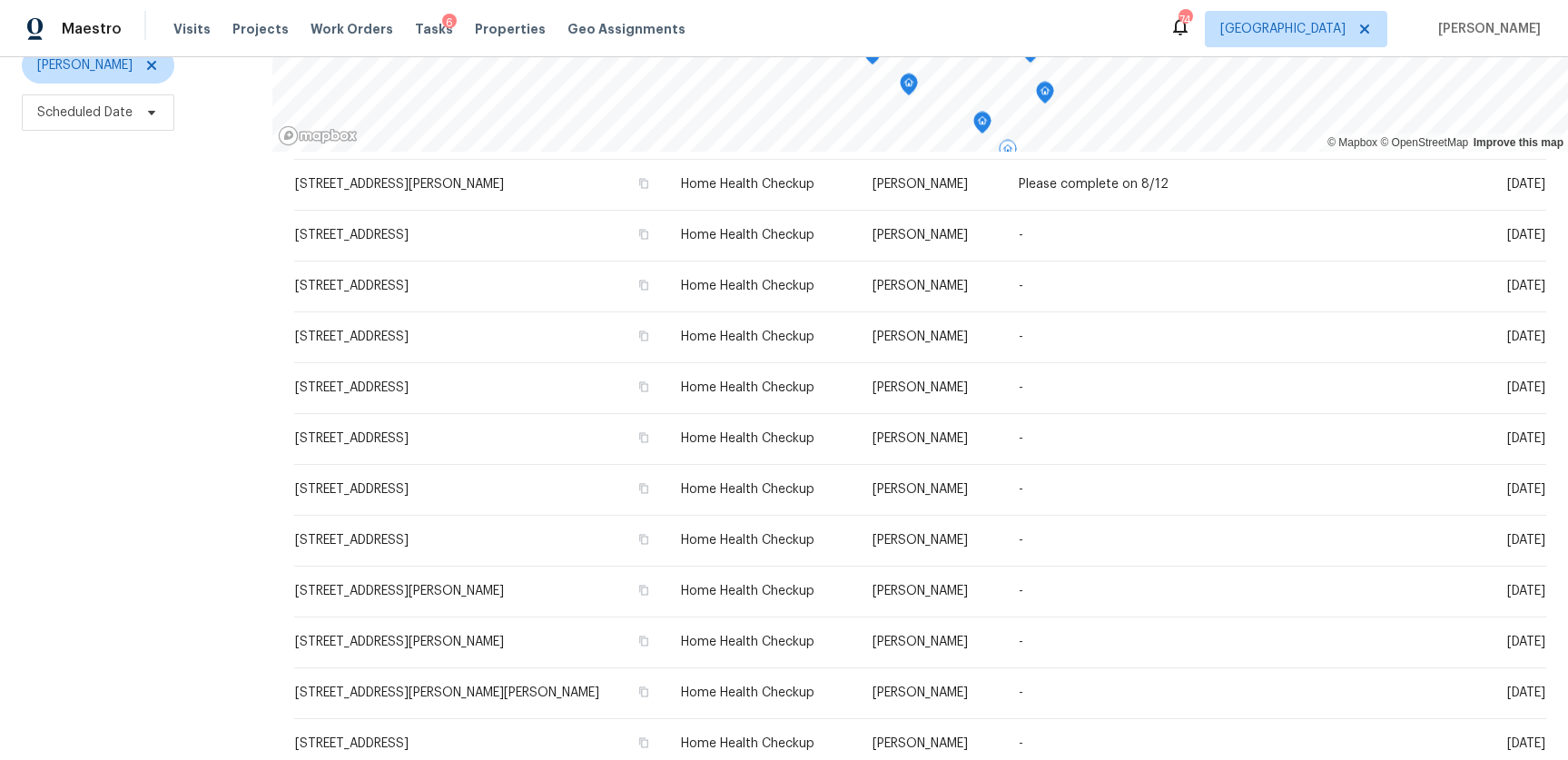
scroll to position [630, 0]
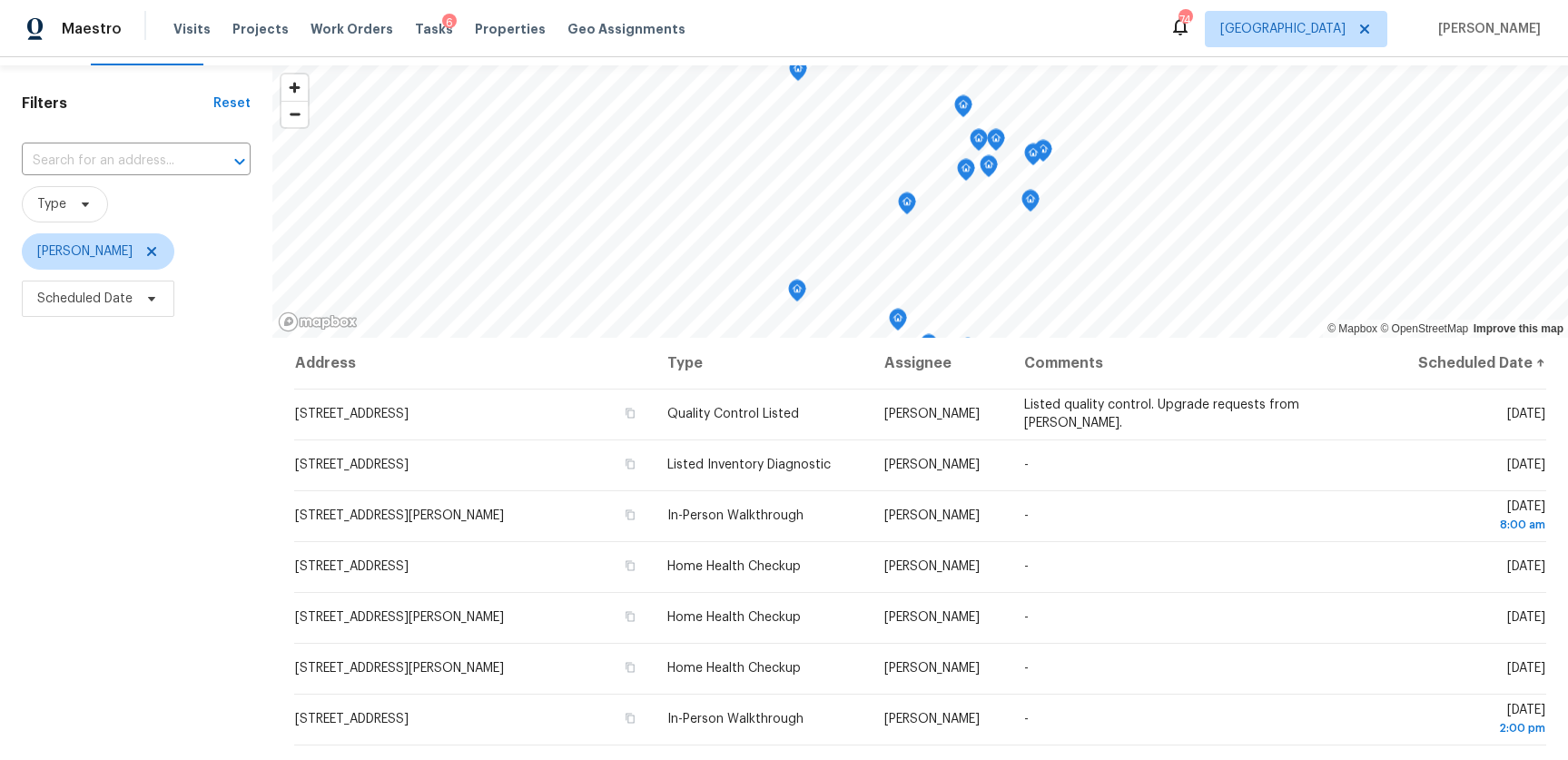
scroll to position [50, 0]
